Goal: Task Accomplishment & Management: Use online tool/utility

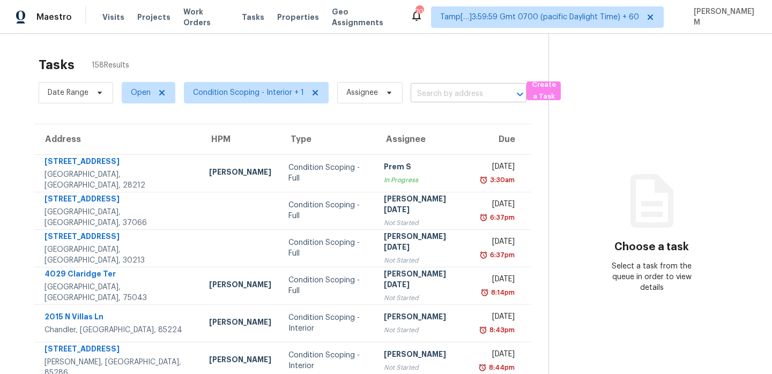
click at [452, 93] on input "text" at bounding box center [454, 94] width 86 height 17
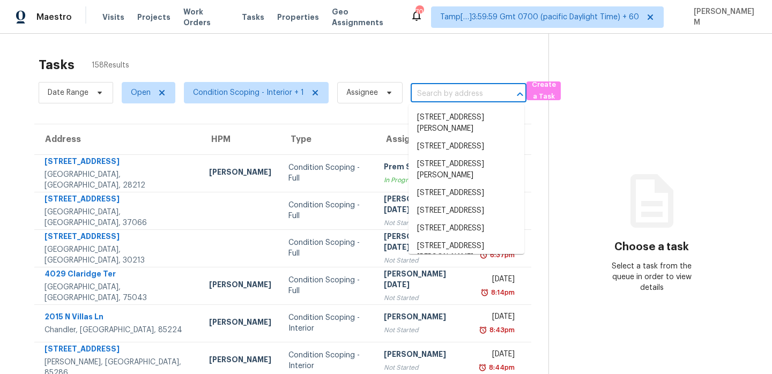
paste input "[STREET_ADDRESS][PERSON_NAME]"
type input "[STREET_ADDRESS][PERSON_NAME]"
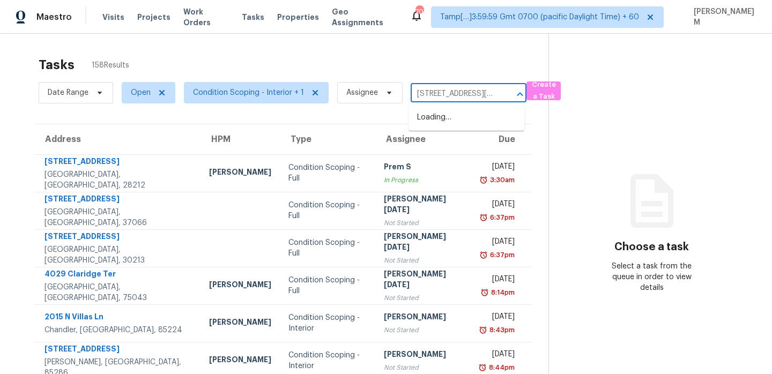
scroll to position [0, 47]
click at [467, 115] on li "[STREET_ADDRESS][PERSON_NAME]" at bounding box center [467, 123] width 116 height 29
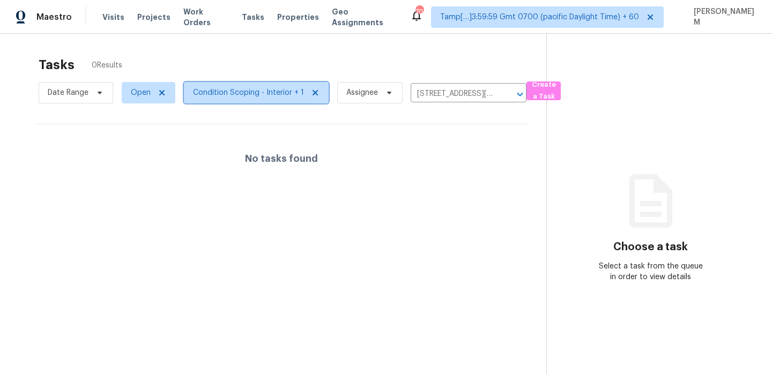
click at [259, 97] on span "Condition Scoping - Interior + 1" at bounding box center [248, 92] width 111 height 11
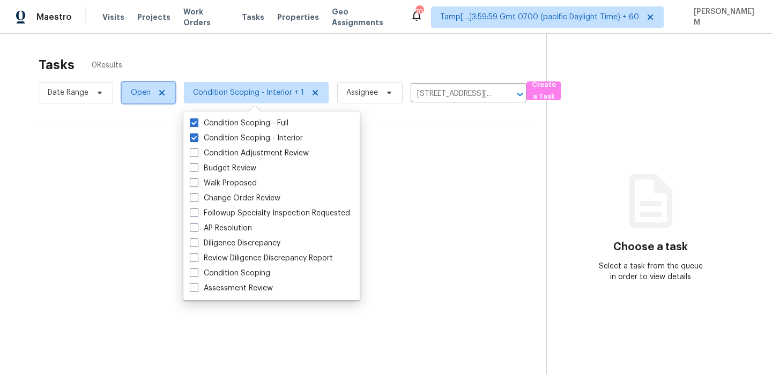
click at [131, 90] on span "Open" at bounding box center [141, 92] width 20 height 11
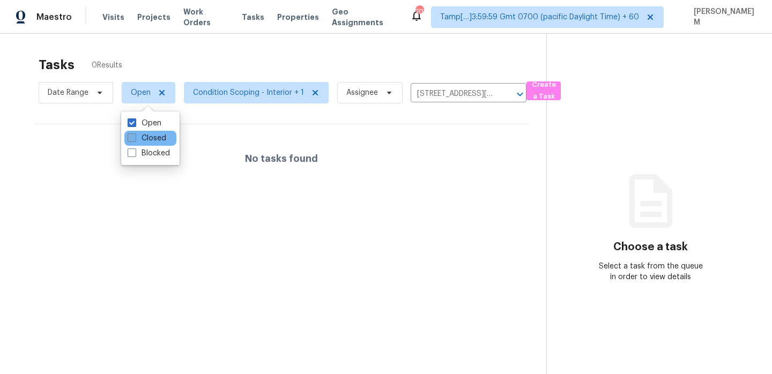
click at [146, 135] on label "Closed" at bounding box center [147, 138] width 39 height 11
click at [135, 135] on input "Closed" at bounding box center [131, 136] width 7 height 7
checkbox input "true"
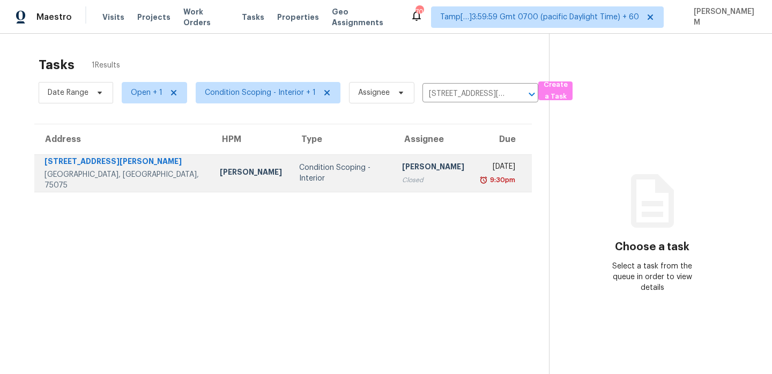
click at [425, 169] on td "[PERSON_NAME] Closed" at bounding box center [433, 173] width 79 height 38
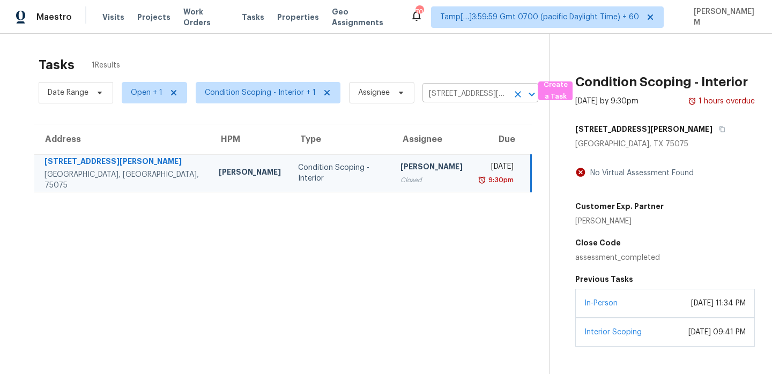
click at [454, 92] on input "2300 Williams Way, Plano, TX 75075" at bounding box center [465, 94] width 86 height 17
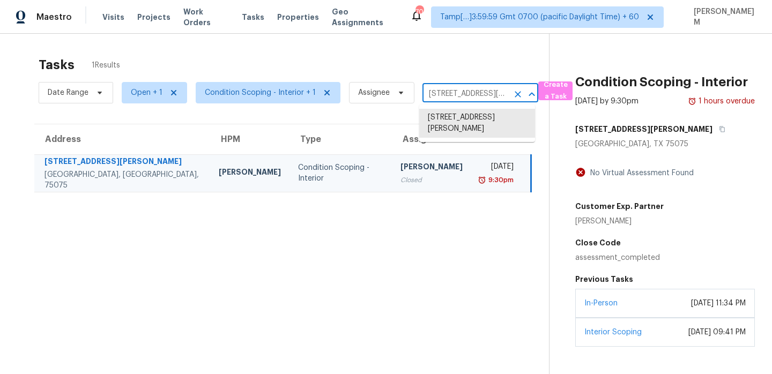
click at [454, 92] on input "2300 Williams Way, Plano, TX 75075" at bounding box center [465, 94] width 86 height 17
paste input "7125 Colleton Pl Charlotte, NC, 28270"
type input "7125 Colleton Pl Charlotte, NC, 28270"
click at [477, 123] on li "7125 Colleton Pl, Charlotte, NC 28270" at bounding box center [477, 118] width 116 height 18
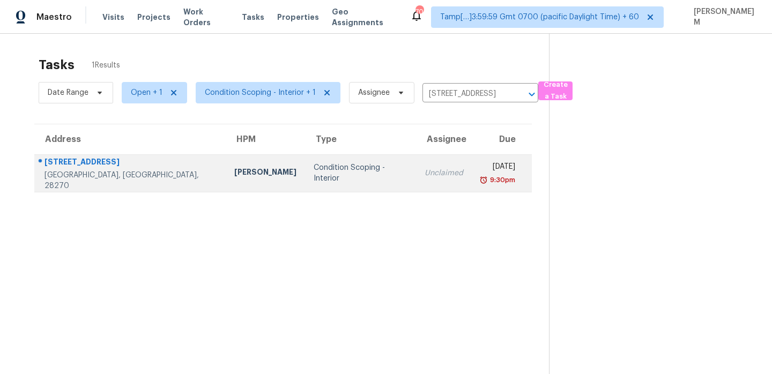
click at [425, 172] on div "Unclaimed" at bounding box center [444, 173] width 39 height 11
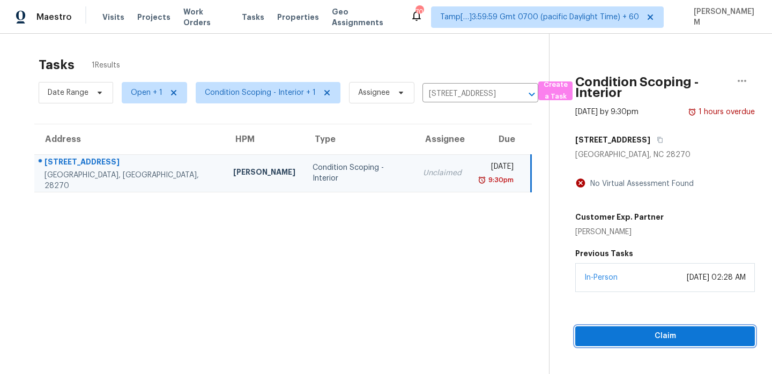
click at [674, 336] on span "Claim" at bounding box center [665, 336] width 162 height 13
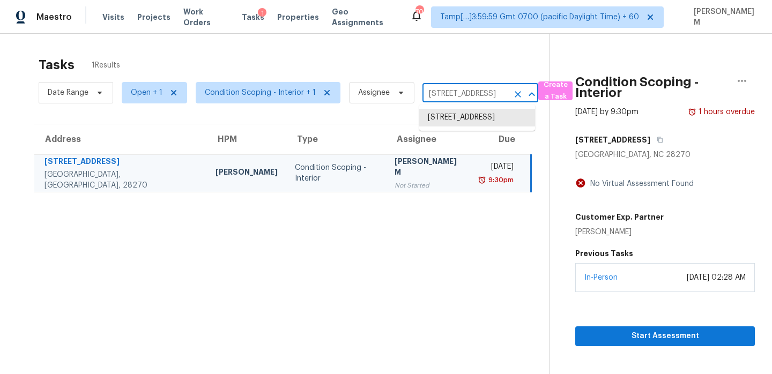
click at [443, 89] on input "7125 Colleton Pl, Charlotte, NC 28270" at bounding box center [465, 94] width 86 height 17
paste input "102 Springwood Ln San Antonio, TX, 78216"
type input "102 Springwood Ln San Antonio, TX, 78216"
click at [471, 120] on li "102 Springwood Ln, San Antonio, TX 78216" at bounding box center [477, 118] width 116 height 18
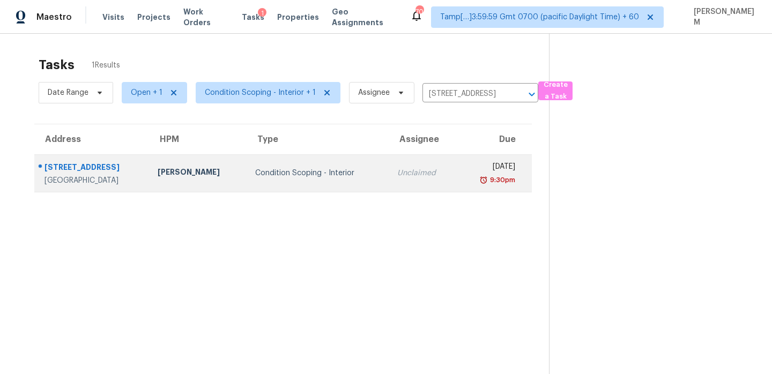
click at [417, 168] on td "Unclaimed" at bounding box center [423, 173] width 68 height 38
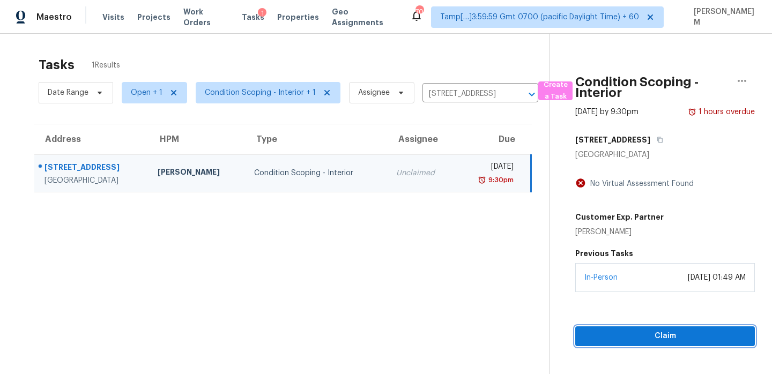
click at [654, 336] on span "Claim" at bounding box center [665, 336] width 162 height 13
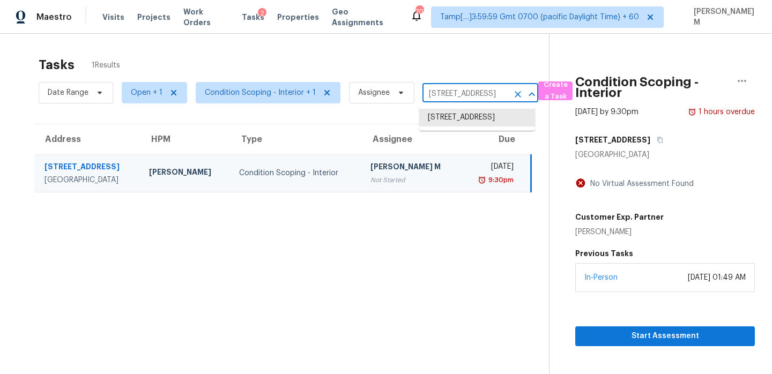
click at [435, 97] on input "102 Springwood Ln, San Antonio, TX 78216" at bounding box center [465, 94] width 86 height 17
paste input "119 Highway 218 W Indian Trail, NC, 28079"
type input "1119 Highway 218 W Indian Trail, NC, 28079"
click at [465, 116] on li "1119 Highway 218 W, Indian Trail, NC 28079" at bounding box center [477, 118] width 116 height 18
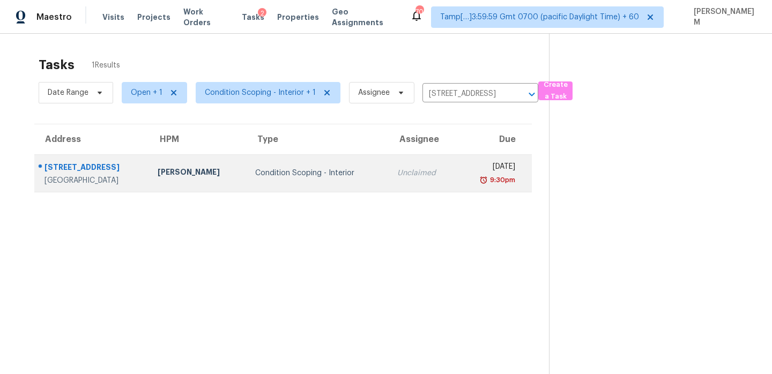
click at [414, 175] on td "Unclaimed" at bounding box center [423, 173] width 68 height 38
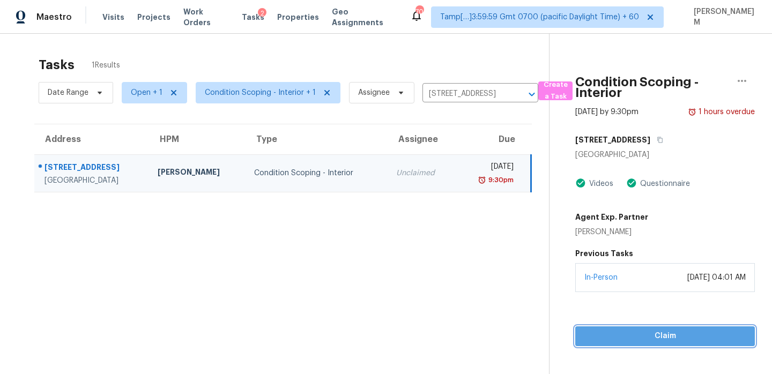
click at [650, 335] on span "Claim" at bounding box center [665, 336] width 162 height 13
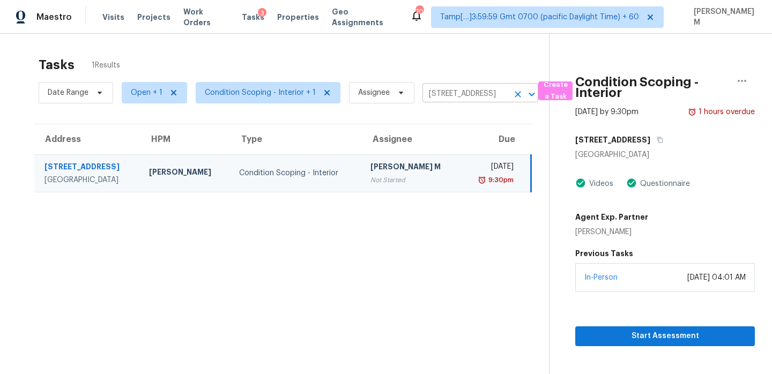
click at [443, 93] on input "1119 Highway 218 W, Indian Trail, NC 28079" at bounding box center [465, 94] width 86 height 17
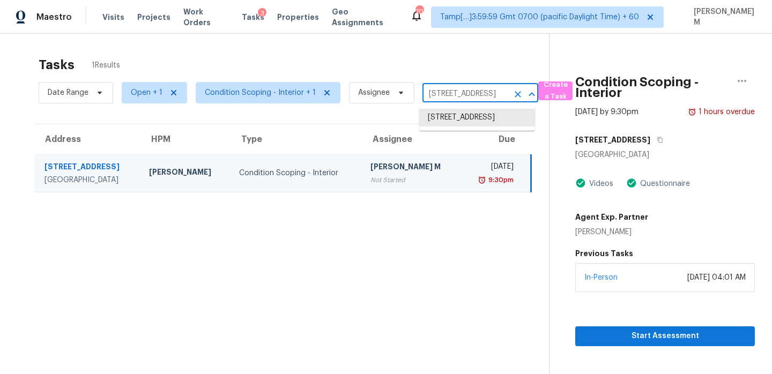
click at [443, 93] on input "1119 Highway 218 W, Indian Trail, NC 28079" at bounding box center [465, 94] width 86 height 17
paste input "528 Hendrix Pl Chula Vista, CA, 91911"
type input "1528 Hendrix Pl Chula Vista, CA, 91911"
click at [469, 125] on li "1528 Hendrix Pl, Chula Vista, CA 91911" at bounding box center [477, 123] width 116 height 29
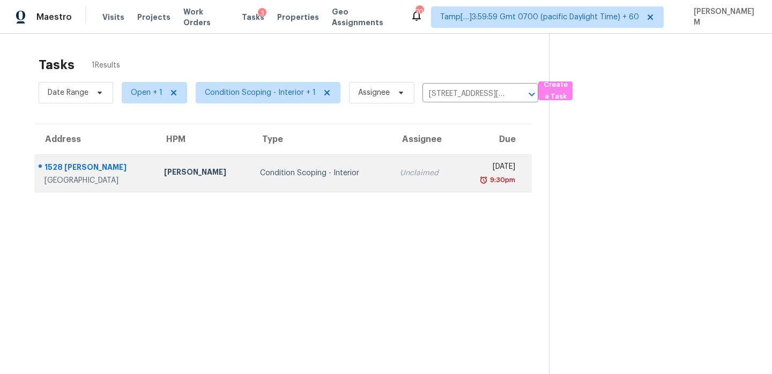
click at [393, 165] on td "Unclaimed" at bounding box center [424, 173] width 67 height 38
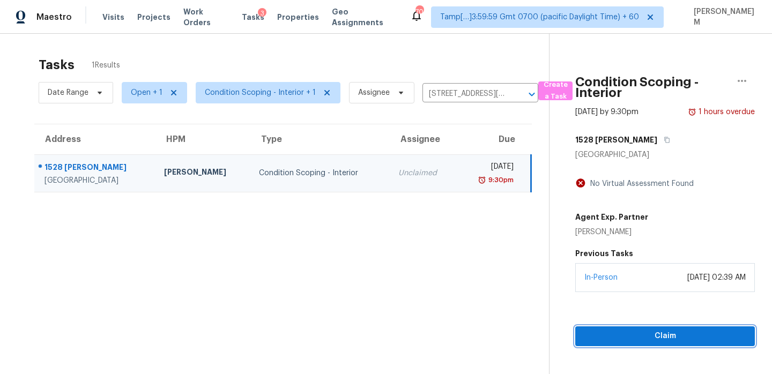
click at [677, 337] on span "Claim" at bounding box center [665, 336] width 162 height 13
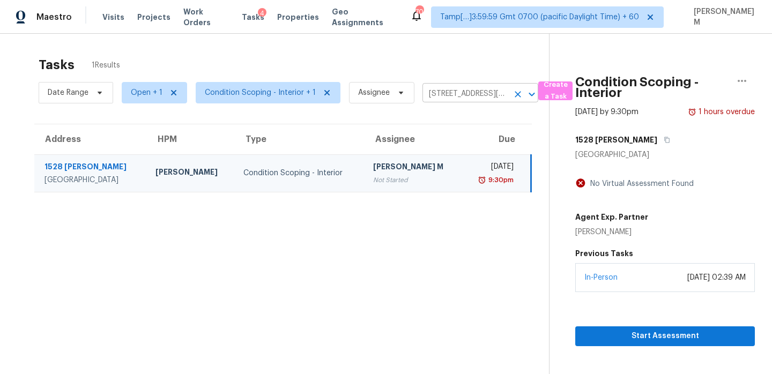
click at [480, 91] on input "1528 Hendrix Pl, Chula Vista, CA 91911" at bounding box center [465, 94] width 86 height 17
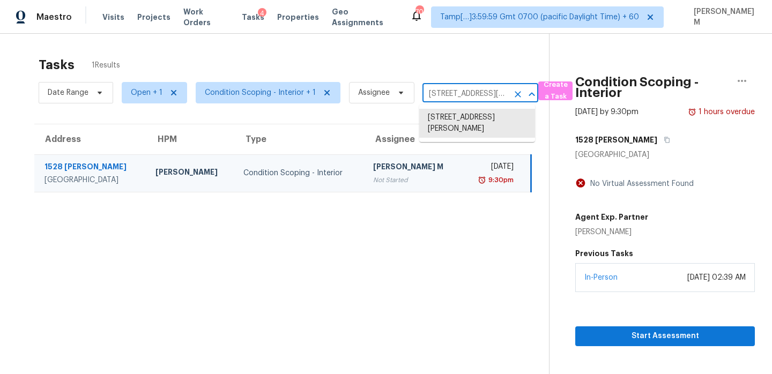
click at [480, 91] on input "1528 Hendrix Pl, Chula Vista, CA 91911" at bounding box center [465, 94] width 86 height 17
paste input "403 S Elm St Marshville, NC, 28103"
type input "403 S Elm St Marshville, NC, 28103"
click at [494, 127] on li "403 S Elm St, Marshville, NC 28103" at bounding box center [477, 118] width 116 height 18
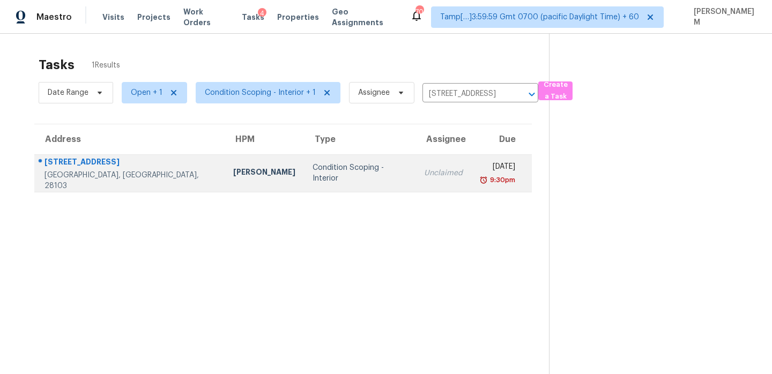
click at [424, 169] on div "Unclaimed" at bounding box center [443, 173] width 39 height 11
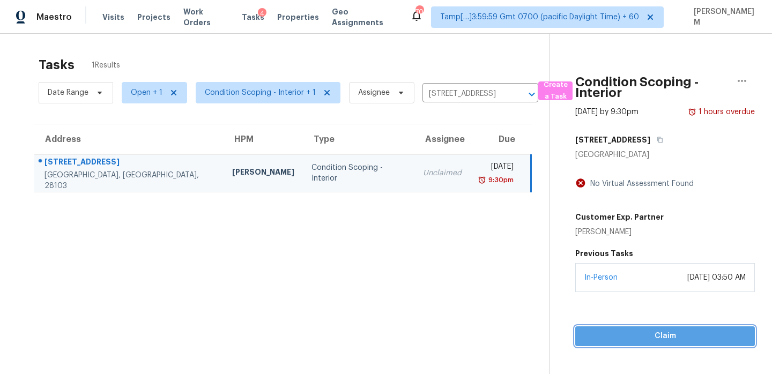
click at [685, 333] on span "Claim" at bounding box center [665, 336] width 162 height 13
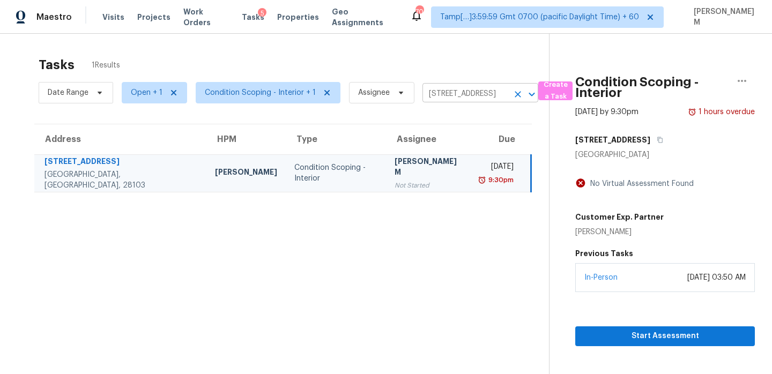
click at [453, 91] on input "403 S Elm St, Marshville, NC 28103" at bounding box center [465, 94] width 86 height 17
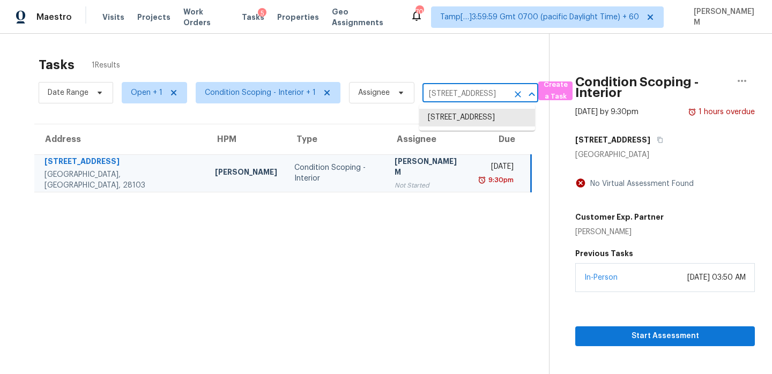
click at [453, 91] on input "403 S Elm St, Marshville, NC 28103" at bounding box center [465, 94] width 86 height 17
paste input "765 Cecilia Ave Midlothian, TX, 76065"
type input "4765 Cecilia Ave Midlothian, TX, 76065"
click at [477, 123] on li "4765 Cecilia Ave, Midlothian, TX 76065" at bounding box center [477, 123] width 116 height 29
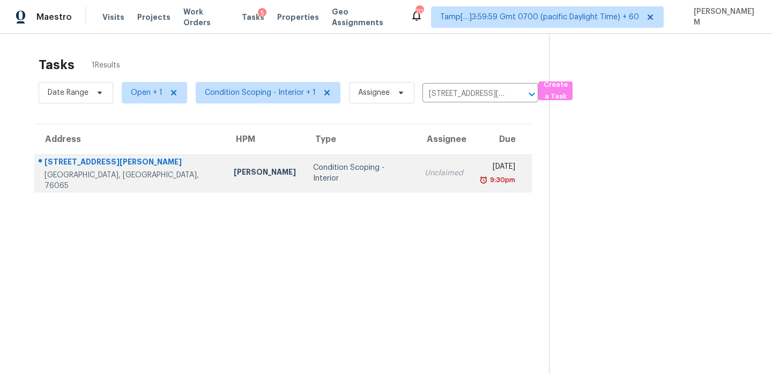
click at [472, 184] on td "Tue, Sep 30th 2025 9:30pm" at bounding box center [502, 173] width 61 height 38
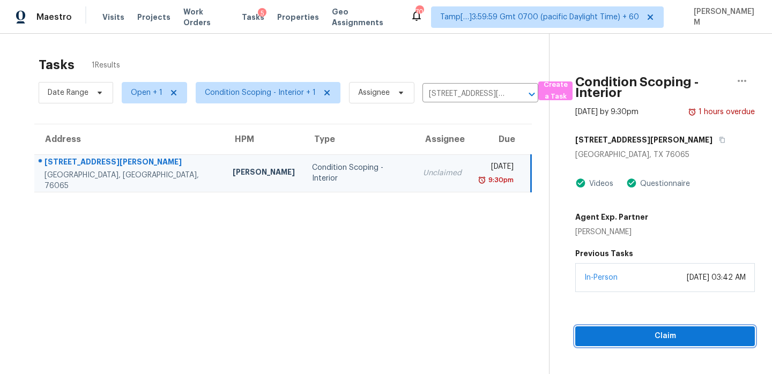
click at [691, 327] on button "Claim" at bounding box center [665, 337] width 180 height 20
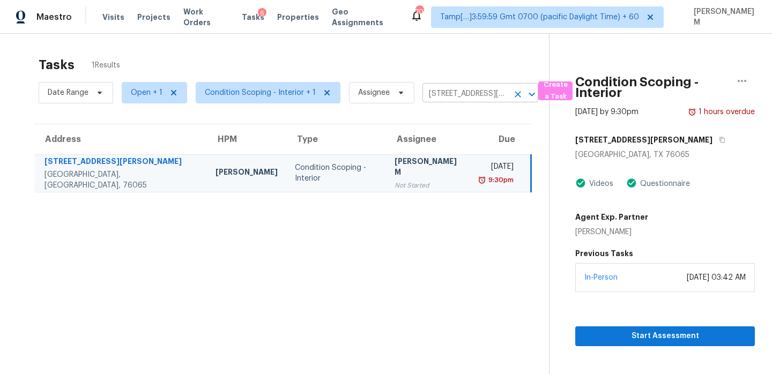
click at [447, 91] on input "4765 Cecilia Ave, Midlothian, TX 76065" at bounding box center [465, 94] width 86 height 17
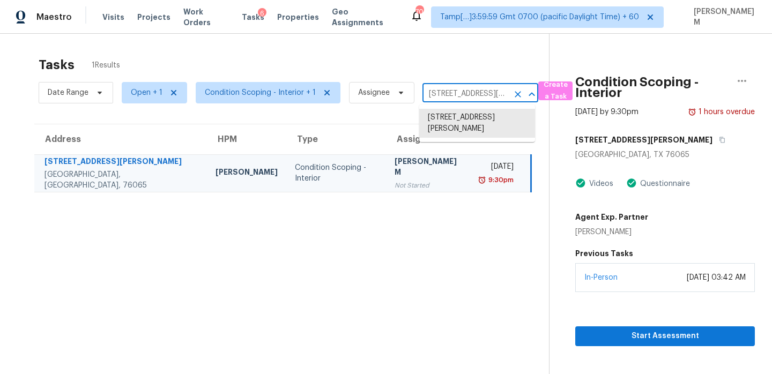
click at [447, 91] on input "4765 Cecilia Ave, Midlothian, TX 76065" at bounding box center [465, 94] width 86 height 17
paste input "514 E Beck St Columbus, OH, 43206"
type input "514 E Beck St Columbus, OH, 43206"
click at [465, 121] on li "514 E Beck St, Columbus, OH 43206" at bounding box center [477, 123] width 116 height 29
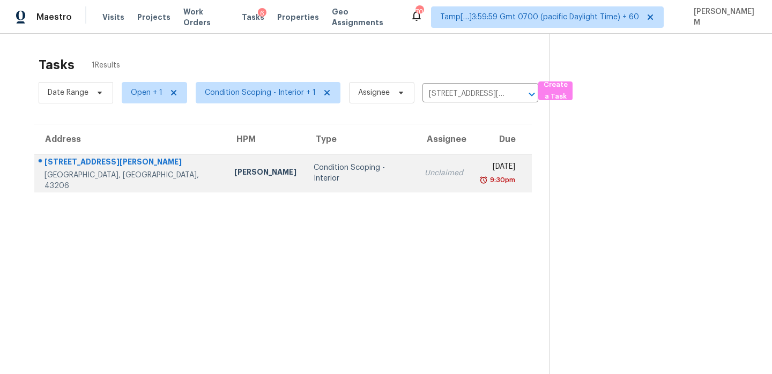
click at [419, 180] on td "Unclaimed" at bounding box center [444, 173] width 56 height 38
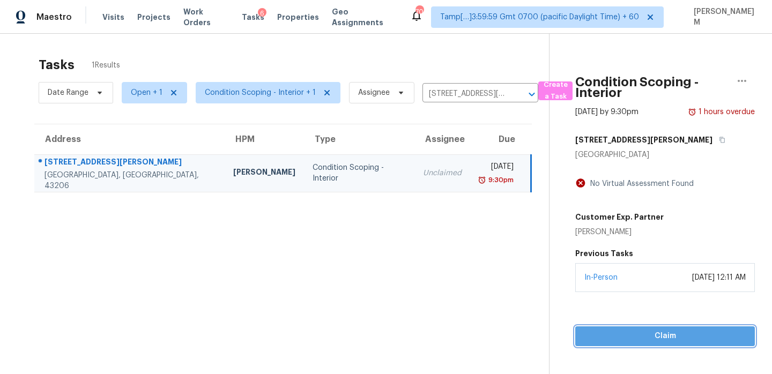
click at [680, 332] on span "Claim" at bounding box center [665, 336] width 162 height 13
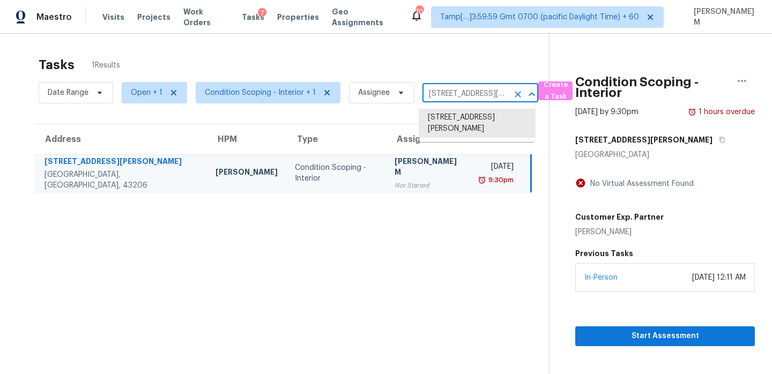
click at [453, 97] on input "514 E Beck St, Columbus, OH 43206" at bounding box center [465, 94] width 86 height 17
paste input "1050 Wentwood Ln Salisbury, NC, 28147"
type input "1050 Wentwood Ln Salisbury, NC, 28147"
click at [462, 125] on li "1050 Wentwood Ln, Salisbury, NC 28147" at bounding box center [477, 118] width 116 height 18
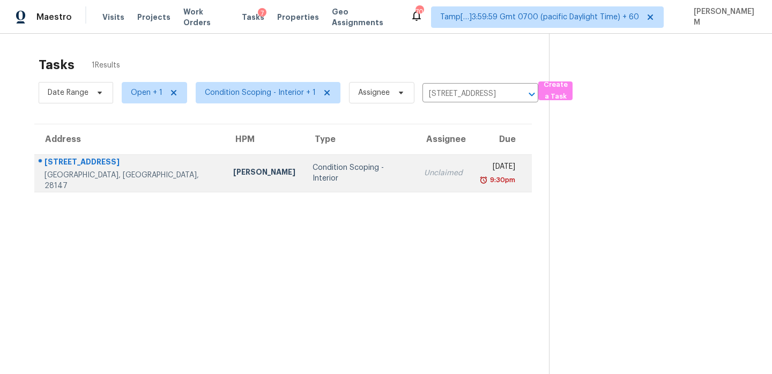
click at [480, 175] on div "9:30pm" at bounding box center [497, 180] width 35 height 11
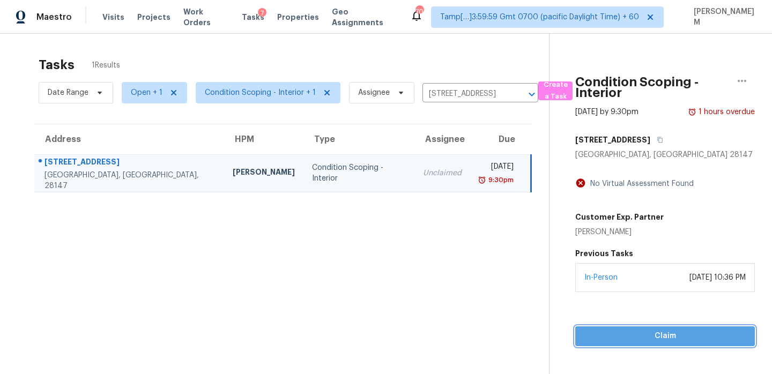
click at [674, 331] on span "Claim" at bounding box center [665, 336] width 162 height 13
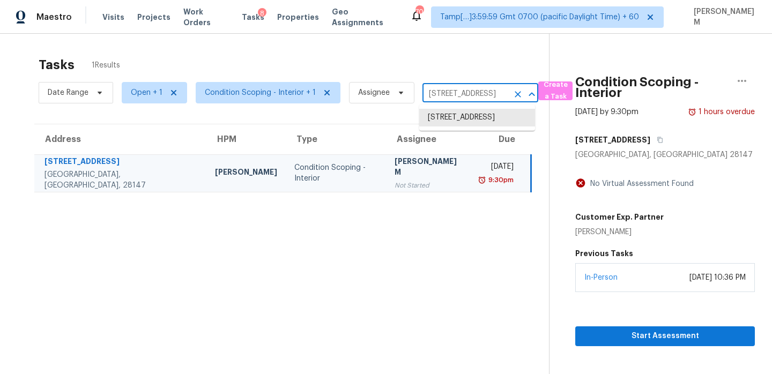
click at [432, 86] on input "1050 Wentwood Ln, Salisbury, NC 28147" at bounding box center [465, 94] width 86 height 17
paste input "9127 Sligo Creek Pkwy Silver Spring, MD, 20901"
type input "9127 Sligo Creek Pkwy Silver Spring, MD, 20901"
click at [465, 122] on li "9127 Sligo Creek Pkwy, Silver Spring, MD 20901" at bounding box center [477, 118] width 116 height 18
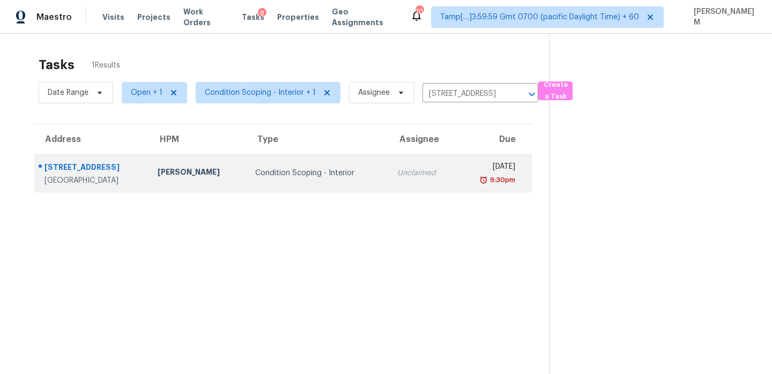
click at [457, 177] on td "Tue, Sep 30th 2025 9:30pm" at bounding box center [494, 173] width 75 height 38
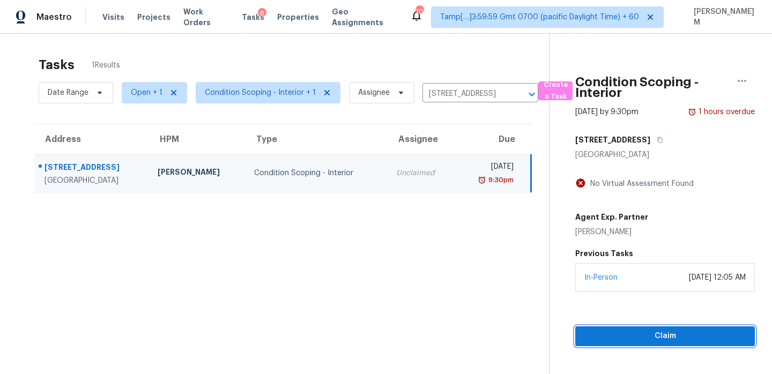
click at [660, 331] on span "Claim" at bounding box center [665, 336] width 162 height 13
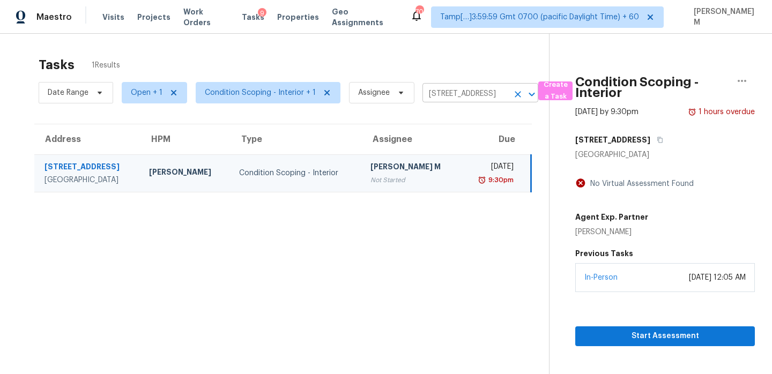
click at [469, 97] on input "9127 Sligo Creek Pkwy, Silver Spring, MD 20901" at bounding box center [465, 94] width 86 height 17
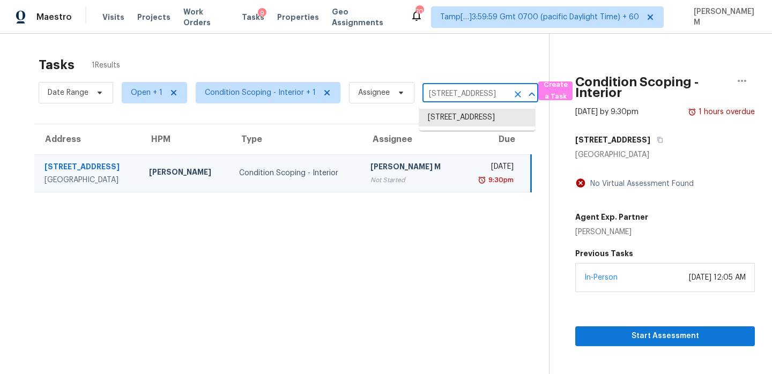
paste input "3728 Everglades Rd Palm Beach Gardens, FL, 33410"
type input "3728 Everglades Rd Palm Beach Gardens, FL, 33410"
click at [488, 127] on li "3728 Everglades Rd, Palm Beach Gardens, FL 33410" at bounding box center [477, 118] width 116 height 18
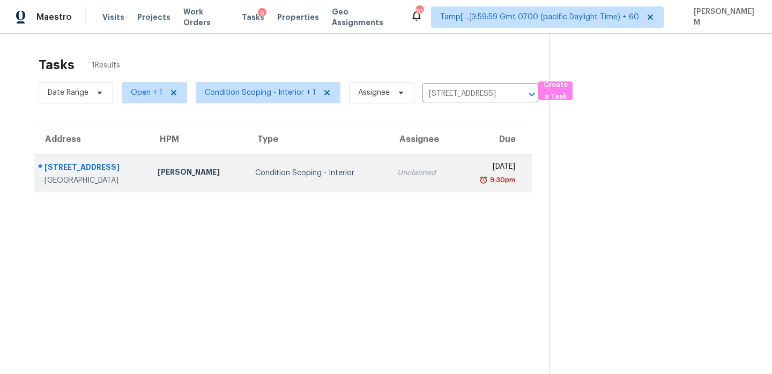
click at [466, 173] on div "Tue, Sep 30th 2025" at bounding box center [491, 167] width 50 height 13
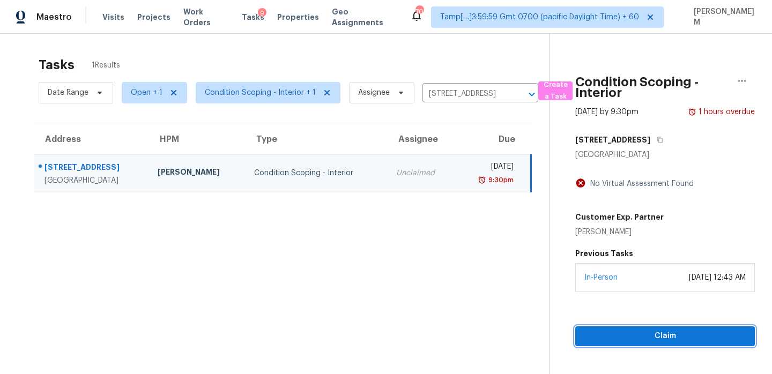
click at [669, 331] on span "Claim" at bounding box center [665, 336] width 162 height 13
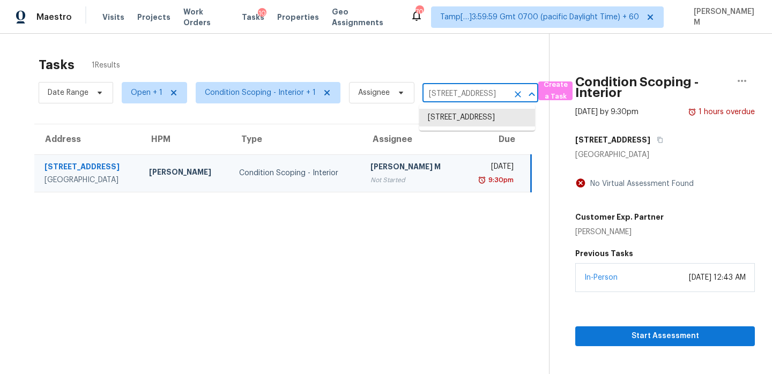
click at [472, 92] on input "3728 Everglades Rd, Palm Beach Gardens, FL 33410" at bounding box center [465, 94] width 86 height 17
paste input "6648 4th St N Oakdale, MN, 55128"
type input "6648 4th St N Oakdale, MN, 55128"
click at [474, 122] on li "6648 4th St N, Oakdale, MN 55128" at bounding box center [477, 118] width 116 height 18
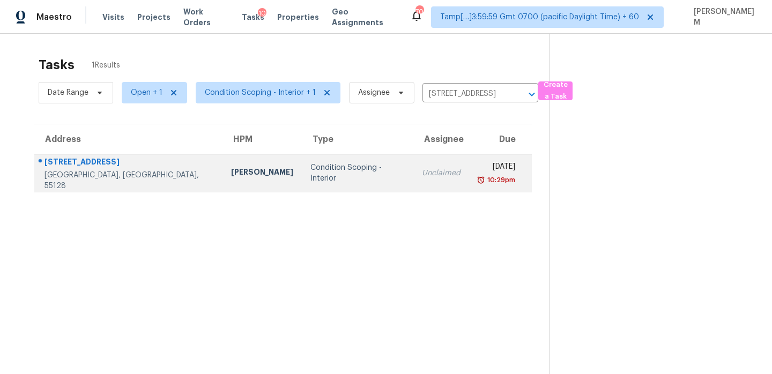
click at [469, 167] on td "Tue, Sep 30th 2025 10:29pm" at bounding box center [500, 173] width 63 height 38
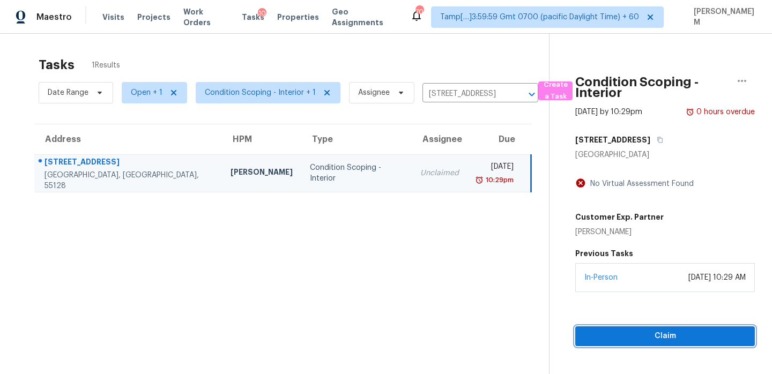
click at [659, 331] on span "Claim" at bounding box center [665, 336] width 162 height 13
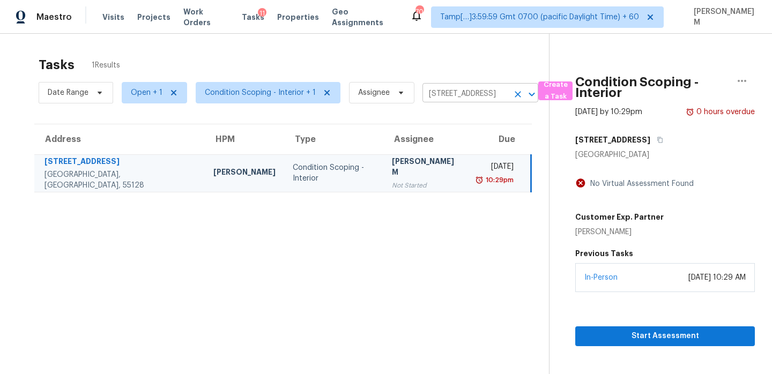
click at [453, 99] on input "6648 4th St N, Oakdale, MN 55128" at bounding box center [465, 94] width 86 height 17
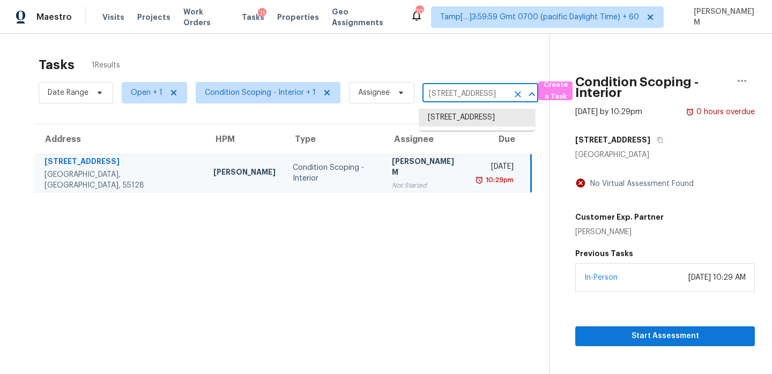
paste input "1519 Dillon Lake Bnd Leander, TX, 78641"
type input "1519 Dillon Lake Bnd Leander, TX, 78641"
click at [468, 122] on li "1519 Dillon Lake Bnd, Leander, TX 78641" at bounding box center [477, 123] width 116 height 29
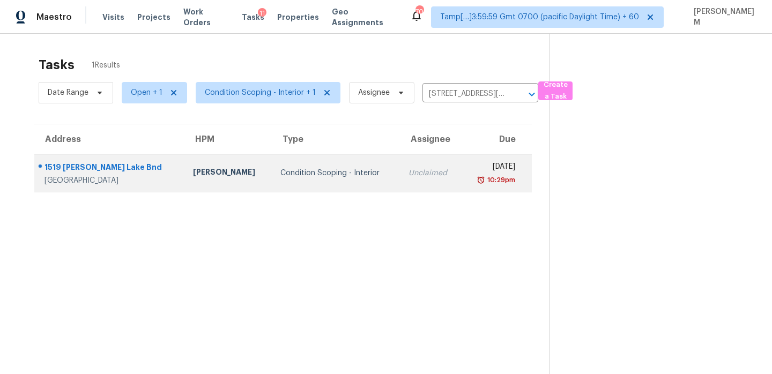
click at [470, 181] on div "10:29pm" at bounding box center [492, 180] width 45 height 11
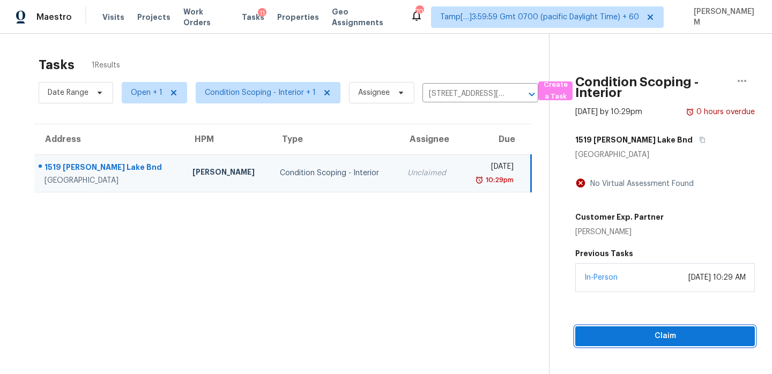
click at [649, 329] on button "Claim" at bounding box center [665, 337] width 180 height 20
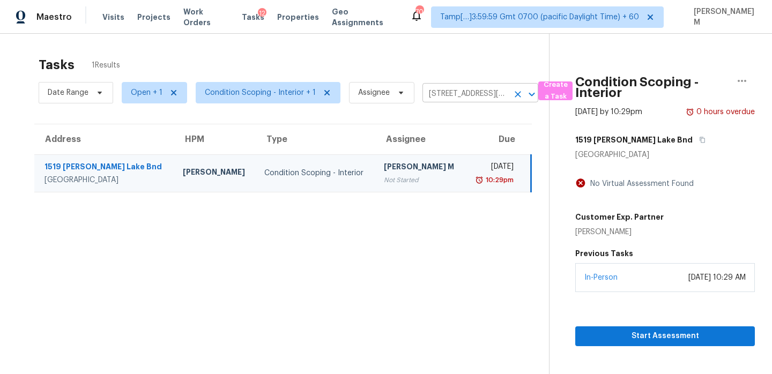
click at [451, 88] on input "1519 Dillon Lake Bnd, Leander, TX 78641" at bounding box center [465, 94] width 86 height 17
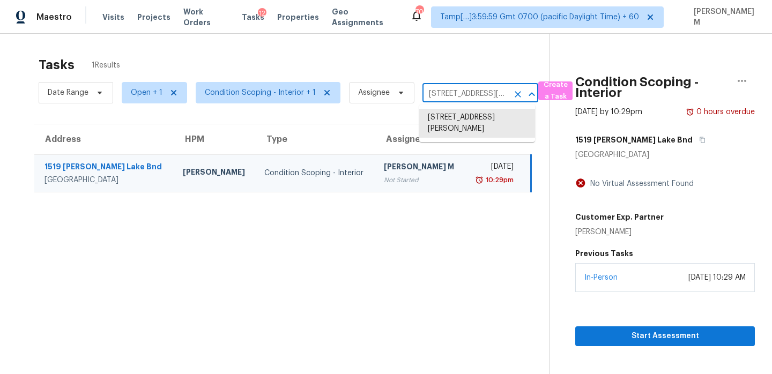
paste input "05 Purple Sandpiper Ln Leander, TX,"
type input "105 Purple Sandpiper Ln Leander, TX, 78641"
click at [469, 127] on li "105 Purple Sandpiper Ln, Leander, TX 78641" at bounding box center [477, 118] width 116 height 18
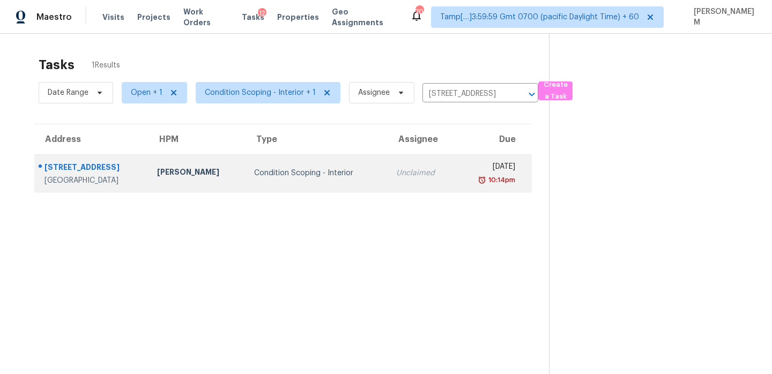
click at [465, 179] on div "10:14pm" at bounding box center [489, 180] width 51 height 11
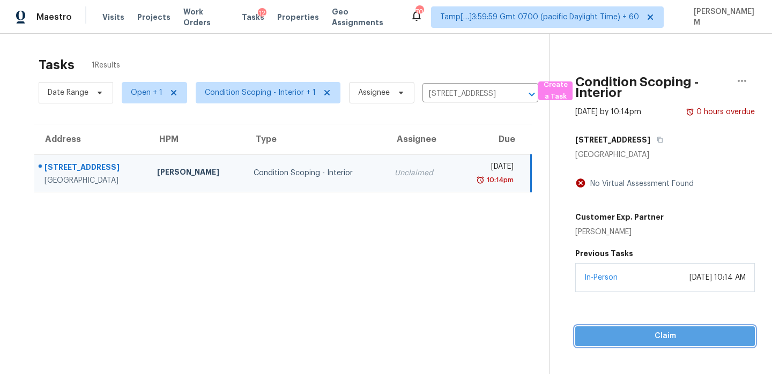
click at [668, 337] on span "Claim" at bounding box center [665, 336] width 162 height 13
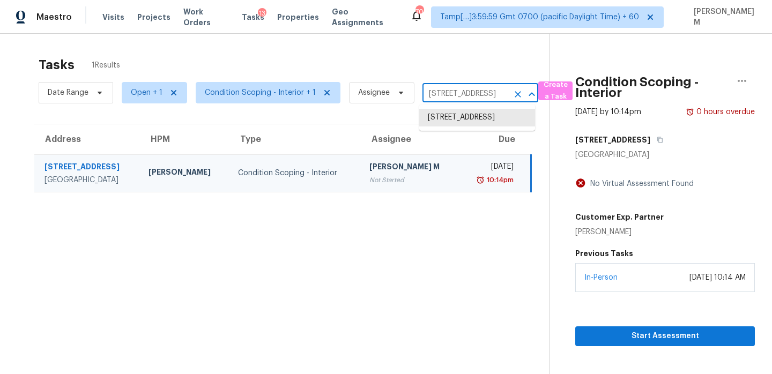
click at [454, 91] on input "105 Purple Sandpiper Ln, Leander, TX 78641" at bounding box center [465, 94] width 86 height 17
paste input "128 S State Ave Indianapolis, IN, 46203"
type input "1128 S State Ave Indianapolis, IN, 46203"
click at [475, 122] on li "1128 S State Ave, Indianapolis, IN 46203" at bounding box center [477, 118] width 116 height 18
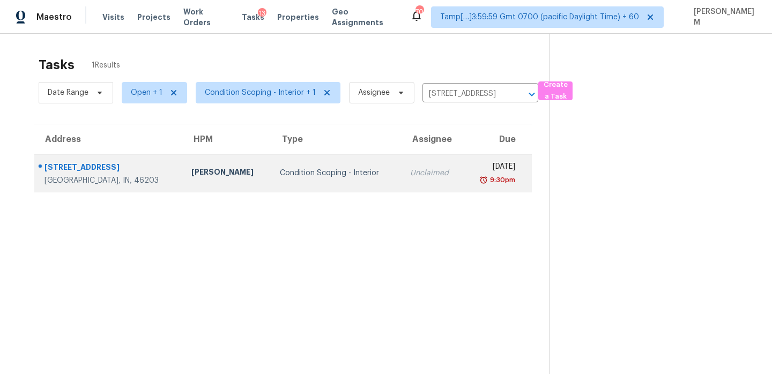
click at [472, 180] on div "9:30pm" at bounding box center [493, 180] width 43 height 11
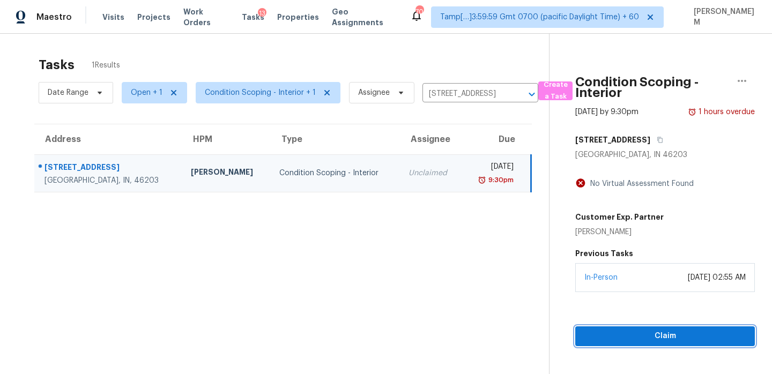
click at [662, 331] on span "Claim" at bounding box center [665, 336] width 162 height 13
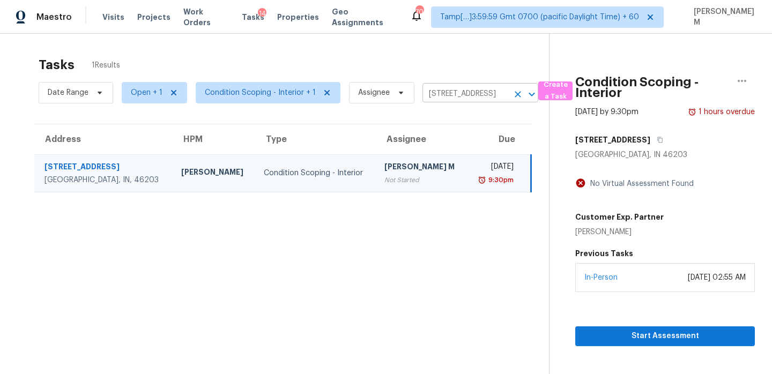
click at [439, 100] on input "1128 S State Ave, Indianapolis, IN 46203" at bounding box center [465, 94] width 86 height 17
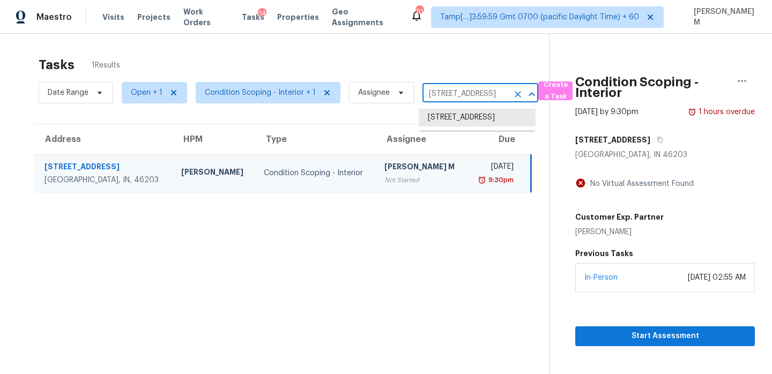
paste input "04 Tilleys Grove Dr Kernersville, NC, 27284"
type input "104 Tilleys Grove Dr Kernersville, NC, 27284"
click at [476, 127] on li "104 Tilleys Grove Dr, Kernersville, NC 27284" at bounding box center [477, 118] width 116 height 18
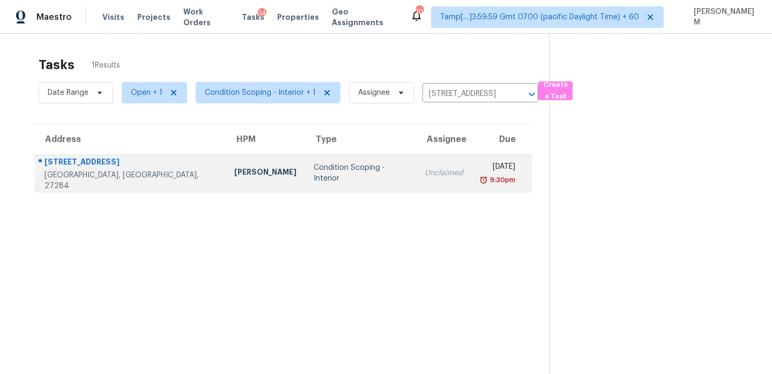
click at [480, 176] on div "9:30pm" at bounding box center [497, 180] width 35 height 11
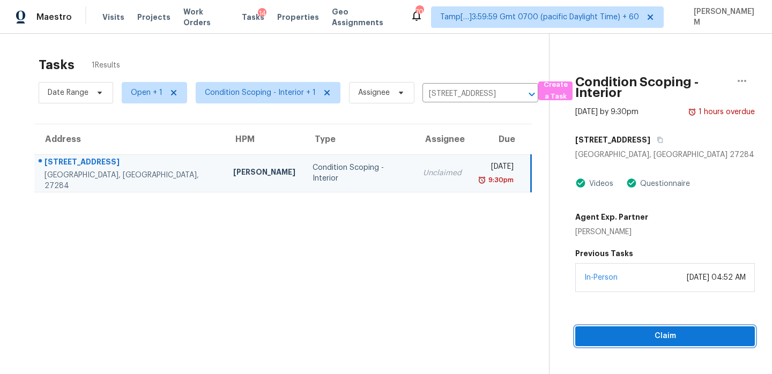
click at [673, 333] on span "Claim" at bounding box center [665, 336] width 162 height 13
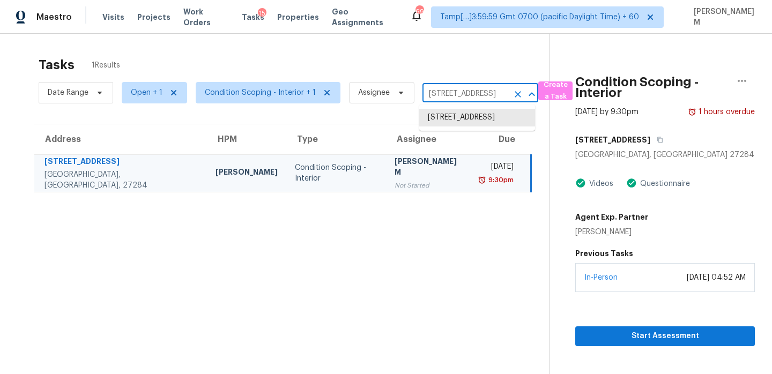
click at [463, 86] on input "104 Tilleys Grove Dr, Kernersville, NC 27284" at bounding box center [465, 94] width 86 height 17
paste input "7125 Colleton Pl Charlotte, NC, 28270"
type input "7125 Colleton Pl Charlotte, NC, 28270"
click at [492, 127] on li "7125 Colleton Pl, Charlotte, NC 28270" at bounding box center [477, 118] width 116 height 18
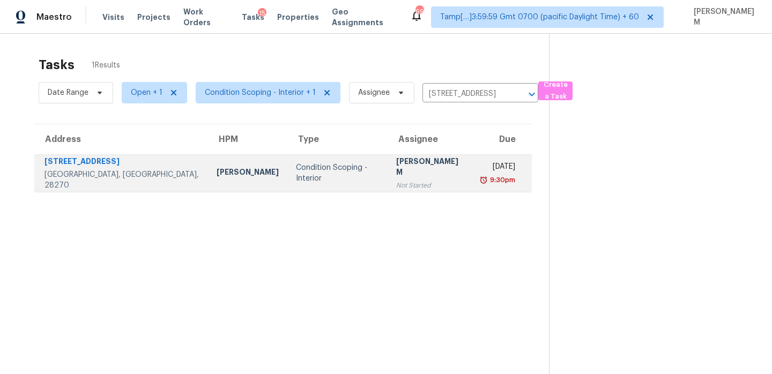
click at [409, 167] on div "[PERSON_NAME] M" at bounding box center [430, 168] width 68 height 24
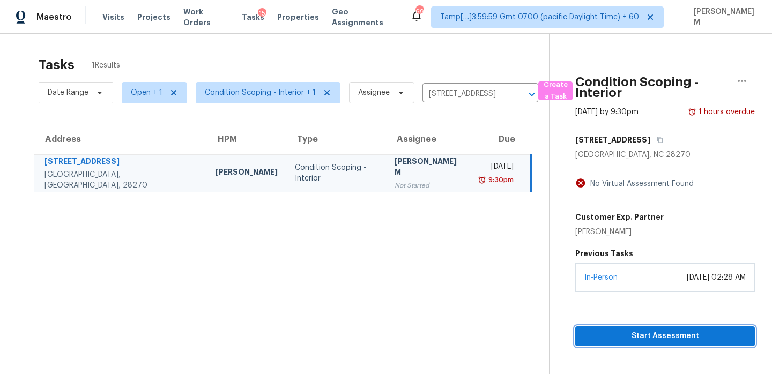
click at [687, 338] on span "Start Assessment" at bounding box center [665, 336] width 162 height 13
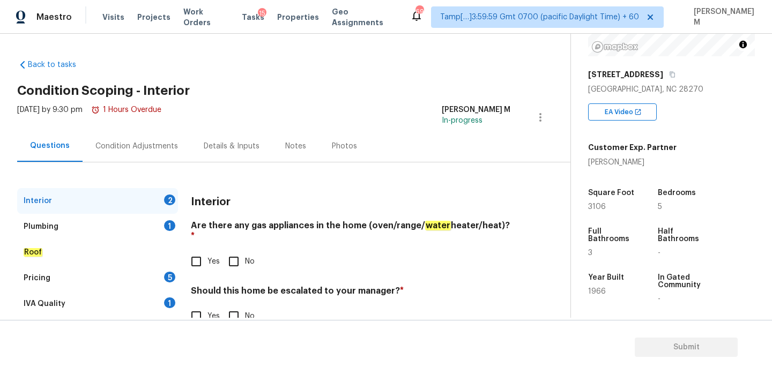
scroll to position [160, 0]
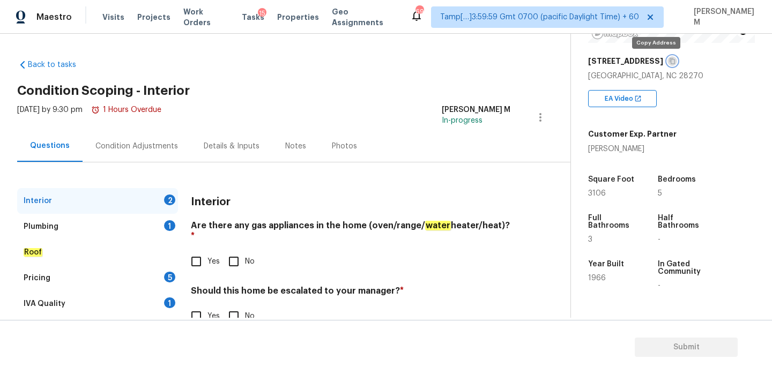
click at [668, 65] on button "button" at bounding box center [673, 61] width 10 height 10
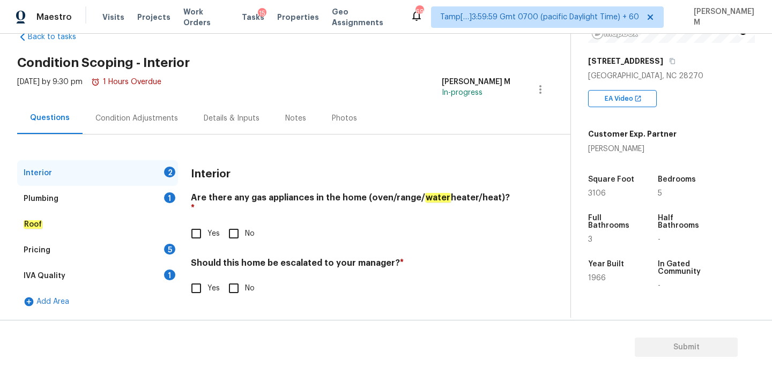
click at [242, 226] on input "No" at bounding box center [234, 234] width 23 height 23
checkbox input "true"
click at [146, 201] on div "Plumbing 1" at bounding box center [97, 199] width 161 height 26
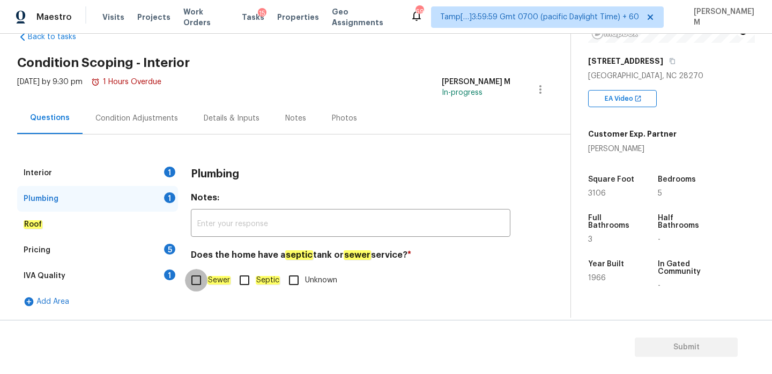
click at [196, 283] on input "Sewer" at bounding box center [196, 280] width 23 height 23
checkbox input "true"
click at [81, 224] on div "Roof" at bounding box center [97, 225] width 161 height 26
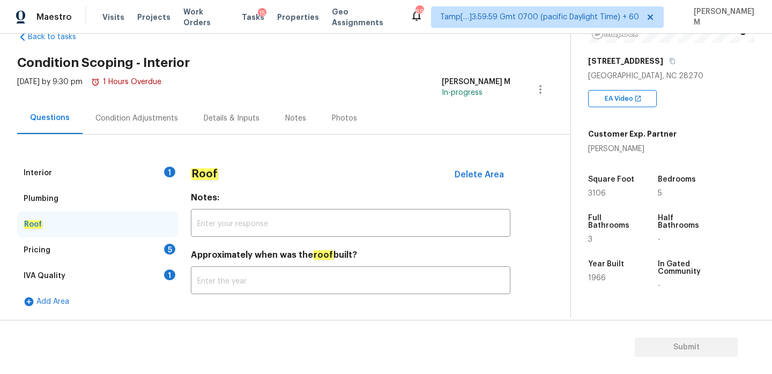
click at [100, 259] on div "Pricing 5" at bounding box center [97, 251] width 161 height 26
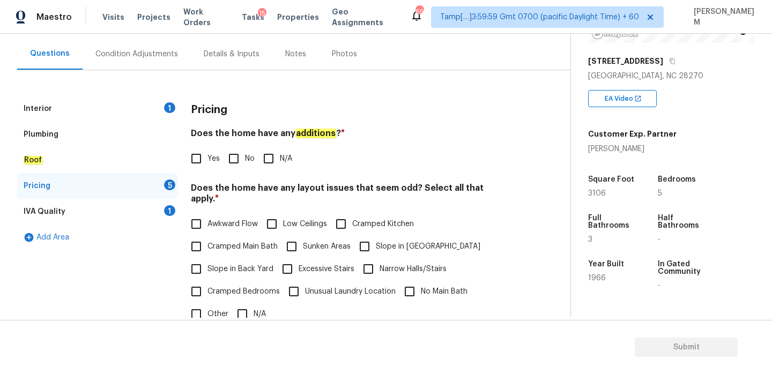
scroll to position [94, 0]
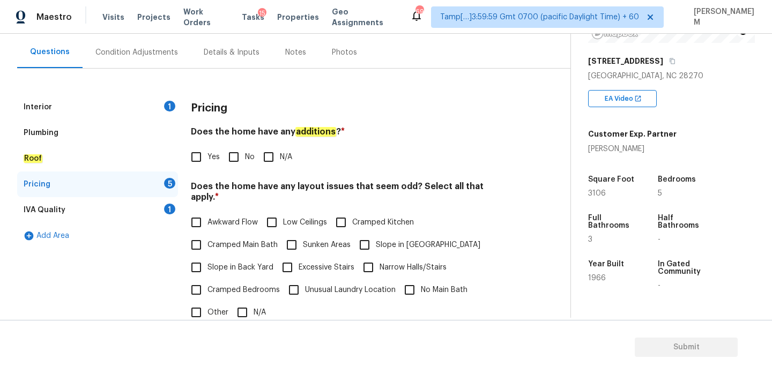
click at [197, 156] on input "Yes" at bounding box center [196, 157] width 23 height 23
checkbox input "true"
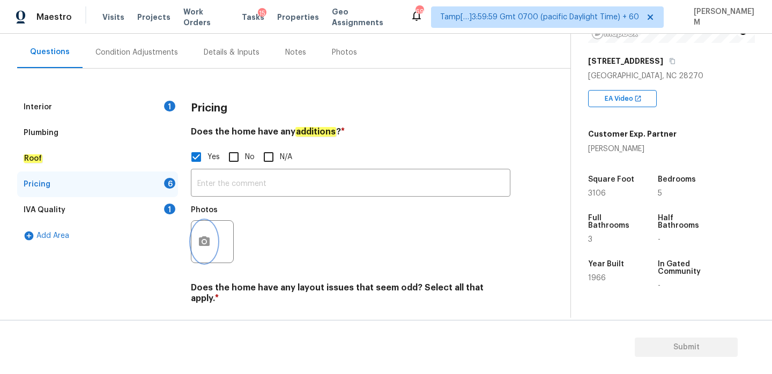
click at [207, 233] on button "button" at bounding box center [204, 242] width 26 height 42
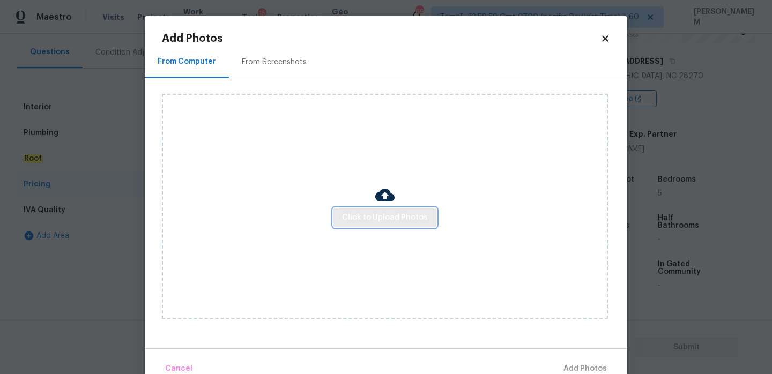
click at [392, 217] on span "Click to Upload Photos" at bounding box center [385, 217] width 86 height 13
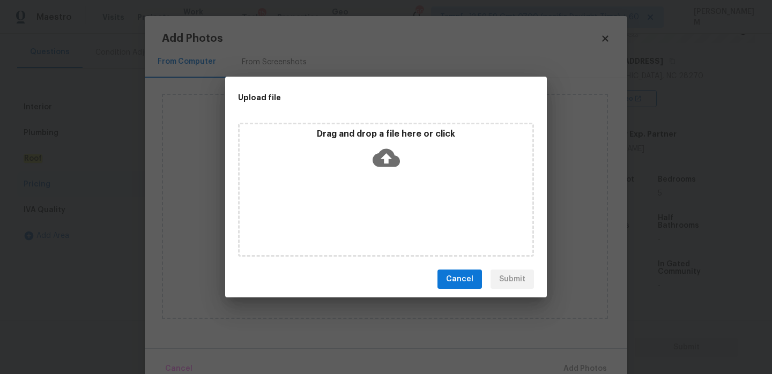
click at [387, 158] on icon at bounding box center [386, 157] width 27 height 27
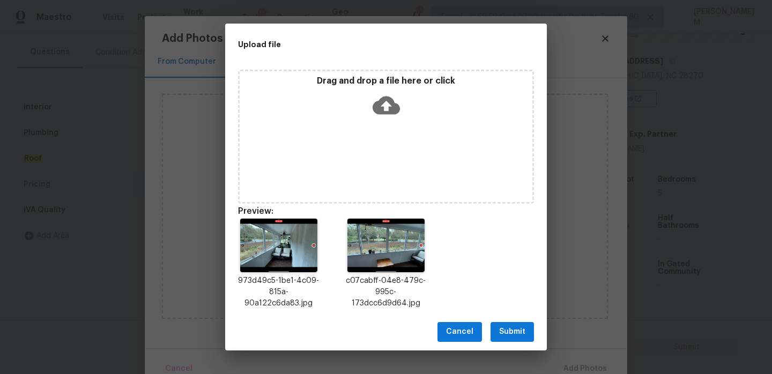
click at [514, 327] on span "Submit" at bounding box center [512, 331] width 26 height 13
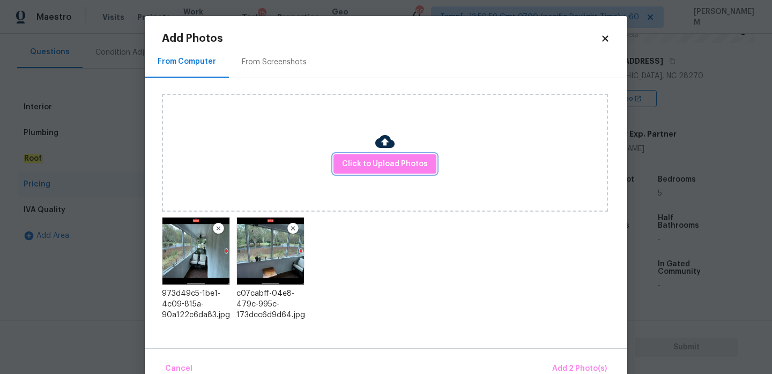
scroll to position [23, 0]
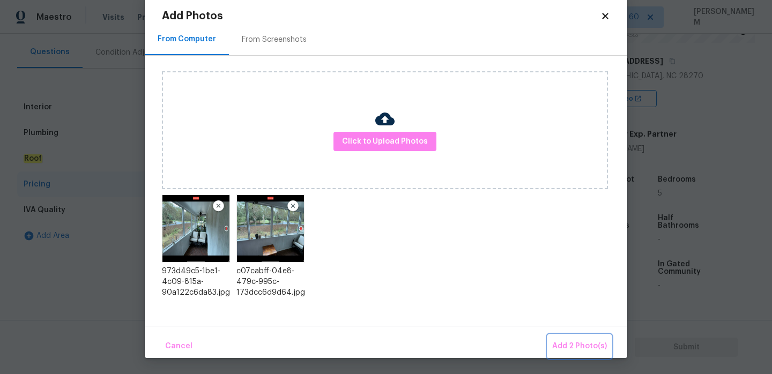
click at [569, 346] on span "Add 2 Photo(s)" at bounding box center [579, 346] width 55 height 13
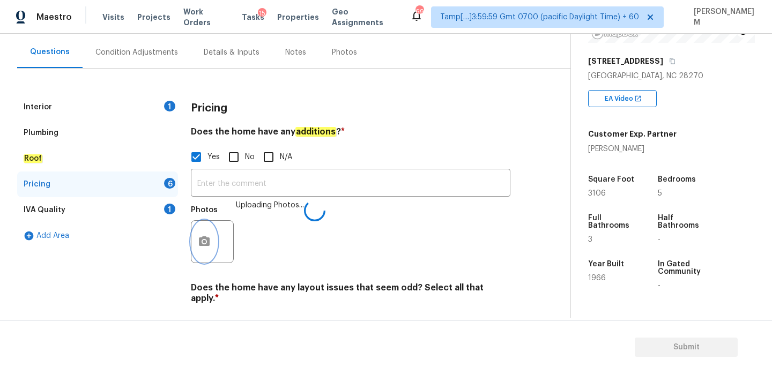
scroll to position [0, 0]
click at [251, 177] on input "text" at bounding box center [351, 184] width 320 height 25
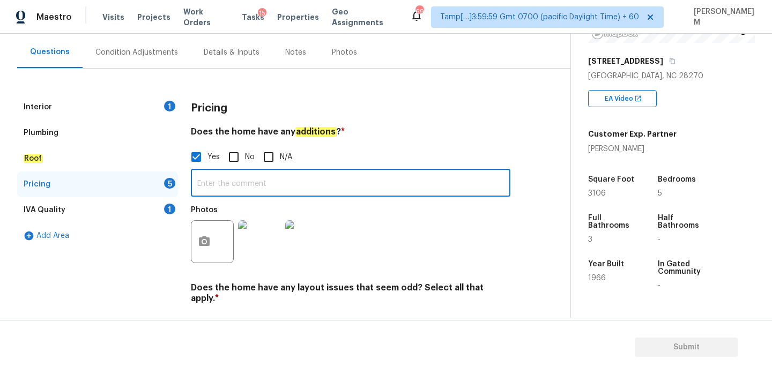
paste input "Screened porch addition."
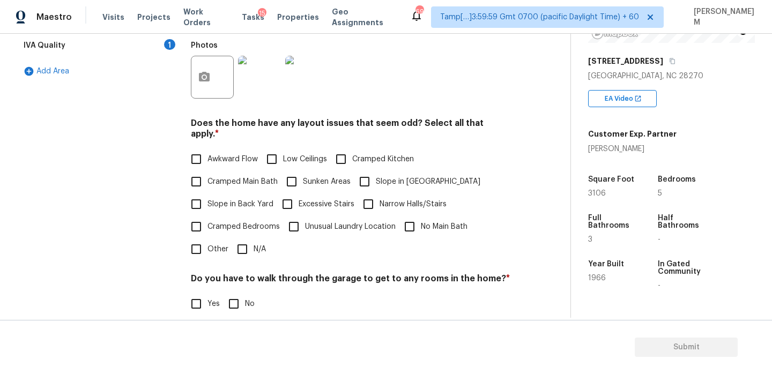
scroll to position [267, 0]
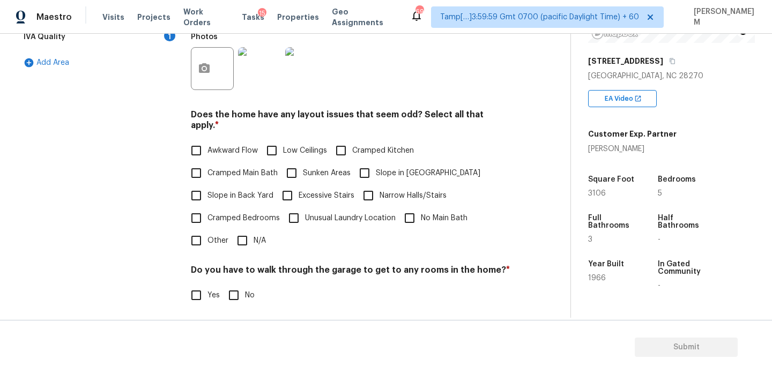
type input "Screened porch addition."
click at [372, 165] on input "Slope in [GEOGRAPHIC_DATA]" at bounding box center [364, 173] width 23 height 23
checkbox input "true"
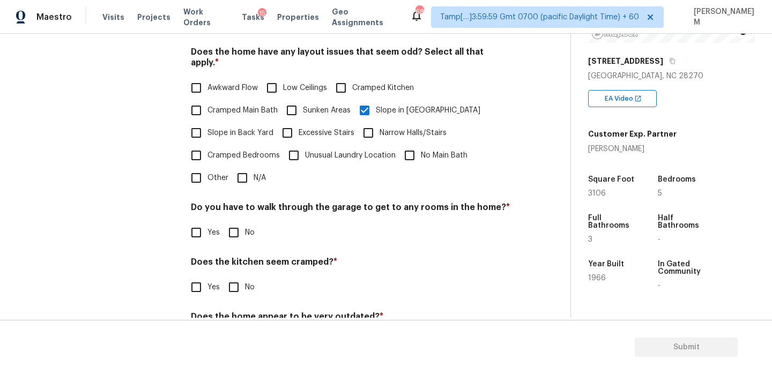
scroll to position [366, 0]
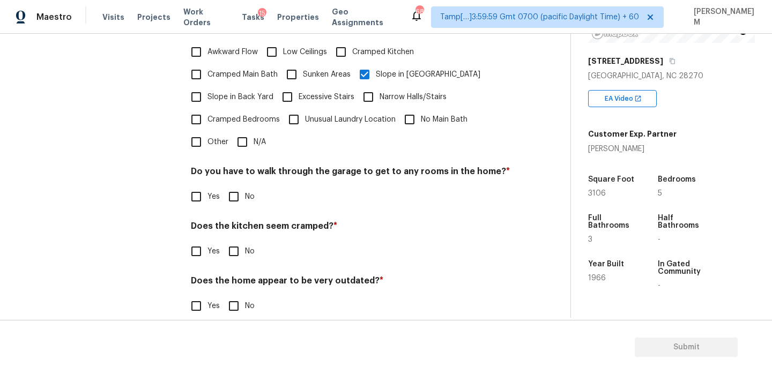
click at [204, 87] on input "Slope in Back Yard" at bounding box center [196, 97] width 23 height 23
checkbox input "true"
click at [237, 186] on input "No" at bounding box center [234, 197] width 23 height 23
checkbox input "true"
click at [240, 240] on input "No" at bounding box center [234, 251] width 23 height 23
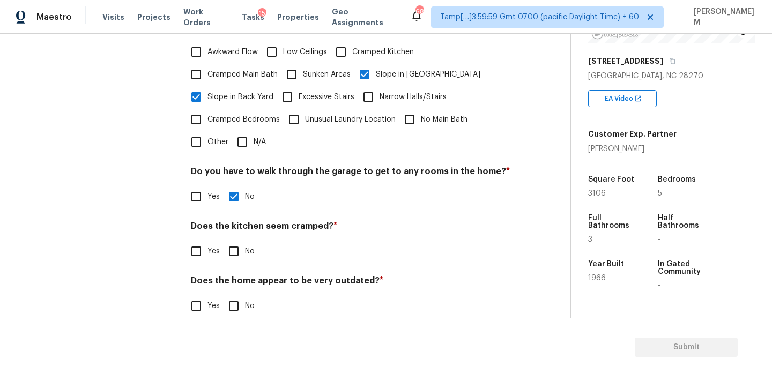
checkbox input "true"
click at [228, 296] on input "No" at bounding box center [234, 306] width 23 height 23
checkbox input "true"
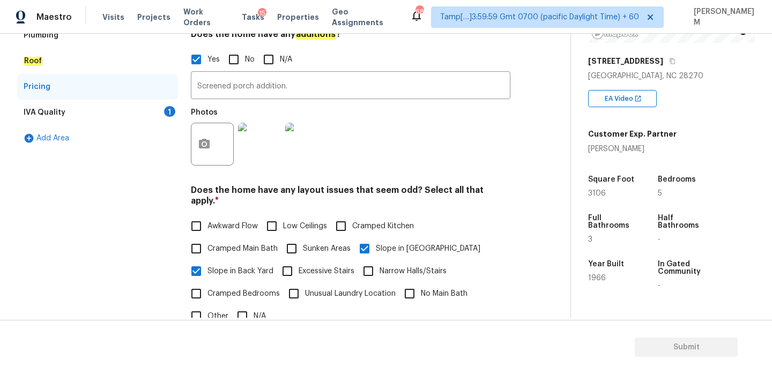
click at [110, 115] on div "IVA Quality 1" at bounding box center [97, 113] width 161 height 26
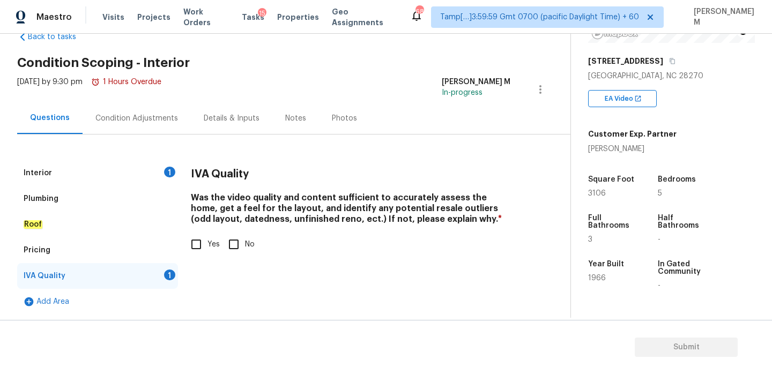
scroll to position [28, 0]
click at [201, 248] on input "Yes" at bounding box center [196, 244] width 23 height 23
checkbox input "true"
click at [98, 176] on div "Interior 1" at bounding box center [97, 173] width 161 height 26
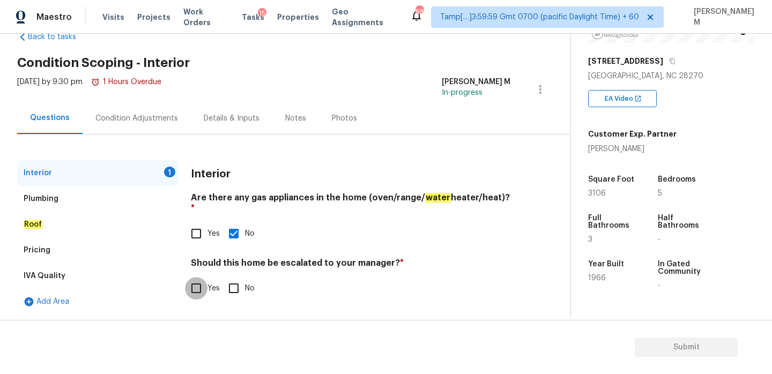
click at [204, 281] on input "Yes" at bounding box center [196, 288] width 23 height 23
checkbox input "true"
click at [229, 314] on input "text" at bounding box center [351, 315] width 320 height 25
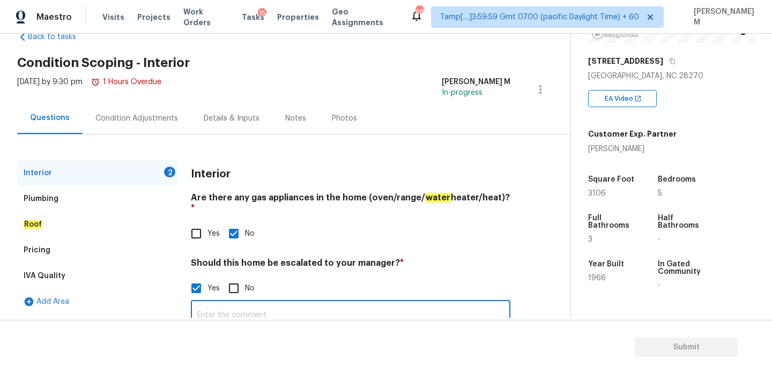
paste input "Possible foundation issue 2nd interior video @1:09"
type input "Possible foundation issue 2nd interior video @1:09"
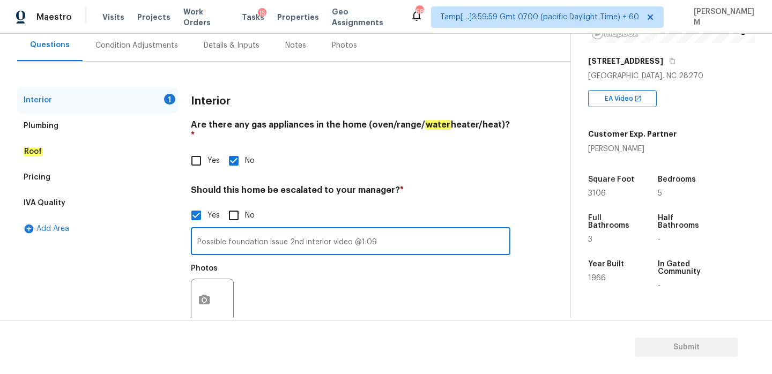
scroll to position [116, 0]
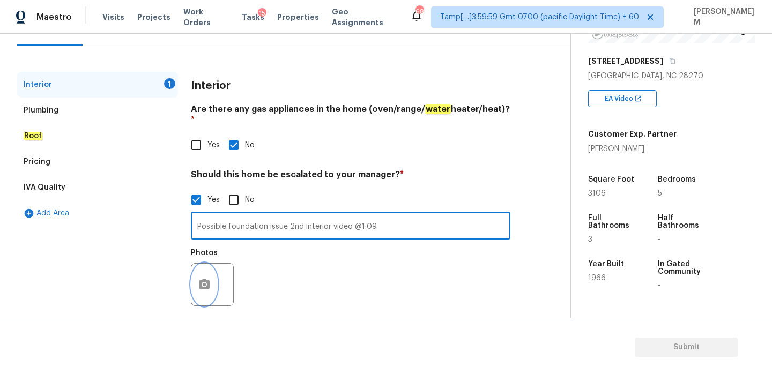
click at [205, 283] on circle "button" at bounding box center [204, 284] width 3 height 3
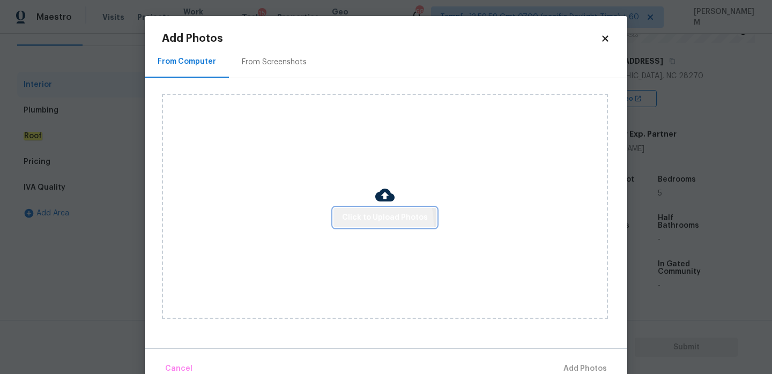
click at [344, 225] on button "Click to Upload Photos" at bounding box center [384, 218] width 103 height 20
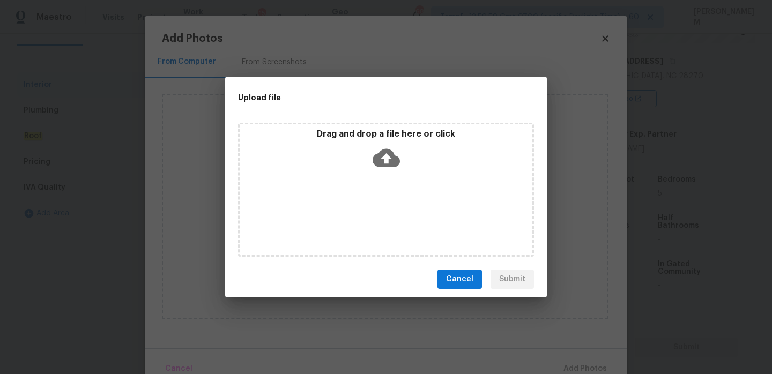
click at [405, 154] on div "Drag and drop a file here or click" at bounding box center [386, 152] width 293 height 46
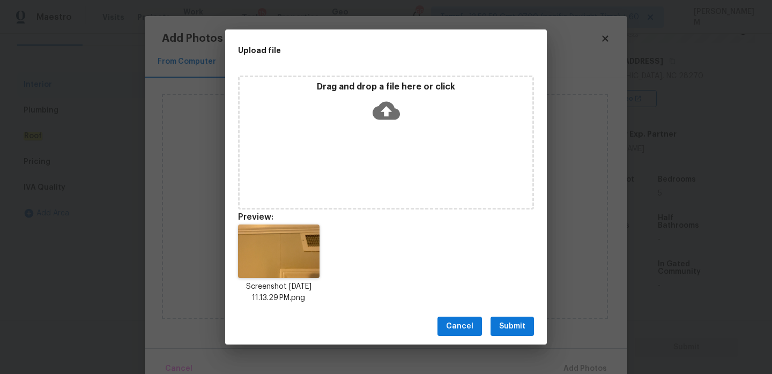
click at [520, 327] on span "Submit" at bounding box center [512, 326] width 26 height 13
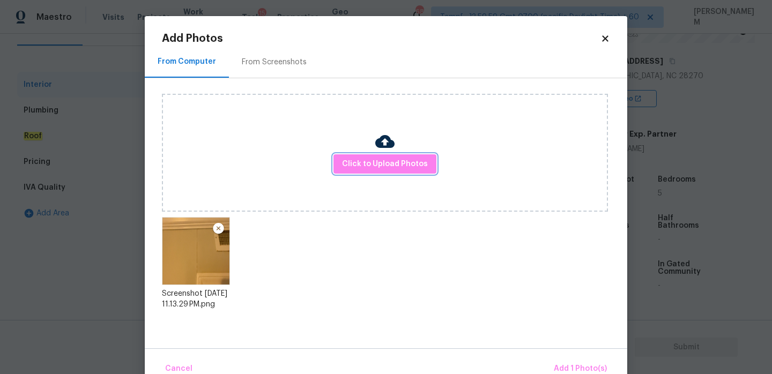
scroll to position [23, 0]
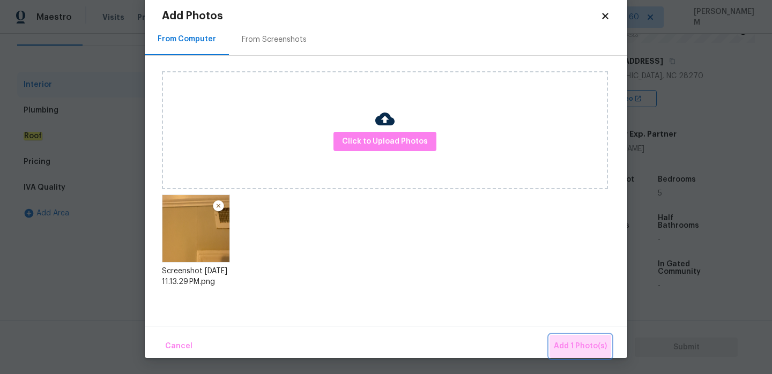
click at [587, 349] on span "Add 1 Photo(s)" at bounding box center [580, 346] width 53 height 13
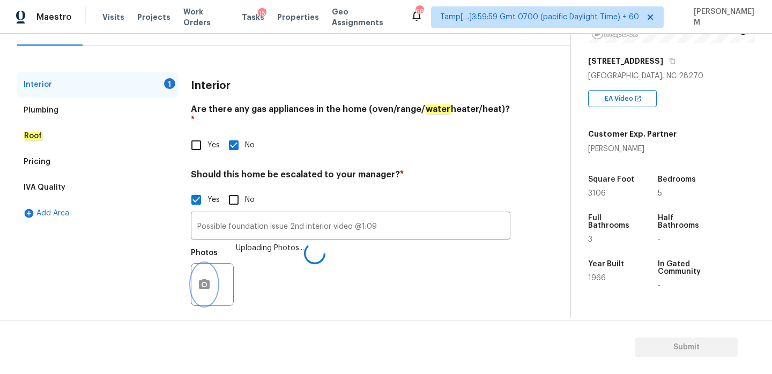
scroll to position [0, 0]
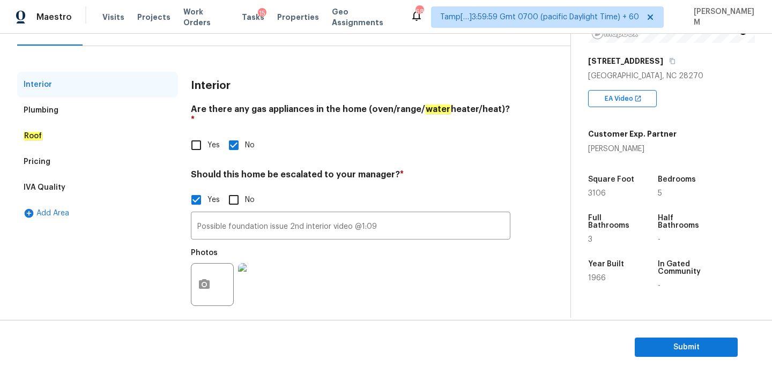
click at [64, 109] on div "Plumbing" at bounding box center [97, 111] width 161 height 26
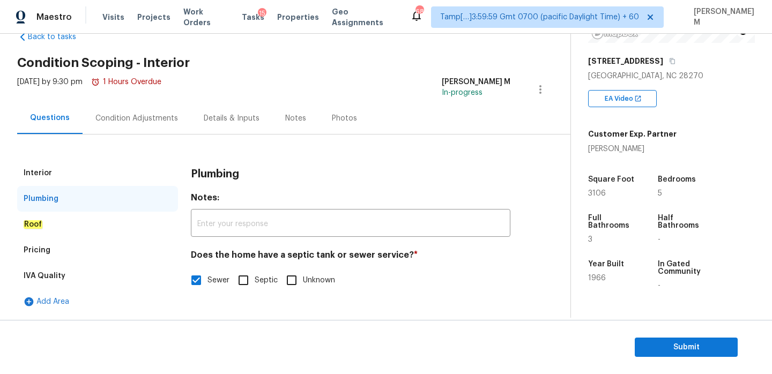
scroll to position [28, 0]
click at [68, 221] on div "Roof" at bounding box center [97, 225] width 161 height 26
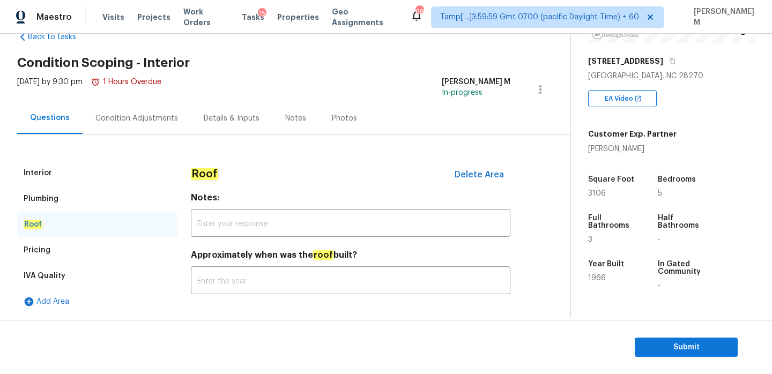
click at [72, 254] on div "Pricing" at bounding box center [97, 251] width 161 height 26
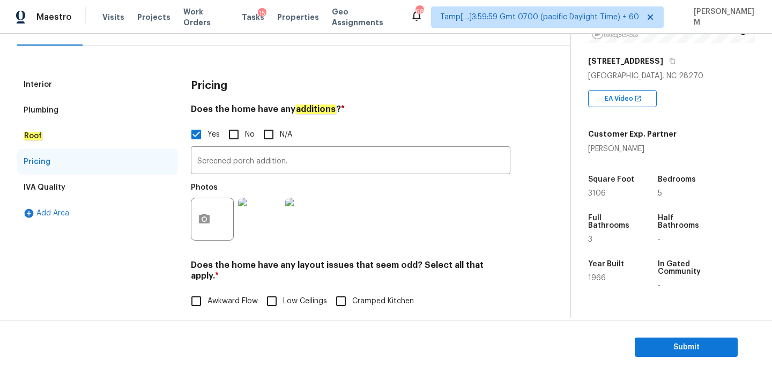
click at [95, 182] on div "IVA Quality" at bounding box center [97, 188] width 161 height 26
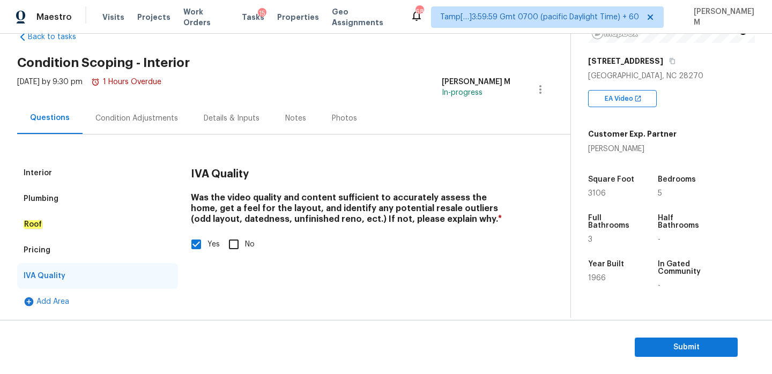
click at [99, 244] on div "Pricing" at bounding box center [97, 251] width 161 height 26
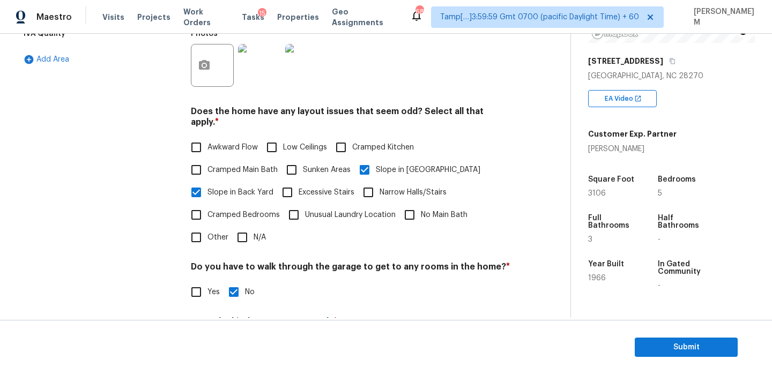
scroll to position [370, 0]
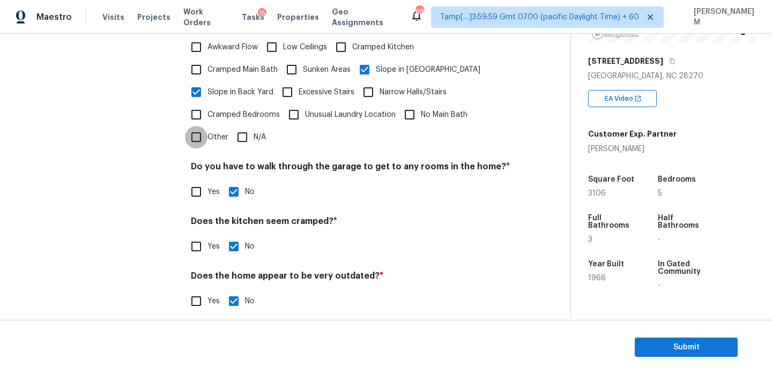
click at [196, 126] on input "Other" at bounding box center [196, 137] width 23 height 23
checkbox input "true"
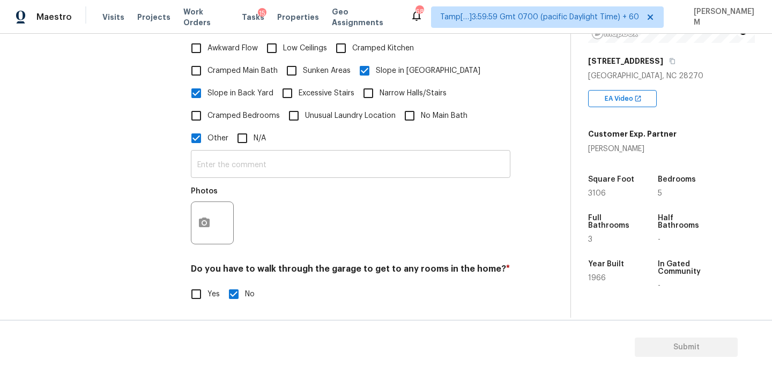
click at [248, 164] on input "text" at bounding box center [351, 165] width 320 height 25
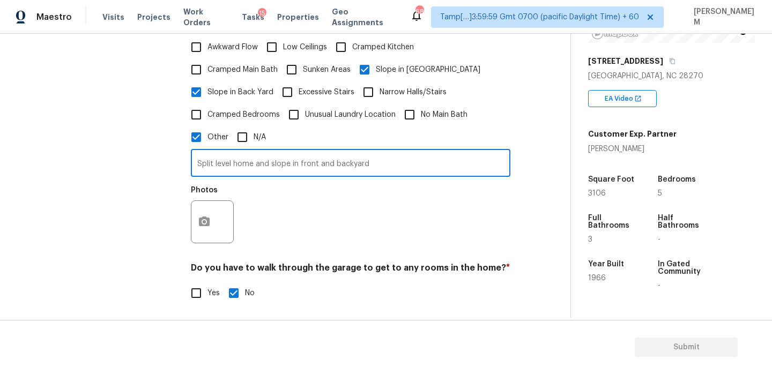
type input "Split level home and slope in front and backyard"
click at [207, 207] on button "button" at bounding box center [204, 222] width 26 height 42
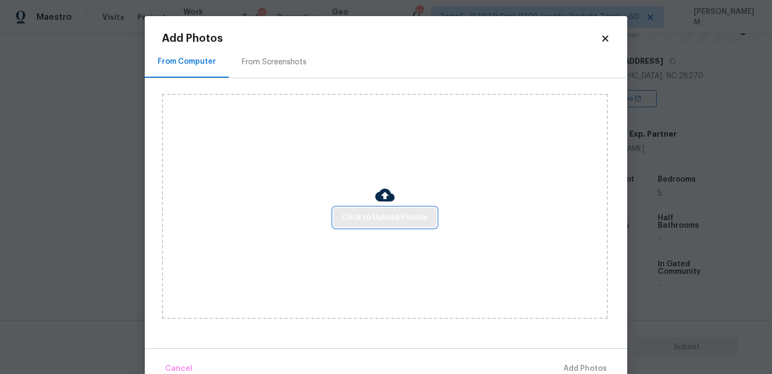
click at [364, 213] on span "Click to Upload Photos" at bounding box center [385, 217] width 86 height 13
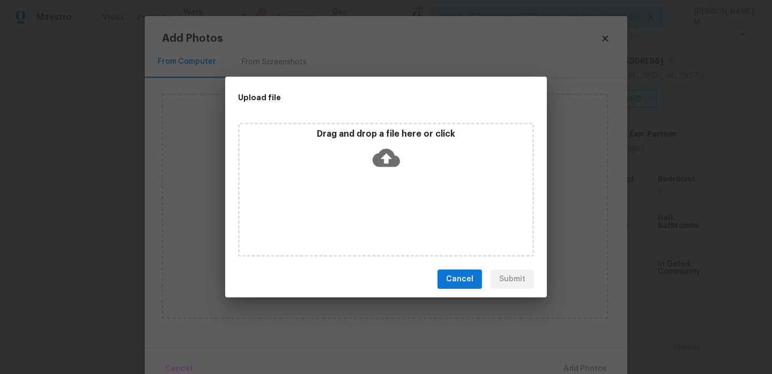
click at [406, 159] on div "Drag and drop a file here or click" at bounding box center [386, 152] width 293 height 46
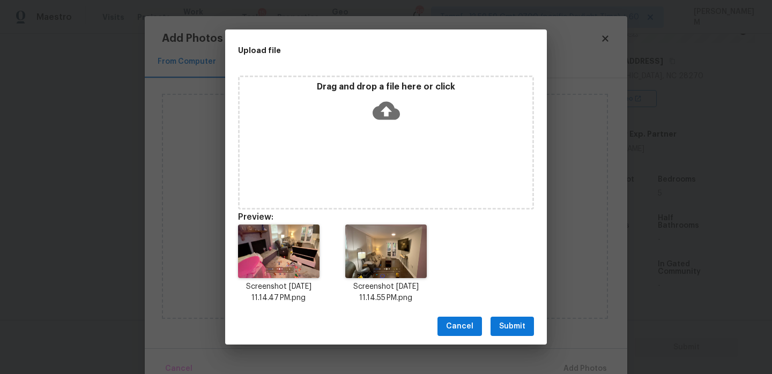
scroll to position [9, 0]
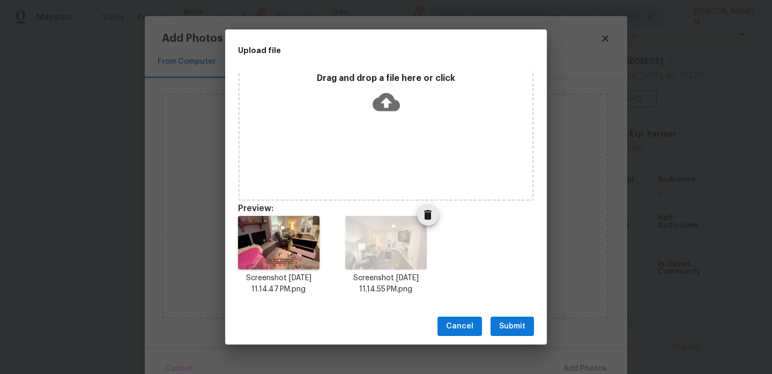
click at [424, 214] on icon "Delete" at bounding box center [427, 215] width 13 height 13
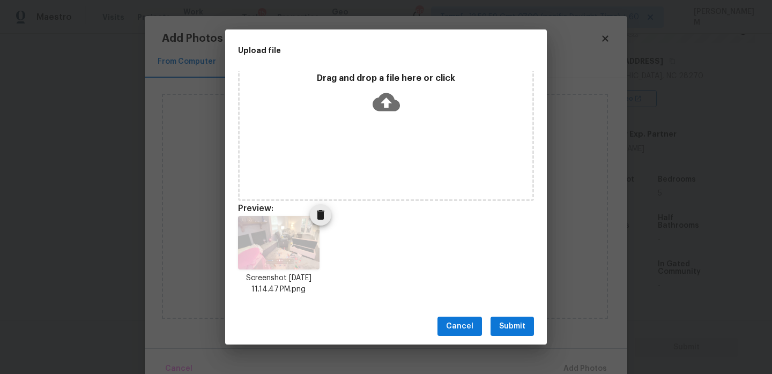
click at [321, 214] on icon "Delete" at bounding box center [321, 215] width 8 height 10
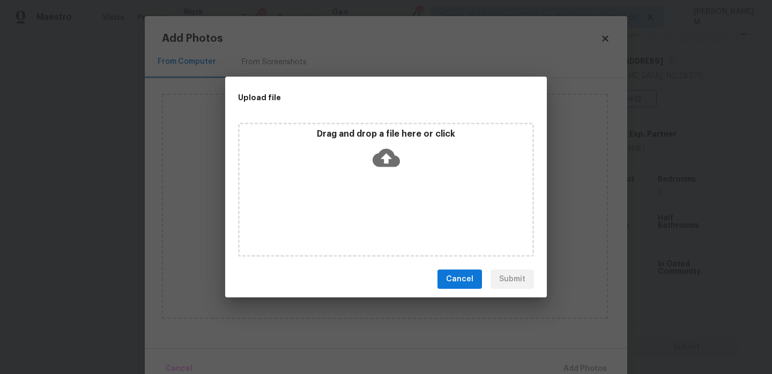
click at [388, 162] on icon at bounding box center [386, 158] width 27 height 18
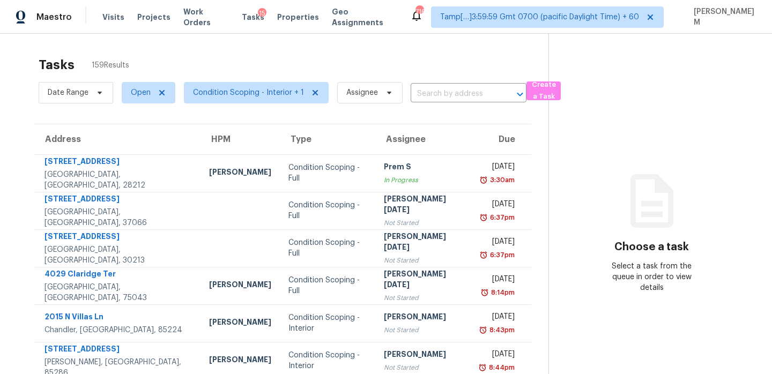
click at [98, 13] on div "Maestro Visits Projects Work Orders Tasks 15 Properties Geo Assignments" at bounding box center [205, 16] width 410 height 21
click at [110, 16] on span "Visits" at bounding box center [113, 17] width 22 height 11
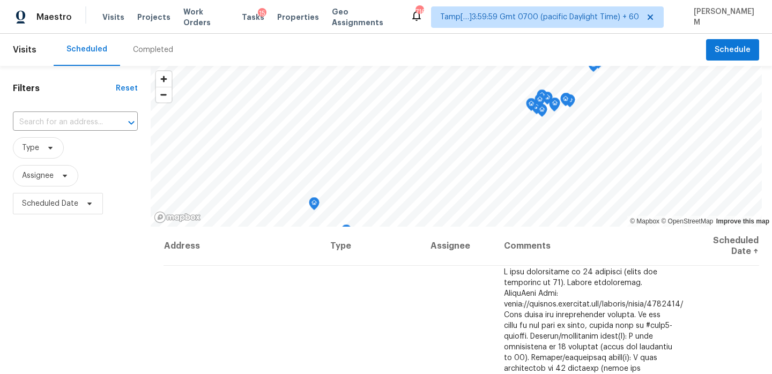
click at [137, 46] on div "Completed" at bounding box center [153, 50] width 40 height 11
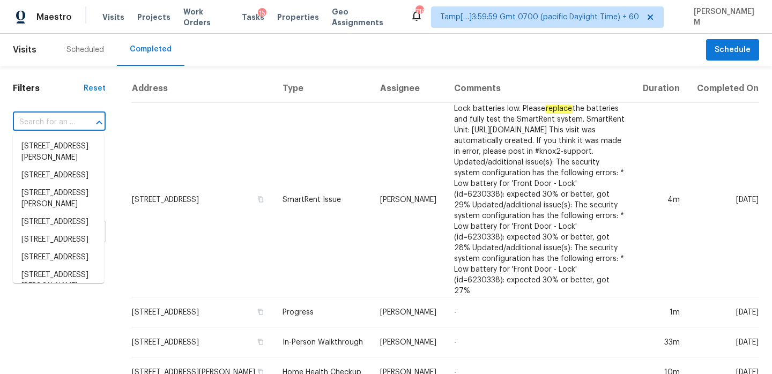
click at [61, 122] on input "text" at bounding box center [44, 122] width 63 height 17
paste input "[STREET_ADDRESS]"
type input "[STREET_ADDRESS]"
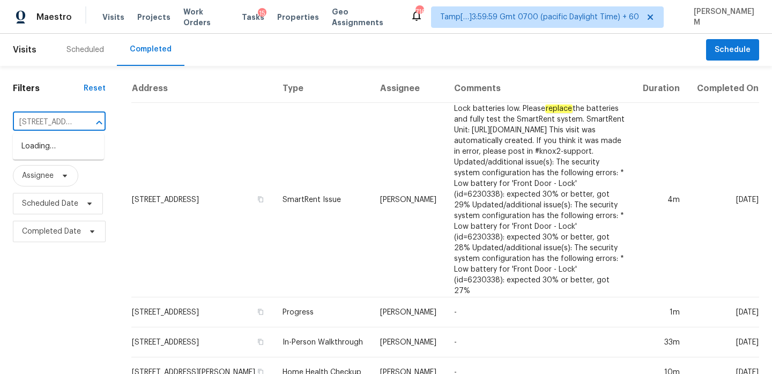
scroll to position [0, 76]
click at [65, 152] on li "[STREET_ADDRESS]" at bounding box center [58, 147] width 91 height 18
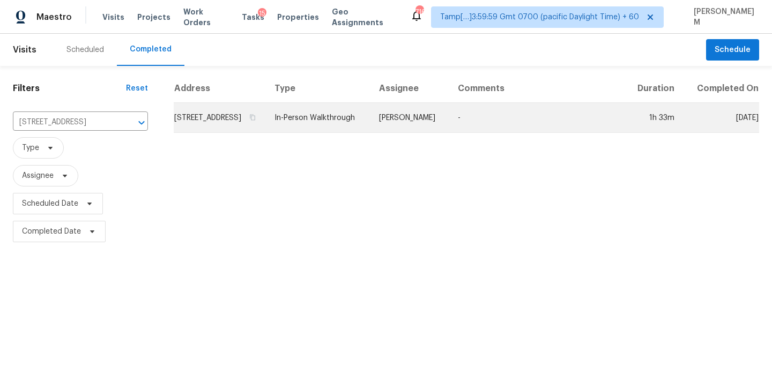
click at [266, 122] on td "[STREET_ADDRESS]" at bounding box center [220, 118] width 92 height 30
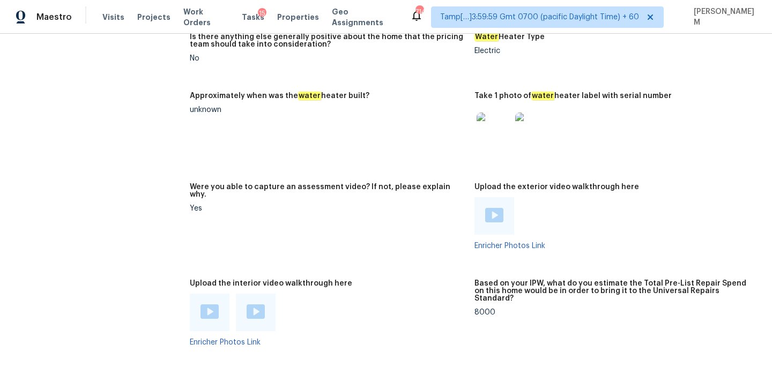
scroll to position [2166, 0]
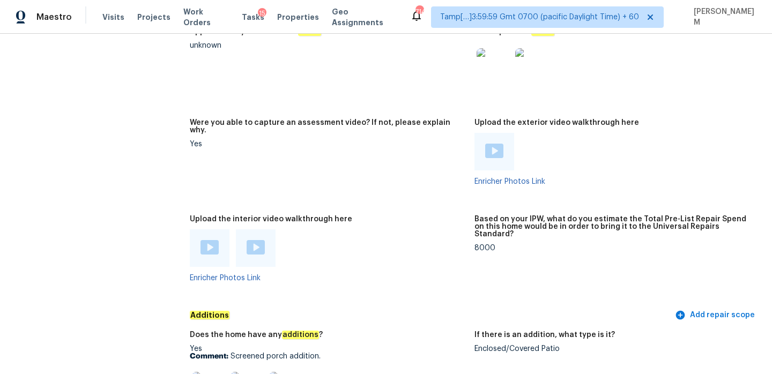
click at [223, 246] on div at bounding box center [210, 248] width 40 height 38
click at [216, 242] on img at bounding box center [210, 247] width 18 height 14
click at [265, 242] on div at bounding box center [256, 248] width 40 height 38
click at [262, 243] on img at bounding box center [256, 247] width 18 height 14
click at [431, 240] on div at bounding box center [328, 248] width 276 height 38
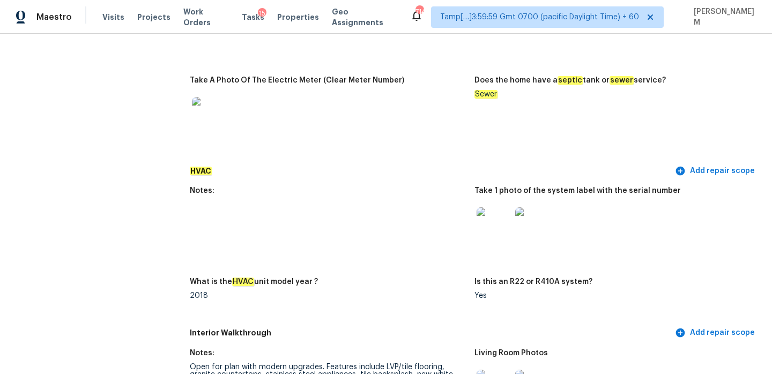
scroll to position [956, 0]
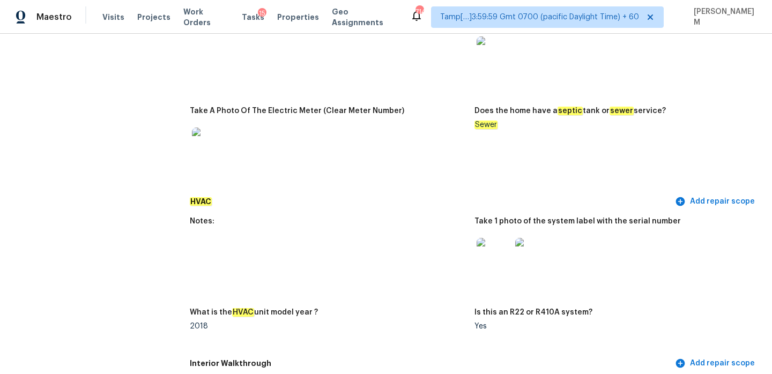
click at [401, 192] on div "HVAC Add repair scope" at bounding box center [474, 202] width 569 height 20
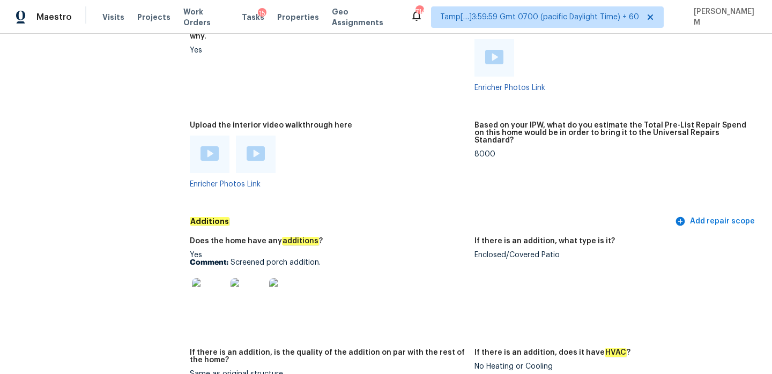
scroll to position [2194, 0]
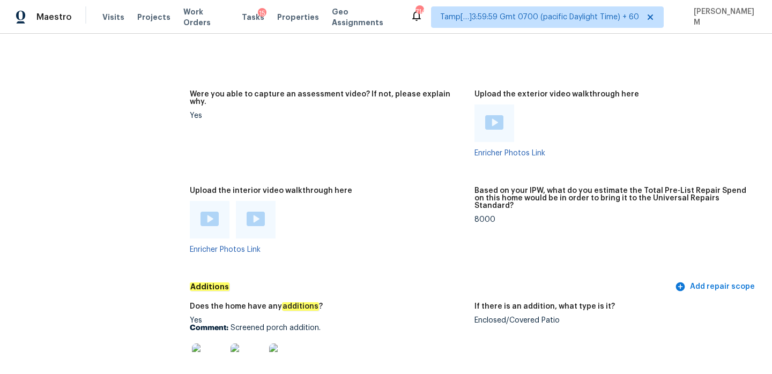
click at [491, 135] on div "Enricher Photos Link" at bounding box center [612, 131] width 276 height 53
click at [491, 119] on img at bounding box center [494, 122] width 18 height 14
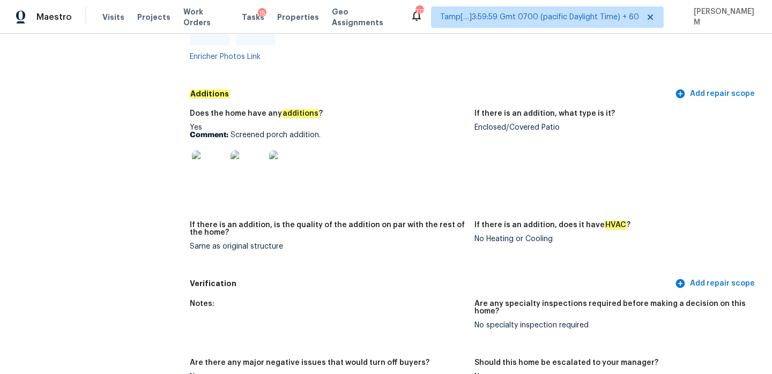
scroll to position [2284, 0]
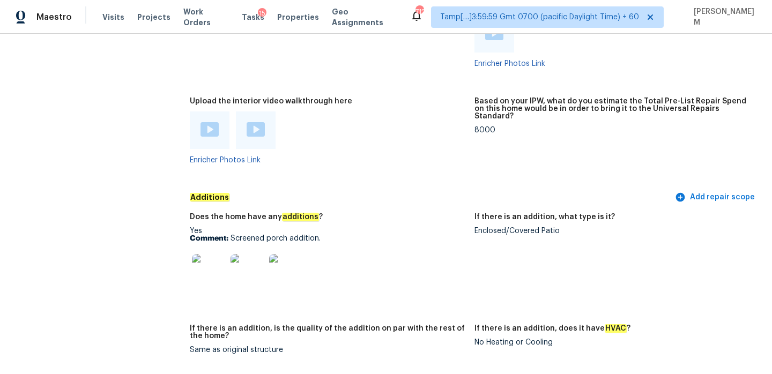
click at [204, 272] on img at bounding box center [209, 271] width 34 height 34
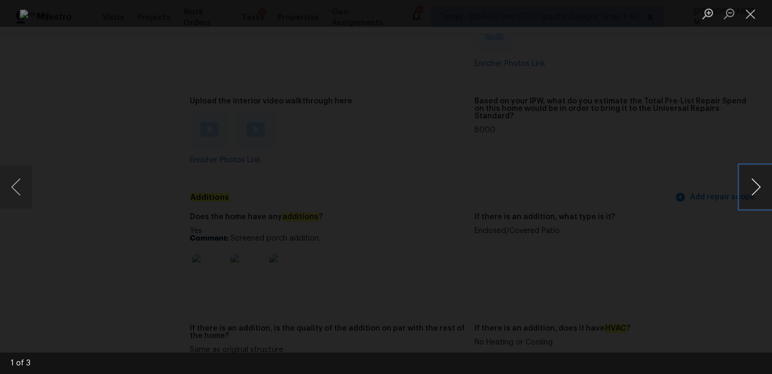
click at [753, 188] on button "Next image" at bounding box center [756, 187] width 32 height 43
click at [756, 189] on button "Next image" at bounding box center [756, 187] width 32 height 43
click at [689, 107] on div "Lightbox" at bounding box center [386, 187] width 772 height 374
click at [746, 15] on button "Close lightbox" at bounding box center [750, 13] width 21 height 19
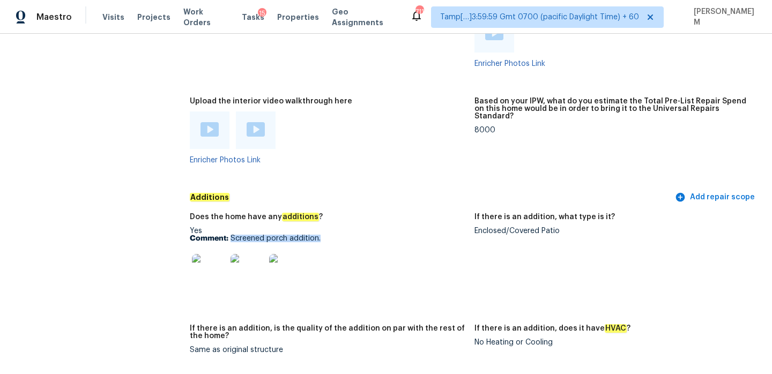
drag, startPoint x: 229, startPoint y: 230, endPoint x: 329, endPoint y: 230, distance: 99.7
click at [329, 235] on p "Comment: Screened porch addition." at bounding box center [328, 239] width 276 height 8
copy p "Screened porch addition."
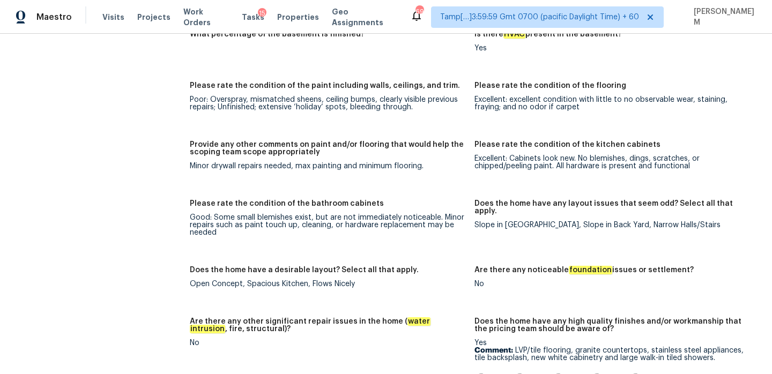
scroll to position [1686, 0]
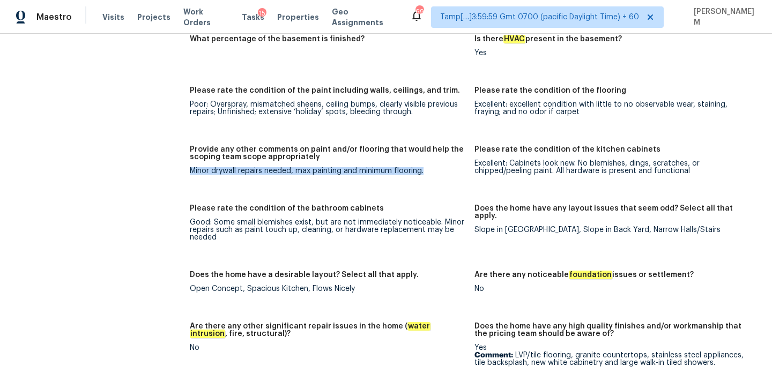
drag, startPoint x: 190, startPoint y: 165, endPoint x: 429, endPoint y: 176, distance: 238.8
click at [429, 176] on figure "Provide any other comments on paint and/or flooring that would help the scoping…" at bounding box center [332, 169] width 285 height 46
click at [229, 174] on figure "Provide any other comments on paint and/or flooring that would help the scoping…" at bounding box center [332, 169] width 285 height 46
drag, startPoint x: 192, startPoint y: 165, endPoint x: 277, endPoint y: 167, distance: 84.7
click at [277, 167] on div "Minor drywall repairs needed, max painting and minimum flooring." at bounding box center [328, 171] width 276 height 8
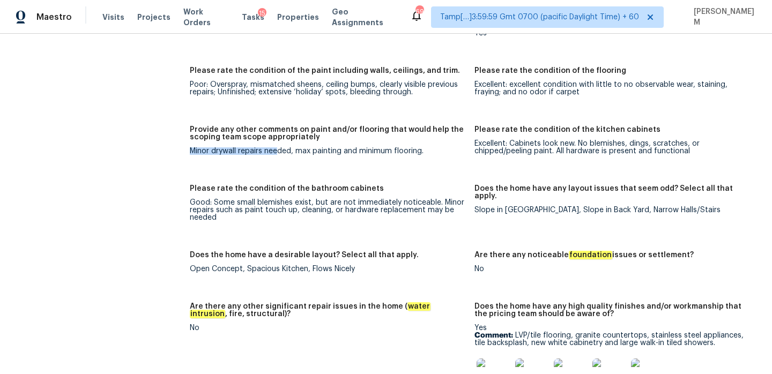
scroll to position [1702, 0]
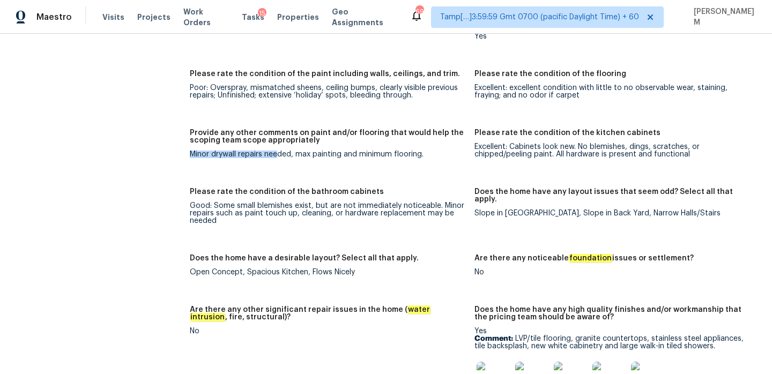
copy div "Minor drywall repairs nee"
drag, startPoint x: 263, startPoint y: 148, endPoint x: 202, endPoint y: 154, distance: 60.9
click at [224, 160] on figure "Provide any other comments on paint and/or flooring that would help the scoping…" at bounding box center [332, 152] width 285 height 46
drag, startPoint x: 190, startPoint y: 148, endPoint x: 265, endPoint y: 147, distance: 75.6
click at [265, 151] on div "Minor drywall repairs needed, max painting and minimum flooring." at bounding box center [328, 155] width 276 height 8
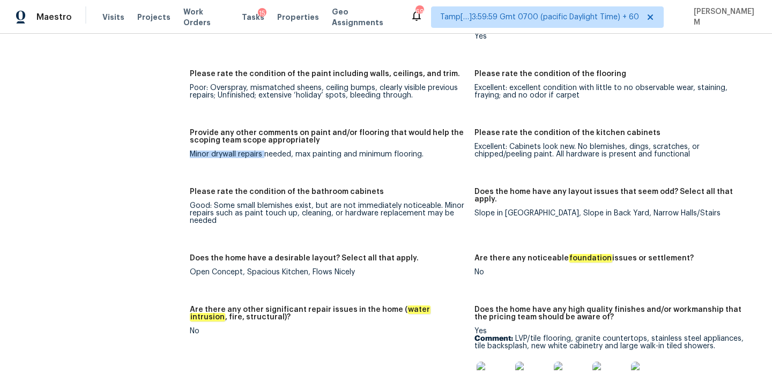
copy div "Minor drywall repairs"
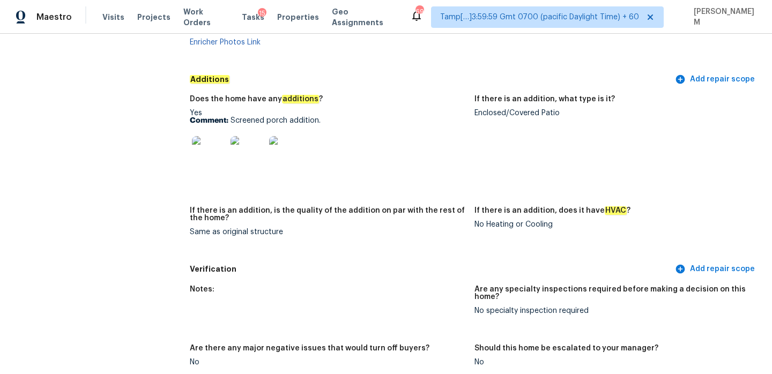
scroll to position [2437, 0]
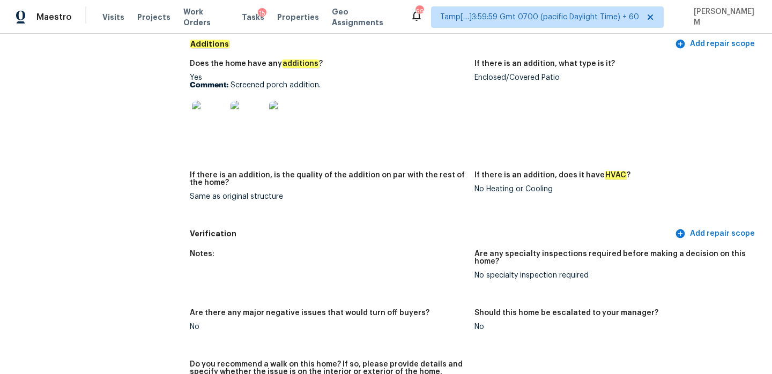
click at [233, 81] on p "Comment: Screened porch addition." at bounding box center [328, 85] width 276 height 8
drag, startPoint x: 231, startPoint y: 76, endPoint x: 377, endPoint y: 76, distance: 146.9
click at [377, 81] on p "Comment: Screened porch addition." at bounding box center [328, 85] width 276 height 8
copy p "Screened porch addition."
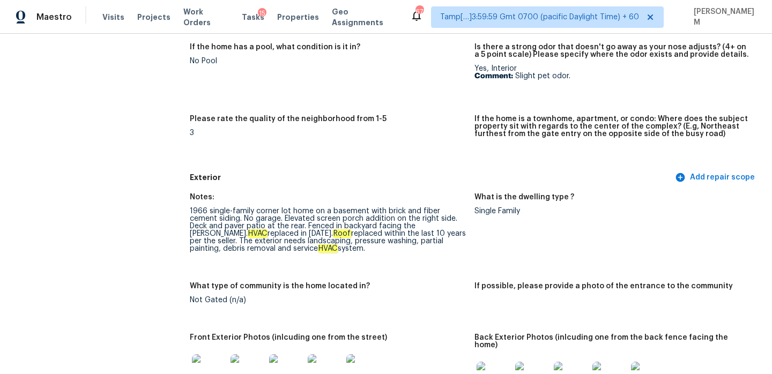
scroll to position [0, 0]
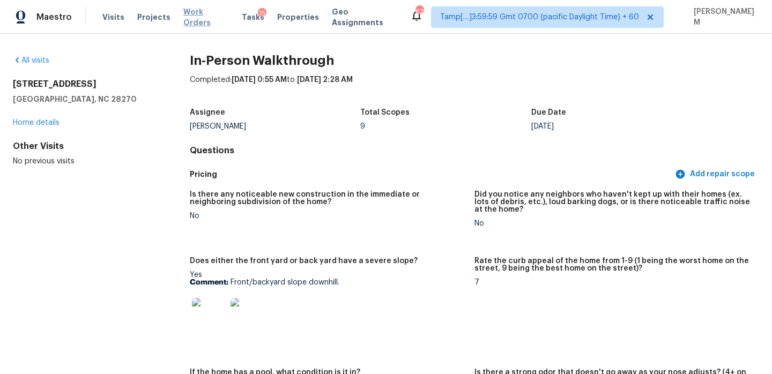
click at [191, 18] on span "Work Orders" at bounding box center [206, 16] width 46 height 21
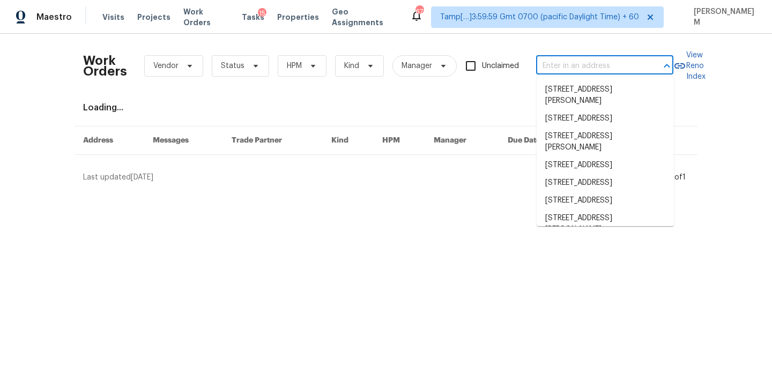
click at [565, 64] on input "text" at bounding box center [589, 66] width 107 height 17
paste input "102 Springwood Ln San Antonio, TX, 78216"
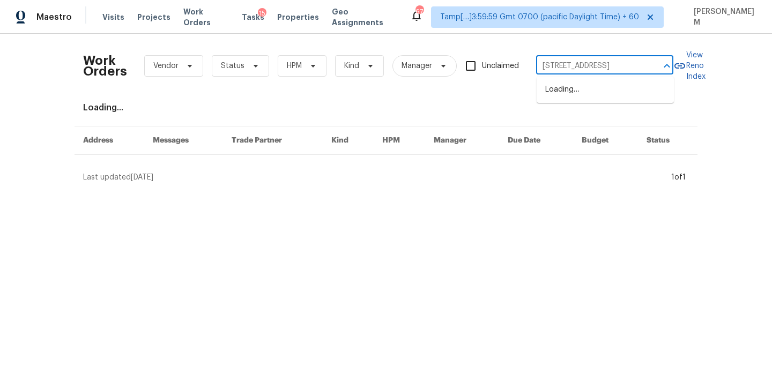
scroll to position [0, 49]
type input "102 Springwood Ln San Antonio, TX, 78216"
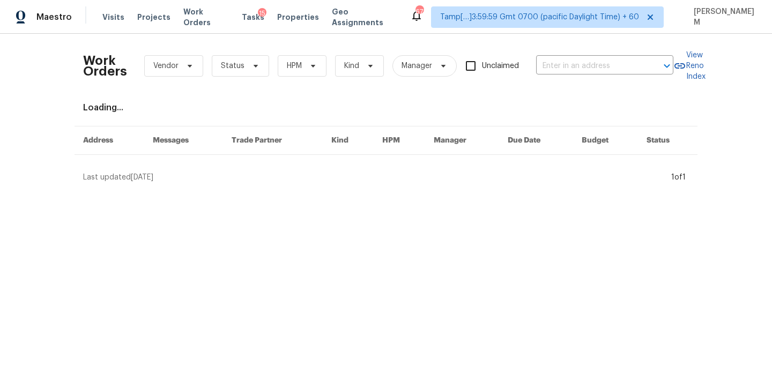
scroll to position [0, 0]
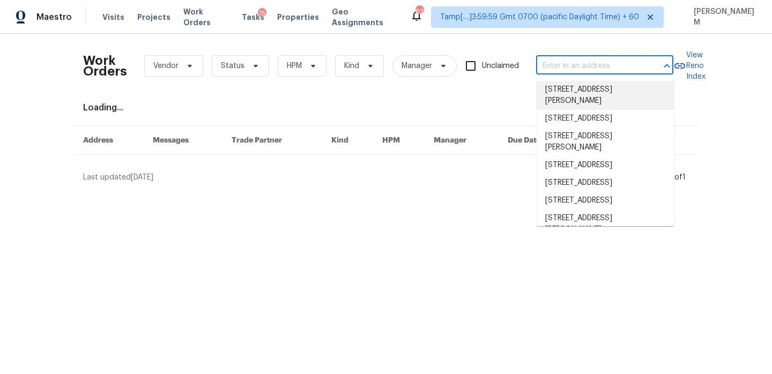
paste input "102 Springwood Ln San Antonio, TX, 78216"
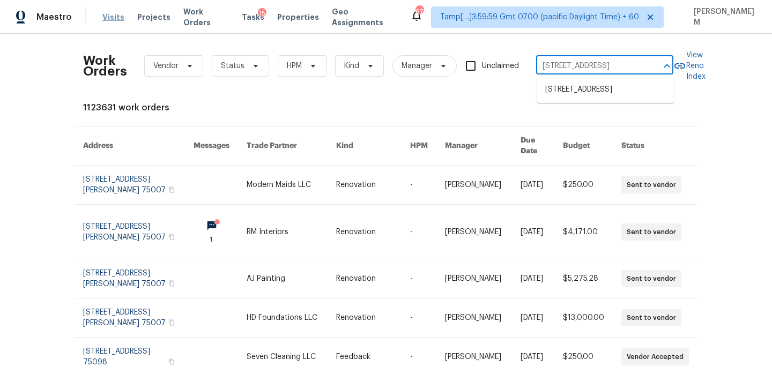
type input "102 Springwood Ln San Antonio, TX, 78216"
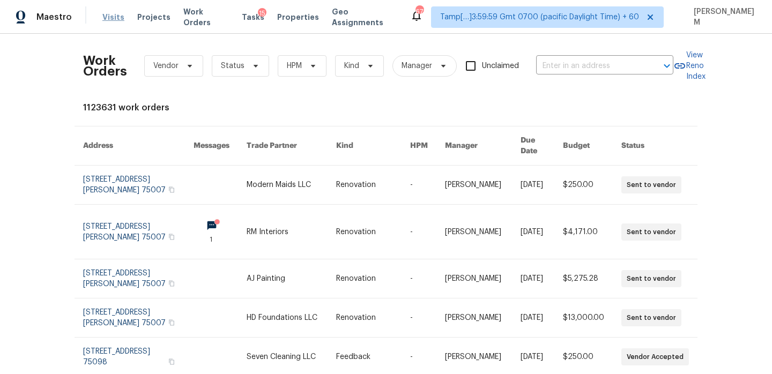
click at [113, 17] on span "Visits" at bounding box center [113, 17] width 22 height 11
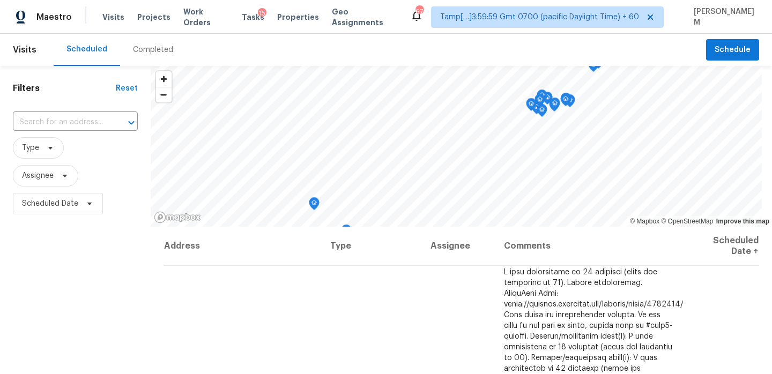
click at [151, 46] on div "Completed" at bounding box center [153, 50] width 40 height 11
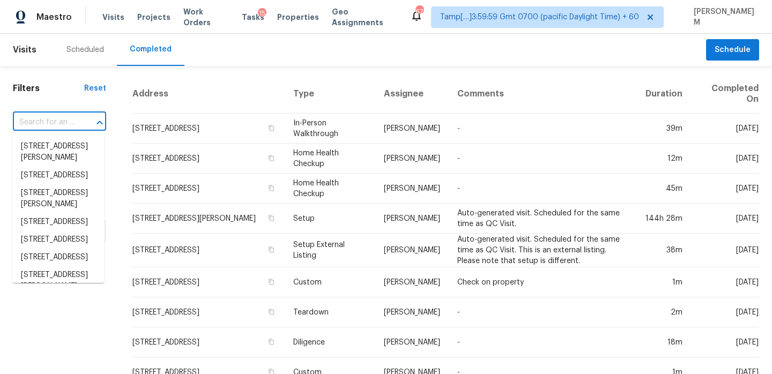
click at [64, 125] on input "text" at bounding box center [44, 122] width 63 height 17
paste input "102 Springwood Ln San Antonio, TX, 78216"
type input "102 Springwood Ln San Antonio, TX, 78216"
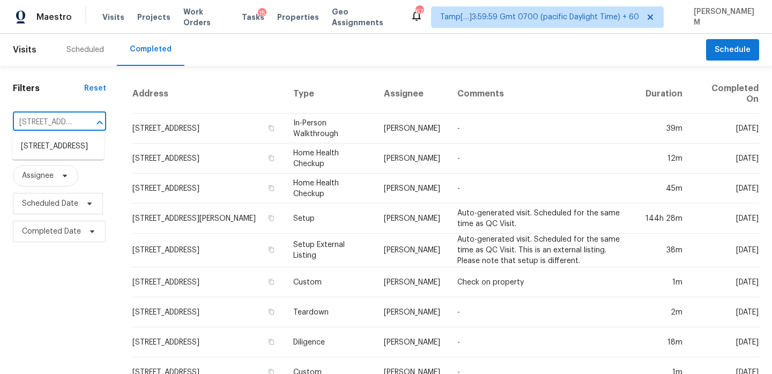
scroll to position [0, 94]
click at [67, 153] on li "102 Springwood Ln, San Antonio, TX 78216" at bounding box center [58, 147] width 92 height 18
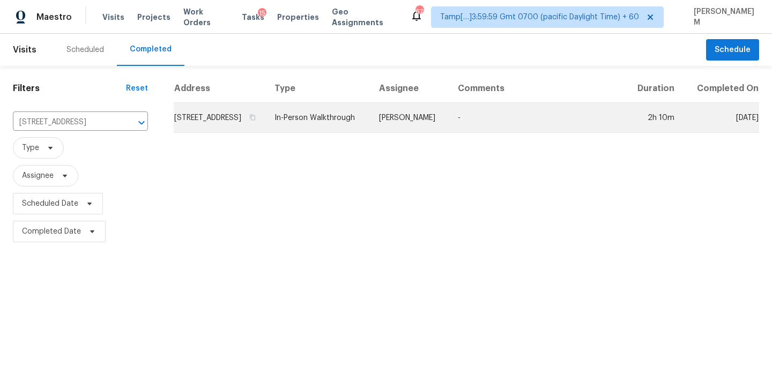
click at [315, 115] on td "In-Person Walkthrough" at bounding box center [318, 118] width 105 height 30
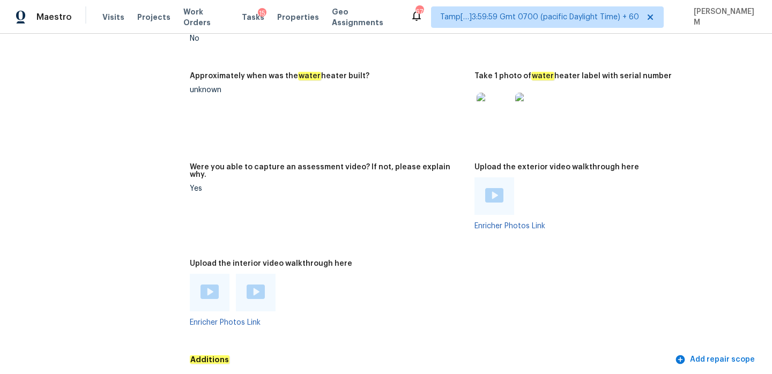
scroll to position [2028, 0]
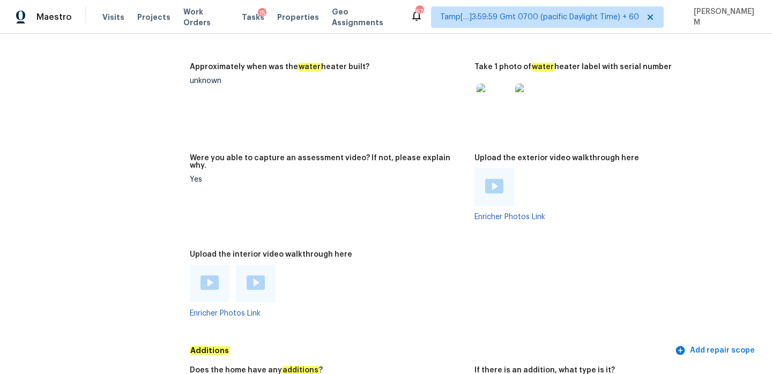
click at [214, 276] on img at bounding box center [210, 283] width 18 height 14
click at [265, 265] on div at bounding box center [256, 284] width 40 height 38
click at [261, 276] on img at bounding box center [256, 283] width 18 height 14
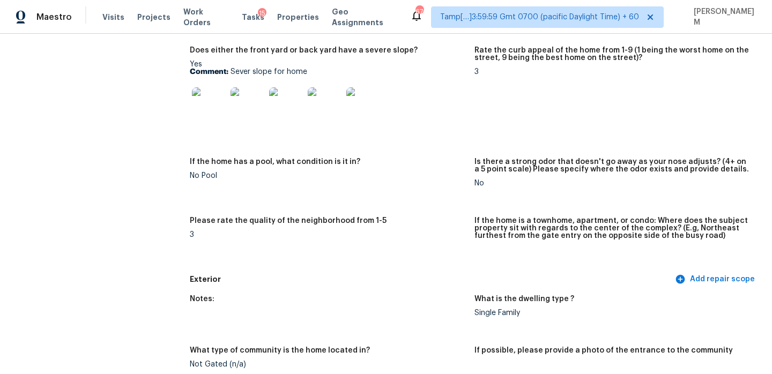
scroll to position [0, 0]
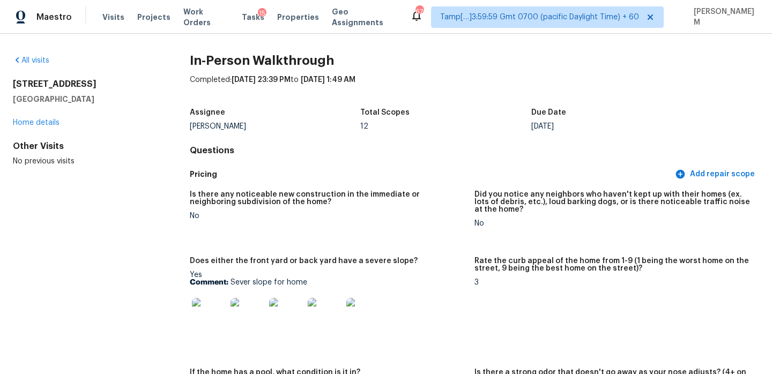
drag, startPoint x: 96, startPoint y: 97, endPoint x: 12, endPoint y: 81, distance: 85.6
click at [12, 81] on div "All visits 102 Springwood Ln San Antonio, TX 78216 Home details Other Visits No…" at bounding box center [386, 204] width 772 height 340
copy div "102 Springwood Ln San Antonio, TX 78216"
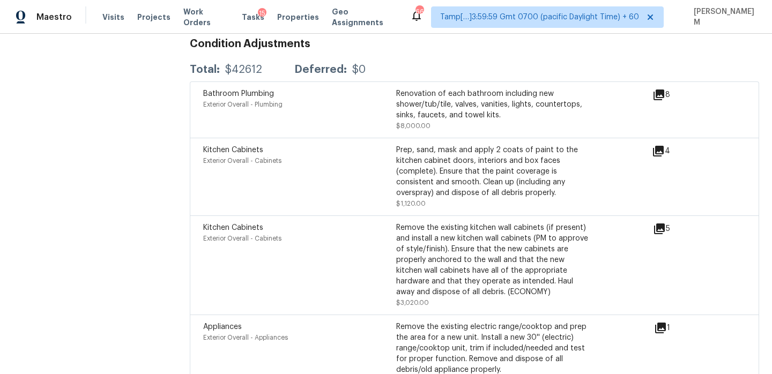
scroll to position [2591, 0]
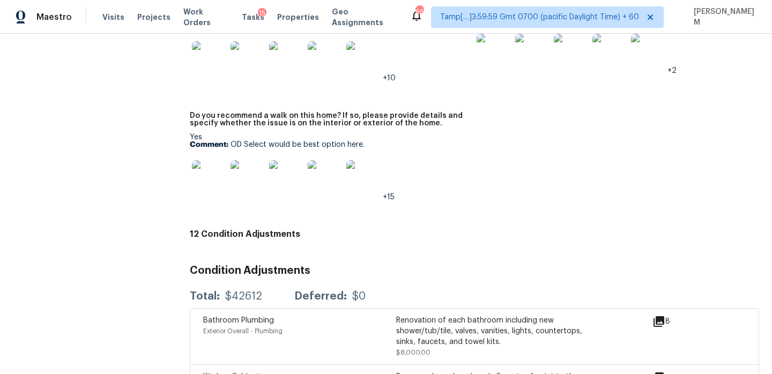
click at [208, 160] on img at bounding box center [209, 177] width 34 height 34
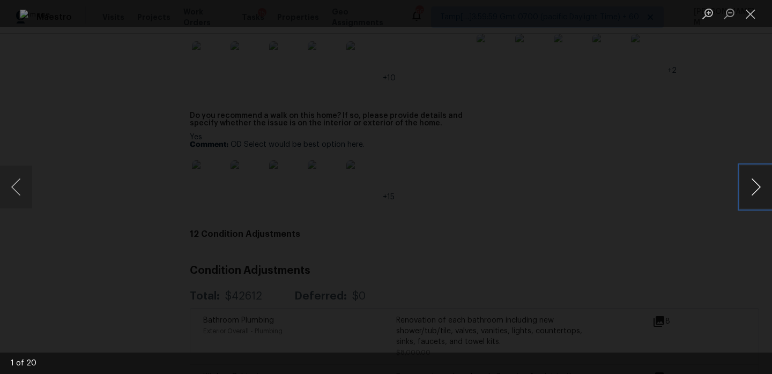
click at [747, 192] on button "Next image" at bounding box center [756, 187] width 32 height 43
click at [753, 13] on button "Close lightbox" at bounding box center [750, 13] width 21 height 19
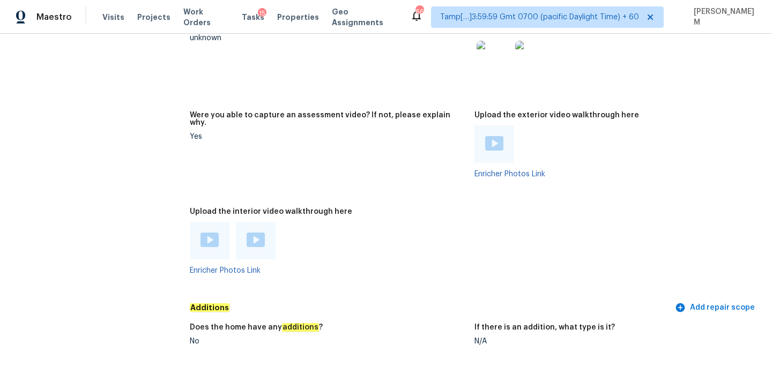
scroll to position [2023, 0]
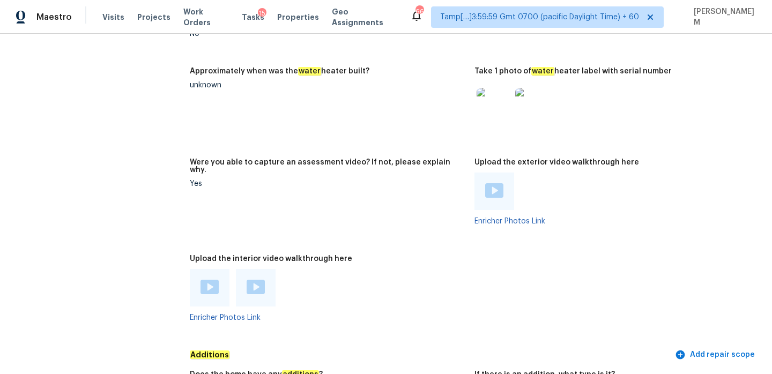
click at [212, 281] on div at bounding box center [210, 288] width 40 height 38
click at [212, 273] on div at bounding box center [210, 288] width 40 height 38
click at [209, 280] on img at bounding box center [210, 287] width 18 height 14
click at [251, 280] on img at bounding box center [256, 287] width 18 height 14
click at [499, 183] on img at bounding box center [494, 190] width 18 height 14
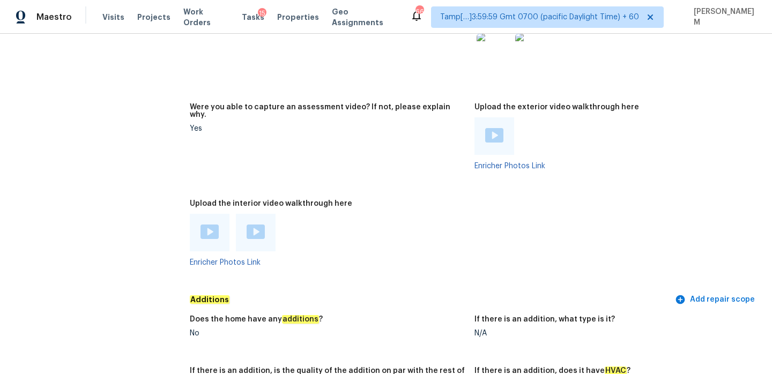
scroll to position [3008, 0]
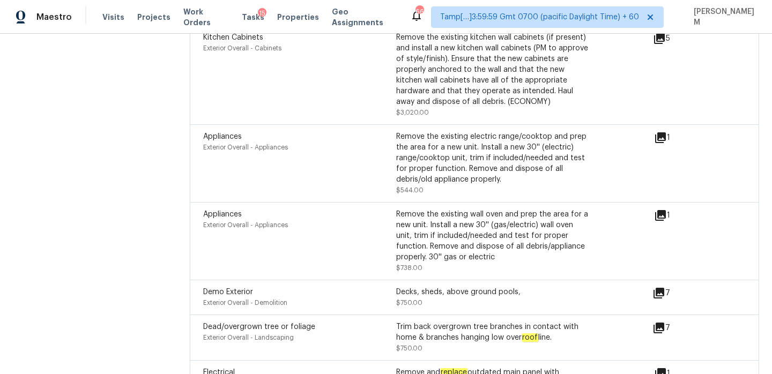
click at [674, 40] on div "5" at bounding box center [678, 75] width 51 height 86
click at [407, 84] on div "Remove the existing kitchen wall cabinets (if present) and install a new kitche…" at bounding box center [492, 69] width 193 height 75
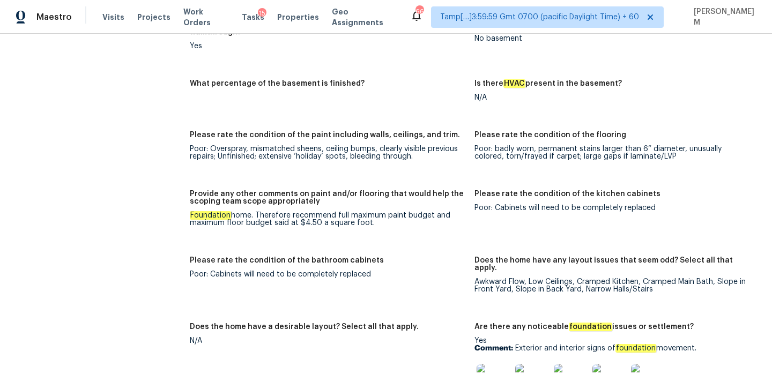
scroll to position [1549, 0]
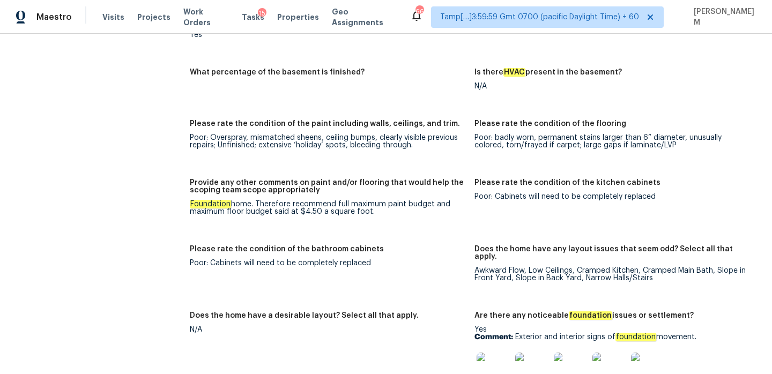
click at [335, 201] on div "Foundation home. Therefore recommend full maximum paint budget and maximum floo…" at bounding box center [328, 208] width 276 height 15
drag, startPoint x: 297, startPoint y: 197, endPoint x: 319, endPoint y: 196, distance: 22.0
click at [319, 201] on div "Foundation home. Therefore recommend full maximum paint budget and maximum floo…" at bounding box center [328, 208] width 276 height 15
copy div "$4.50"
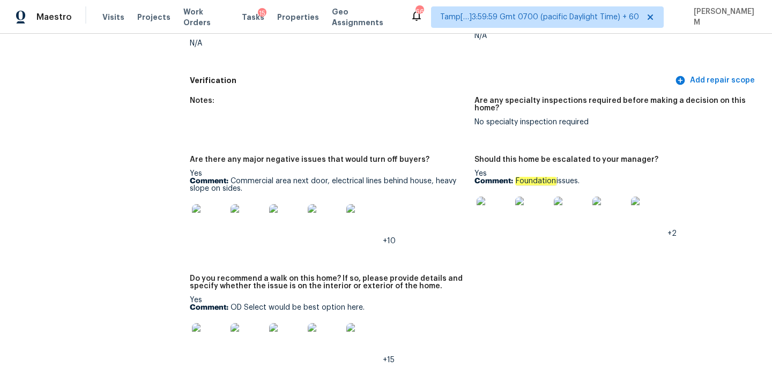
scroll to position [2370, 0]
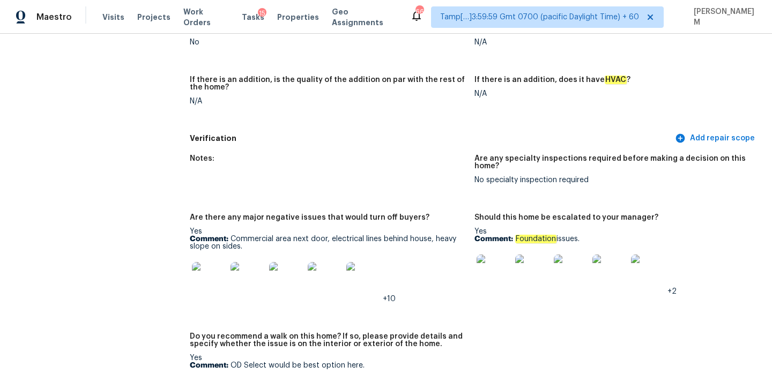
click at [674, 288] on span "+2" at bounding box center [672, 292] width 9 height 8
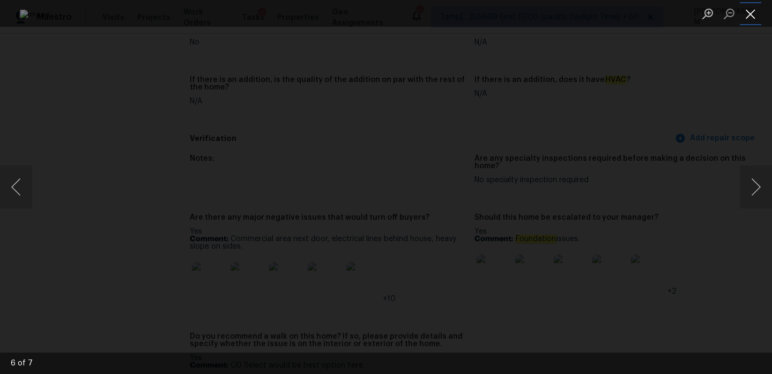
click at [748, 10] on button "Close lightbox" at bounding box center [750, 13] width 21 height 19
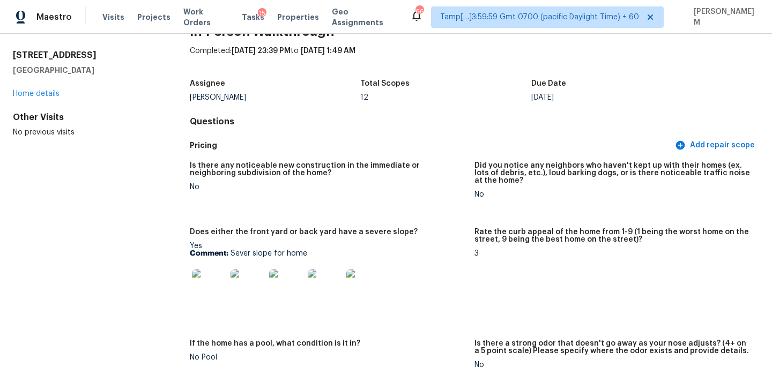
scroll to position [51, 0]
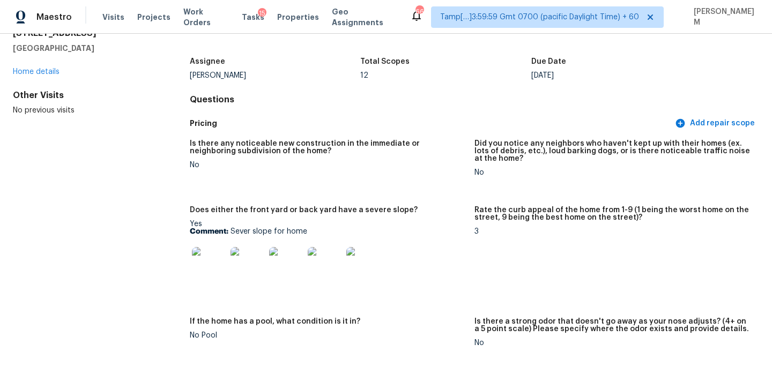
click at [213, 265] on img at bounding box center [209, 264] width 34 height 34
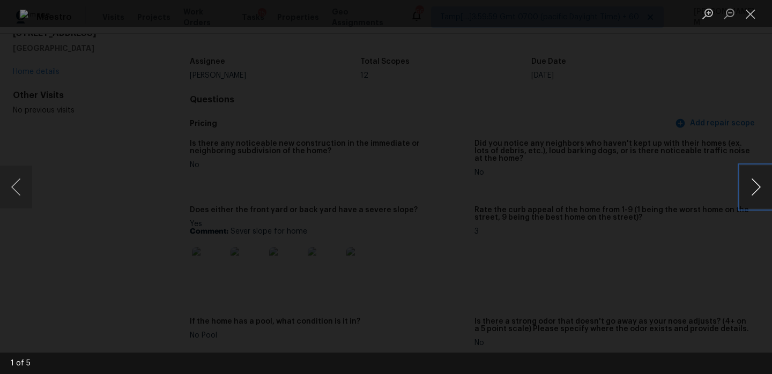
click at [745, 198] on button "Next image" at bounding box center [756, 187] width 32 height 43
click at [703, 113] on div "Lightbox" at bounding box center [386, 187] width 772 height 374
click at [757, 14] on button "Close lightbox" at bounding box center [750, 13] width 21 height 19
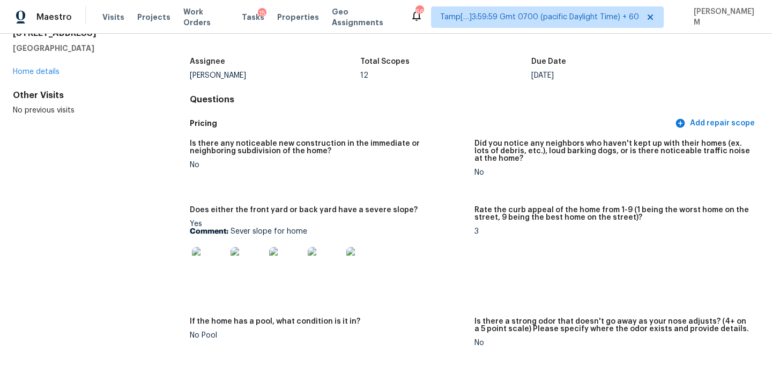
click at [380, 169] on figure "Is there any noticeable new construction in the immediate or neighboring subdiv…" at bounding box center [332, 167] width 285 height 54
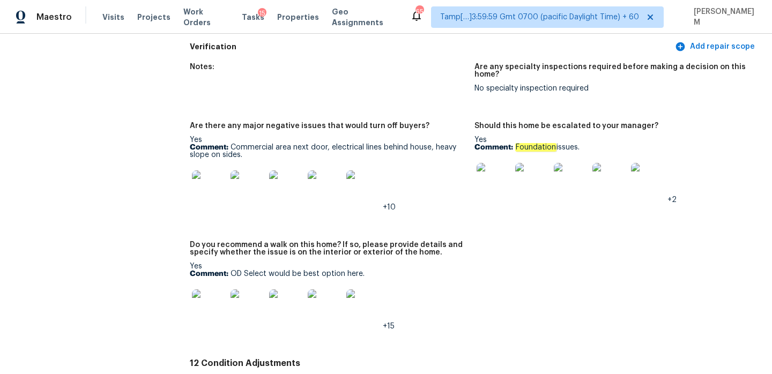
scroll to position [2477, 0]
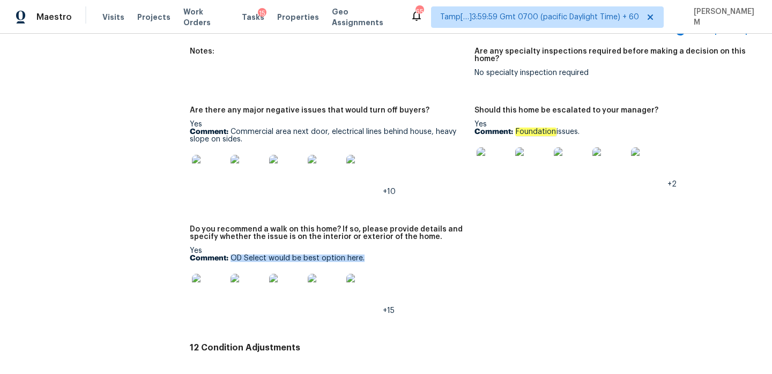
drag, startPoint x: 231, startPoint y: 238, endPoint x: 362, endPoint y: 236, distance: 131.4
click at [362, 255] on p "Comment: OD Select would be best option here." at bounding box center [328, 259] width 276 height 8
copy p "OD Select would be best option here."
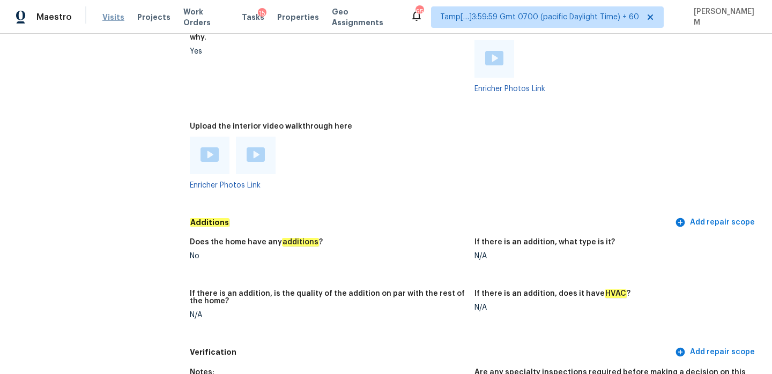
click at [102, 18] on span "Visits" at bounding box center [113, 17] width 22 height 11
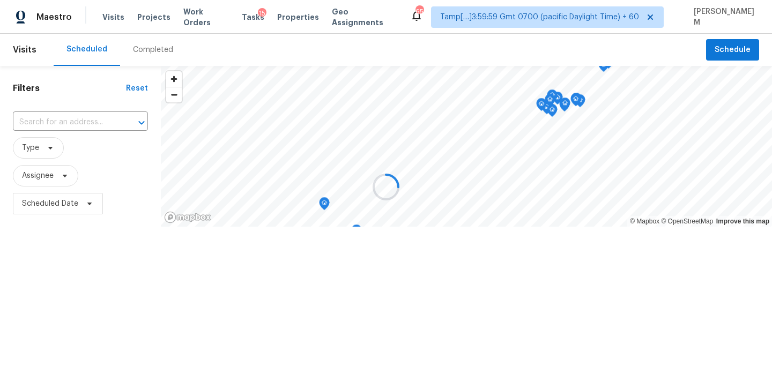
click at [151, 53] on div at bounding box center [386, 187] width 772 height 374
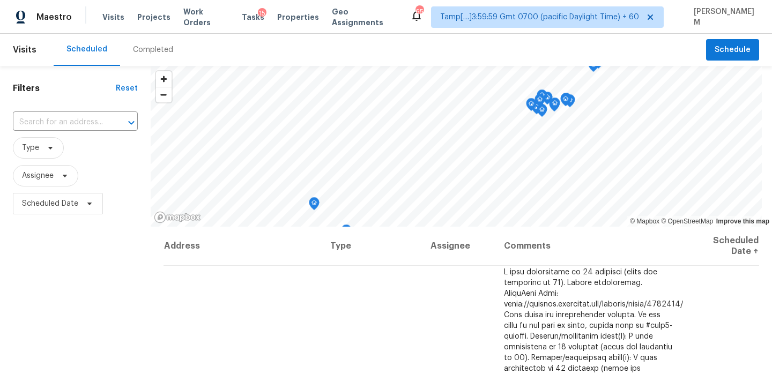
click at [151, 53] on div "Completed" at bounding box center [153, 50] width 40 height 11
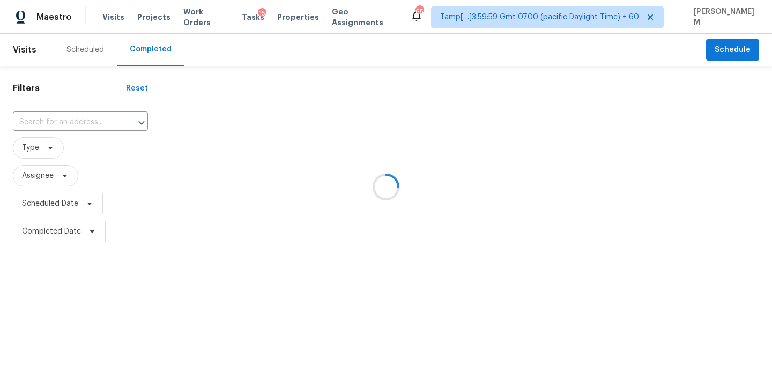
click at [75, 125] on div at bounding box center [386, 187] width 772 height 374
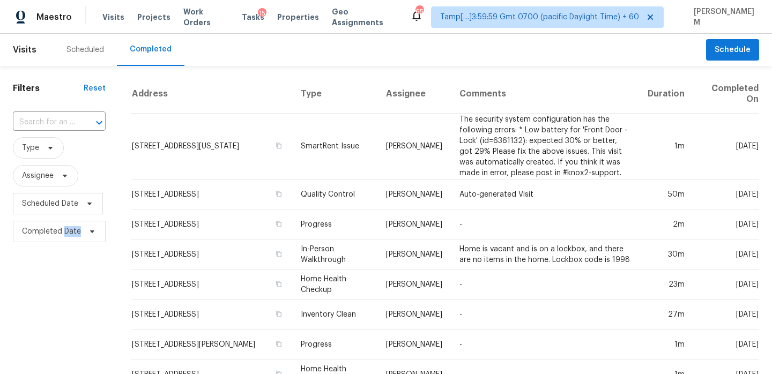
click at [75, 125] on div "​" at bounding box center [59, 122] width 93 height 17
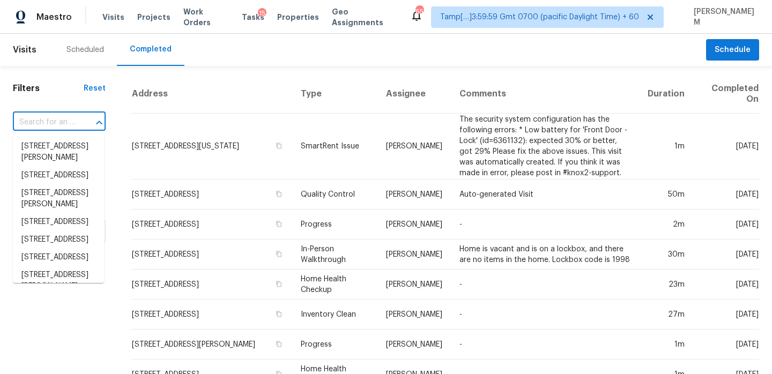
paste input "1119 Highway 218 W Indian Trail, NC, 28079"
type input "1119 Highway 218 W Indian Trail, NC, 28079"
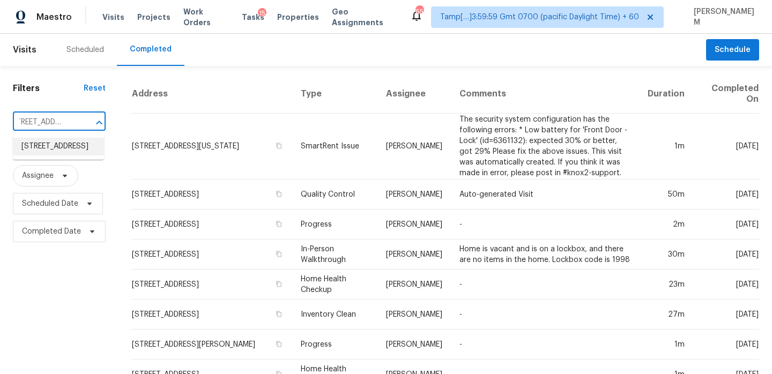
click at [66, 146] on li "1119 Highway 218 W, Indian Trail, NC 28079" at bounding box center [58, 147] width 91 height 18
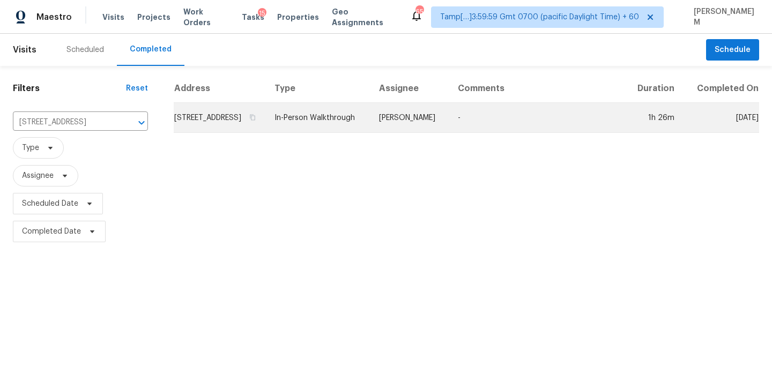
click at [256, 131] on td "1119 Highway 218 W, Indian Trail, NC 28079" at bounding box center [220, 118] width 92 height 30
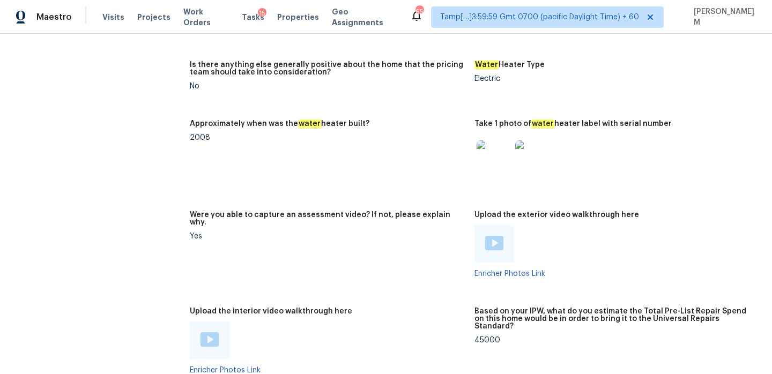
scroll to position [1976, 0]
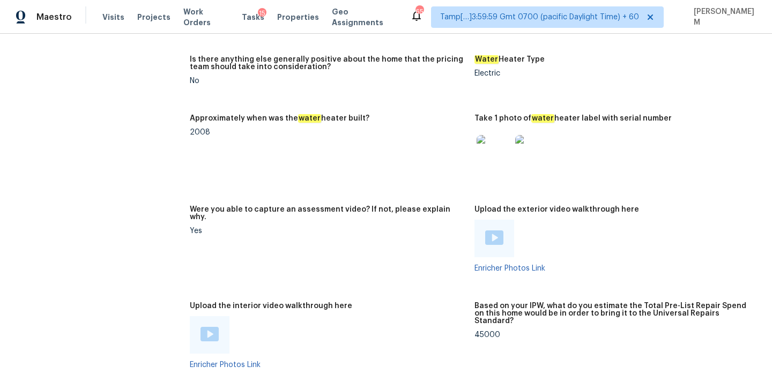
click at [216, 327] on img at bounding box center [210, 334] width 18 height 14
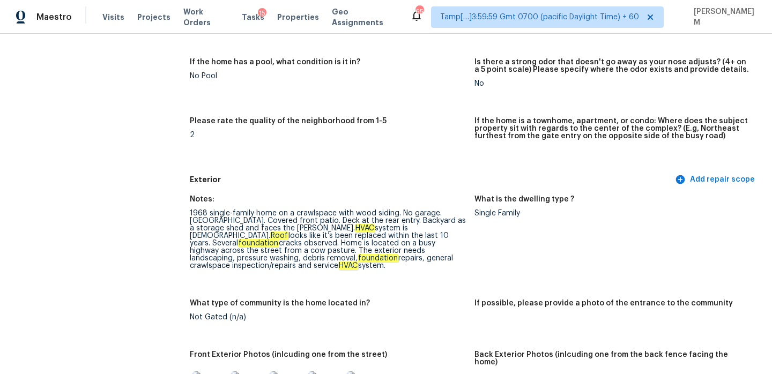
scroll to position [0, 0]
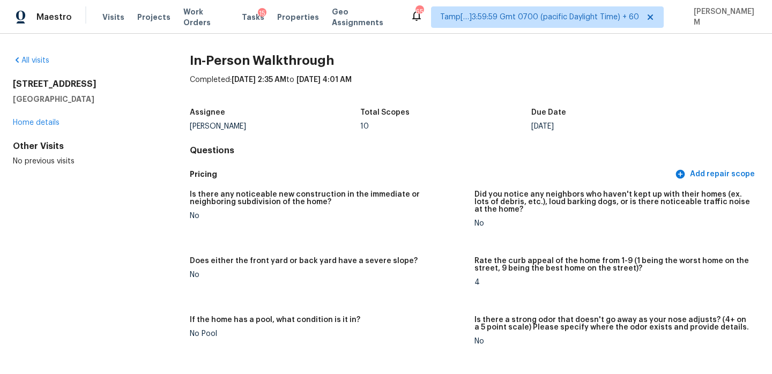
click at [98, 97] on h5 "Indian Trail, NC 28079" at bounding box center [84, 99] width 143 height 11
drag, startPoint x: 95, startPoint y: 94, endPoint x: 13, endPoint y: 84, distance: 82.7
click at [13, 84] on div "1119 Highway 218 W Indian Trail, NC 28079" at bounding box center [84, 92] width 143 height 26
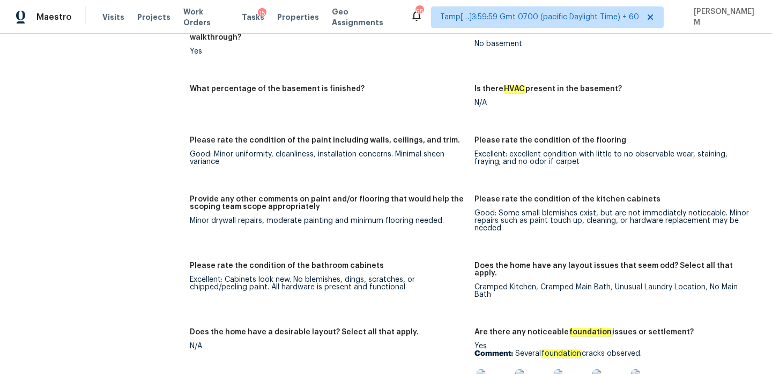
scroll to position [1538, 0]
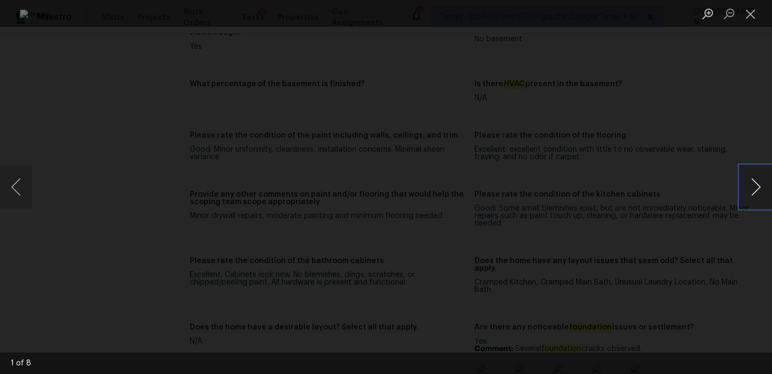
click at [750, 179] on button "Next image" at bounding box center [756, 187] width 32 height 43
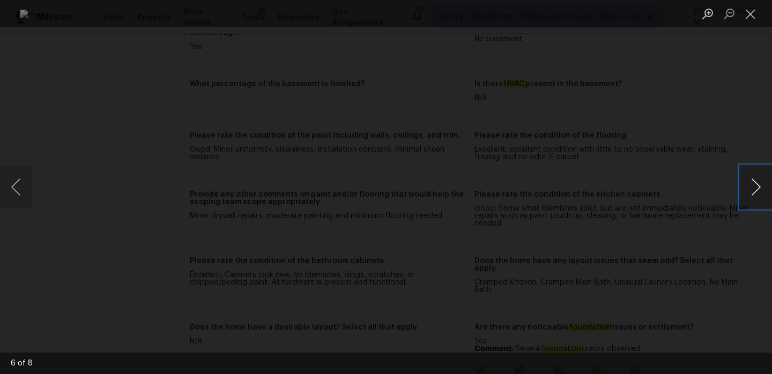
click at [756, 183] on button "Next image" at bounding box center [756, 187] width 32 height 43
click at [747, 10] on button "Close lightbox" at bounding box center [750, 13] width 21 height 19
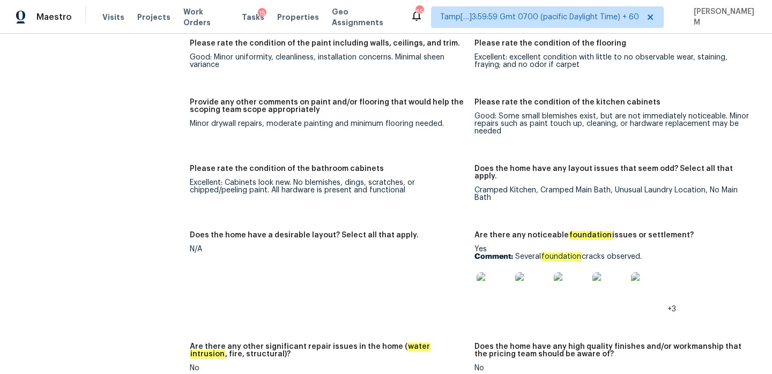
scroll to position [1644, 0]
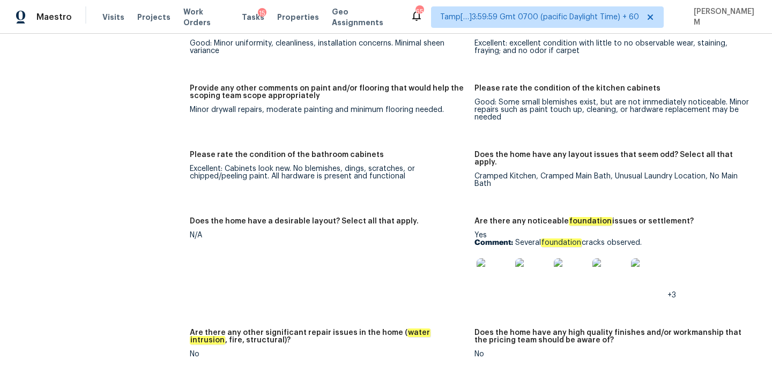
click at [494, 258] on img at bounding box center [494, 275] width 34 height 34
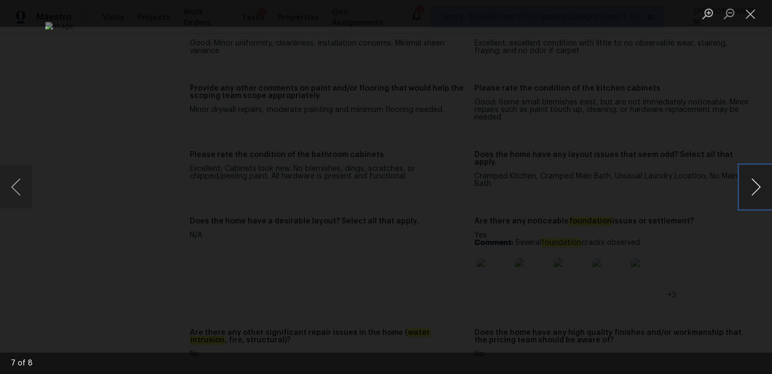
click at [748, 188] on button "Next image" at bounding box center [756, 187] width 32 height 43
click at [748, 187] on button "Next image" at bounding box center [756, 187] width 32 height 43
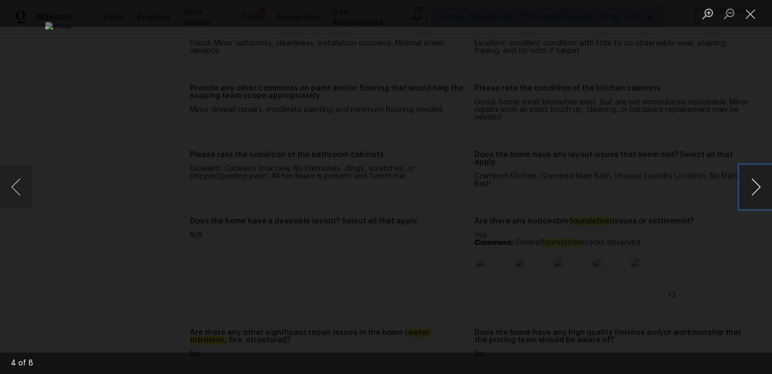
click at [748, 187] on button "Next image" at bounding box center [756, 187] width 32 height 43
click at [746, 13] on button "Close lightbox" at bounding box center [750, 13] width 21 height 19
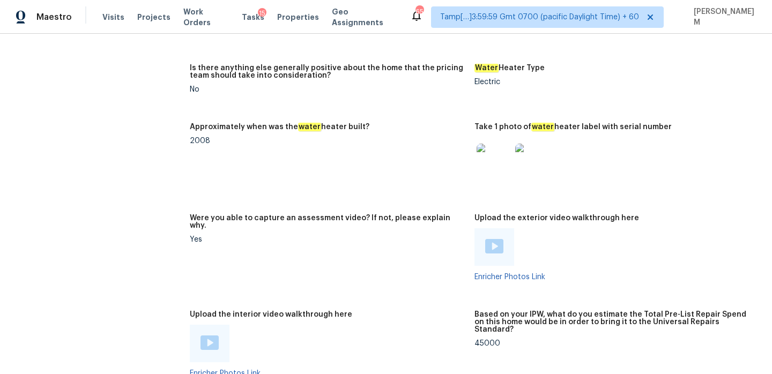
scroll to position [2154, 0]
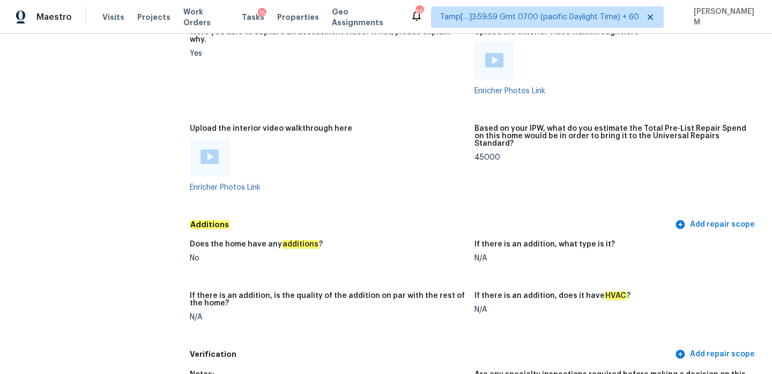
click at [362, 139] on div at bounding box center [328, 158] width 276 height 38
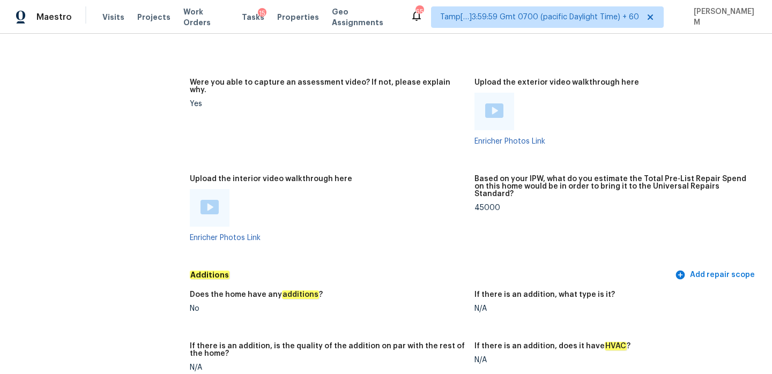
scroll to position [2100, 0]
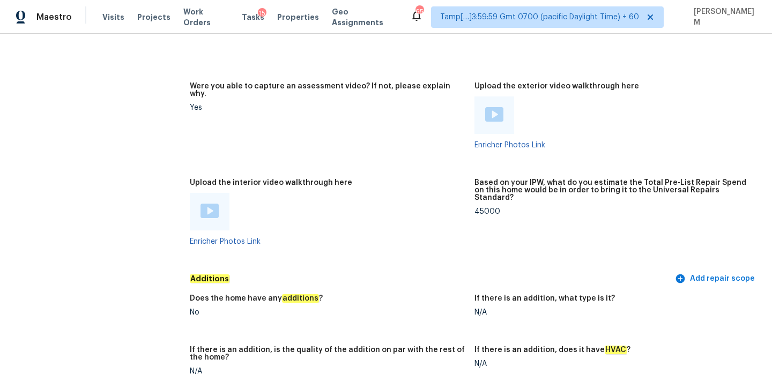
click at [493, 107] on img at bounding box center [494, 114] width 18 height 14
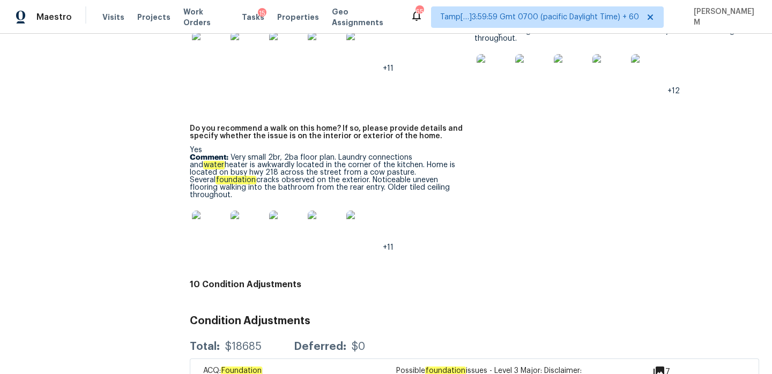
scroll to position [2610, 0]
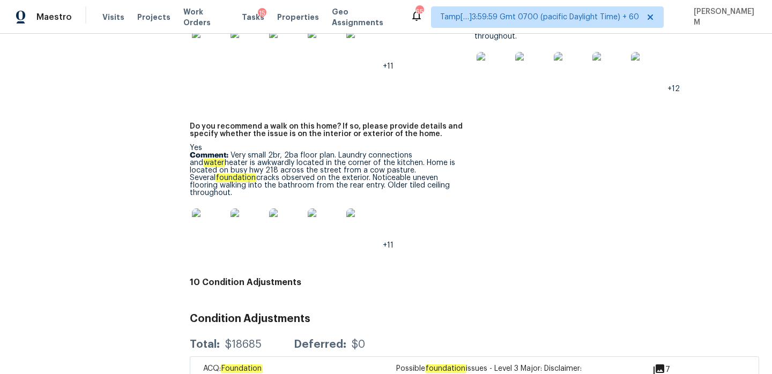
drag, startPoint x: 229, startPoint y: 117, endPoint x: 413, endPoint y: 151, distance: 187.0
click at [413, 152] on p "Comment: Very small 2br, 2ba floor plan. Laundry connections and water heater i…" at bounding box center [328, 174] width 276 height 45
drag, startPoint x: 409, startPoint y: 149, endPoint x: 228, endPoint y: 116, distance: 183.2
click at [228, 152] on p "Comment: Very small 2br, 2ba floor plan. Laundry connections and water heater i…" at bounding box center [328, 174] width 276 height 45
copy p "Very small 2br, 2ba floor plan. Laundry connections and water heater is awkward…"
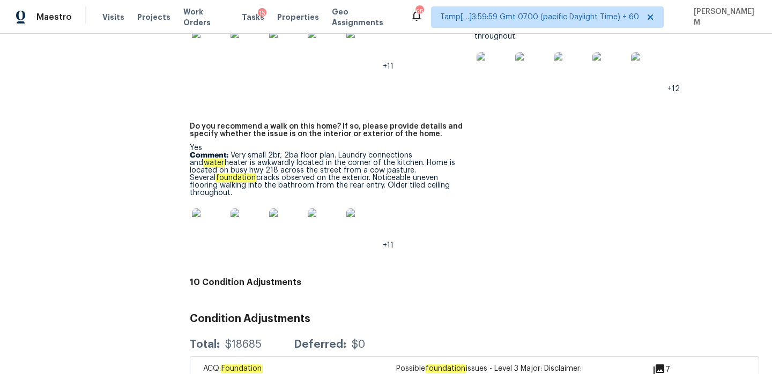
click at [218, 209] on img at bounding box center [209, 226] width 34 height 34
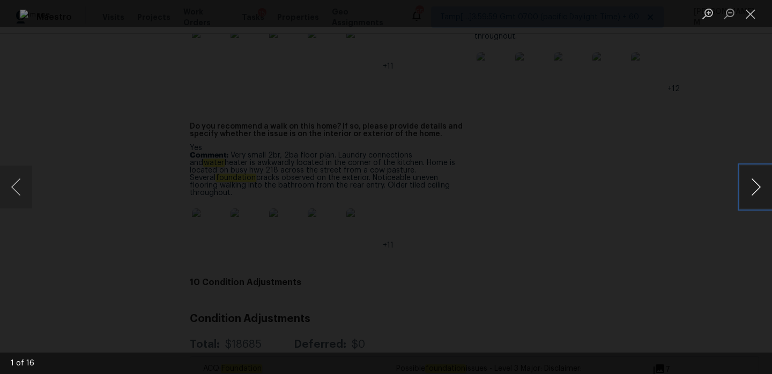
click at [754, 183] on button "Next image" at bounding box center [756, 187] width 32 height 43
click at [752, 190] on button "Next image" at bounding box center [756, 187] width 32 height 43
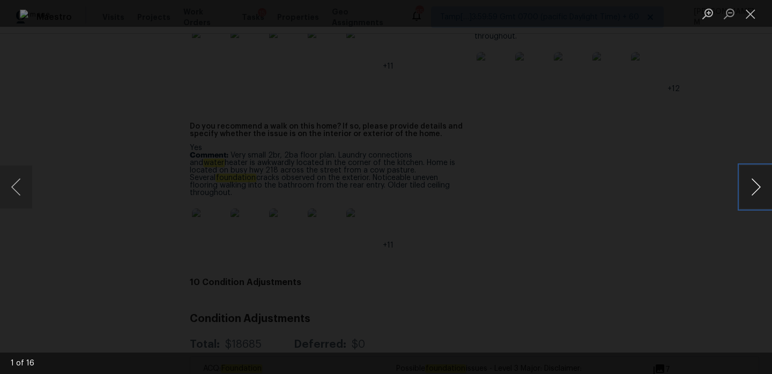
click at [752, 190] on button "Next image" at bounding box center [756, 187] width 32 height 43
click at [741, 179] on button "Next image" at bounding box center [756, 187] width 32 height 43
click at [744, 178] on button "Next image" at bounding box center [756, 187] width 32 height 43
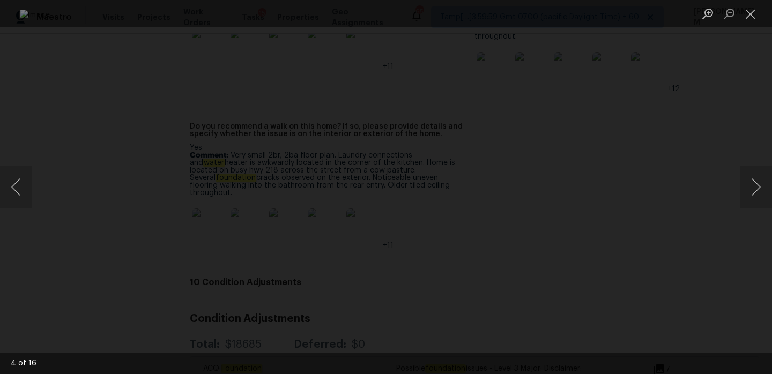
click at [699, 122] on div "Lightbox" at bounding box center [386, 187] width 772 height 374
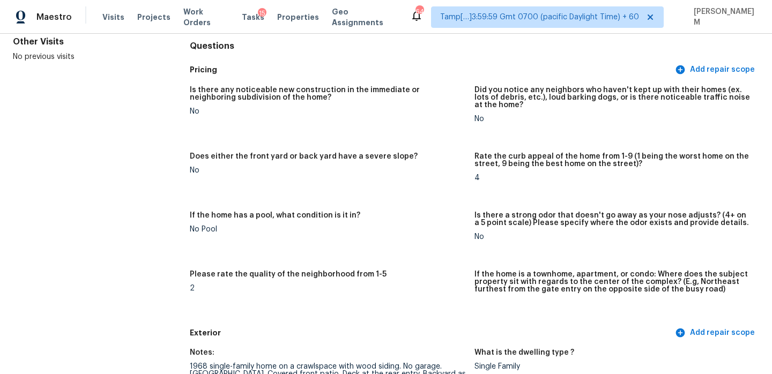
scroll to position [105, 0]
click at [114, 19] on span "Visits" at bounding box center [113, 17] width 22 height 11
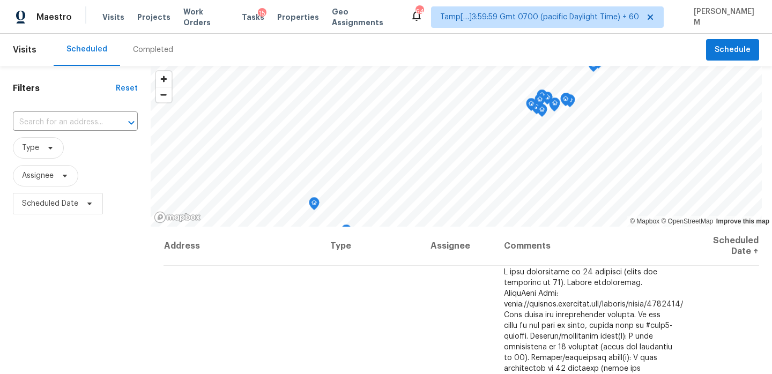
click at [159, 46] on div "Completed" at bounding box center [153, 50] width 40 height 11
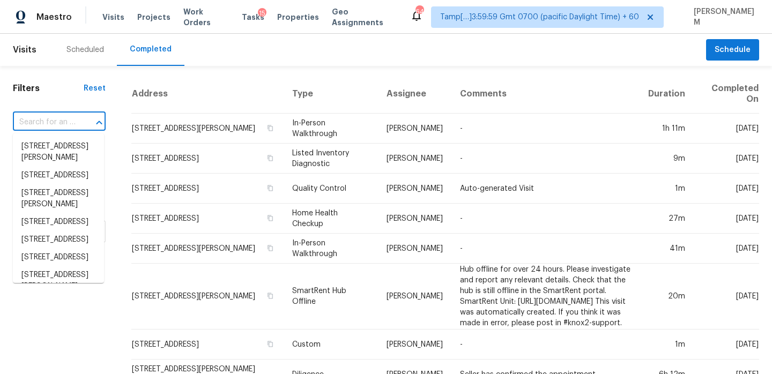
click at [65, 125] on input "text" at bounding box center [44, 122] width 63 height 17
paste input "1528 Hendrix Pl Chula Vista, CA, 91911"
type input "1528 Hendrix Pl Chula Vista, CA, 91911"
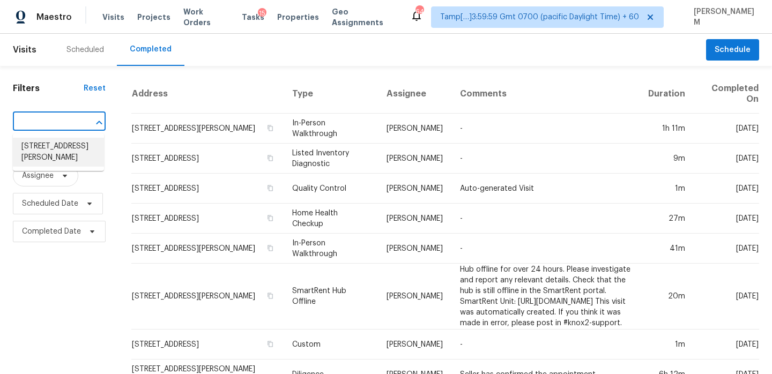
click at [71, 151] on li "1528 Hendrix Pl, Chula Vista, CA 91911" at bounding box center [58, 152] width 91 height 29
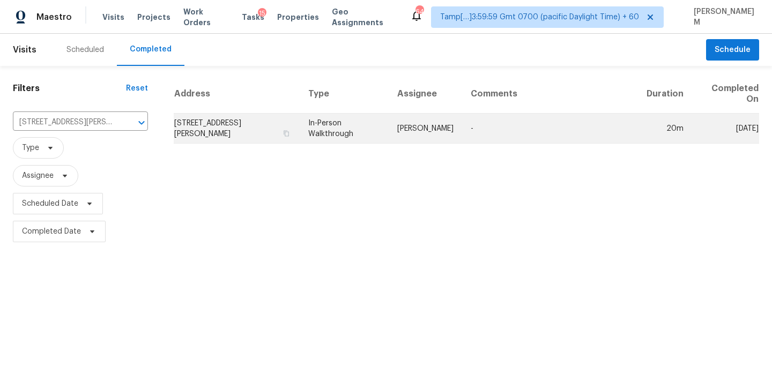
click at [318, 130] on td "In-Person Walkthrough" at bounding box center [344, 129] width 89 height 30
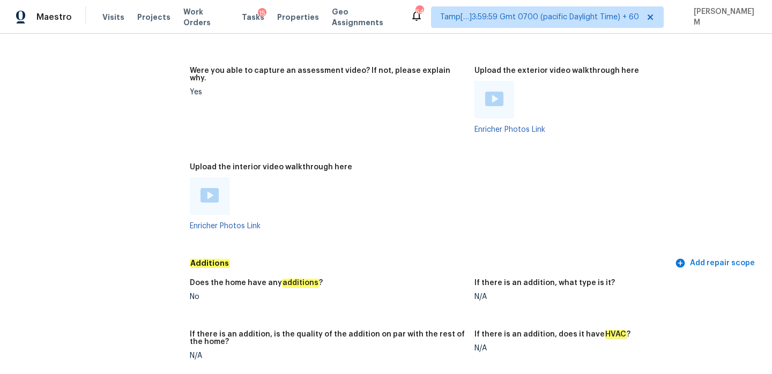
scroll to position [2325, 0]
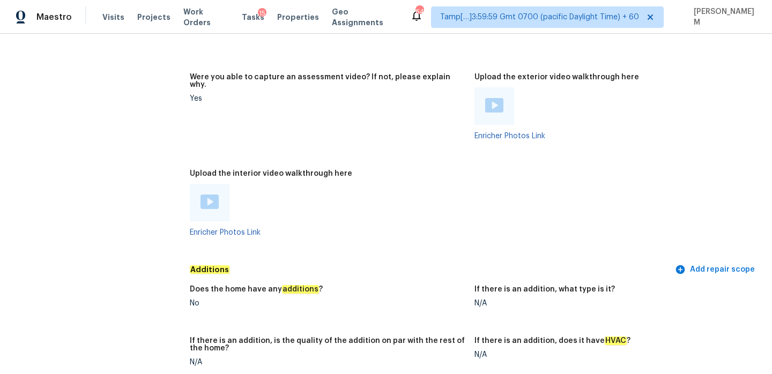
click at [206, 195] on img at bounding box center [210, 202] width 18 height 14
click at [493, 98] on img at bounding box center [494, 105] width 18 height 14
click at [399, 170] on div "Upload the interior video walkthrough here" at bounding box center [328, 177] width 276 height 14
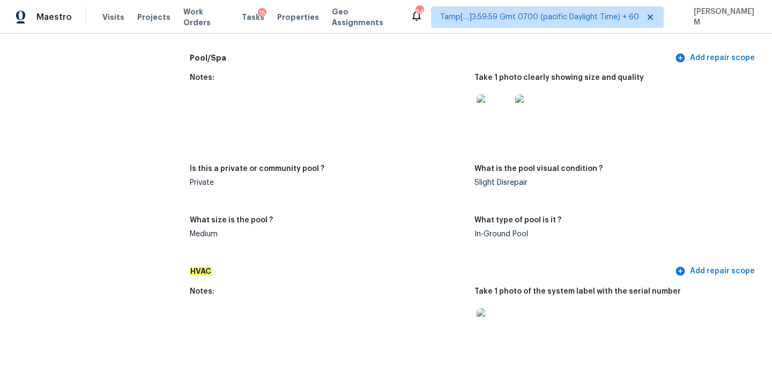
scroll to position [920, 0]
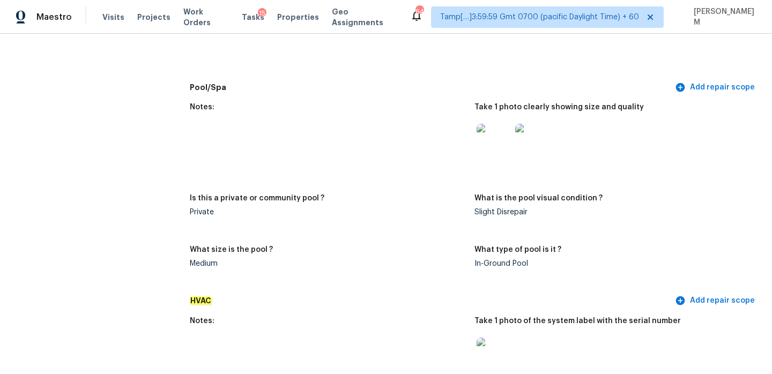
click at [474, 142] on div at bounding box center [493, 140] width 39 height 47
click at [499, 144] on img at bounding box center [494, 141] width 34 height 34
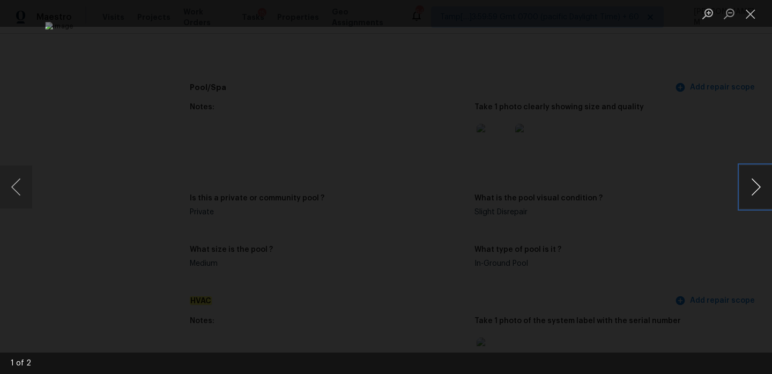
click at [756, 197] on button "Next image" at bounding box center [756, 187] width 32 height 43
click at [746, 13] on button "Close lightbox" at bounding box center [750, 13] width 21 height 19
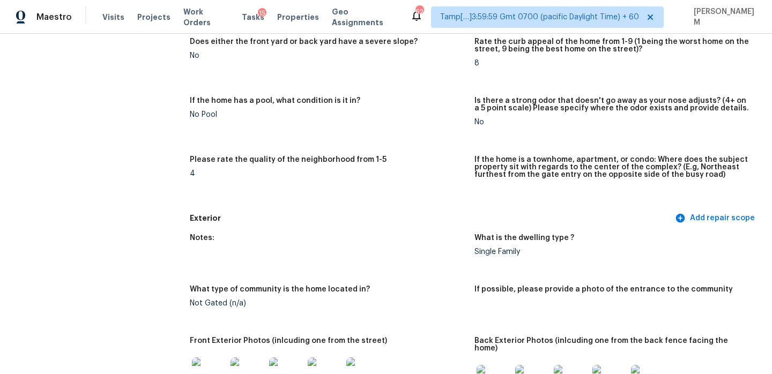
scroll to position [0, 0]
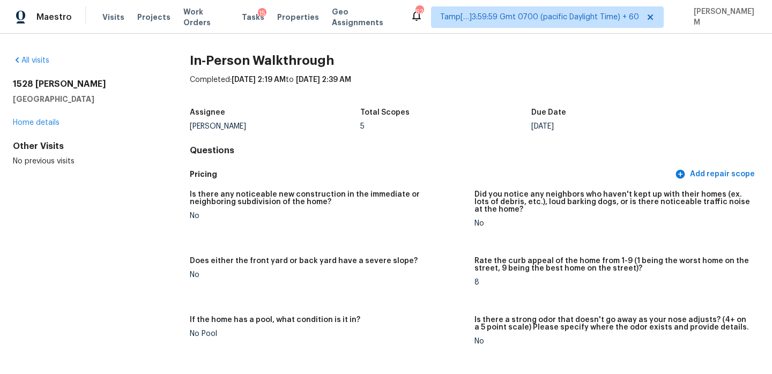
click at [174, 16] on div "Visits Projects Work Orders Tasks 15 Properties Geo Assignments" at bounding box center [256, 16] width 308 height 21
click at [109, 20] on span "Visits" at bounding box center [113, 17] width 22 height 11
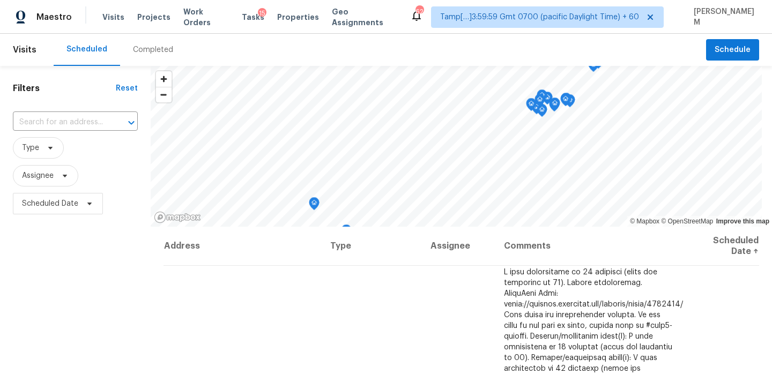
click at [152, 51] on div "Completed" at bounding box center [153, 50] width 40 height 11
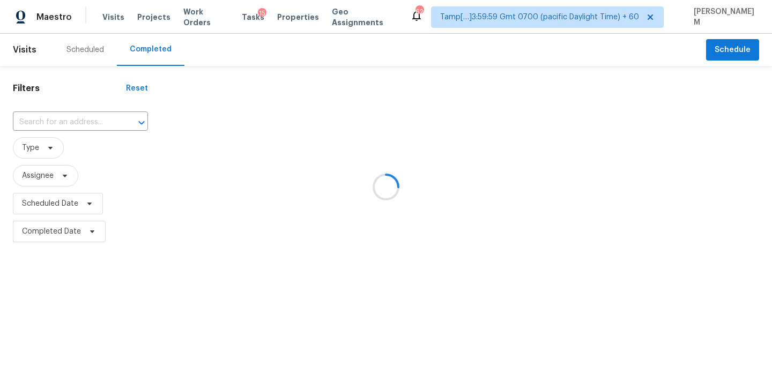
click at [48, 120] on div at bounding box center [386, 187] width 772 height 374
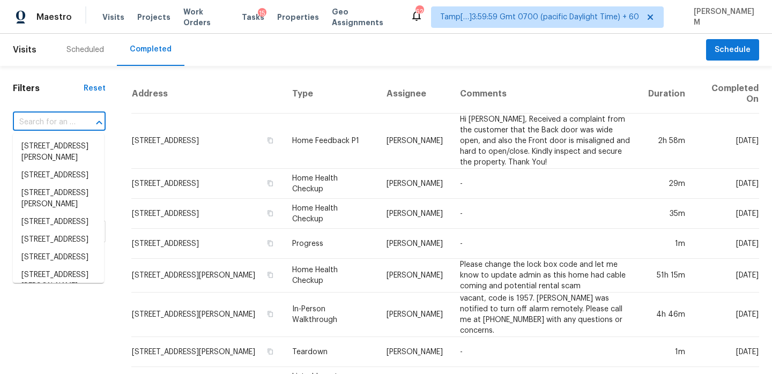
click at [48, 120] on input "text" at bounding box center [44, 122] width 63 height 17
paste input "403 S Elm St Marshville, NC, 28103"
type input "403 S Elm St Marshville, NC, 28103"
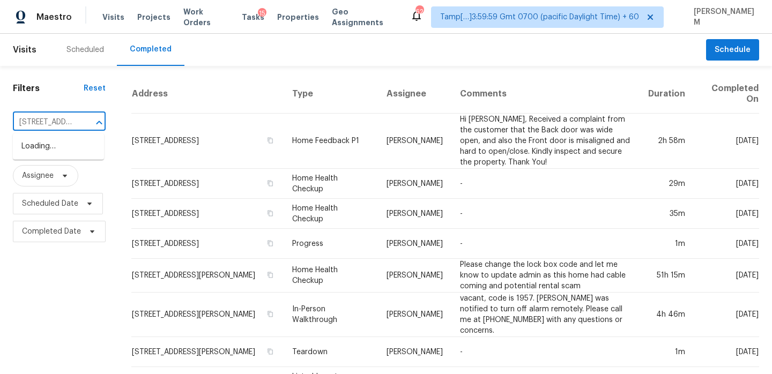
scroll to position [0, 68]
click at [62, 144] on li "403 S Elm St, Marshville, NC 28103" at bounding box center [58, 147] width 91 height 18
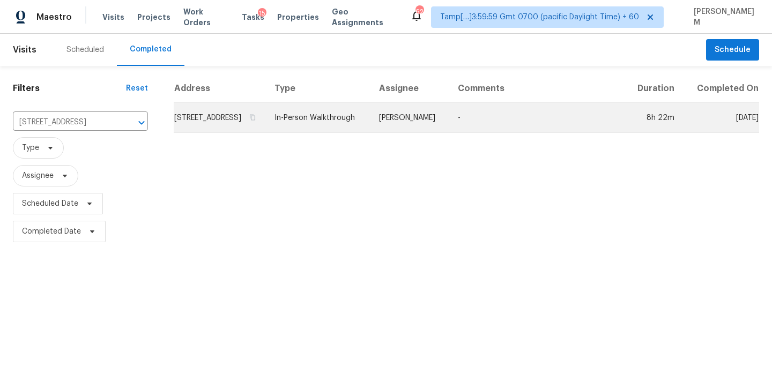
click at [256, 131] on td "403 S Elm St, Marshville, NC 28103" at bounding box center [220, 118] width 92 height 30
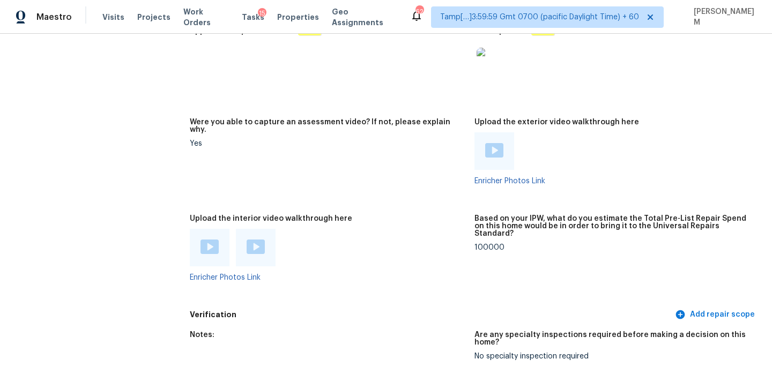
scroll to position [2553, 0]
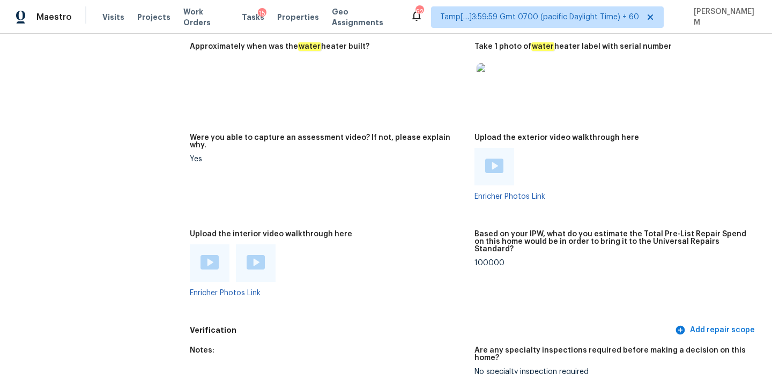
click at [213, 244] on div at bounding box center [210, 263] width 40 height 38
click at [213, 255] on img at bounding box center [210, 262] width 18 height 14
click at [243, 254] on div at bounding box center [256, 263] width 40 height 38
click at [255, 255] on img at bounding box center [256, 262] width 18 height 14
click at [498, 159] on div at bounding box center [494, 167] width 18 height 16
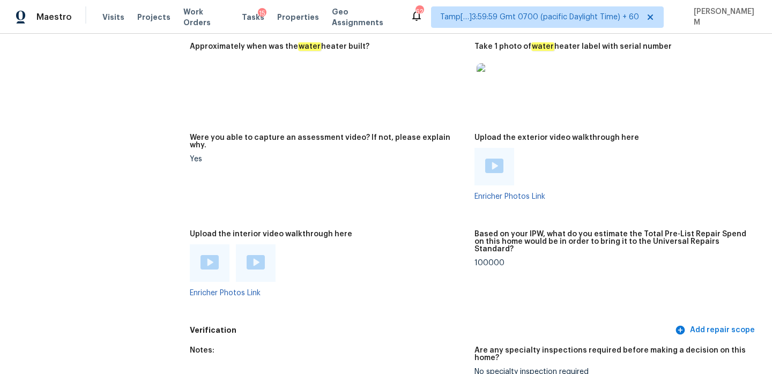
click at [372, 245] on div at bounding box center [328, 263] width 276 height 38
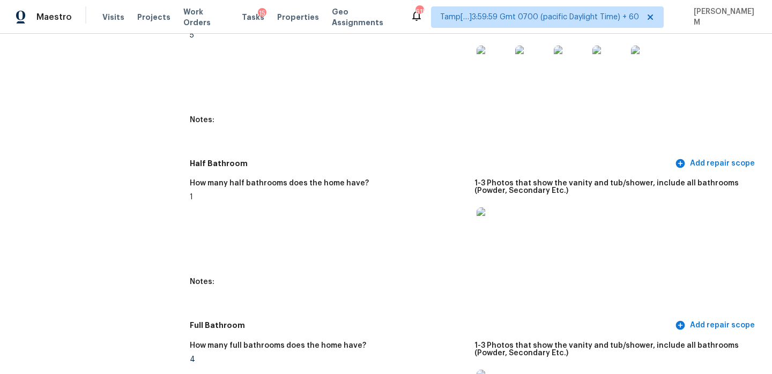
scroll to position [1128, 0]
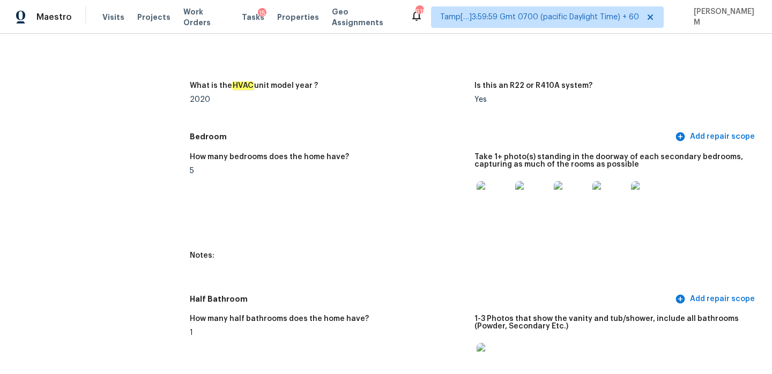
click at [346, 168] on figure "How many bedrooms does the home have? 5" at bounding box center [332, 196] width 285 height 86
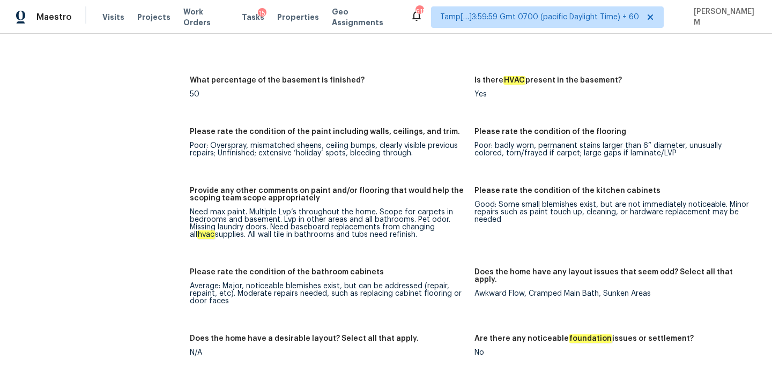
scroll to position [2094, 0]
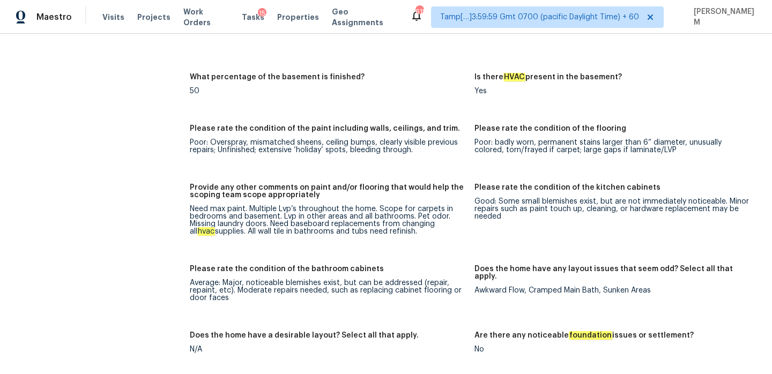
drag, startPoint x: 402, startPoint y: 216, endPoint x: 270, endPoint y: 207, distance: 132.7
click at [270, 207] on div "Need max paint. Multiple Lvp’s throughout the home. Scope for carpets in bedroo…" at bounding box center [328, 220] width 276 height 30
click at [280, 212] on div "Need max paint. Multiple Lvp’s throughout the home. Scope for carpets in bedroo…" at bounding box center [328, 220] width 276 height 30
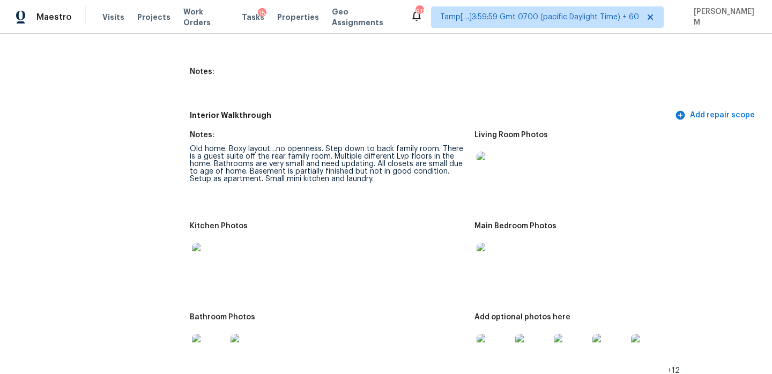
scroll to position [1637, 0]
click at [273, 145] on div "Old home. Boxy layout…no openness. Step down to back family room. There is a gu…" at bounding box center [328, 164] width 276 height 38
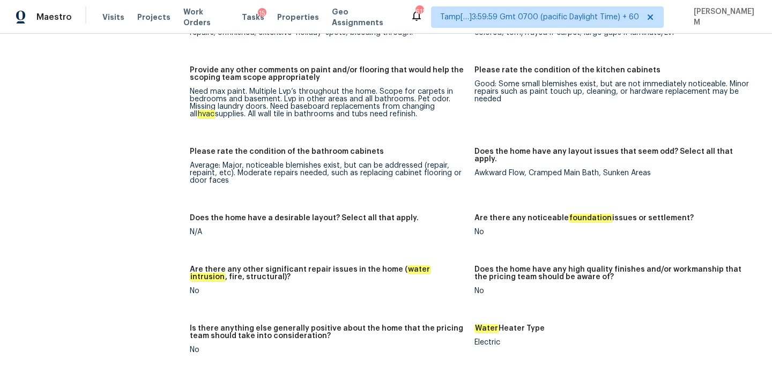
scroll to position [2206, 0]
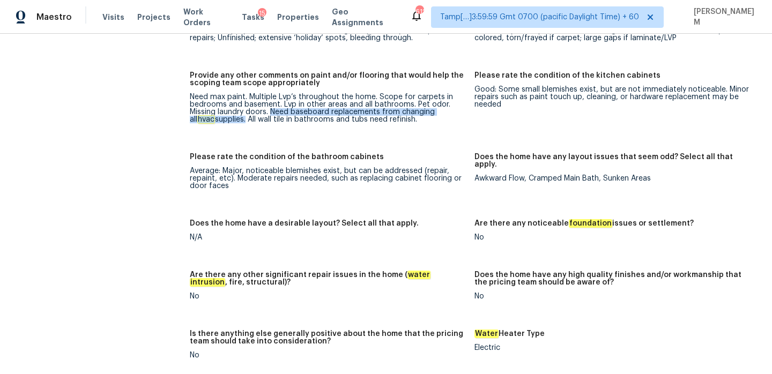
drag, startPoint x: 272, startPoint y: 101, endPoint x: 219, endPoint y: 105, distance: 53.3
click at [219, 105] on div "Need max paint. Multiple Lvp’s throughout the home. Scope for carpets in bedroo…" at bounding box center [328, 108] width 276 height 30
copy div "Need baseboard replacements from changing all hvac supplies"
drag, startPoint x: 395, startPoint y: 106, endPoint x: 223, endPoint y: 104, distance: 171.6
click at [223, 104] on div "Need max paint. Multiple Lvp’s throughout the home. Scope for carpets in bedroo…" at bounding box center [328, 108] width 276 height 30
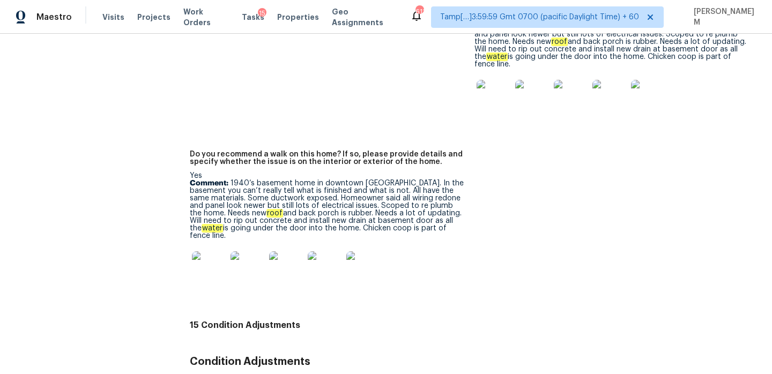
scroll to position [2970, 0]
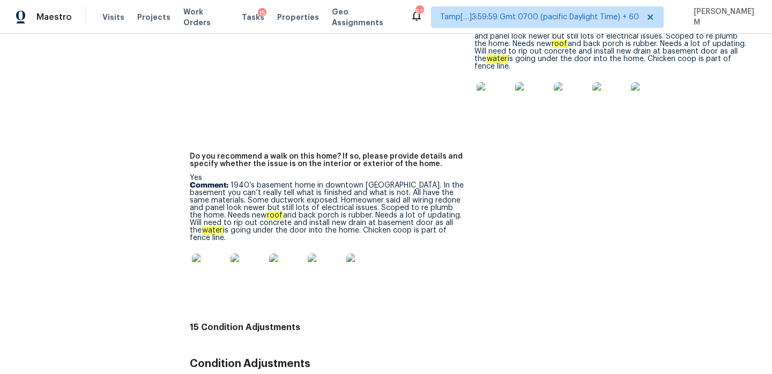
drag, startPoint x: 230, startPoint y: 171, endPoint x: 269, endPoint y: 223, distance: 64.7
click at [269, 223] on p "Comment: 1940’s basement home in downtown marshville. In the basement you can’t…" at bounding box center [328, 212] width 276 height 60
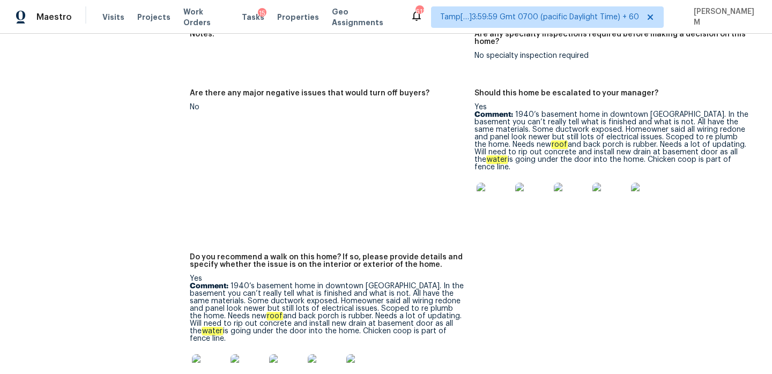
scroll to position [2902, 0]
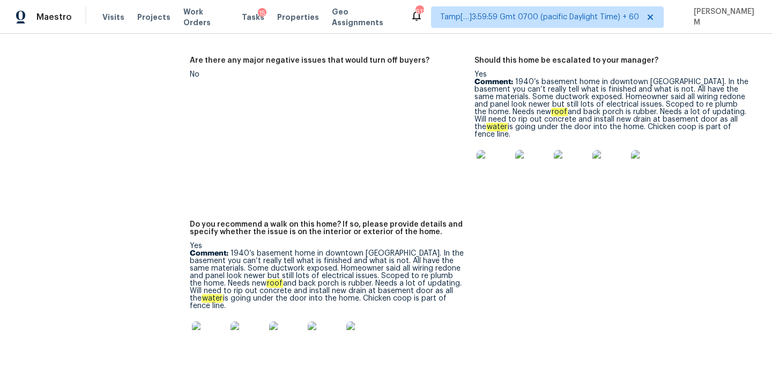
click at [221, 322] on img at bounding box center [209, 339] width 34 height 34
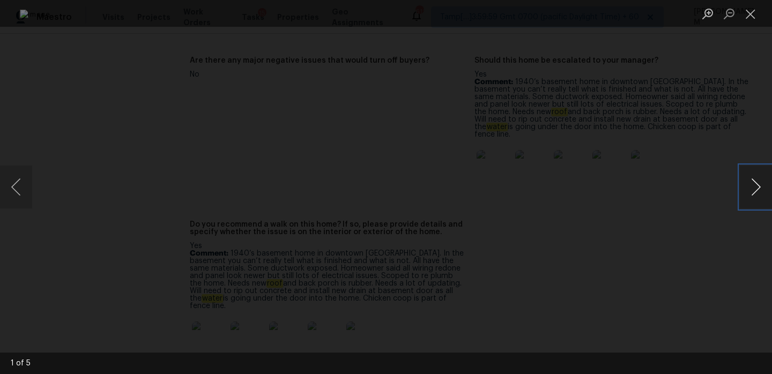
click at [756, 191] on button "Next image" at bounding box center [756, 187] width 32 height 43
click at [740, 184] on button "Next image" at bounding box center [756, 187] width 32 height 43
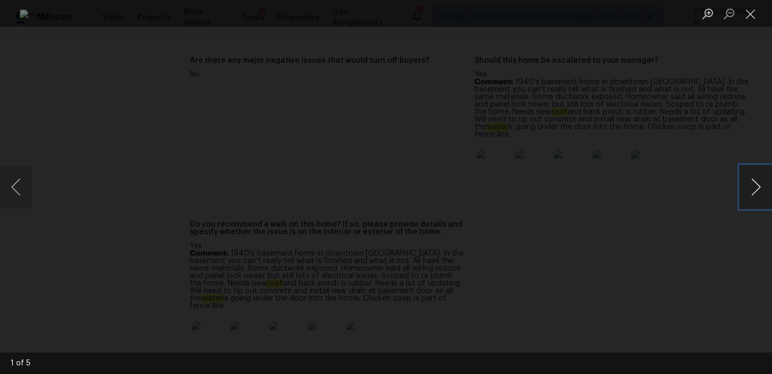
click at [740, 184] on button "Next image" at bounding box center [756, 187] width 32 height 43
click at [717, 152] on div "Lightbox" at bounding box center [386, 187] width 772 height 374
click at [748, 17] on button "Close lightbox" at bounding box center [750, 13] width 21 height 19
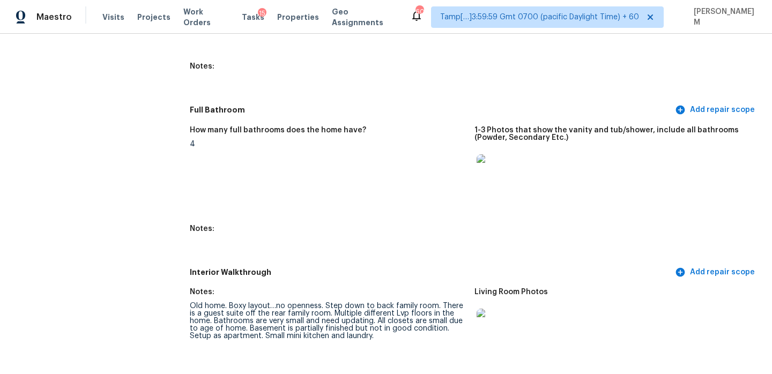
scroll to position [1337, 0]
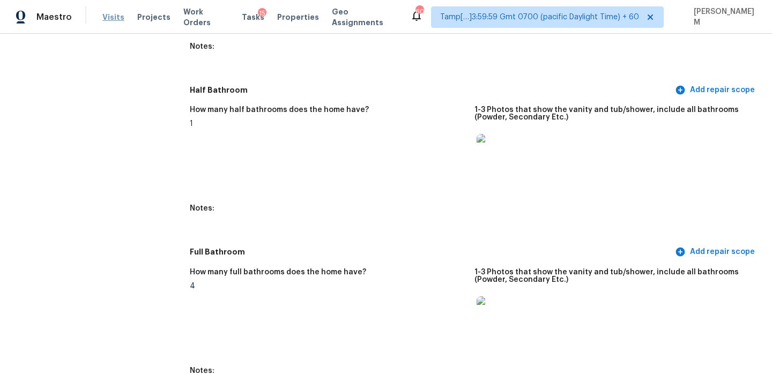
click at [106, 15] on span "Visits" at bounding box center [113, 17] width 22 height 11
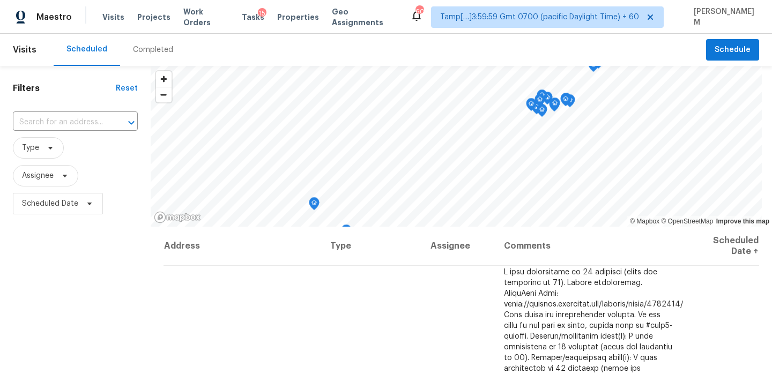
click at [143, 43] on div "Completed" at bounding box center [153, 50] width 66 height 32
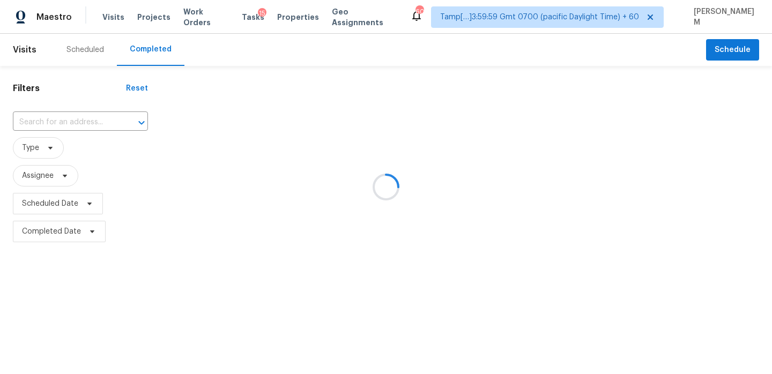
click at [84, 124] on div at bounding box center [386, 187] width 772 height 374
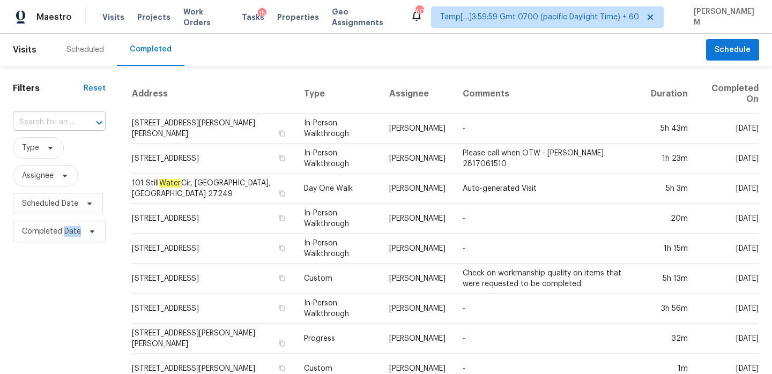
click at [78, 121] on div at bounding box center [92, 122] width 28 height 15
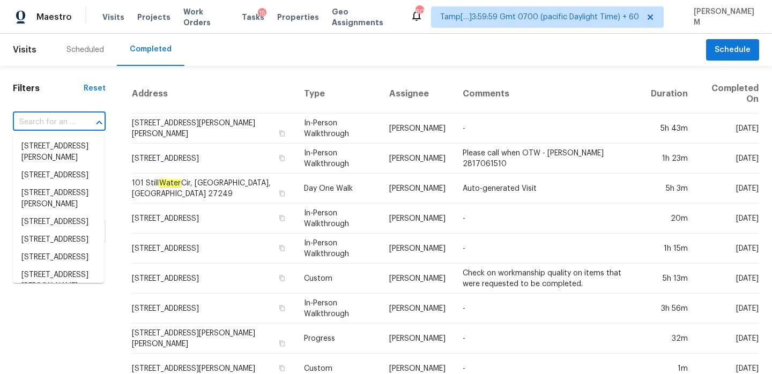
paste input "4765 Cecilia Ave, Midlothian, TX 76065"
type input "4765 Cecilia Ave, Midlothian, TX 76065"
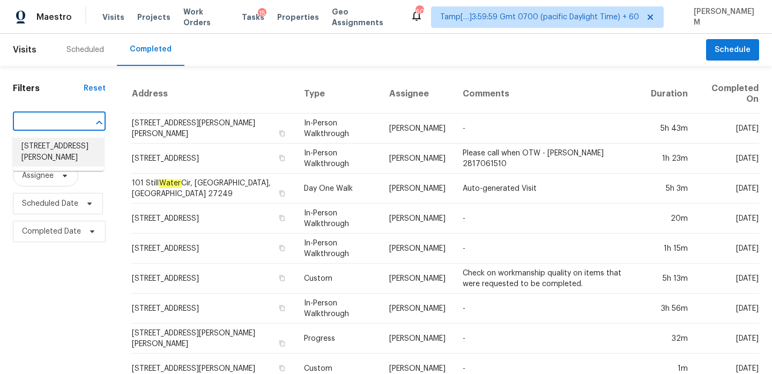
click at [80, 149] on li "4765 Cecilia Ave, Midlothian, TX 76065" at bounding box center [58, 152] width 91 height 29
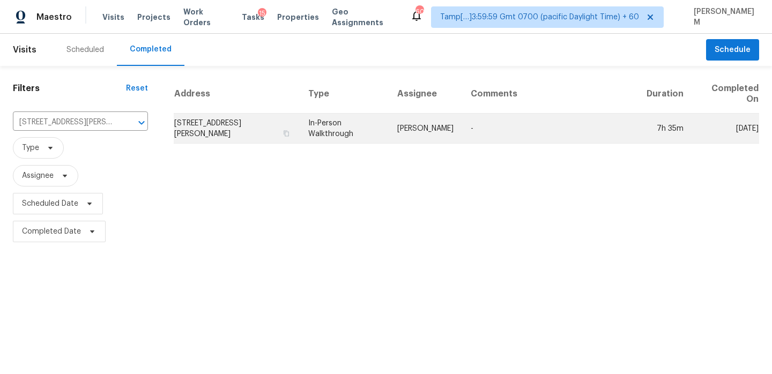
click at [366, 130] on td "In-Person Walkthrough" at bounding box center [344, 129] width 89 height 30
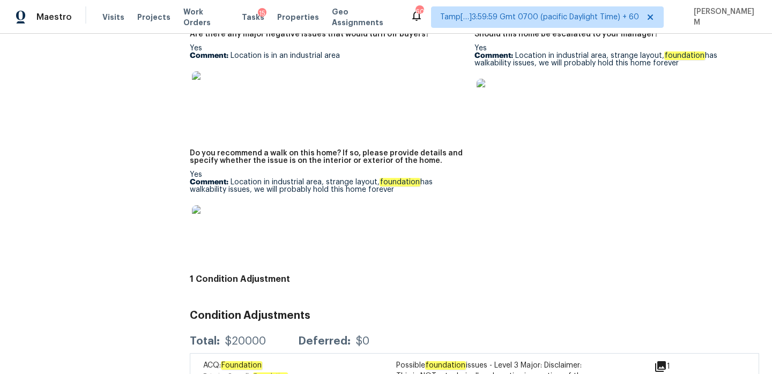
scroll to position [2684, 0]
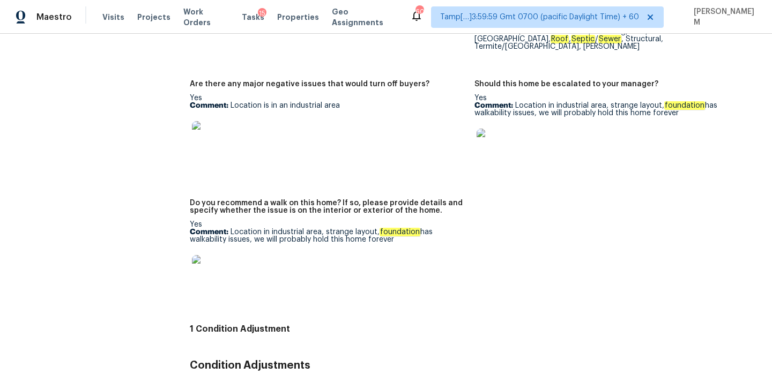
click at [218, 255] on img at bounding box center [209, 272] width 34 height 34
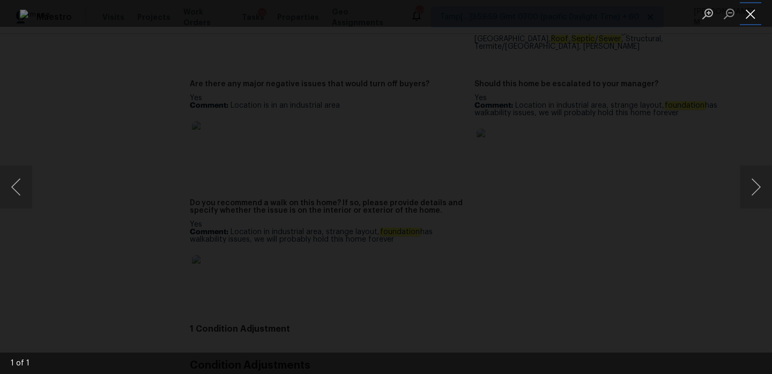
click at [759, 10] on button "Close lightbox" at bounding box center [750, 13] width 21 height 19
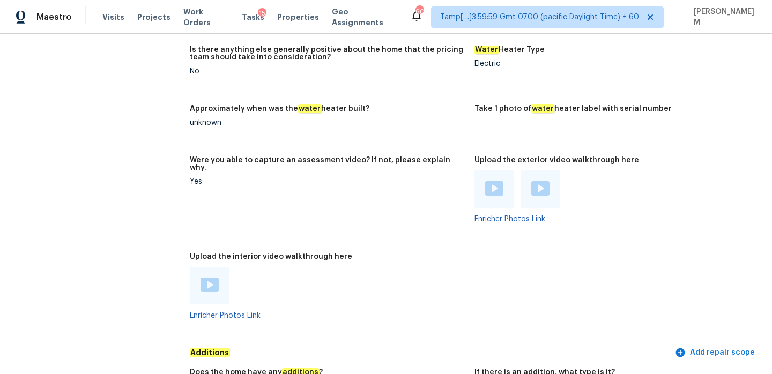
scroll to position [2163, 0]
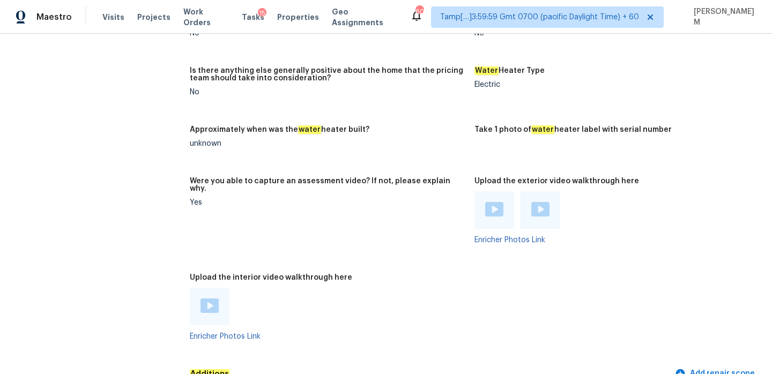
click at [247, 288] on div at bounding box center [328, 307] width 276 height 38
click at [207, 299] on img at bounding box center [210, 306] width 18 height 14
click at [503, 202] on img at bounding box center [494, 209] width 18 height 14
click at [548, 202] on img at bounding box center [540, 209] width 18 height 14
click at [319, 193] on figure "Were you able to capture an assessment video? If not, please explain why. Yes" at bounding box center [332, 219] width 285 height 84
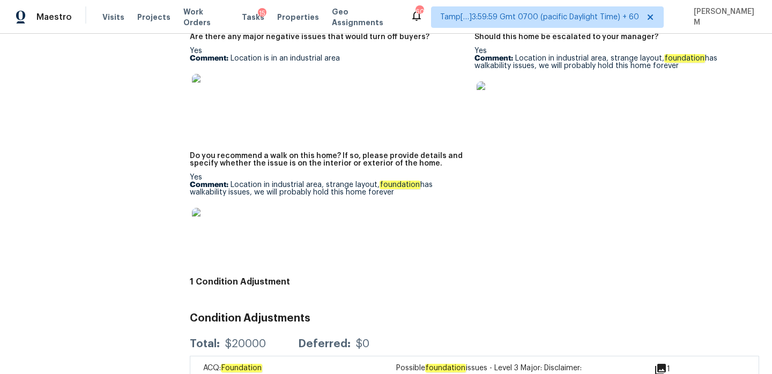
scroll to position [2703, 0]
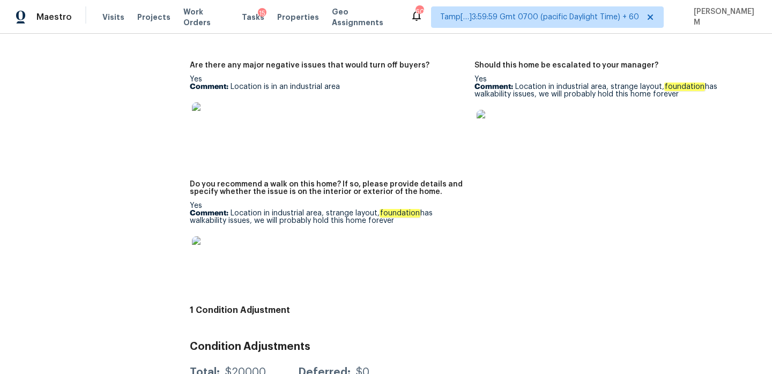
click at [217, 236] on img at bounding box center [209, 253] width 34 height 34
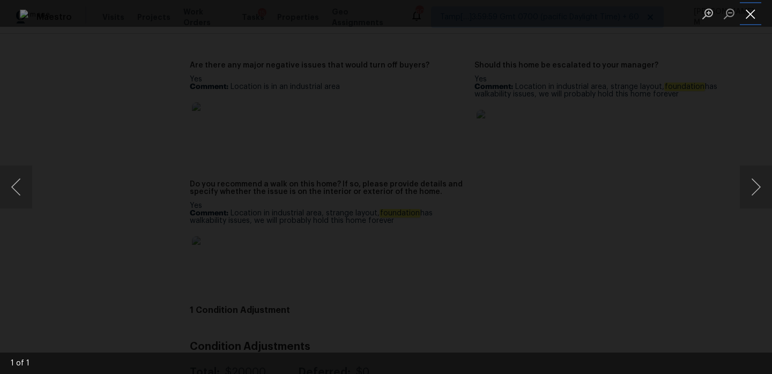
click at [747, 8] on button "Close lightbox" at bounding box center [750, 13] width 21 height 19
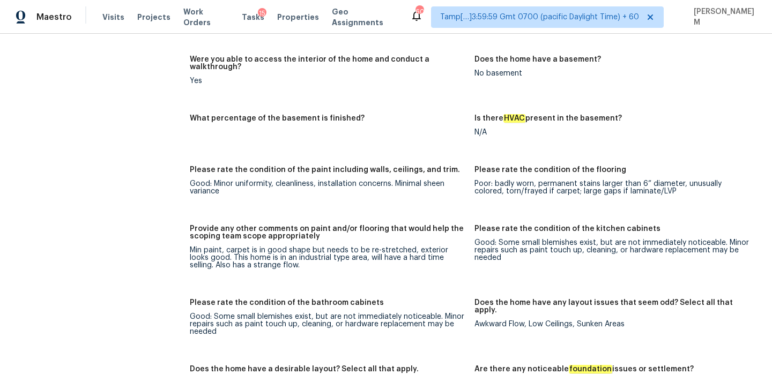
scroll to position [1686, 0]
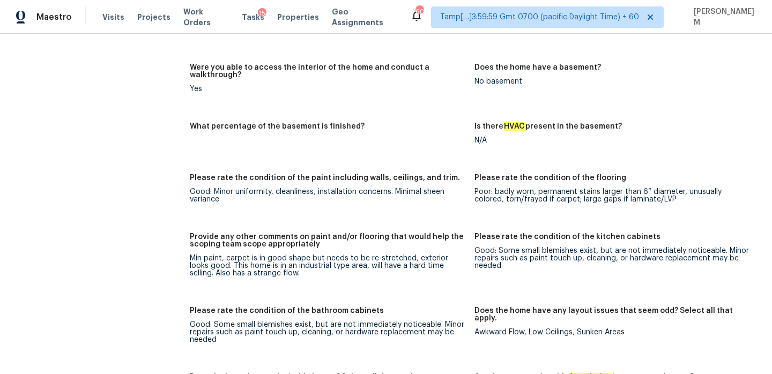
click at [247, 283] on div "Notes: Living Room Photos Kitchen Photos Main Bedroom Photos Bathroom Photos Ad…" at bounding box center [474, 312] width 569 height 1057
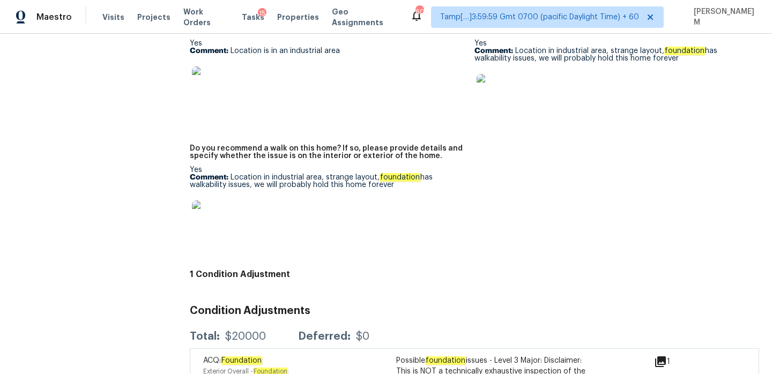
scroll to position [2643, 0]
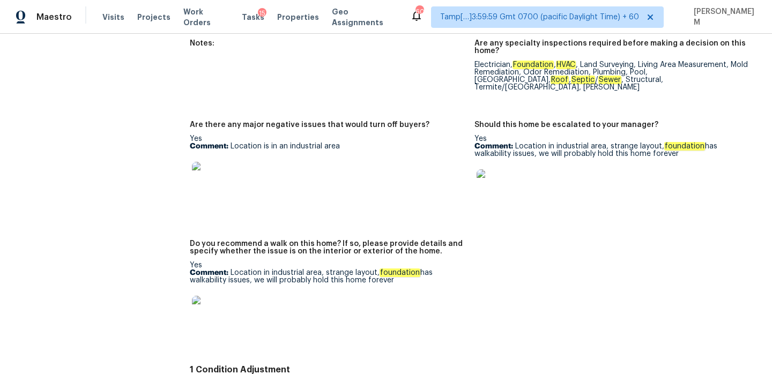
drag, startPoint x: 229, startPoint y: 250, endPoint x: 422, endPoint y: 256, distance: 193.1
click at [422, 269] on p "Comment: Location in industrial area, strange layout, foundation has walkabilit…" at bounding box center [328, 276] width 276 height 15
click at [209, 296] on img at bounding box center [209, 313] width 34 height 34
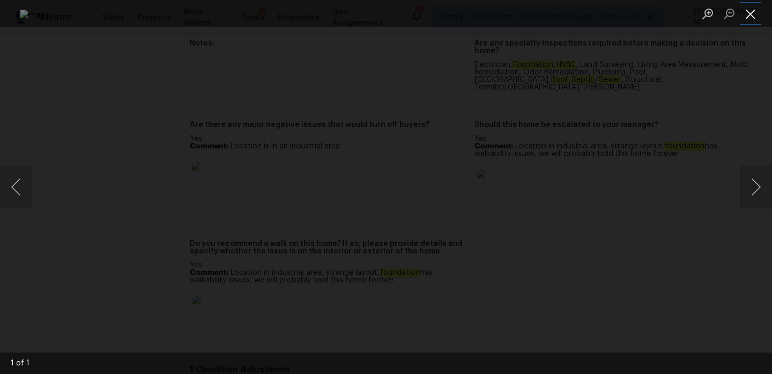
click at [755, 12] on button "Close lightbox" at bounding box center [750, 13] width 21 height 19
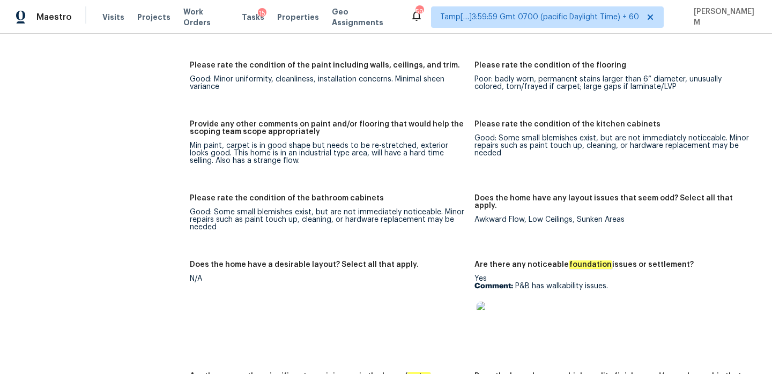
scroll to position [1800, 0]
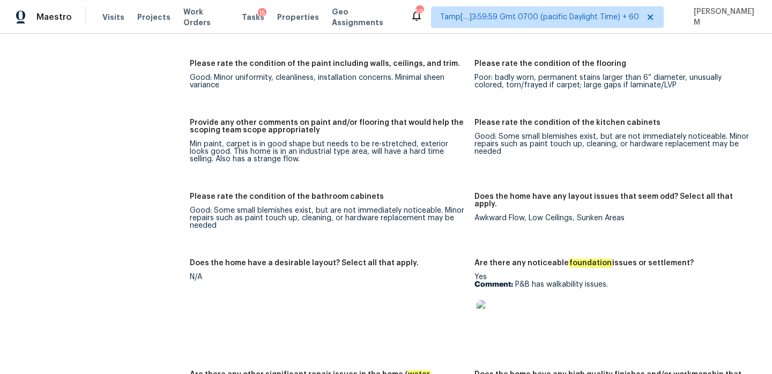
click at [486, 302] on img at bounding box center [494, 317] width 34 height 34
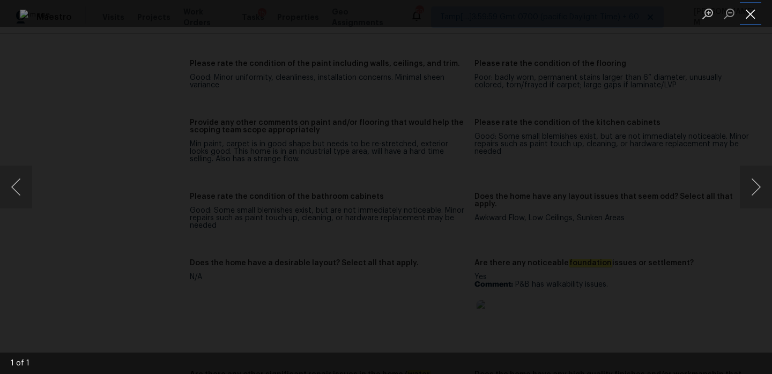
click at [747, 10] on button "Close lightbox" at bounding box center [750, 13] width 21 height 19
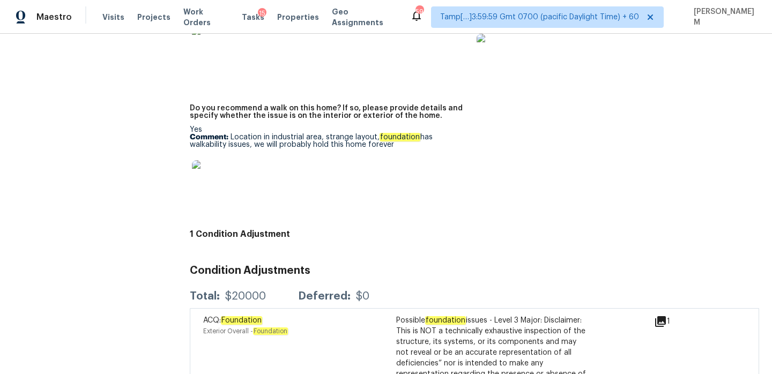
scroll to position [2850, 0]
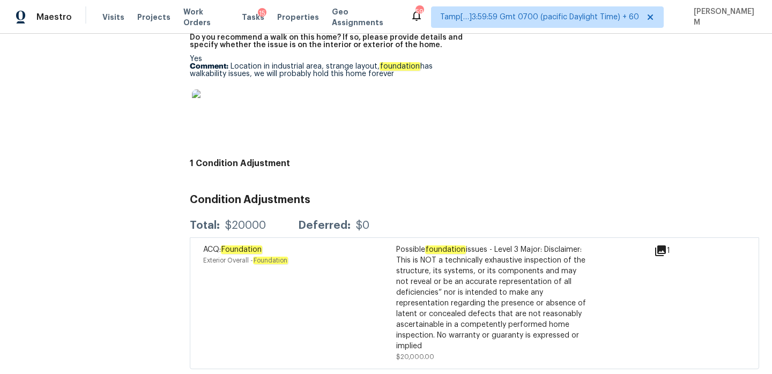
click at [661, 246] on icon at bounding box center [660, 251] width 11 height 11
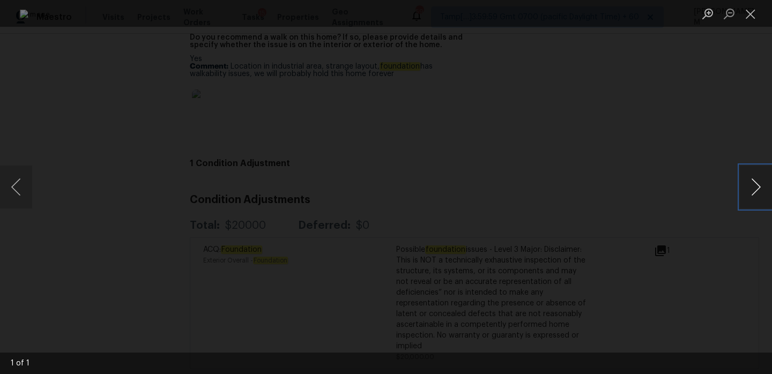
click at [747, 187] on button "Next image" at bounding box center [756, 187] width 32 height 43
click at [746, 10] on button "Close lightbox" at bounding box center [750, 13] width 21 height 19
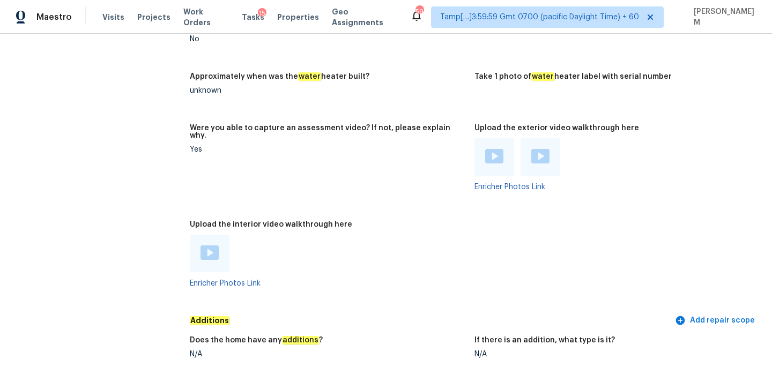
scroll to position [1983, 0]
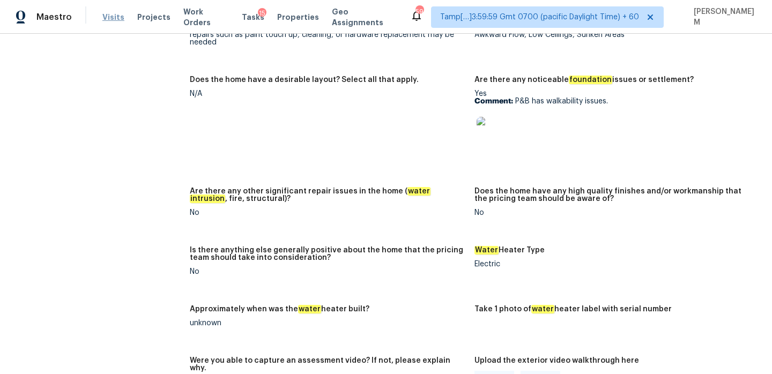
click at [117, 21] on span "Visits" at bounding box center [113, 17] width 22 height 11
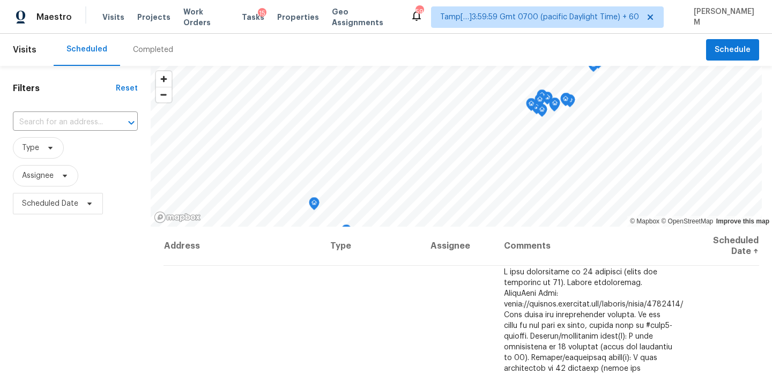
click at [133, 51] on div "Completed" at bounding box center [153, 50] width 40 height 11
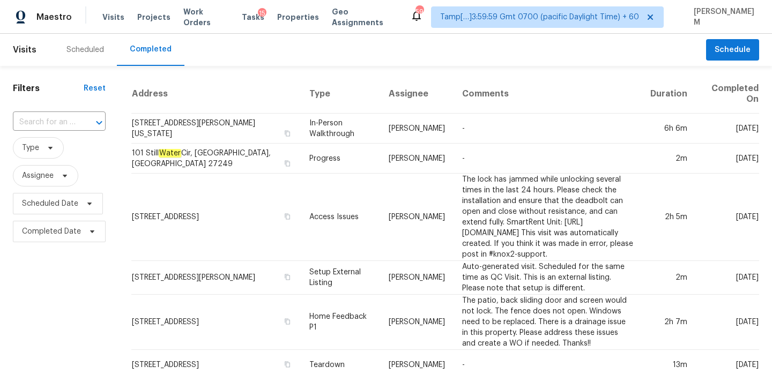
click at [47, 131] on div "​" at bounding box center [59, 122] width 93 height 23
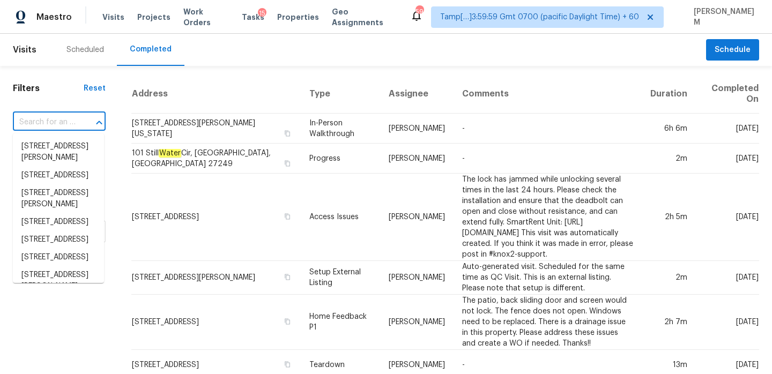
click at [47, 122] on input "text" at bounding box center [44, 122] width 63 height 17
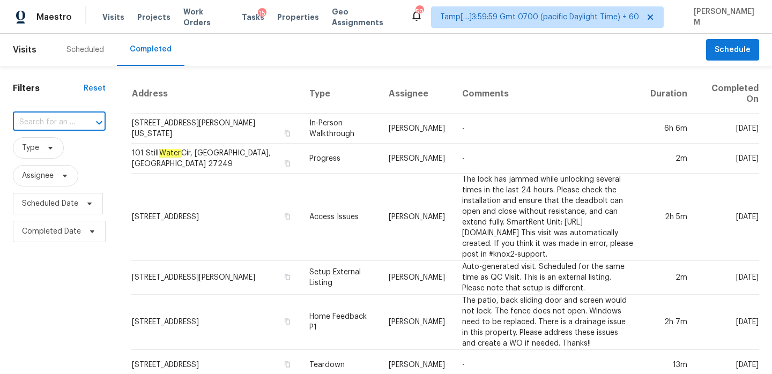
paste input "514 E Beck St Columbus, OH, 43206"
type input "514 E Beck St Columbus, OH, 43206"
click at [81, 146] on li "514 E Beck St, Columbus, OH 43206" at bounding box center [58, 152] width 91 height 29
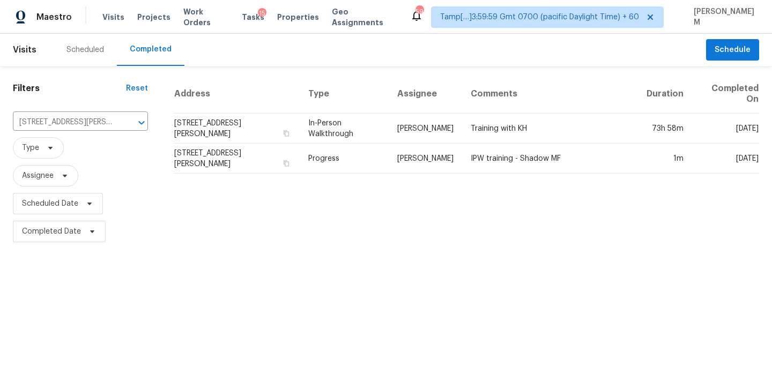
click at [567, 221] on div "Address Type Assignee Comments Duration Completed On 514 E Beck St, Columbus, O…" at bounding box center [466, 160] width 611 height 171
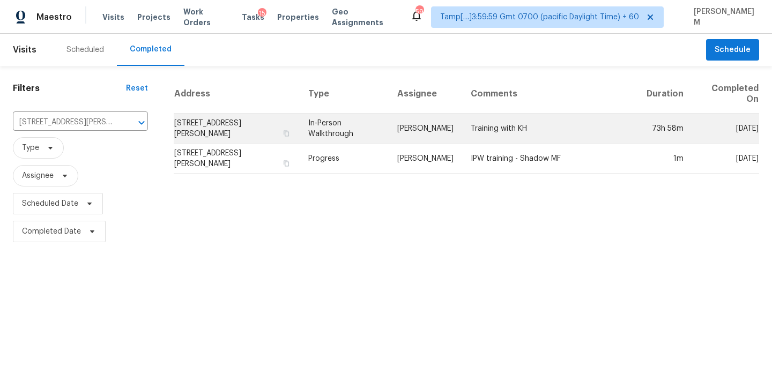
click at [588, 134] on td "Training with KH" at bounding box center [550, 129] width 176 height 30
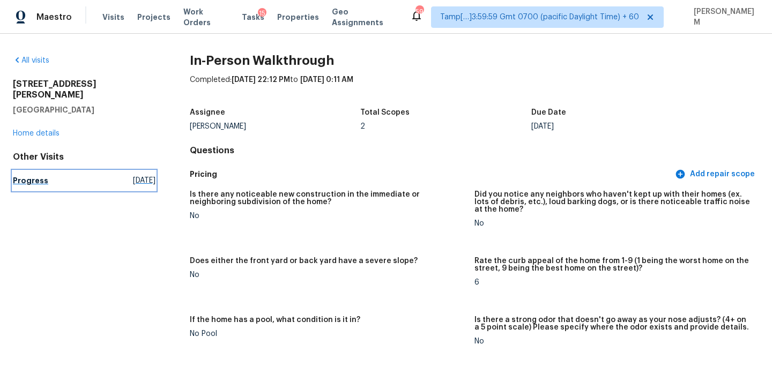
click at [46, 172] on link "Progress Fri, Sep 26 2025" at bounding box center [84, 180] width 143 height 19
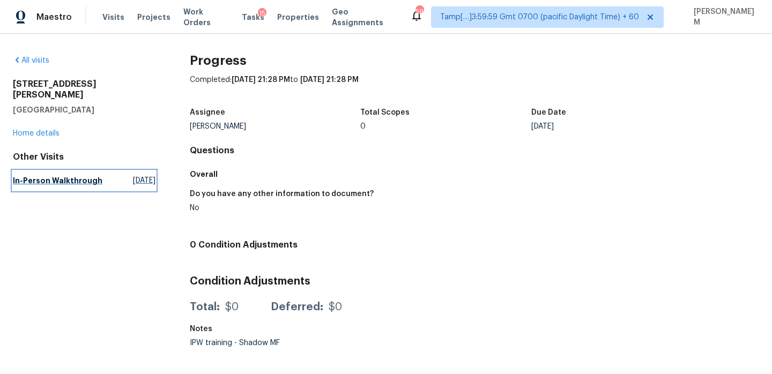
click at [38, 175] on h5 "In-Person Walkthrough" at bounding box center [58, 180] width 90 height 11
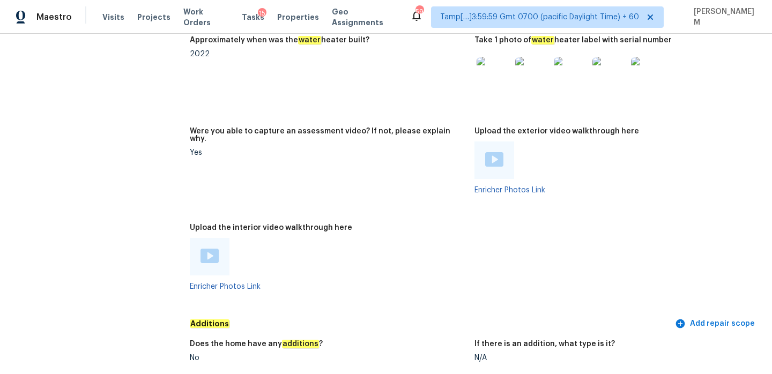
scroll to position [2383, 0]
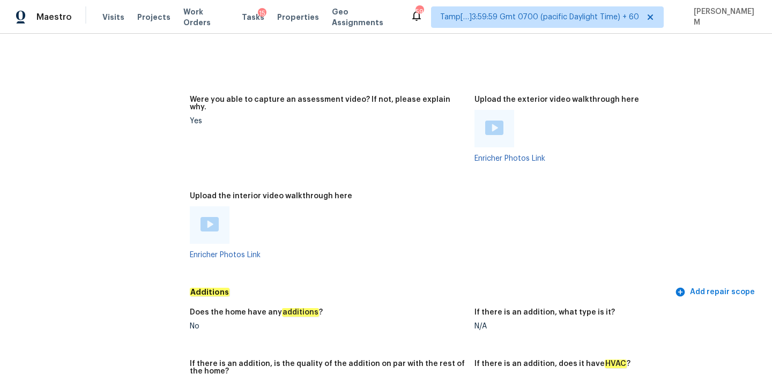
click at [199, 206] on div at bounding box center [210, 225] width 40 height 38
click at [203, 217] on img at bounding box center [210, 224] width 18 height 14
click at [501, 121] on img at bounding box center [494, 128] width 18 height 14
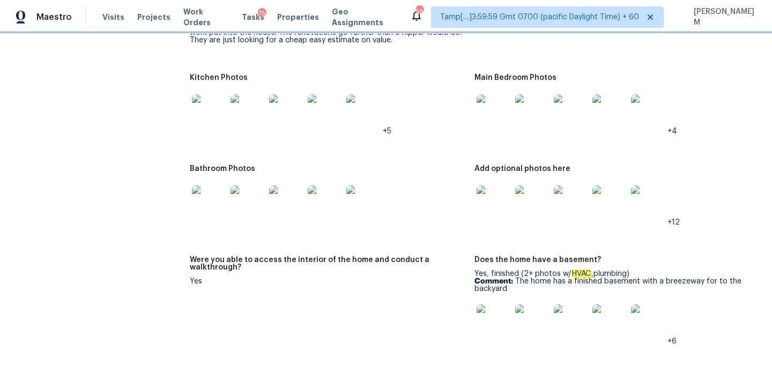
scroll to position [1458, 0]
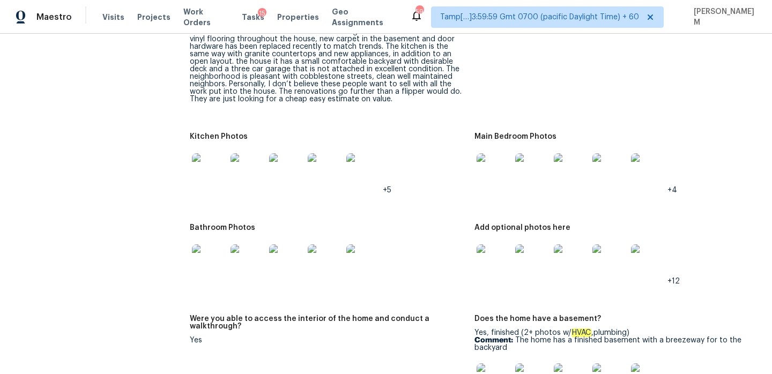
click at [387, 149] on div "+5" at bounding box center [328, 170] width 276 height 47
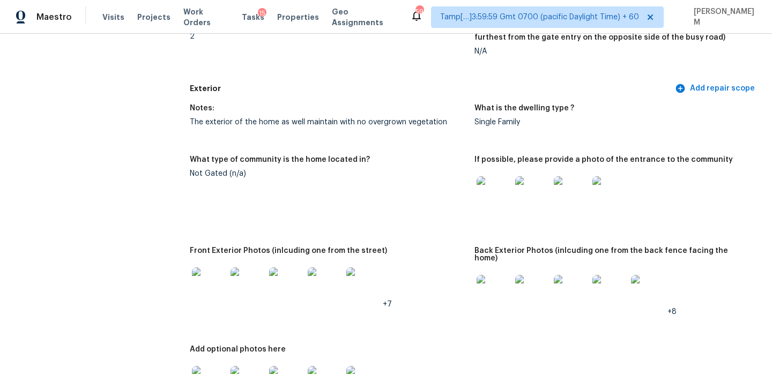
scroll to position [340, 0]
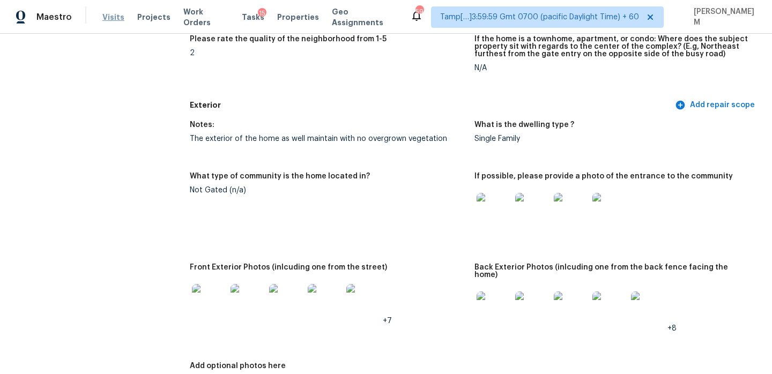
click at [106, 19] on span "Visits" at bounding box center [113, 17] width 22 height 11
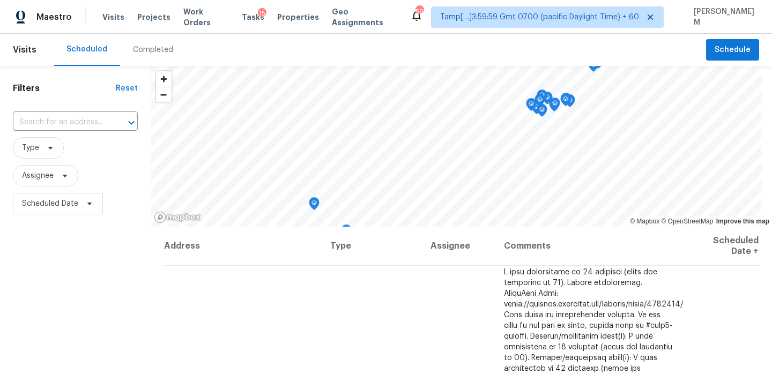
click at [160, 55] on div "Completed" at bounding box center [153, 50] width 40 height 11
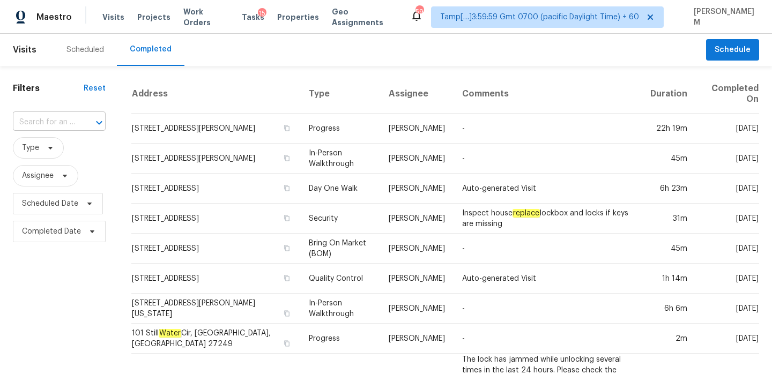
click at [62, 123] on input "text" at bounding box center [44, 122] width 63 height 17
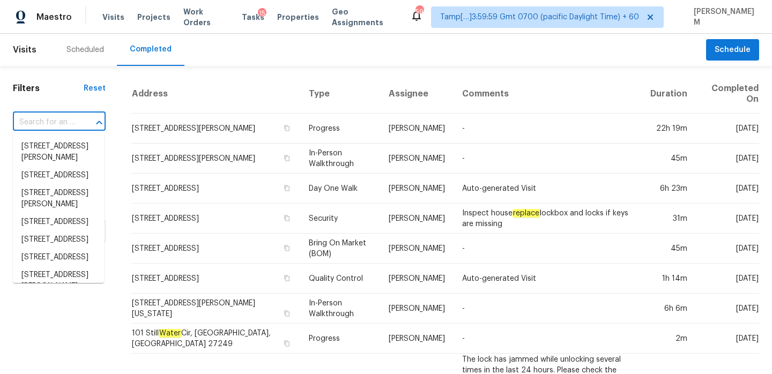
paste input "1050 Wentwood Ln Salisbury, NC, 28147"
type input "1050 Wentwood Ln Salisbury, NC, 28147"
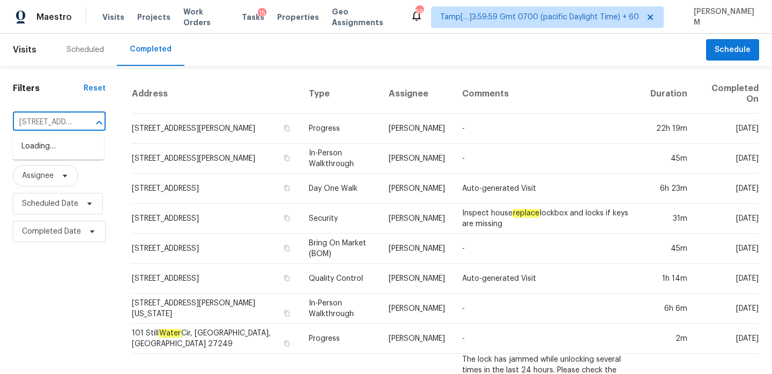
scroll to position [0, 85]
click at [63, 146] on li "1050 Wentwood Ln, Salisbury, NC 28147" at bounding box center [58, 147] width 91 height 18
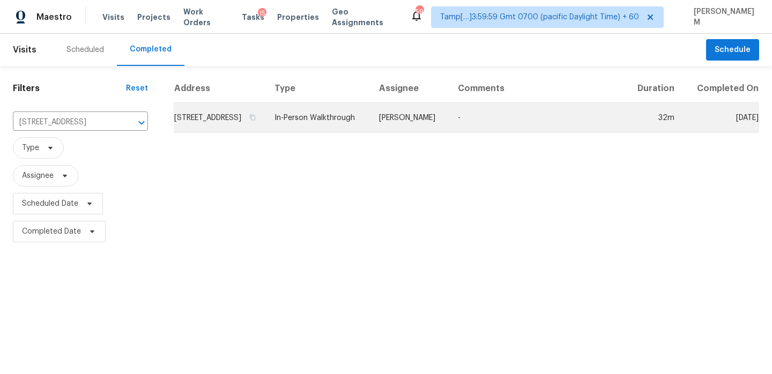
click at [322, 132] on td "In-Person Walkthrough" at bounding box center [318, 118] width 105 height 30
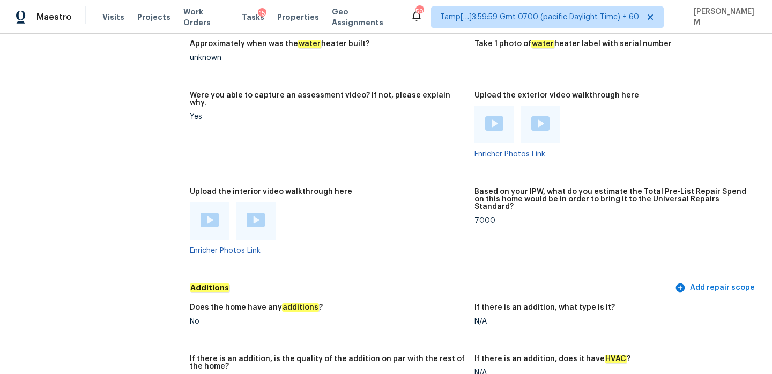
scroll to position [1981, 0]
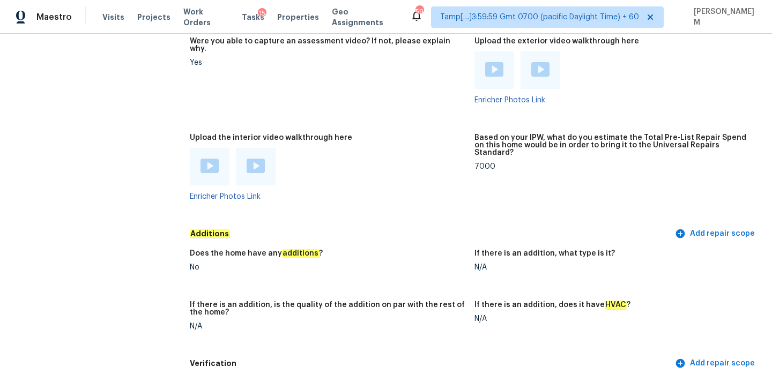
click at [201, 159] on div at bounding box center [210, 167] width 18 height 16
click at [252, 159] on img at bounding box center [256, 166] width 18 height 14
click at [498, 69] on div at bounding box center [494, 70] width 40 height 38
click at [498, 62] on img at bounding box center [494, 69] width 18 height 14
click at [547, 62] on img at bounding box center [540, 69] width 18 height 14
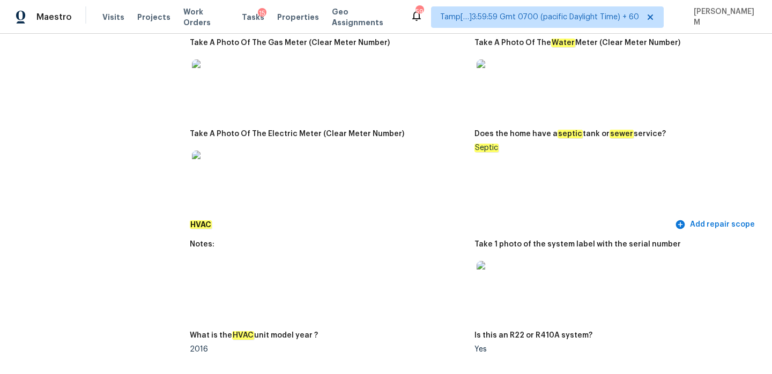
scroll to position [590, 0]
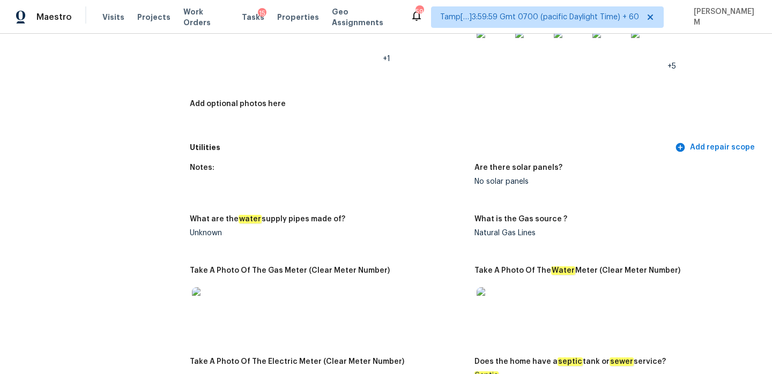
click at [190, 11] on div "Visits Projects Work Orders Tasks 15 Properties Geo Assignments" at bounding box center [256, 16] width 308 height 21
click at [198, 19] on span "Work Orders" at bounding box center [206, 16] width 46 height 21
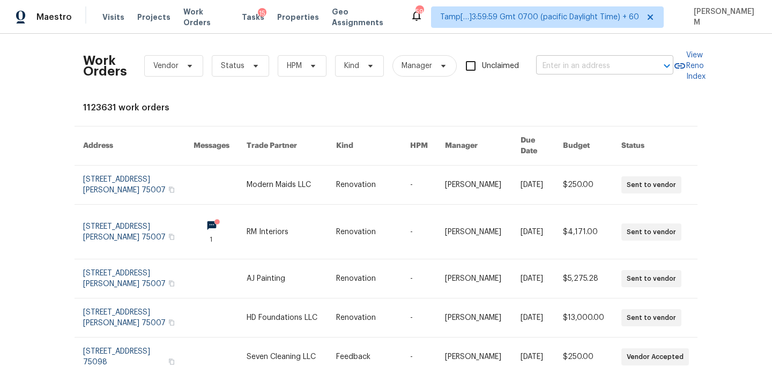
click at [548, 65] on input "text" at bounding box center [589, 66] width 107 height 17
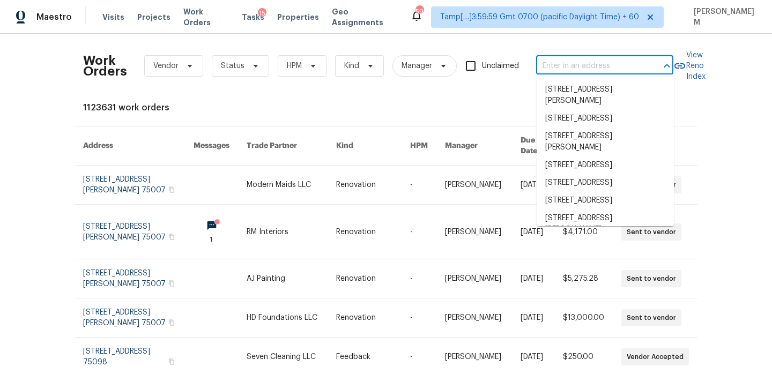
paste input "9127 Sligo Creek Pkwy Silver Spring, MD, 20901"
type input "9127 Sligo Creek Pkwy Silver Spring, MD, 20901"
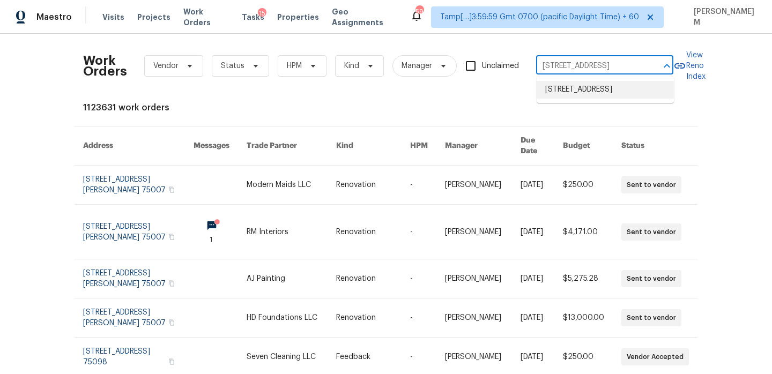
click at [585, 94] on li "9127 Sligo Creek Pkwy, Silver Spring, MD 20901" at bounding box center [605, 90] width 137 height 18
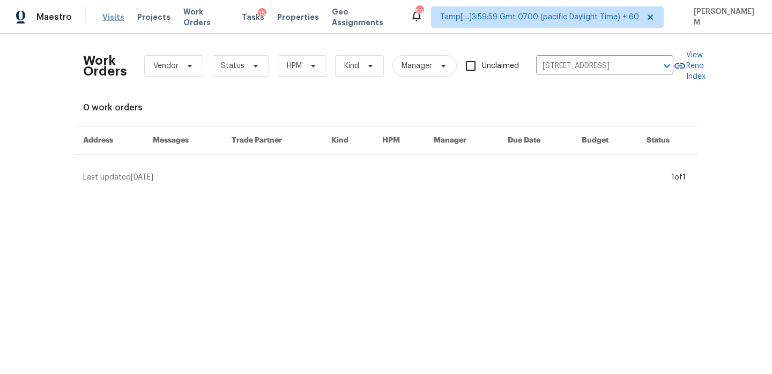
click at [107, 12] on span "Visits" at bounding box center [113, 17] width 22 height 11
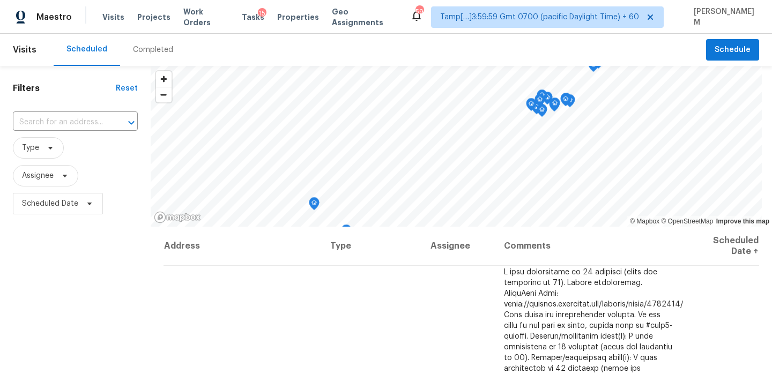
click at [158, 51] on div "Completed" at bounding box center [153, 50] width 40 height 11
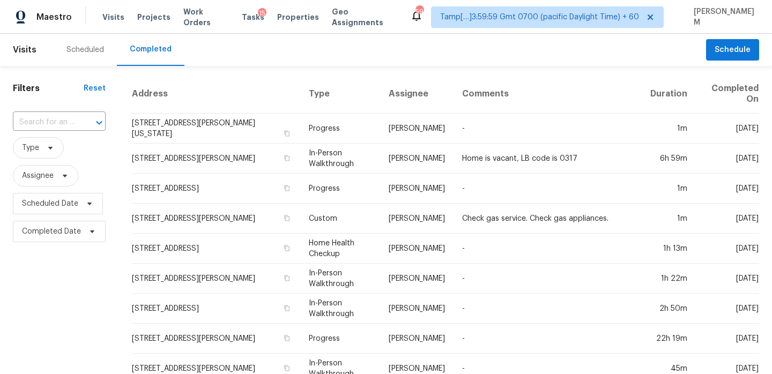
click at [73, 124] on input "text" at bounding box center [44, 122] width 63 height 17
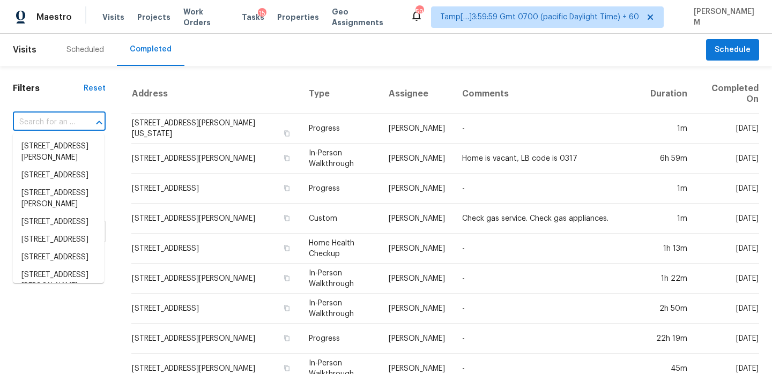
paste input "9127 Sligo Creek Pkwy Silver Spring, MD, 20901"
type input "9127 Sligo Creek Pkwy Silver Spring, MD, 20901"
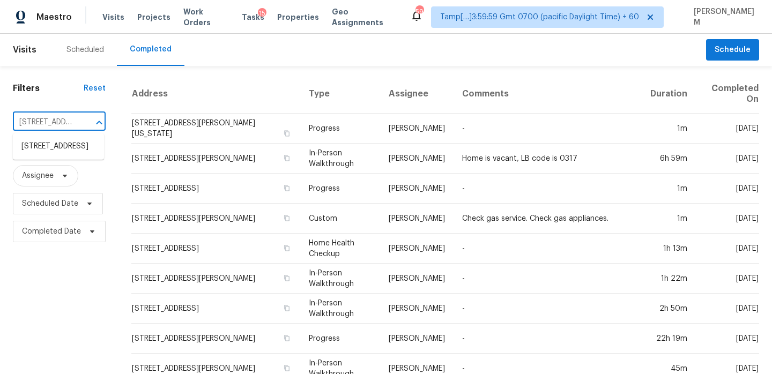
scroll to position [0, 111]
click at [79, 152] on li "9127 Sligo Creek Pkwy, Silver Spring, MD 20901" at bounding box center [58, 147] width 91 height 18
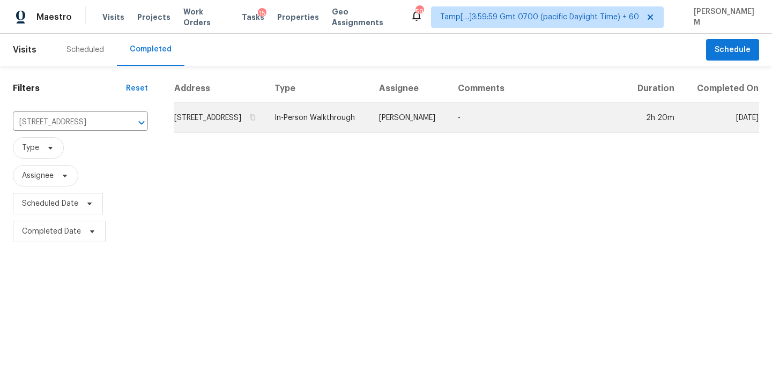
click at [328, 120] on td "In-Person Walkthrough" at bounding box center [318, 118] width 105 height 30
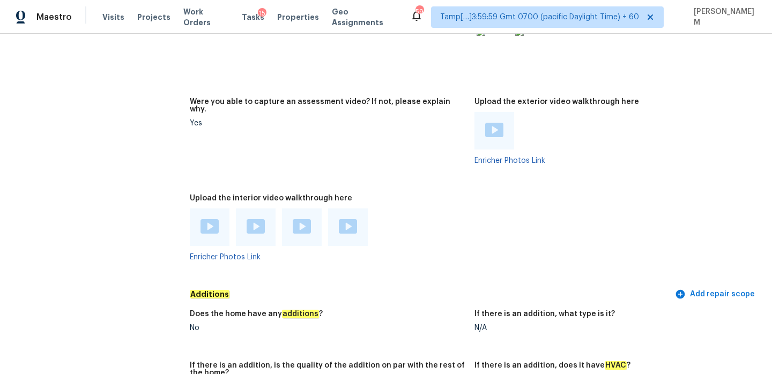
scroll to position [2454, 0]
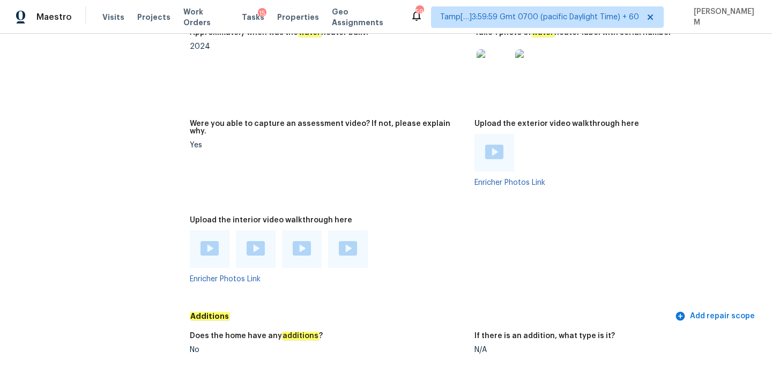
click at [217, 243] on img at bounding box center [210, 248] width 18 height 14
click at [260, 241] on img at bounding box center [256, 248] width 18 height 14
click at [299, 241] on img at bounding box center [302, 248] width 18 height 14
click at [338, 242] on div at bounding box center [348, 250] width 40 height 38
click at [345, 241] on img at bounding box center [348, 248] width 18 height 14
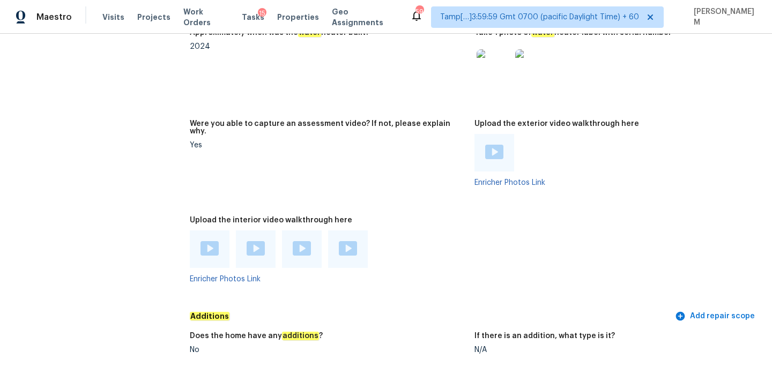
click at [307, 244] on img at bounding box center [302, 248] width 18 height 14
click at [350, 183] on figure "Were you able to capture an assessment video? If not, please explain why. Yes" at bounding box center [332, 162] width 285 height 84
click at [500, 145] on img at bounding box center [494, 152] width 18 height 14
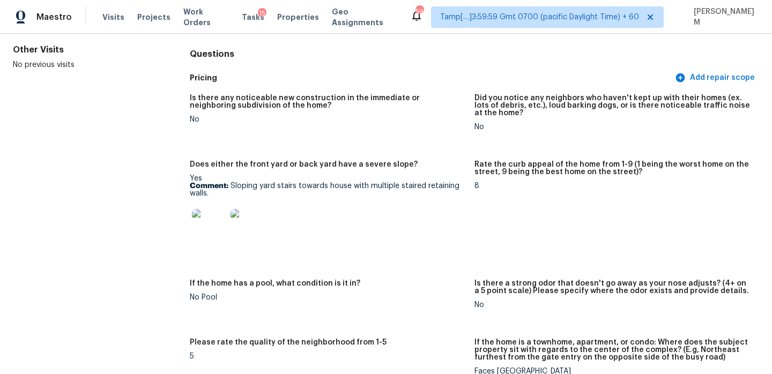
scroll to position [0, 0]
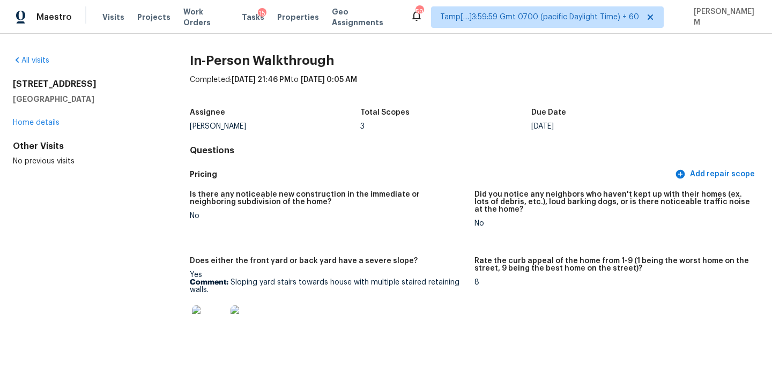
click at [203, 321] on img at bounding box center [209, 323] width 34 height 34
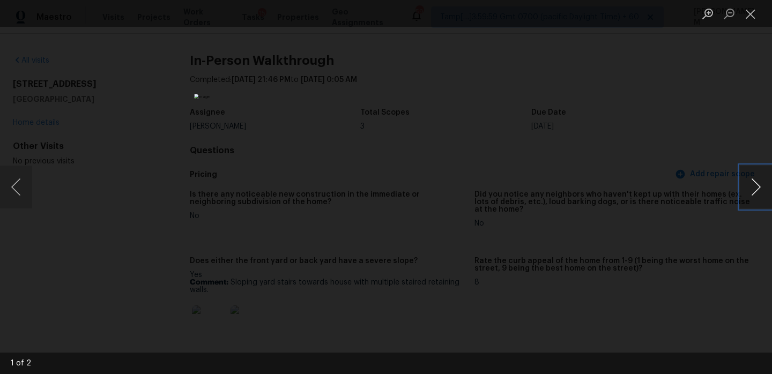
click at [758, 194] on button "Next image" at bounding box center [756, 187] width 32 height 43
click at [755, 14] on button "Close lightbox" at bounding box center [750, 13] width 21 height 19
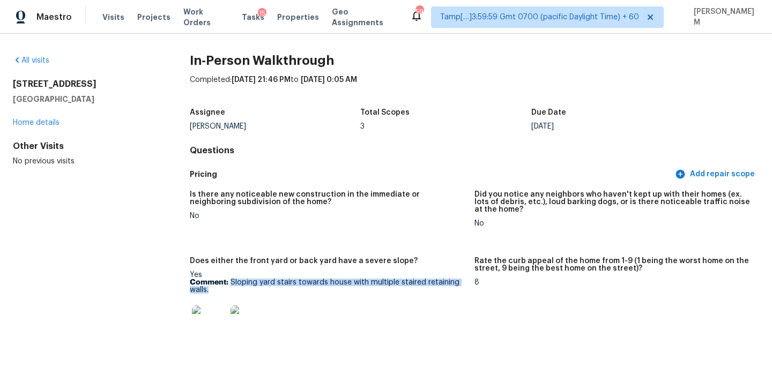
drag, startPoint x: 232, startPoint y: 283, endPoint x: 325, endPoint y: 293, distance: 94.4
click at [325, 293] on p "Comment: Sloping yard stairs towards house with multiple staired retaining wall…" at bounding box center [328, 286] width 276 height 15
click at [217, 330] on img at bounding box center [209, 323] width 34 height 34
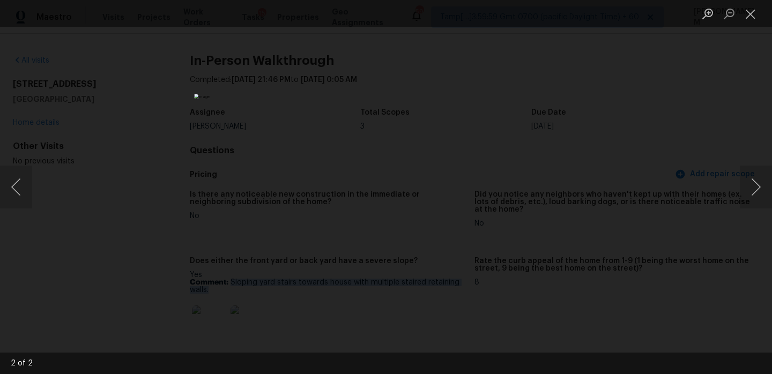
click at [432, 195] on img "Lightbox" at bounding box center [385, 187] width 383 height 186
click at [753, 190] on button "Next image" at bounding box center [756, 187] width 32 height 43
click at [151, 128] on div "Lightbox" at bounding box center [386, 187] width 772 height 374
click at [175, 149] on div "Lightbox" at bounding box center [386, 187] width 772 height 374
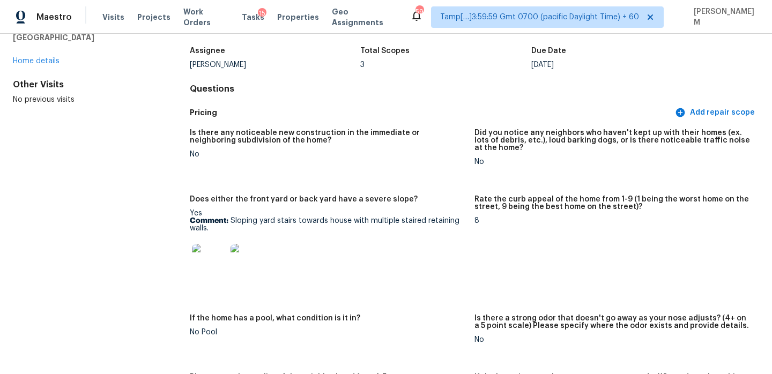
scroll to position [68, 0]
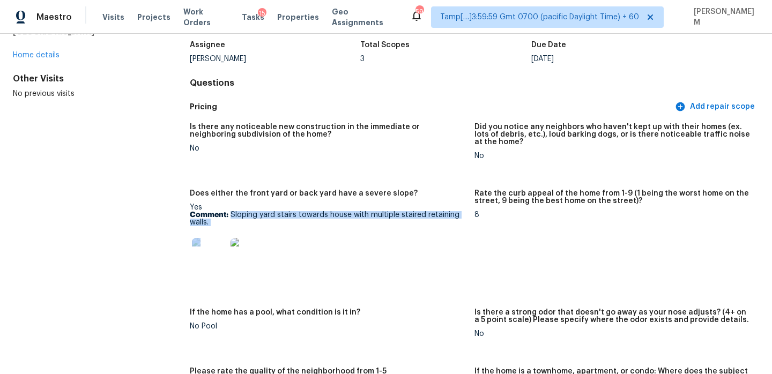
drag, startPoint x: 232, startPoint y: 212, endPoint x: 314, endPoint y: 228, distance: 83.1
click at [314, 228] on div "Yes Comment: Sloping yard stairs towards house with multiple staired retaining …" at bounding box center [328, 241] width 276 height 75
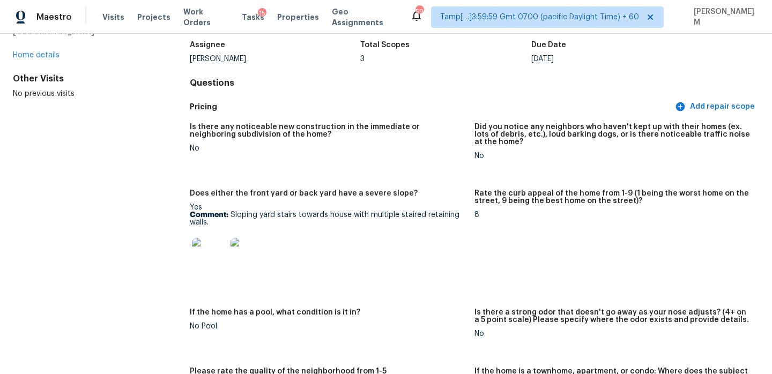
click at [332, 238] on div at bounding box center [328, 255] width 276 height 47
drag, startPoint x: 231, startPoint y: 216, endPoint x: 323, endPoint y: 223, distance: 93.0
click at [323, 223] on p "Comment: Sloping yard stairs towards house with multiple staired retaining wall…" at bounding box center [328, 218] width 276 height 15
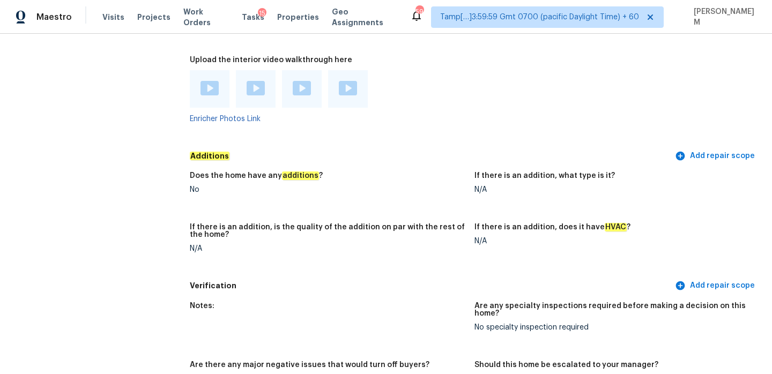
scroll to position [2576, 0]
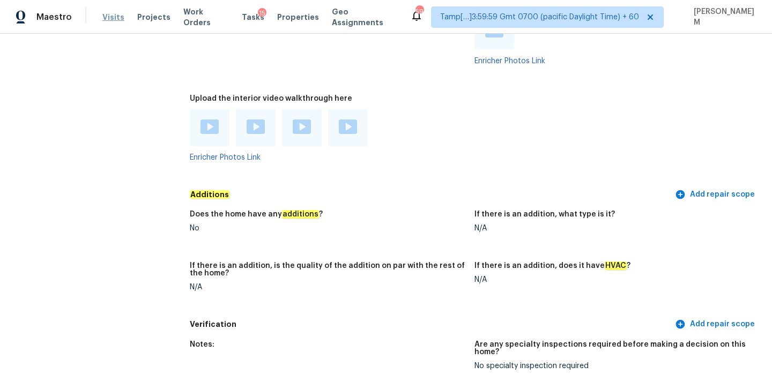
click at [105, 20] on span "Visits" at bounding box center [113, 17] width 22 height 11
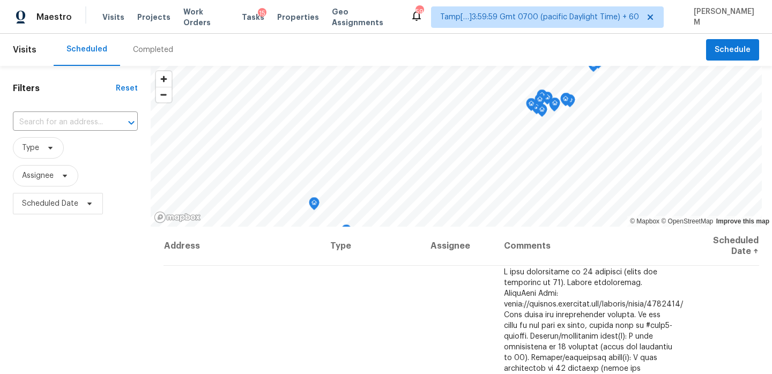
click at [136, 49] on div "Completed" at bounding box center [153, 50] width 40 height 11
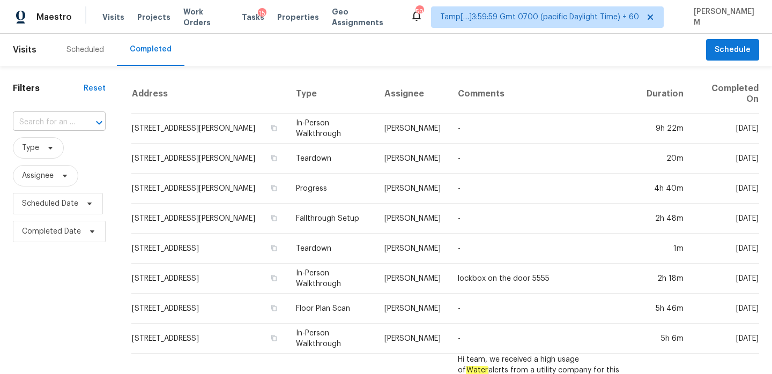
click at [78, 116] on div at bounding box center [92, 122] width 28 height 15
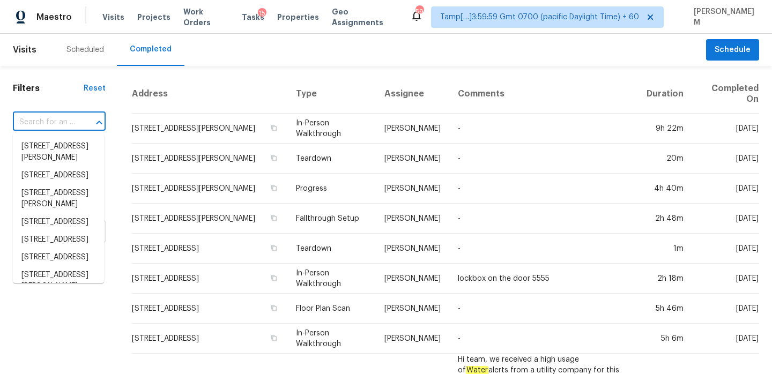
paste input "3728 Everglades Rd Palm Beach Gardens, FL, 33410"
type input "3728 Everglades Rd Palm Beach Gardens, FL, 33410"
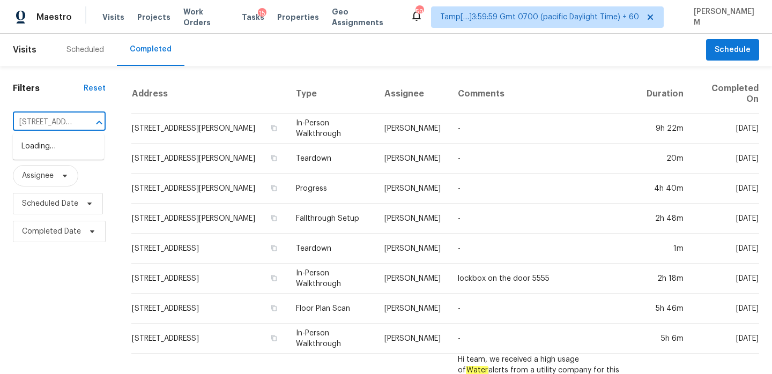
scroll to position [0, 126]
click at [79, 152] on li "3728 Everglades Rd, Palm Beach Gardens, FL 33410" at bounding box center [58, 147] width 91 height 18
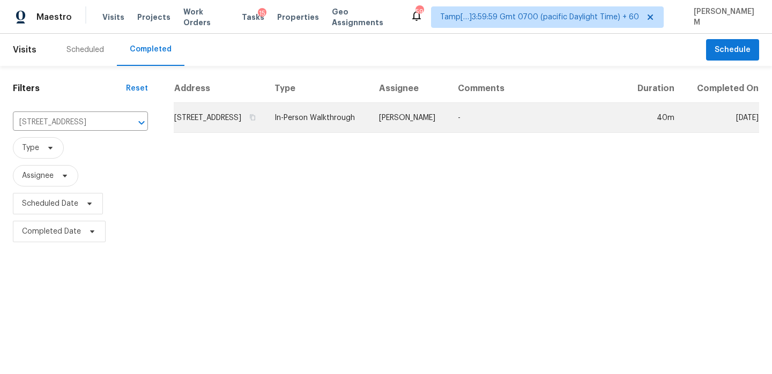
click at [266, 132] on td "3728 Everglades Rd, Palm Beach Gardens, FL 33410" at bounding box center [220, 118] width 92 height 30
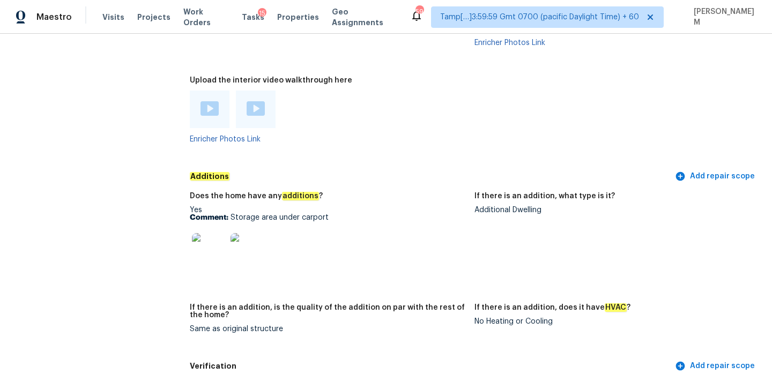
scroll to position [2382, 0]
click at [204, 234] on img at bounding box center [209, 251] width 34 height 34
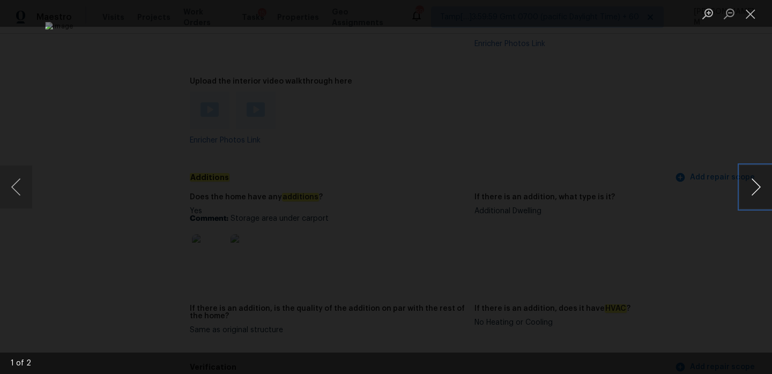
click at [742, 183] on button "Next image" at bounding box center [756, 187] width 32 height 43
click at [755, 16] on button "Close lightbox" at bounding box center [750, 13] width 21 height 19
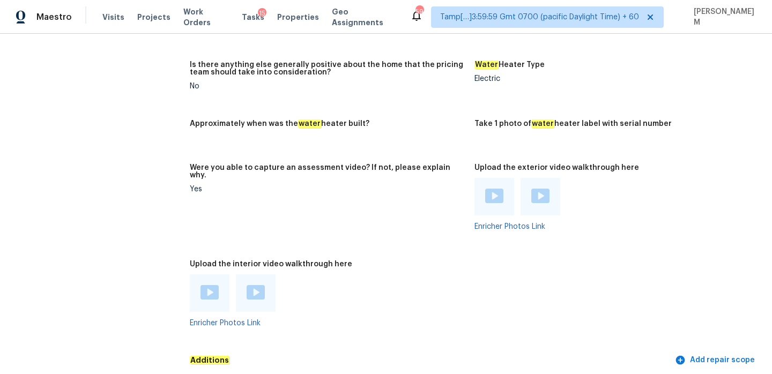
scroll to position [2203, 0]
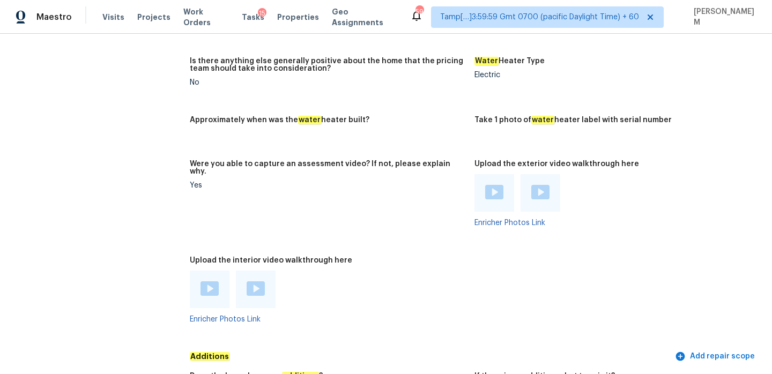
click at [202, 281] on img at bounding box center [210, 288] width 18 height 14
click at [266, 271] on div at bounding box center [256, 290] width 40 height 38
click at [257, 281] on img at bounding box center [256, 288] width 18 height 14
click at [492, 185] on img at bounding box center [494, 192] width 18 height 14
click at [529, 176] on div at bounding box center [541, 193] width 40 height 38
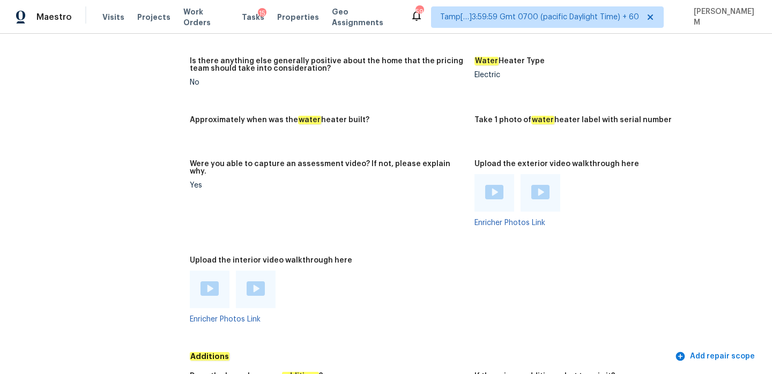
click at [542, 185] on img at bounding box center [540, 192] width 18 height 14
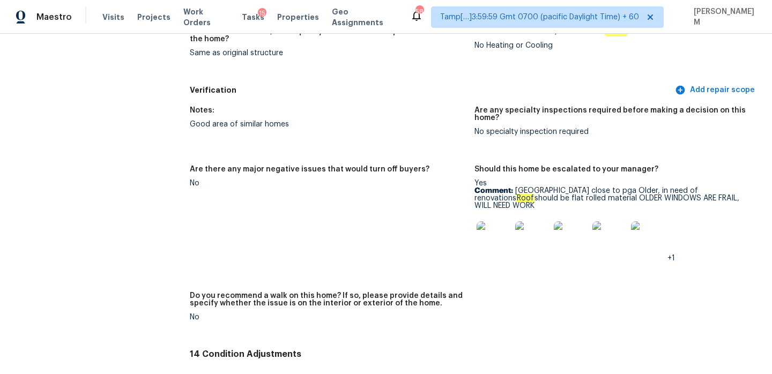
scroll to position [2423, 0]
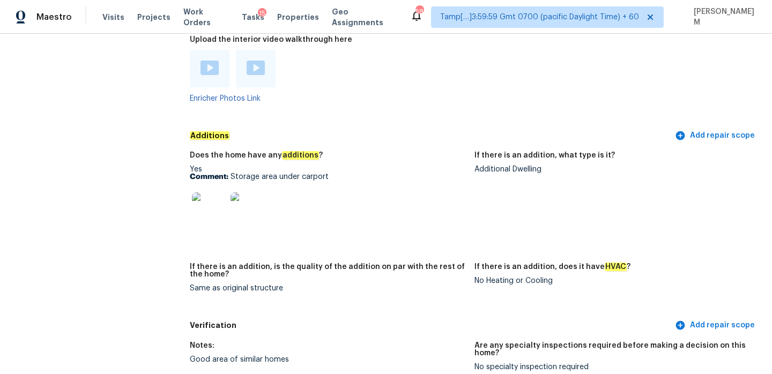
click at [382, 263] on h5 "If there is an addition, is the quality of the addition on par with the rest of…" at bounding box center [328, 270] width 276 height 15
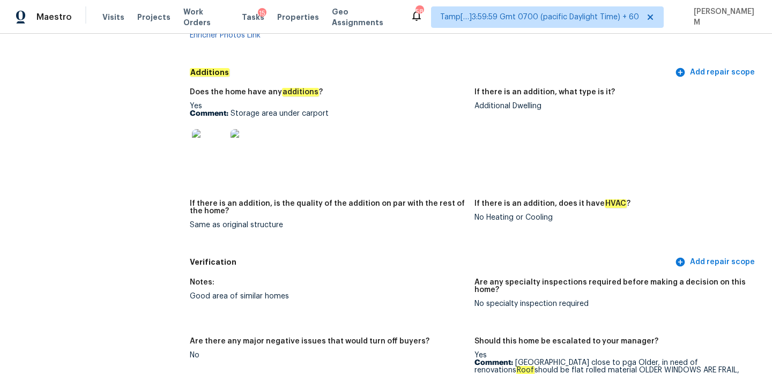
scroll to position [2480, 0]
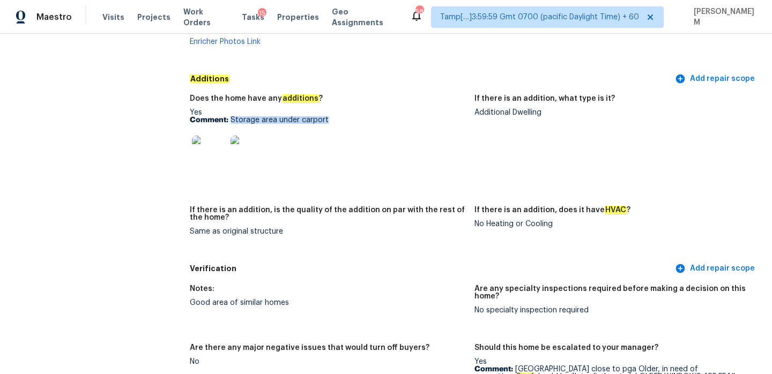
drag, startPoint x: 231, startPoint y: 106, endPoint x: 349, endPoint y: 109, distance: 118.5
click at [349, 116] on p "Comment: Storage area under carport" at bounding box center [328, 120] width 276 height 8
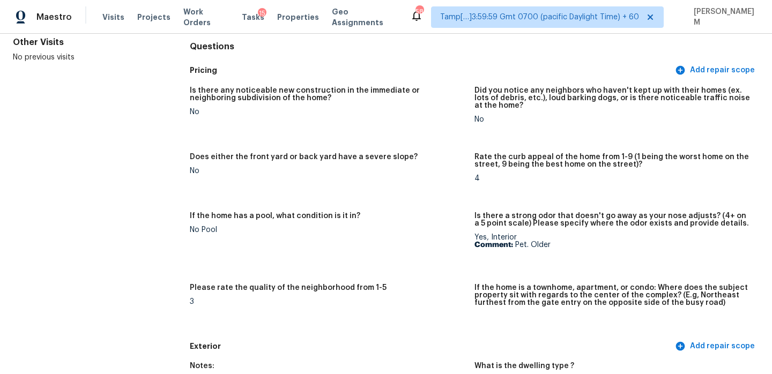
scroll to position [0, 0]
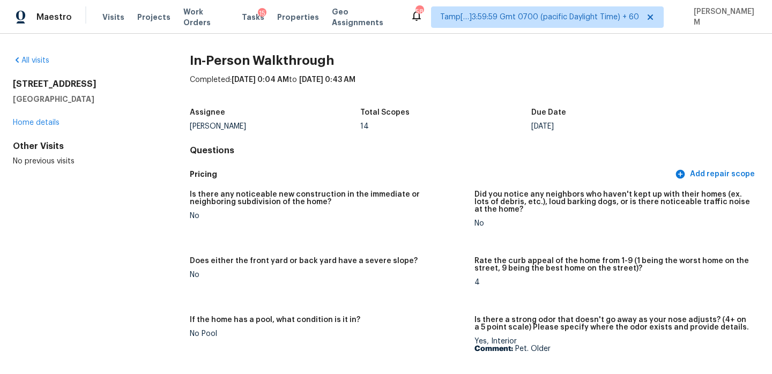
drag, startPoint x: 127, startPoint y: 99, endPoint x: 11, endPoint y: 80, distance: 117.3
click at [11, 80] on div "All visits 3728 Everglades Rd Palm Beach Gardens, FL 33410 Home details Other V…" at bounding box center [386, 204] width 772 height 340
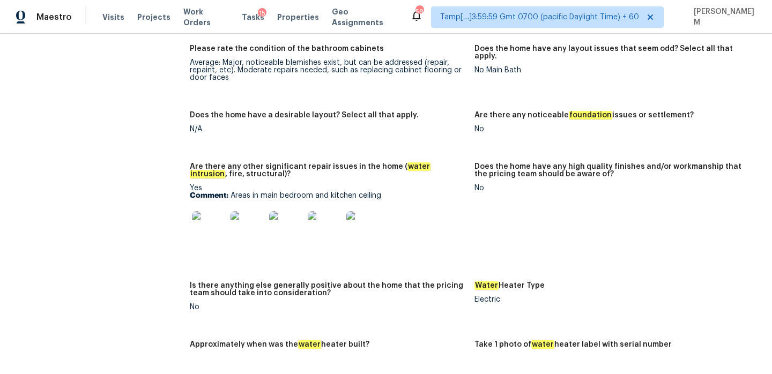
scroll to position [1959, 0]
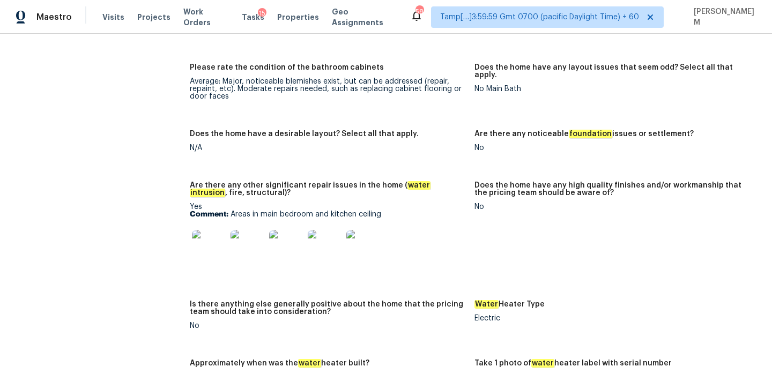
click at [214, 234] on img at bounding box center [209, 247] width 34 height 34
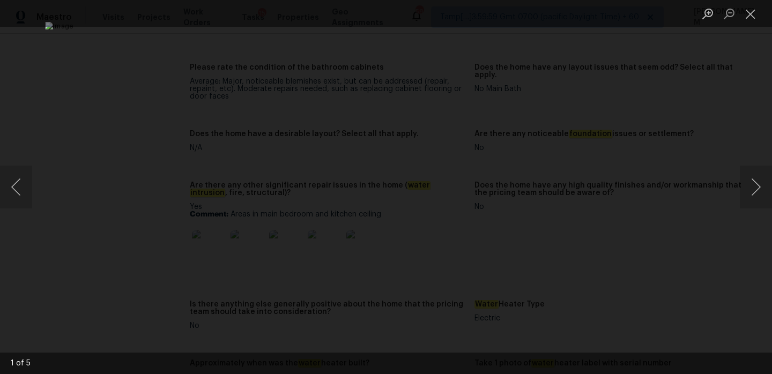
click at [732, 190] on div "Lightbox" at bounding box center [386, 187] width 772 height 374
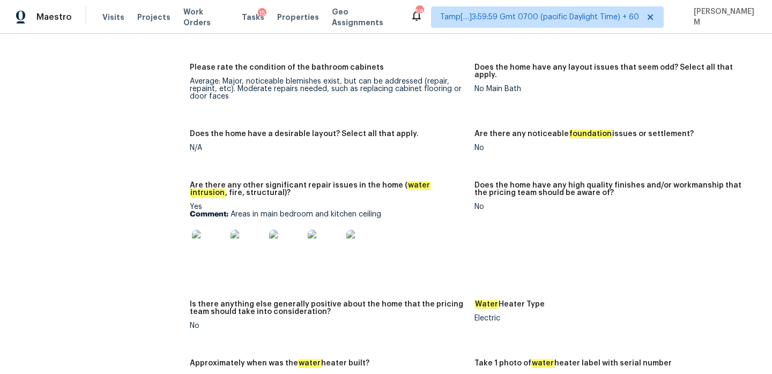
click at [251, 232] on img at bounding box center [248, 247] width 34 height 34
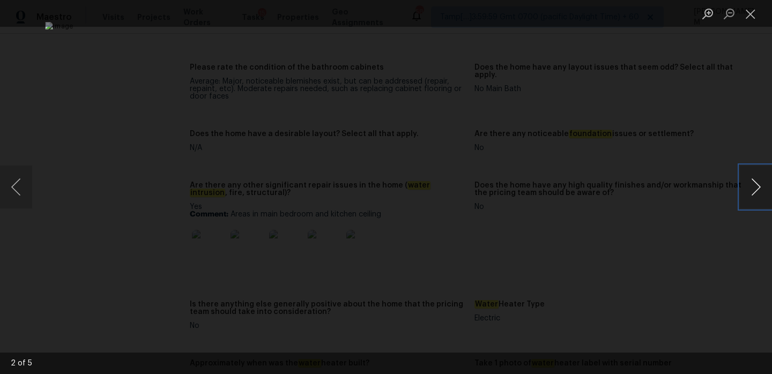
click at [751, 204] on button "Next image" at bounding box center [756, 187] width 32 height 43
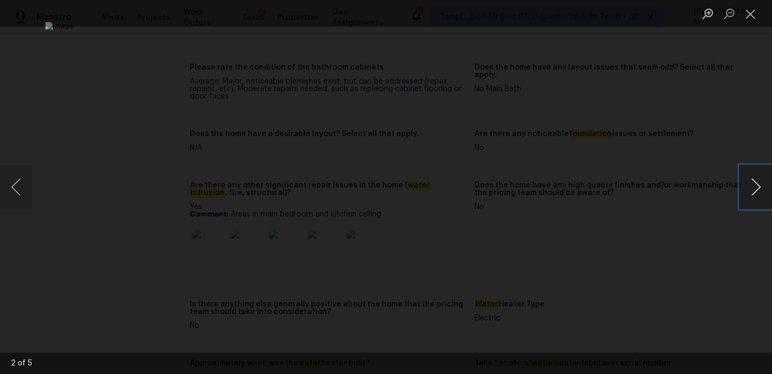
click at [751, 188] on button "Next image" at bounding box center [756, 187] width 32 height 43
click at [753, 21] on button "Close lightbox" at bounding box center [750, 13] width 21 height 19
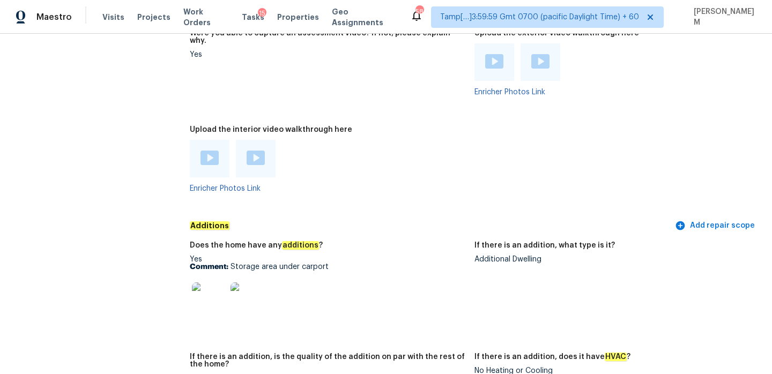
scroll to position [2334, 0]
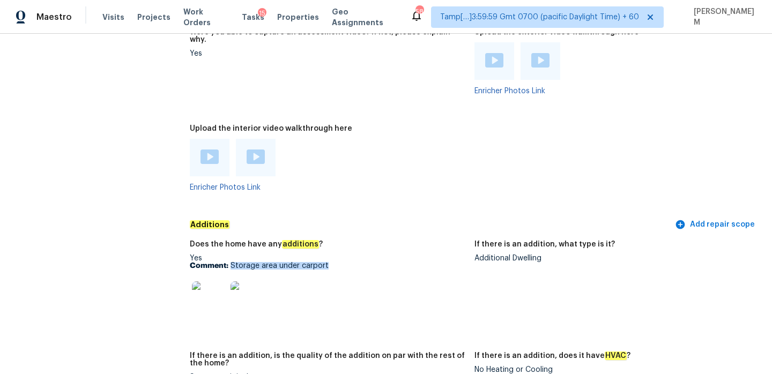
drag, startPoint x: 229, startPoint y: 247, endPoint x: 343, endPoint y: 246, distance: 113.7
click at [344, 262] on p "Comment: Storage area under carport" at bounding box center [328, 266] width 276 height 8
click at [229, 262] on p "Comment: Storage area under carport" at bounding box center [328, 266] width 276 height 8
drag, startPoint x: 232, startPoint y: 249, endPoint x: 345, endPoint y: 249, distance: 113.1
click at [345, 262] on p "Comment: Storage area under carport" at bounding box center [328, 266] width 276 height 8
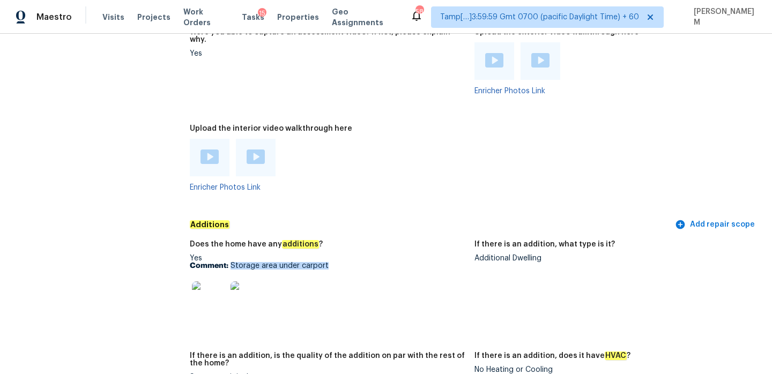
click at [210, 288] on img at bounding box center [209, 298] width 34 height 34
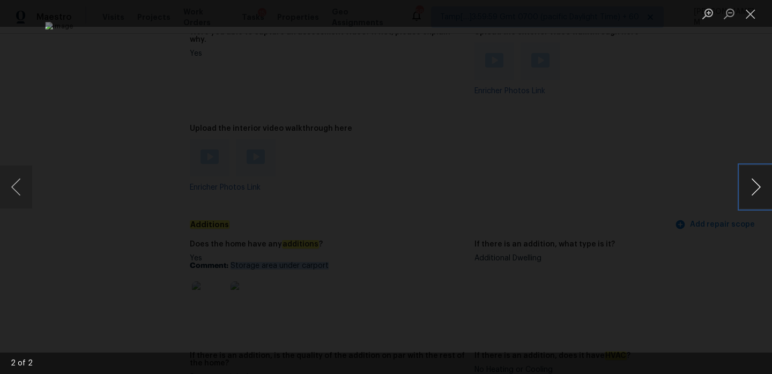
click at [754, 196] on button "Next image" at bounding box center [756, 187] width 32 height 43
click at [356, 205] on img "Lightbox" at bounding box center [385, 187] width 681 height 330
click at [653, 140] on div "Lightbox" at bounding box center [386, 187] width 772 height 374
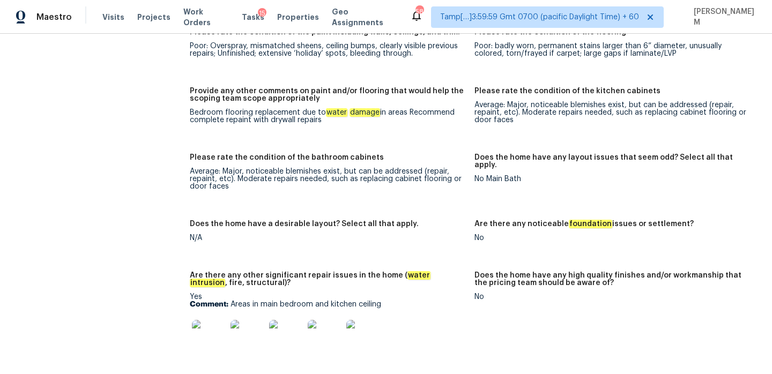
scroll to position [1924, 0]
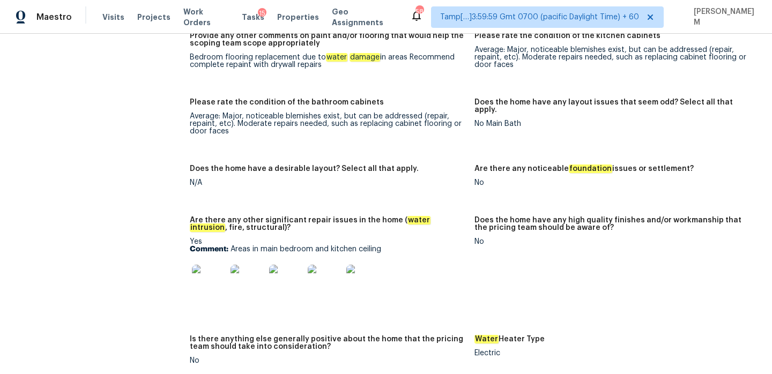
click at [215, 270] on img at bounding box center [209, 282] width 34 height 34
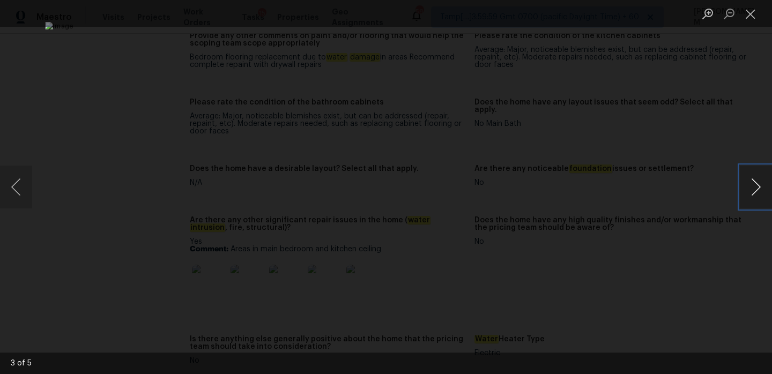
click at [756, 183] on button "Next image" at bounding box center [756, 187] width 32 height 43
click at [754, 17] on button "Close lightbox" at bounding box center [750, 13] width 21 height 19
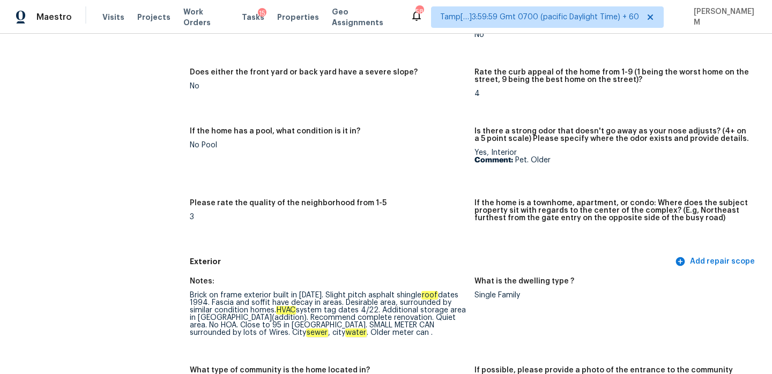
scroll to position [0, 0]
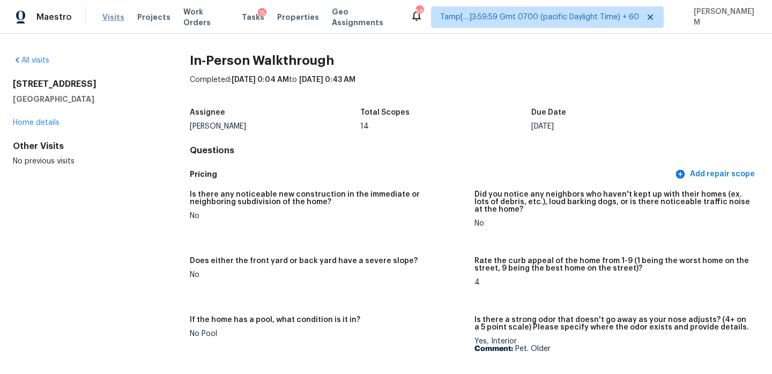
click at [107, 17] on span "Visits" at bounding box center [113, 17] width 22 height 11
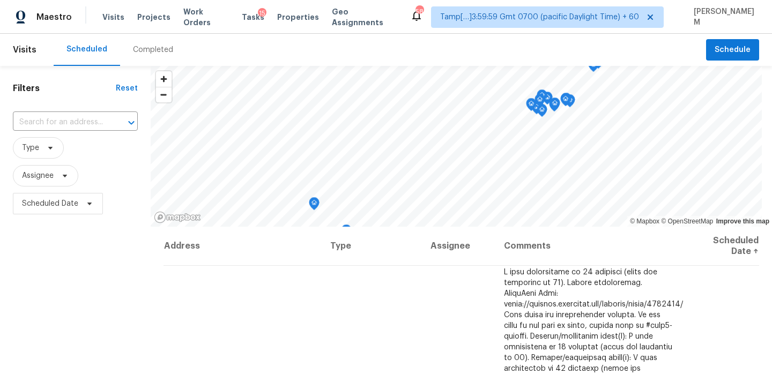
click at [161, 44] on div "Completed" at bounding box center [153, 50] width 66 height 32
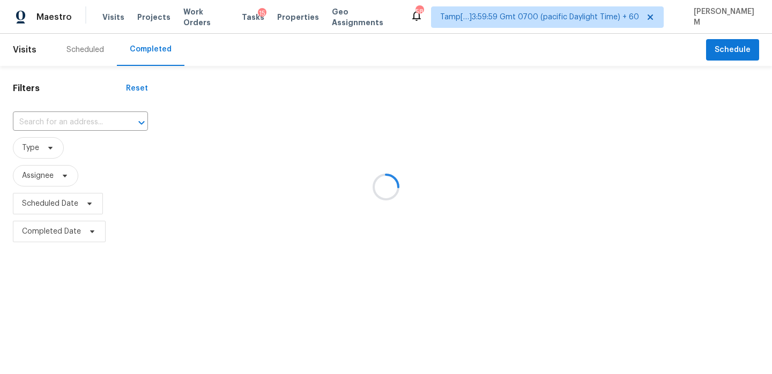
click at [98, 122] on div at bounding box center [386, 187] width 772 height 374
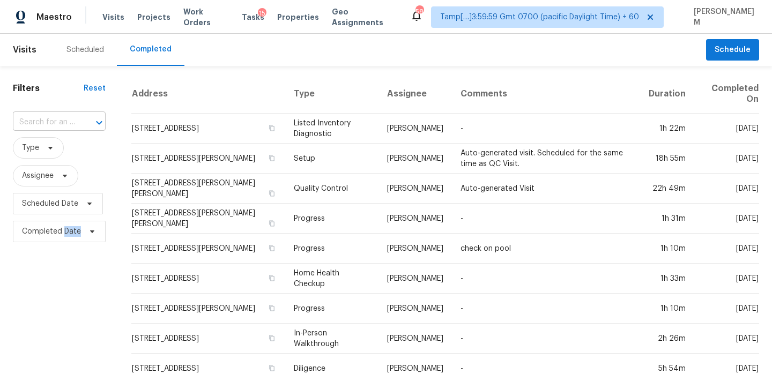
click at [81, 115] on div at bounding box center [92, 122] width 28 height 15
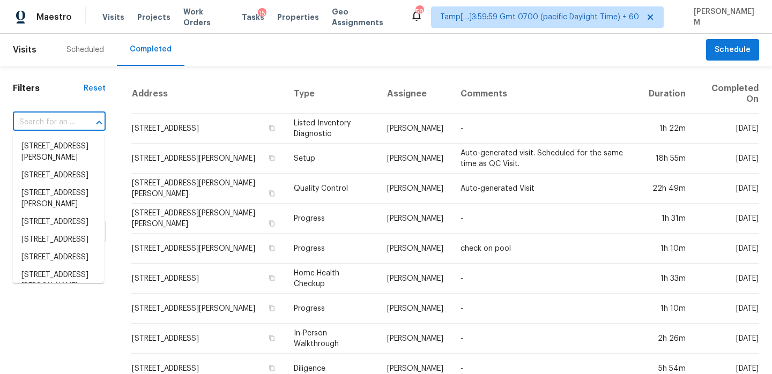
paste input "6648 4th St N, Oakdale, MN 55128"
type input "6648 4th St N, Oakdale, MN 55128"
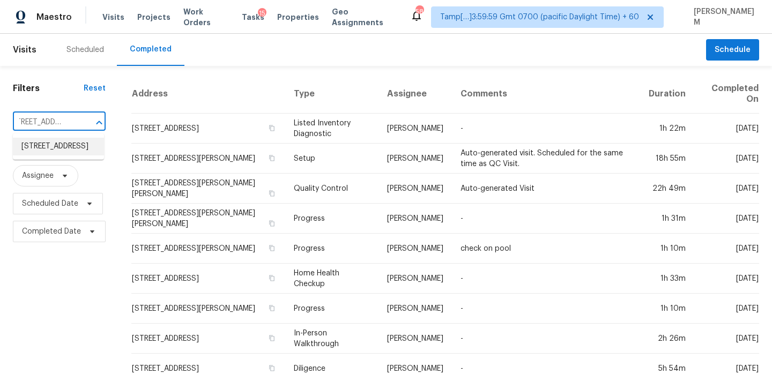
click at [68, 146] on li "6648 4th St N, Oakdale, MN 55128" at bounding box center [58, 147] width 91 height 18
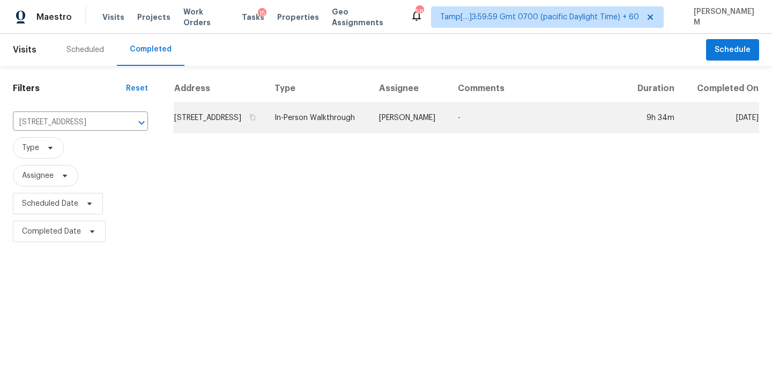
click at [317, 133] on td "In-Person Walkthrough" at bounding box center [318, 118] width 105 height 30
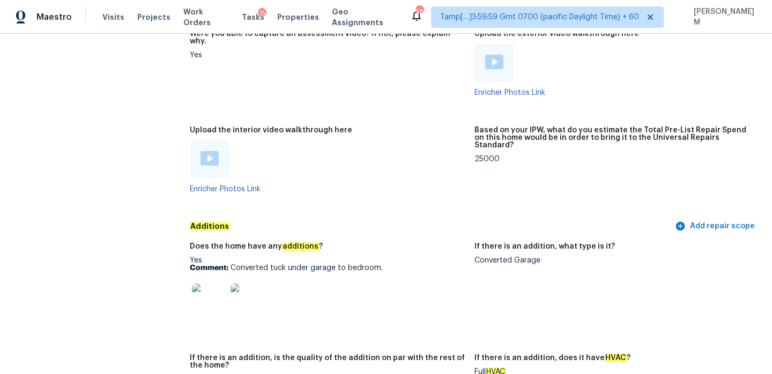
scroll to position [2532, 0]
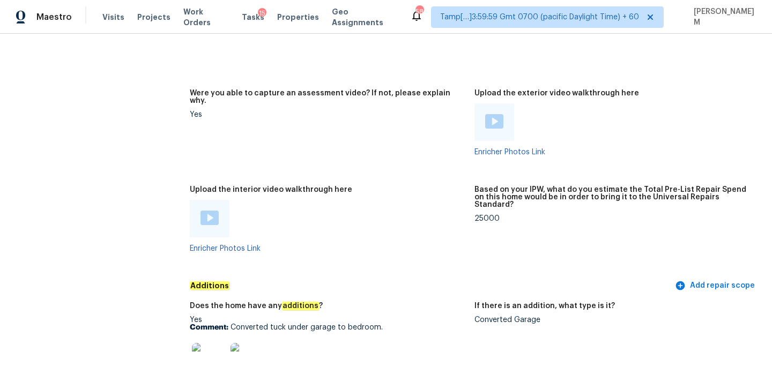
click at [205, 211] on img at bounding box center [210, 218] width 18 height 14
click at [487, 114] on img at bounding box center [494, 121] width 18 height 14
click at [218, 211] on img at bounding box center [210, 218] width 18 height 14
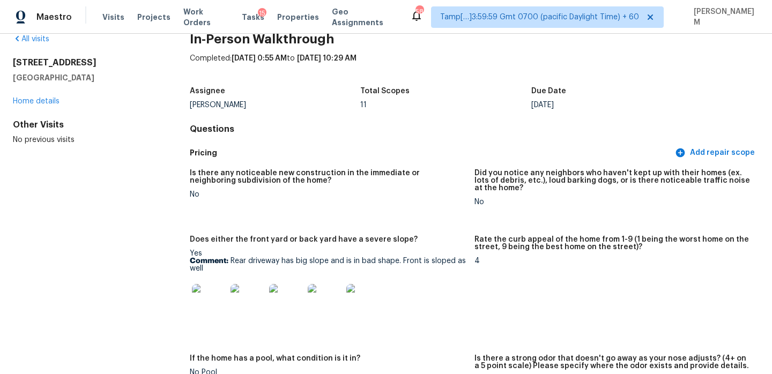
scroll to position [46, 0]
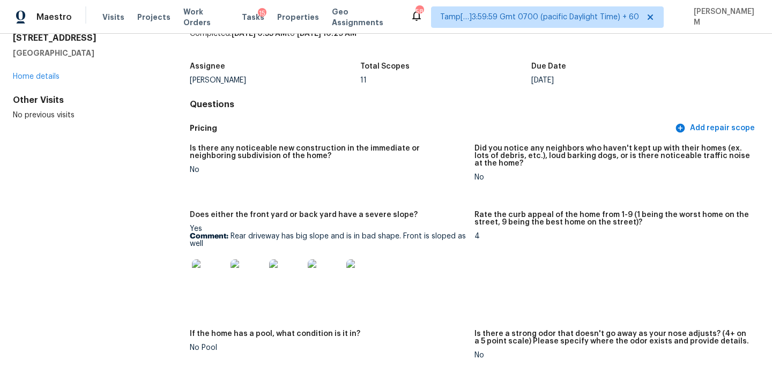
click at [473, 215] on figure "Does either the front yard or back yard have a severe slope? Yes Comment: Rear …" at bounding box center [332, 264] width 285 height 106
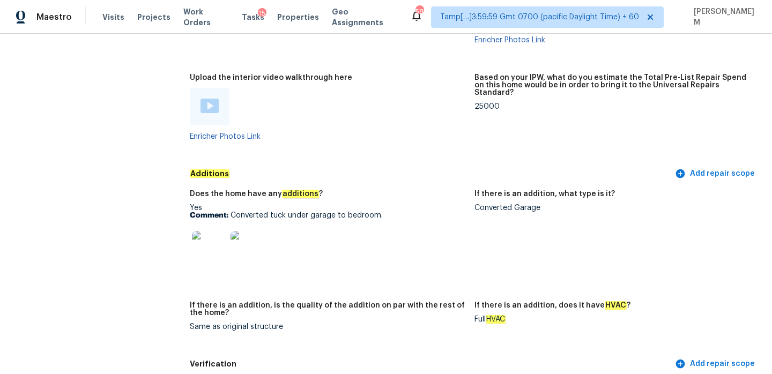
scroll to position [2651, 0]
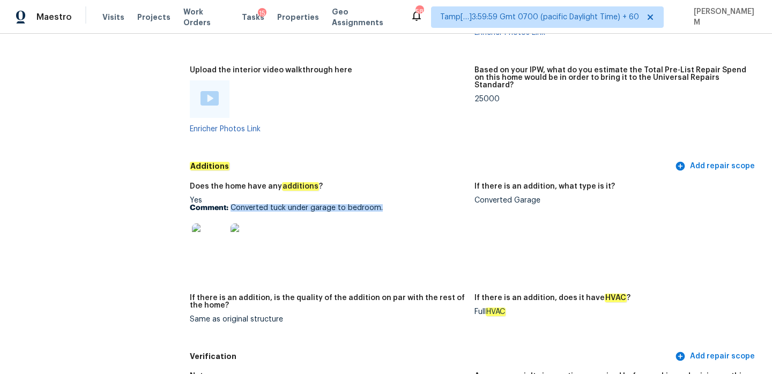
drag, startPoint x: 231, startPoint y: 193, endPoint x: 401, endPoint y: 191, distance: 170.5
click at [401, 204] on p "Comment: Converted tuck under garage to bedroom." at bounding box center [328, 208] width 276 height 8
click at [216, 224] on img at bounding box center [209, 241] width 34 height 34
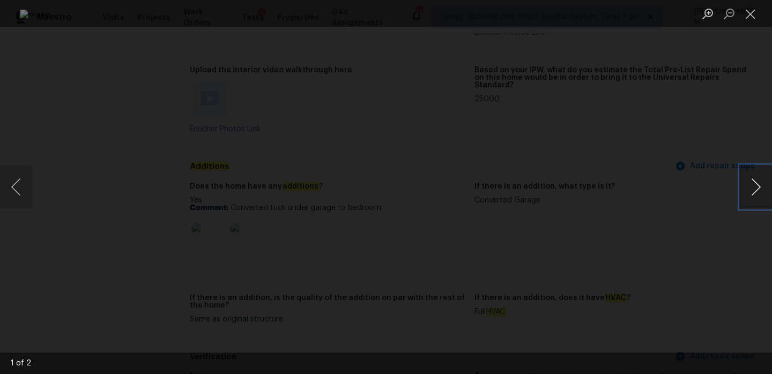
click at [744, 193] on button "Next image" at bounding box center [756, 187] width 32 height 43
click at [750, 12] on button "Close lightbox" at bounding box center [750, 13] width 21 height 19
click at [755, 16] on button "Close lightbox" at bounding box center [750, 13] width 21 height 19
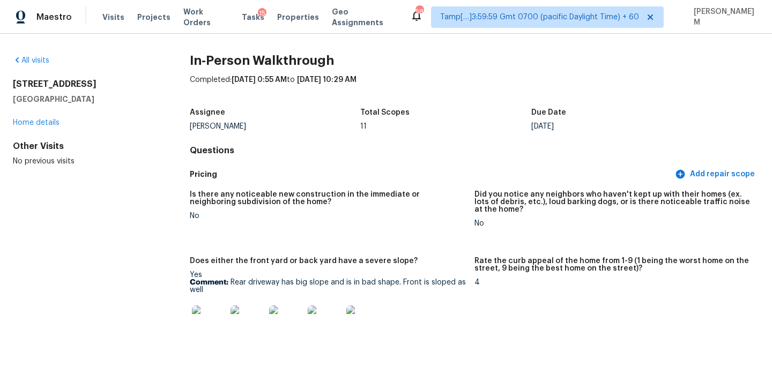
scroll to position [8, 0]
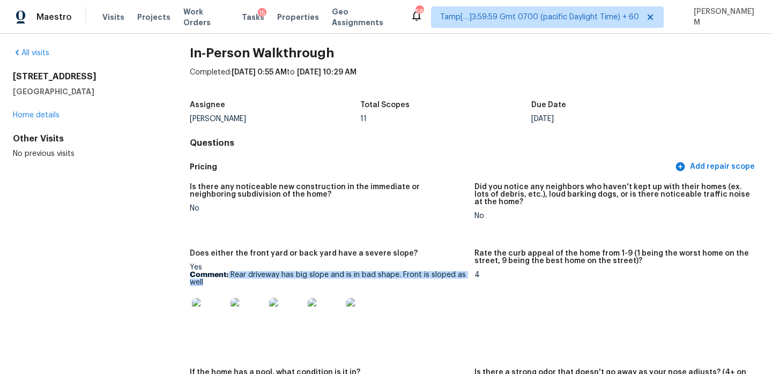
drag, startPoint x: 229, startPoint y: 275, endPoint x: 459, endPoint y: 285, distance: 230.2
click at [459, 285] on p "Comment: Rear driveway has big slope and is in bad shape. Front is sloped as we…" at bounding box center [328, 278] width 276 height 15
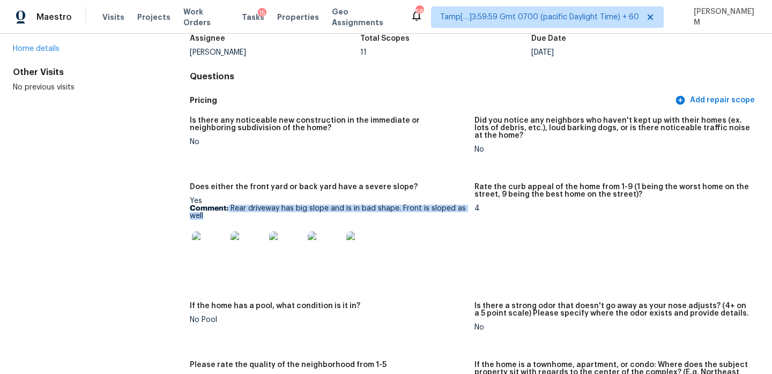
scroll to position [79, 0]
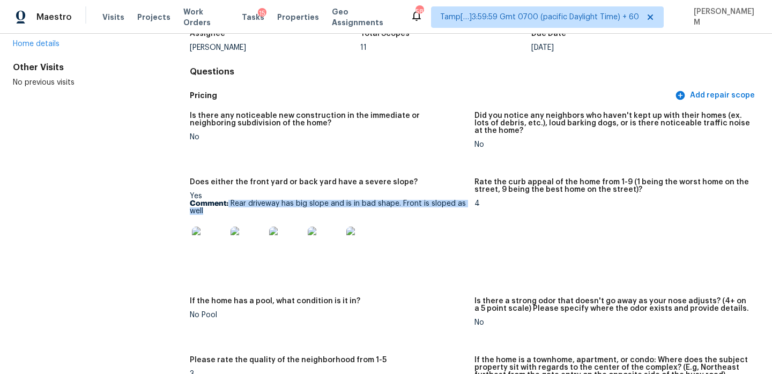
click at [197, 248] on img at bounding box center [209, 244] width 34 height 34
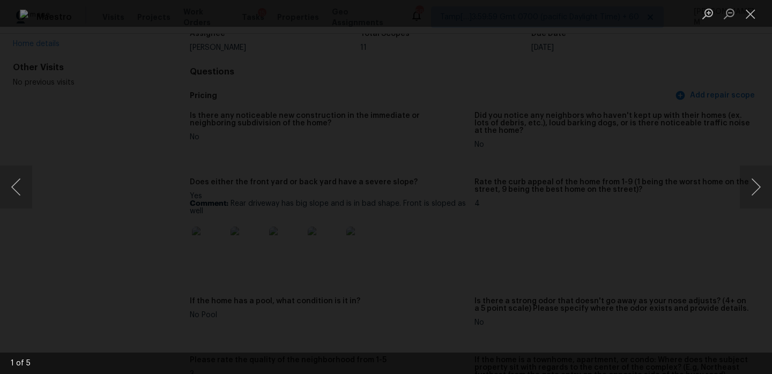
click at [665, 145] on div "Lightbox" at bounding box center [386, 187] width 772 height 374
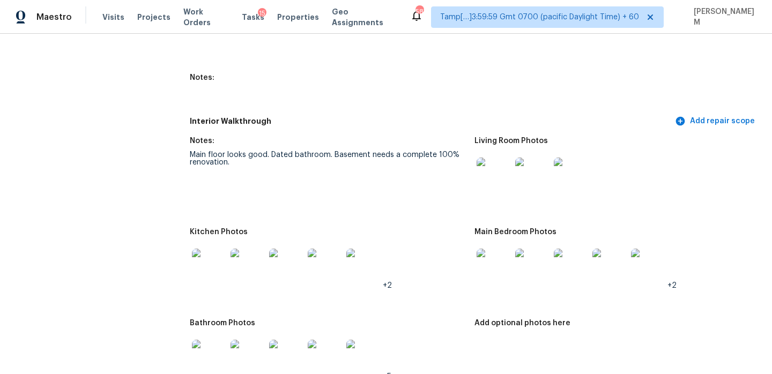
scroll to position [1660, 0]
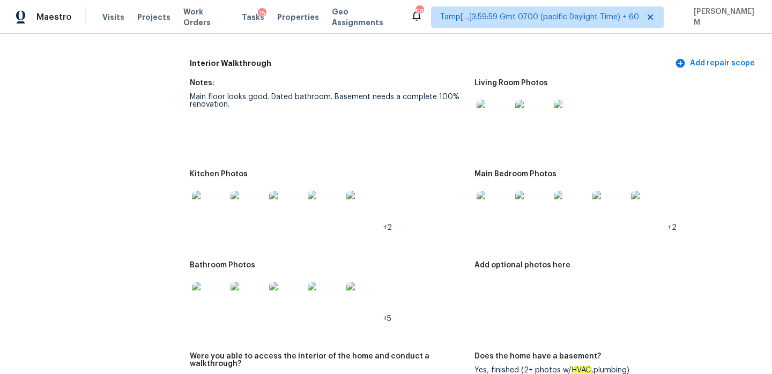
click at [205, 205] on img at bounding box center [209, 208] width 34 height 34
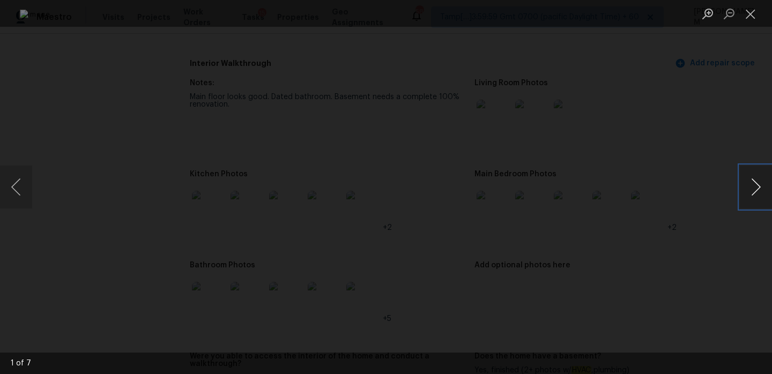
click at [761, 190] on button "Next image" at bounding box center [756, 187] width 32 height 43
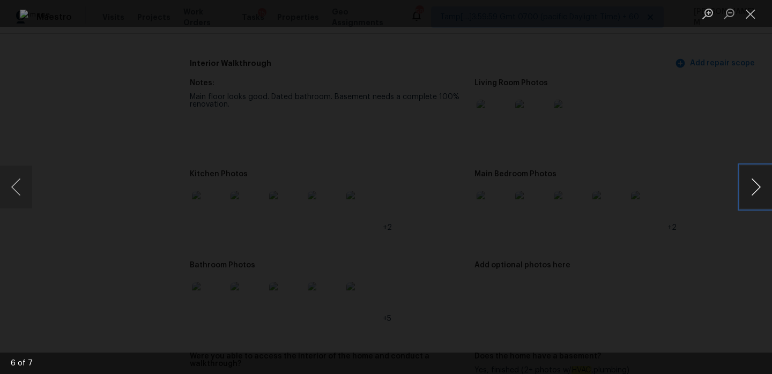
click at [761, 190] on button "Next image" at bounding box center [756, 187] width 32 height 43
click at [41, 95] on div "Lightbox" at bounding box center [386, 187] width 772 height 374
click at [743, 19] on button "Close lightbox" at bounding box center [750, 13] width 21 height 19
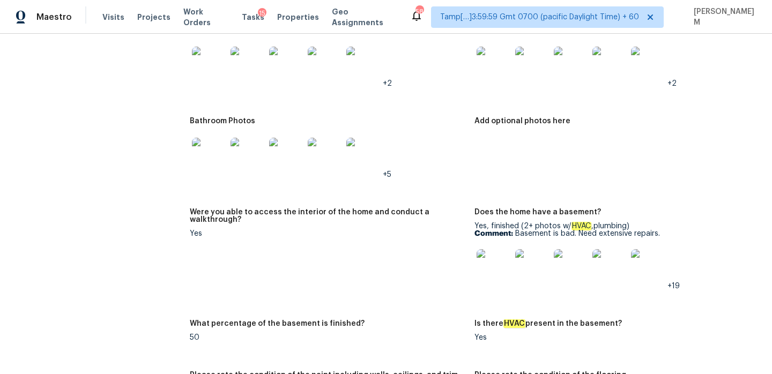
scroll to position [1807, 0]
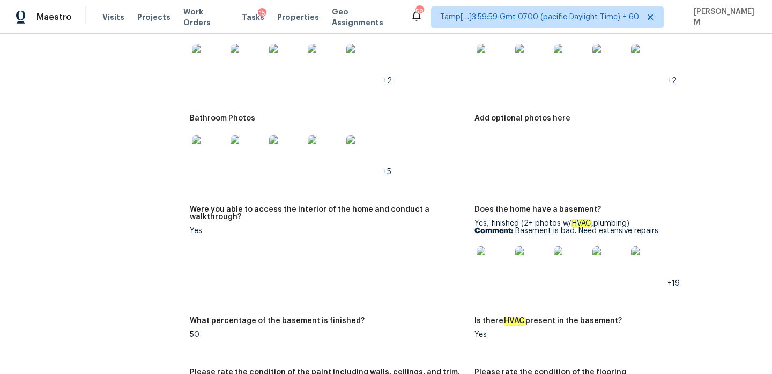
click at [207, 135] on img at bounding box center [209, 152] width 34 height 34
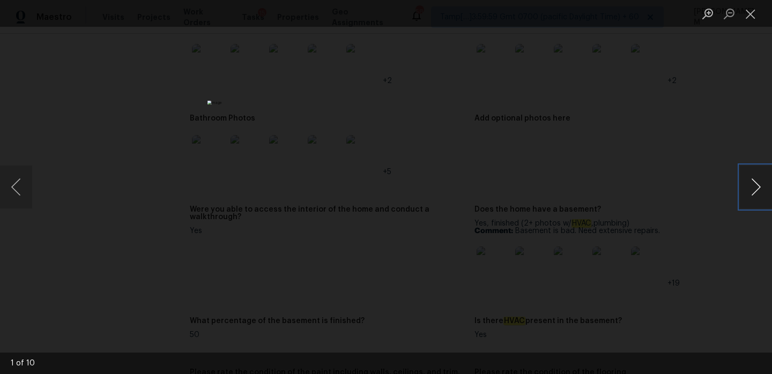
click at [755, 188] on button "Next image" at bounding box center [756, 187] width 32 height 43
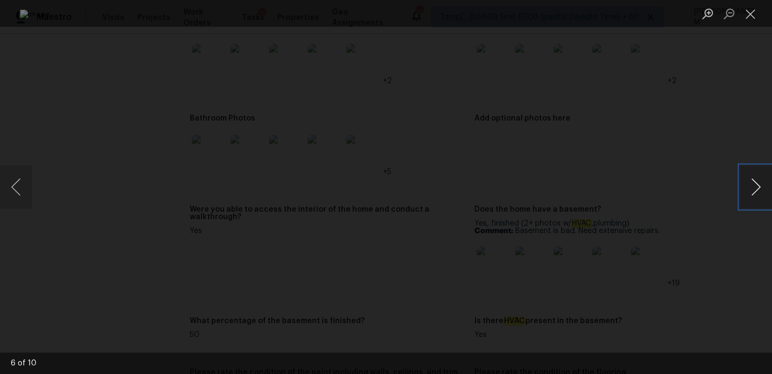
click at [755, 188] on button "Next image" at bounding box center [756, 187] width 32 height 43
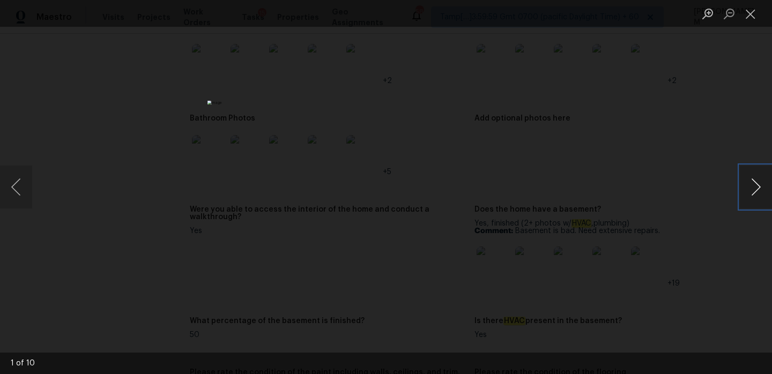
click at [755, 188] on button "Next image" at bounding box center [756, 187] width 32 height 43
click at [756, 179] on button "Next image" at bounding box center [756, 187] width 32 height 43
click at [755, 191] on button "Next image" at bounding box center [756, 187] width 32 height 43
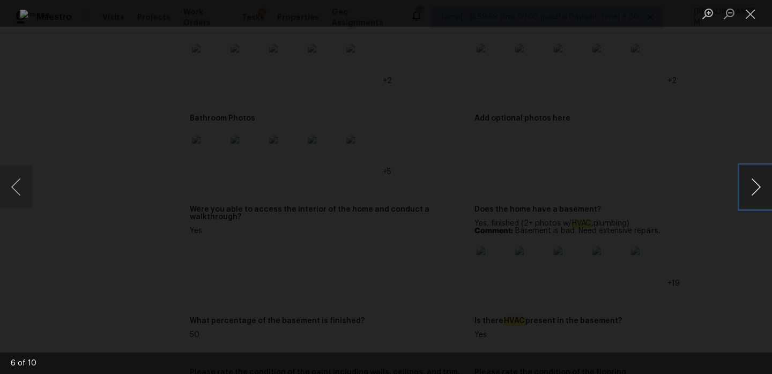
click at [755, 191] on button "Next image" at bounding box center [756, 187] width 32 height 43
click at [80, 132] on div "Lightbox" at bounding box center [386, 187] width 772 height 374
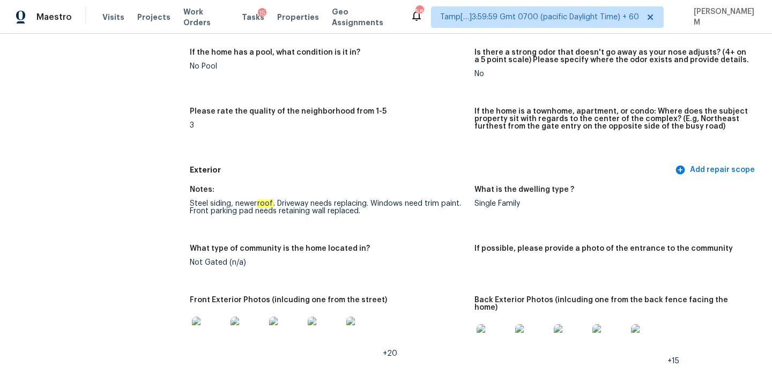
scroll to position [3511, 0]
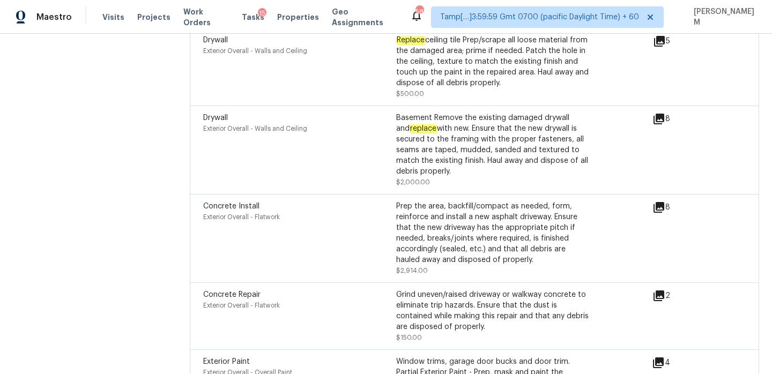
click at [660, 202] on icon at bounding box center [659, 207] width 11 height 11
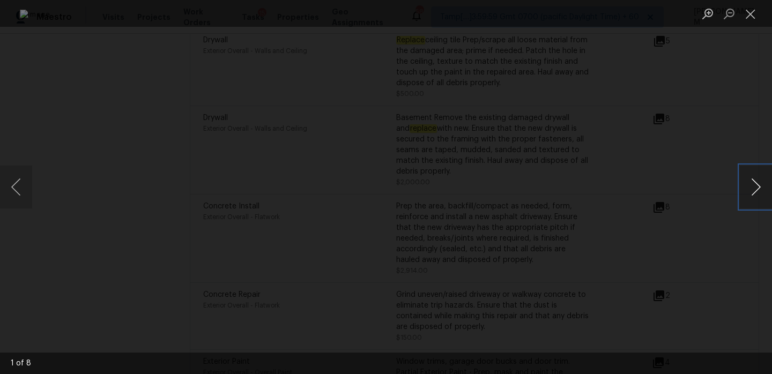
click at [755, 189] on button "Next image" at bounding box center [756, 187] width 32 height 43
click at [751, 13] on button "Close lightbox" at bounding box center [750, 13] width 21 height 19
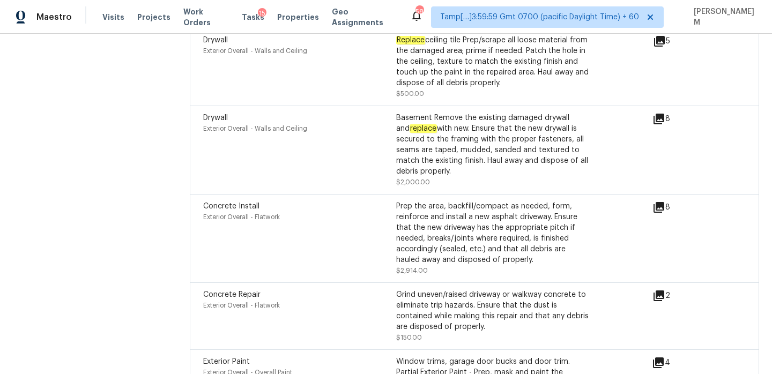
click at [265, 74] on div "Drywall Exterior Overall - Walls and Ceiling" at bounding box center [299, 67] width 193 height 64
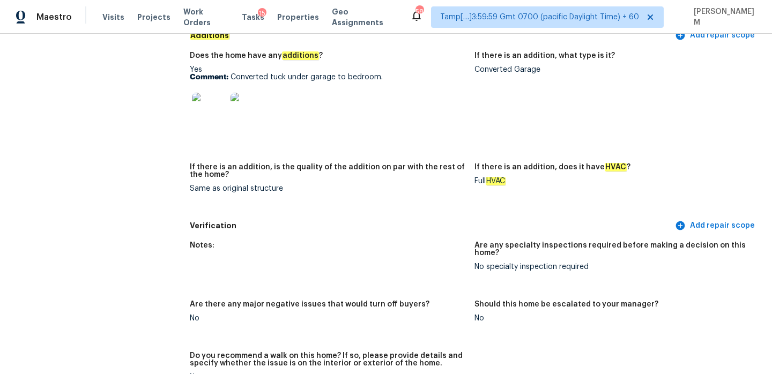
scroll to position [2779, 0]
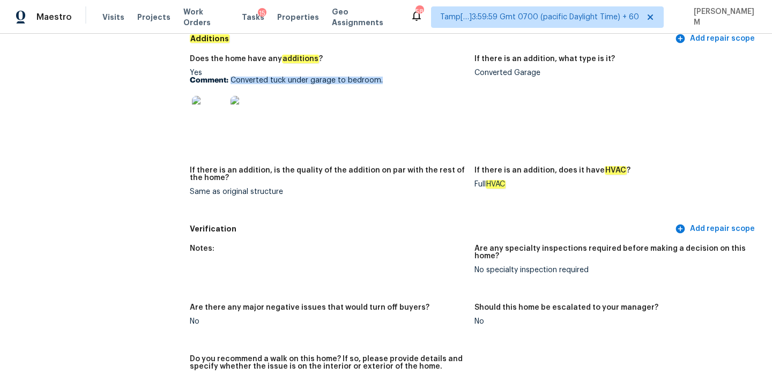
drag, startPoint x: 231, startPoint y: 68, endPoint x: 384, endPoint y: 66, distance: 153.9
click at [384, 77] on p "Comment: Converted tuck under garage to bedroom." at bounding box center [328, 81] width 276 height 8
click at [244, 96] on img at bounding box center [248, 113] width 34 height 34
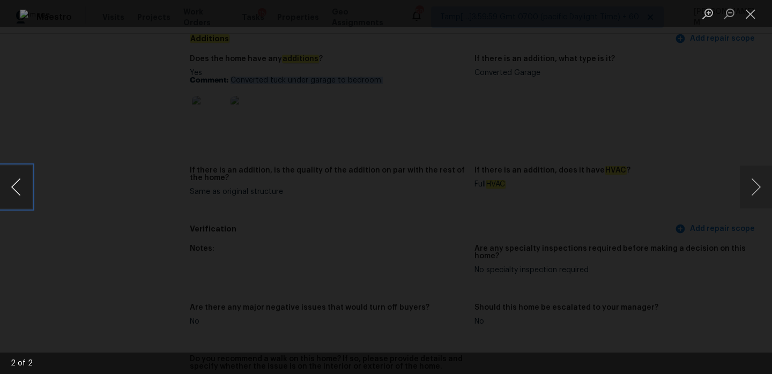
click at [23, 184] on button "Previous image" at bounding box center [16, 187] width 32 height 43
click at [753, 14] on button "Close lightbox" at bounding box center [750, 13] width 21 height 19
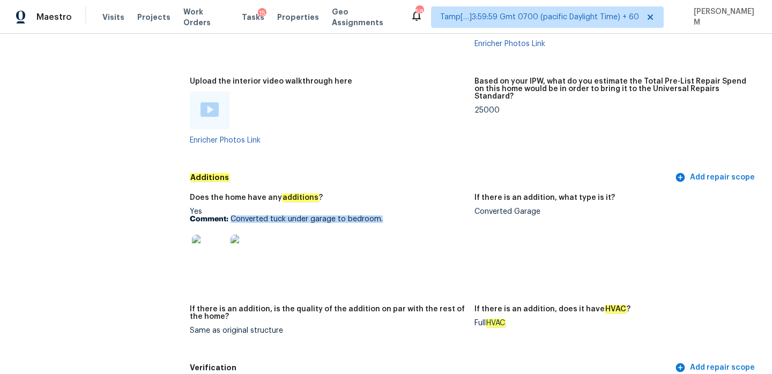
scroll to position [2624, 0]
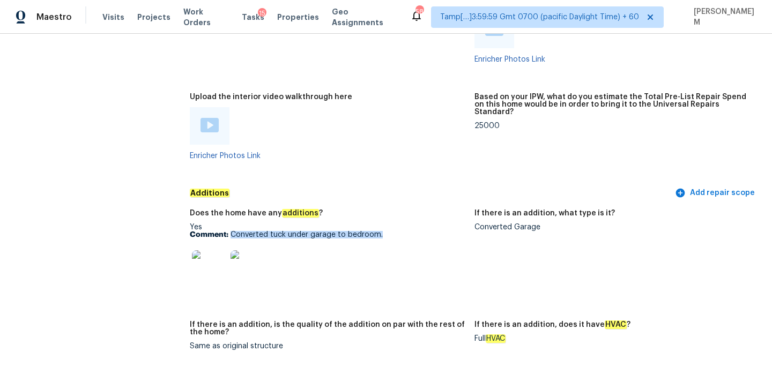
click at [204, 253] on img at bounding box center [209, 267] width 34 height 34
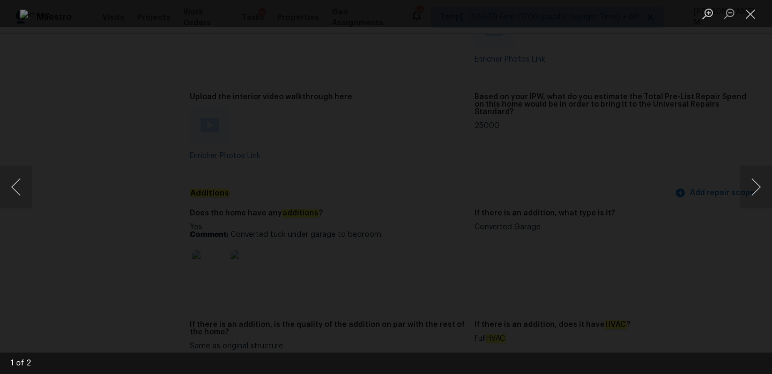
click at [692, 124] on div "Lightbox" at bounding box center [386, 187] width 772 height 374
click at [720, 78] on div "Lightbox" at bounding box center [386, 187] width 772 height 374
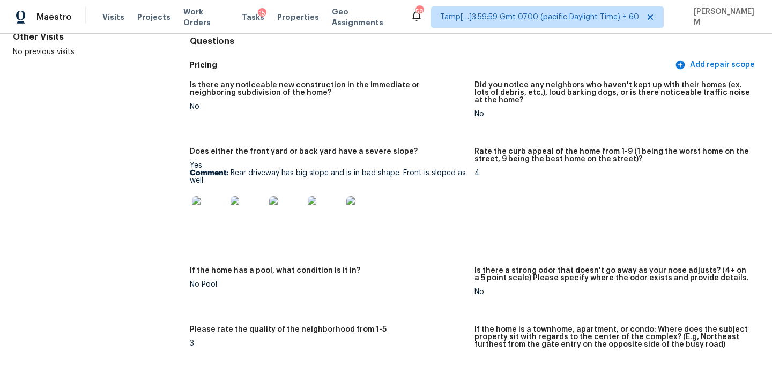
scroll to position [0, 0]
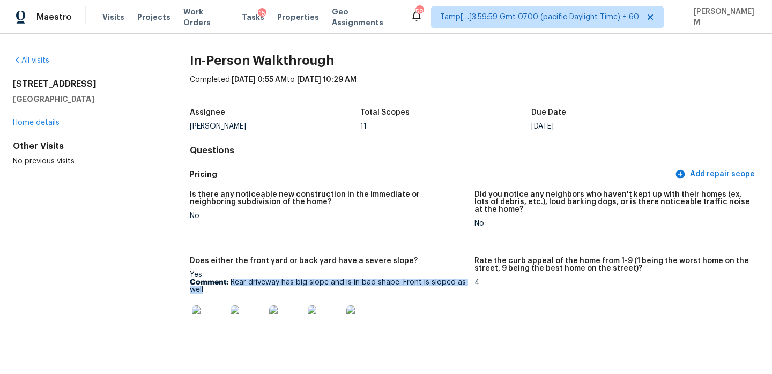
drag, startPoint x: 231, startPoint y: 283, endPoint x: 240, endPoint y: 288, distance: 10.6
click at [240, 288] on p "Comment: Rear driveway has big slope and is in bad shape. Front is sloped as we…" at bounding box center [328, 286] width 276 height 15
click at [199, 17] on span "Work Orders" at bounding box center [206, 16] width 46 height 21
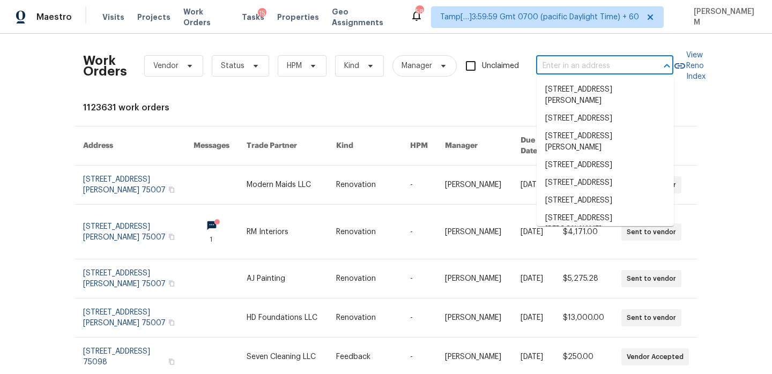
click at [573, 69] on input "text" at bounding box center [589, 66] width 107 height 17
paste input "1519 Dillon Lake Bnd Leander, TX, 78641"
type input "1519 Dillon Lake Bnd Leander, TX, 78641"
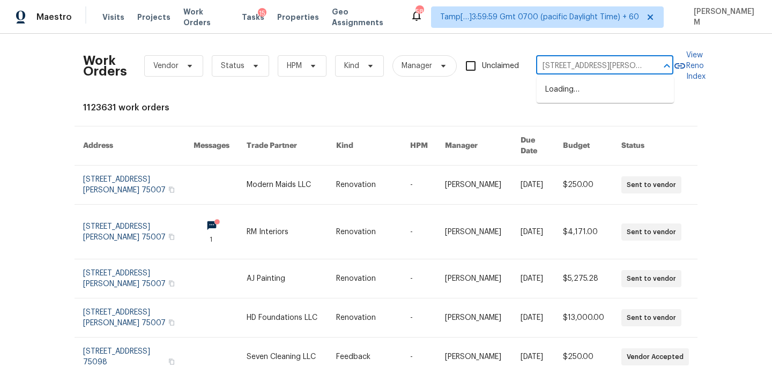
scroll to position [0, 38]
click at [595, 95] on li "1519 Dillon Lake Bnd, Leander, TX 78641" at bounding box center [605, 95] width 137 height 29
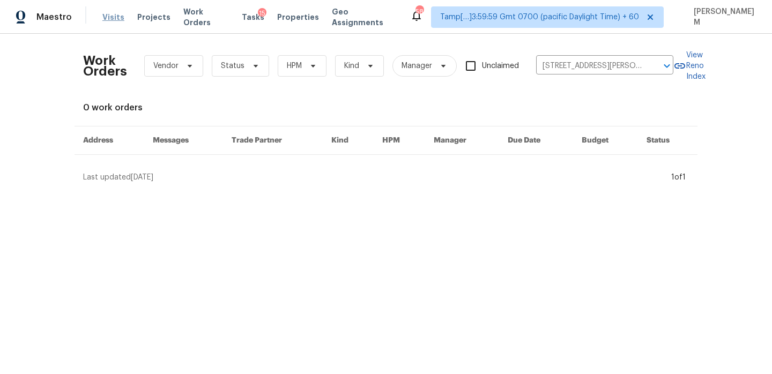
click at [115, 22] on span "Visits" at bounding box center [113, 17] width 22 height 11
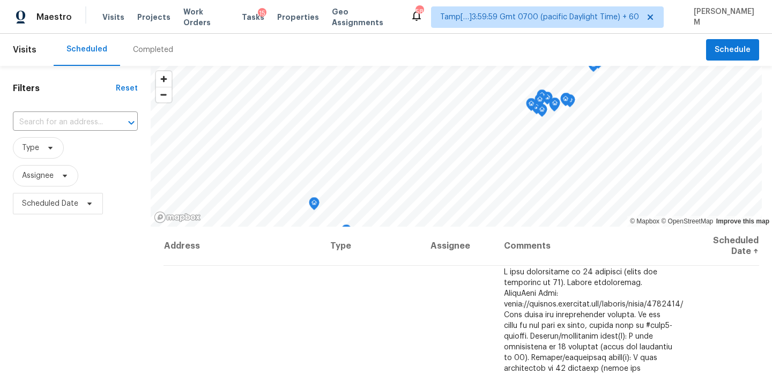
click at [154, 48] on div "Completed" at bounding box center [153, 50] width 40 height 11
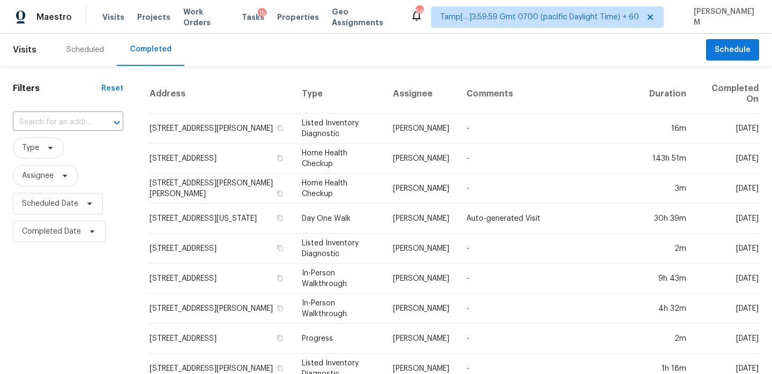
click at [82, 113] on div "​" at bounding box center [68, 122] width 110 height 23
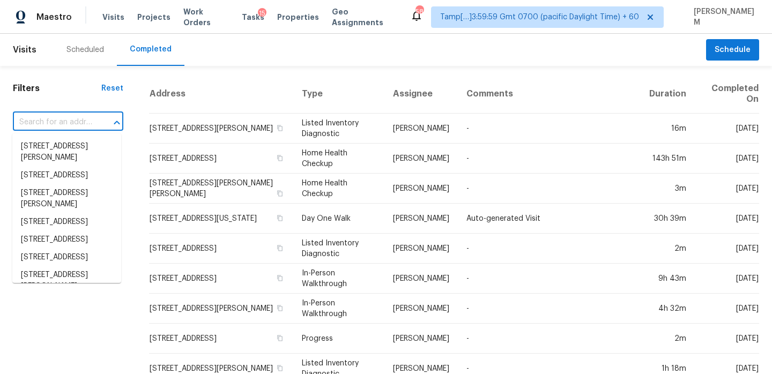
paste input "1519 Dillon Lake Bnd Leander, TX, 78641"
type input "1519 Dillon Lake Bnd Leander, TX, 78641"
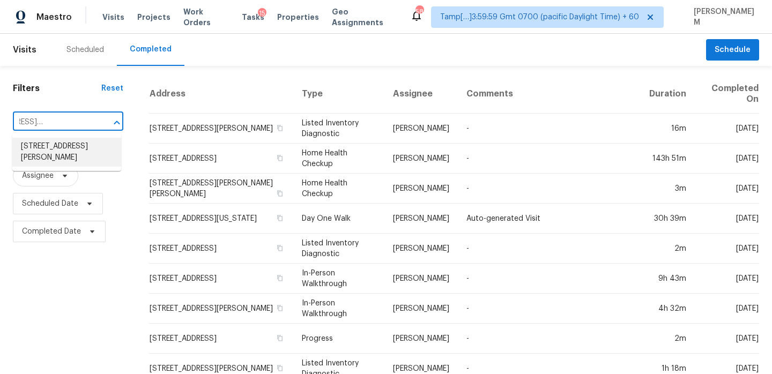
click at [65, 145] on li "1519 Dillon Lake Bnd, Leander, TX 78641" at bounding box center [66, 152] width 109 height 29
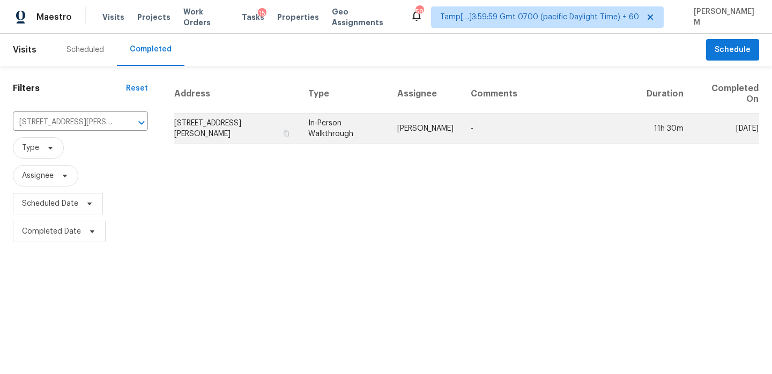
click at [288, 115] on td "1519 Dillon Lake Bnd, Leander, TX 78641" at bounding box center [237, 129] width 126 height 30
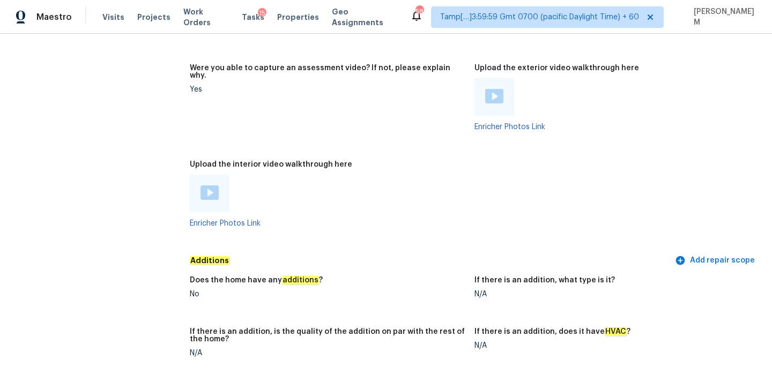
scroll to position [2253, 0]
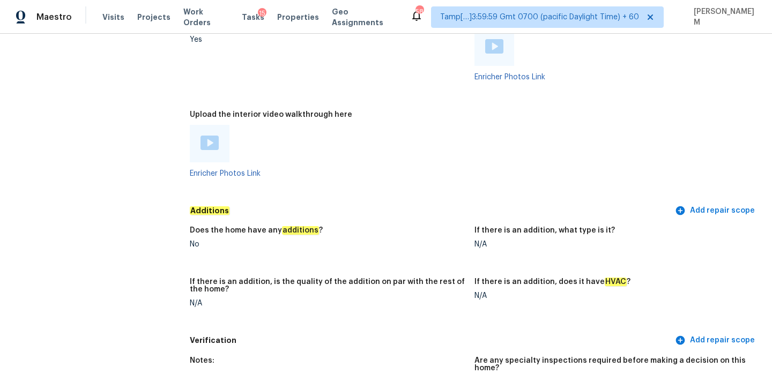
click at [206, 136] on img at bounding box center [210, 143] width 18 height 14
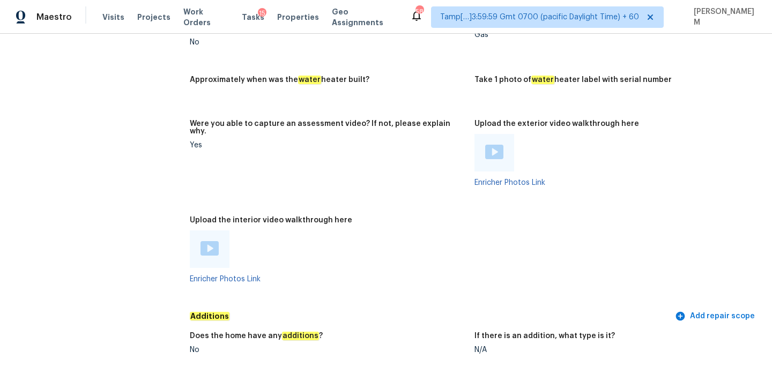
scroll to position [2138, 0]
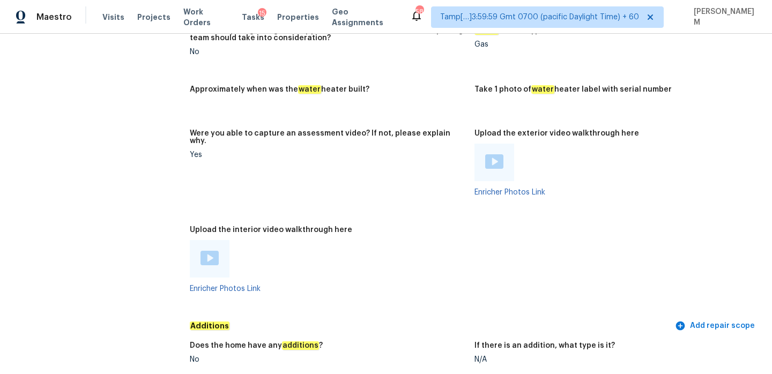
click at [507, 144] on div at bounding box center [494, 163] width 40 height 38
click at [497, 154] on img at bounding box center [494, 161] width 18 height 14
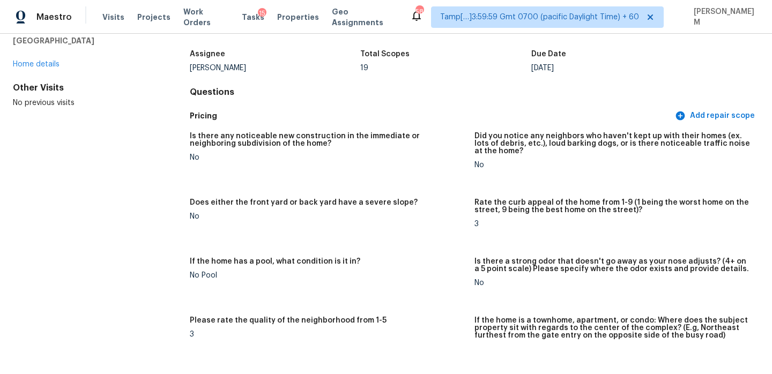
scroll to position [0, 0]
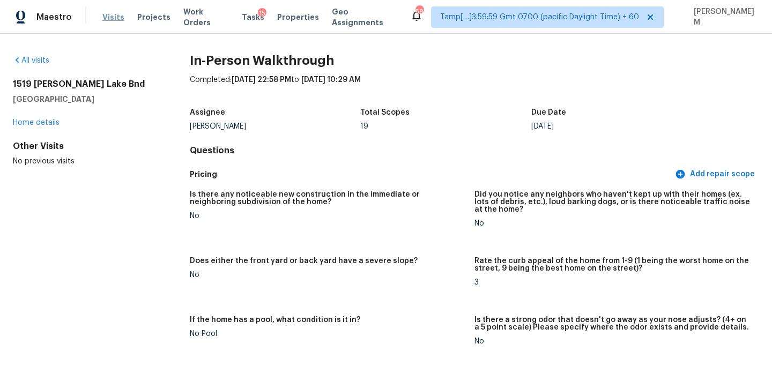
click at [105, 20] on span "Visits" at bounding box center [113, 17] width 22 height 11
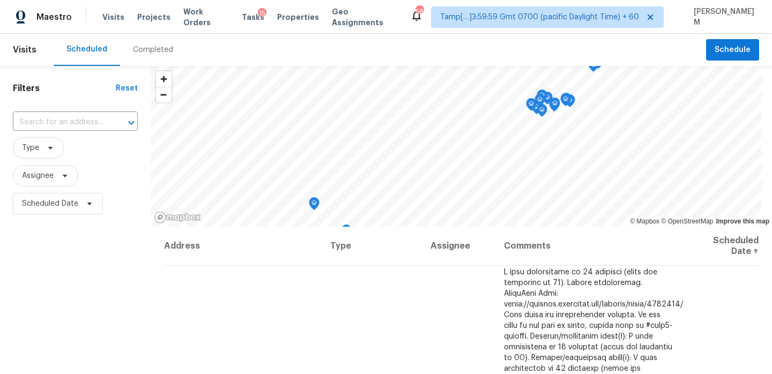
click at [146, 52] on div "Completed" at bounding box center [153, 50] width 40 height 11
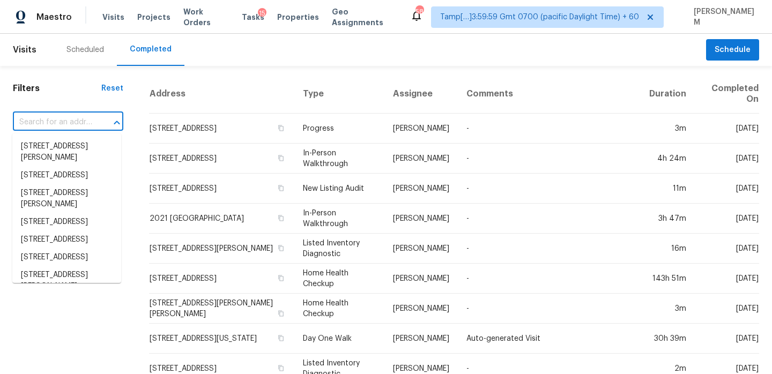
click at [75, 128] on input "text" at bounding box center [53, 122] width 80 height 17
paste input "105 Purple Sandpiper Ln Leander, TX, 78641"
type input "105 Purple Sandpiper Ln Leander, TX, 78641"
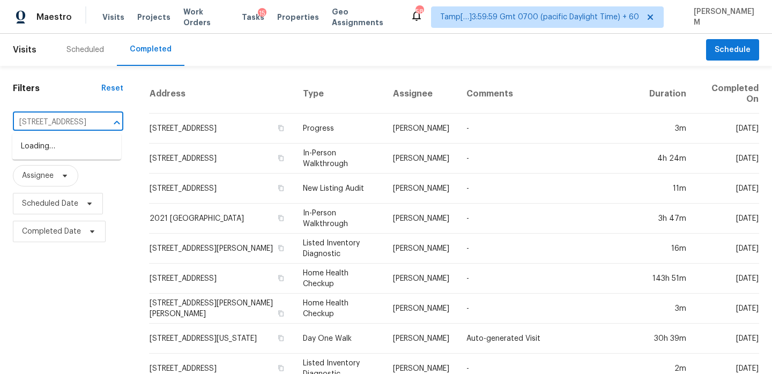
scroll to position [0, 81]
click at [85, 154] on li "105 Purple Sandpiper Ln, Leander, TX 78641" at bounding box center [66, 147] width 109 height 18
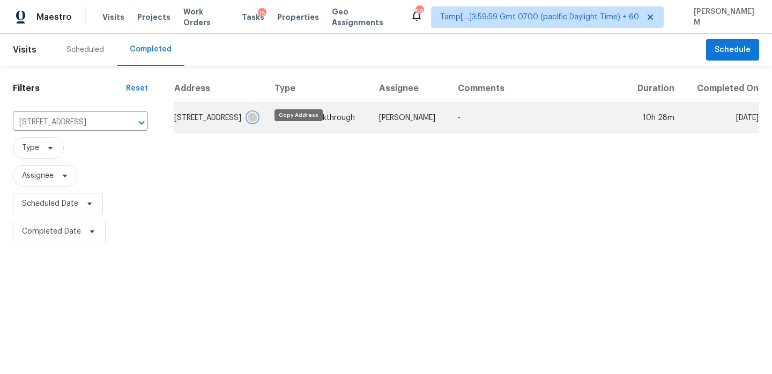
click at [256, 121] on icon "button" at bounding box center [252, 117] width 6 height 6
click at [336, 132] on td "In-Person Walkthrough" at bounding box center [318, 118] width 105 height 30
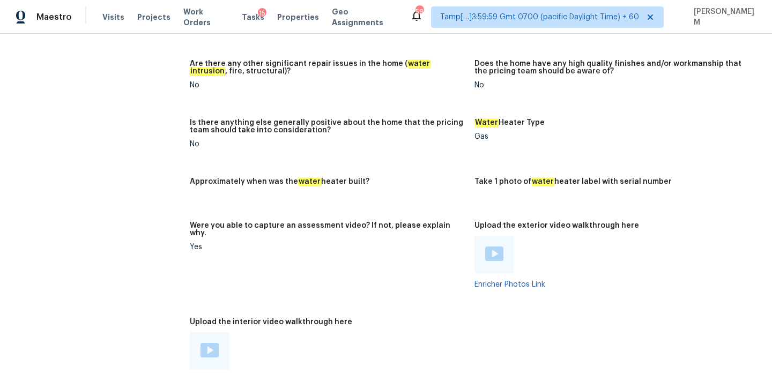
scroll to position [1810, 0]
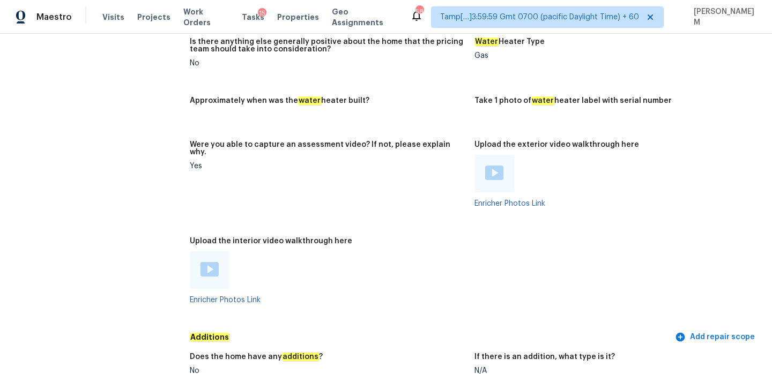
click at [213, 262] on img at bounding box center [210, 269] width 18 height 14
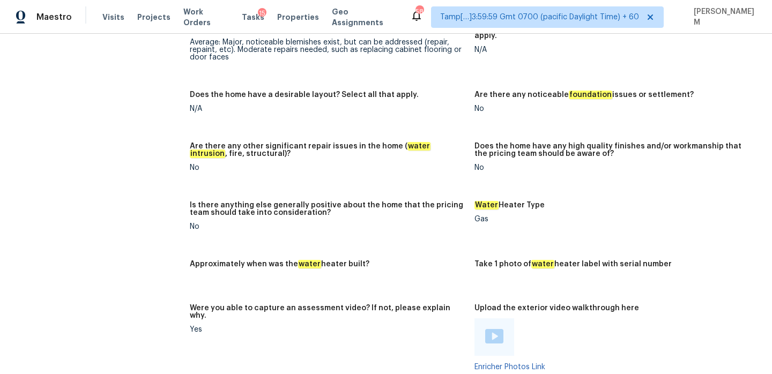
scroll to position [1730, 0]
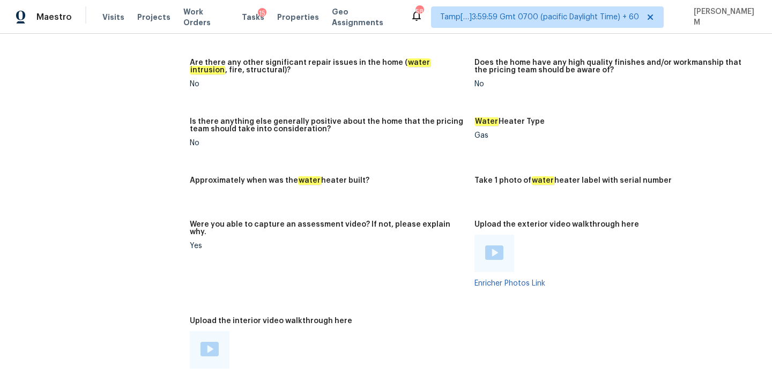
click at [214, 342] on img at bounding box center [210, 349] width 18 height 14
click at [496, 246] on img at bounding box center [494, 253] width 18 height 14
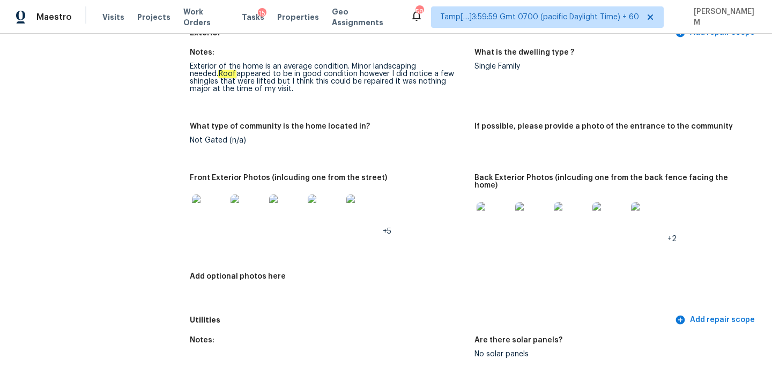
scroll to position [0, 0]
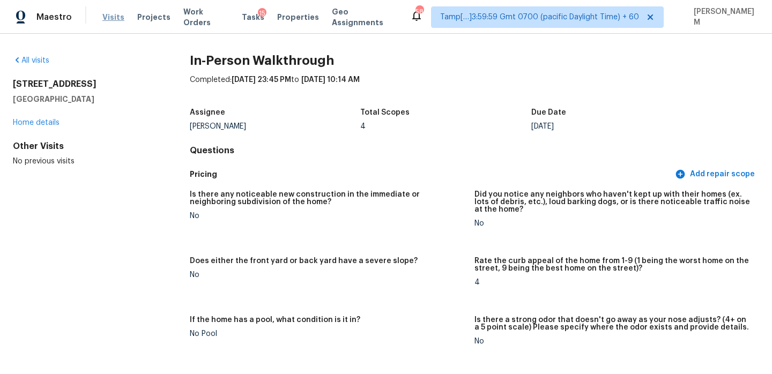
click at [112, 16] on span "Visits" at bounding box center [113, 17] width 22 height 11
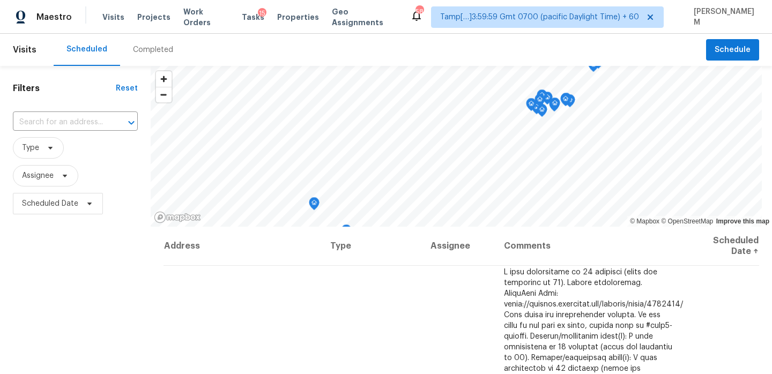
click at [165, 49] on div "Completed" at bounding box center [153, 50] width 40 height 11
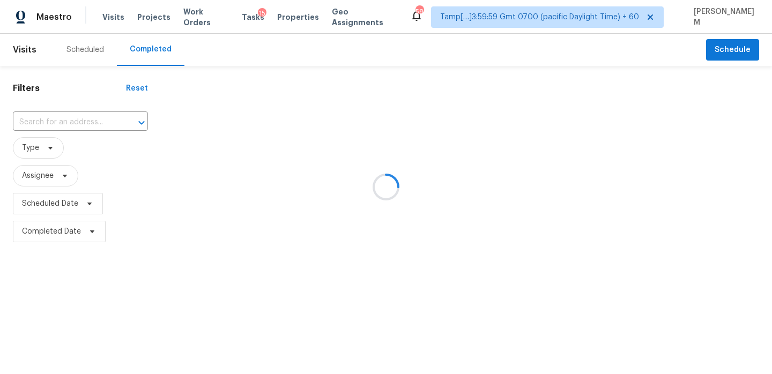
click at [85, 120] on div at bounding box center [386, 187] width 772 height 374
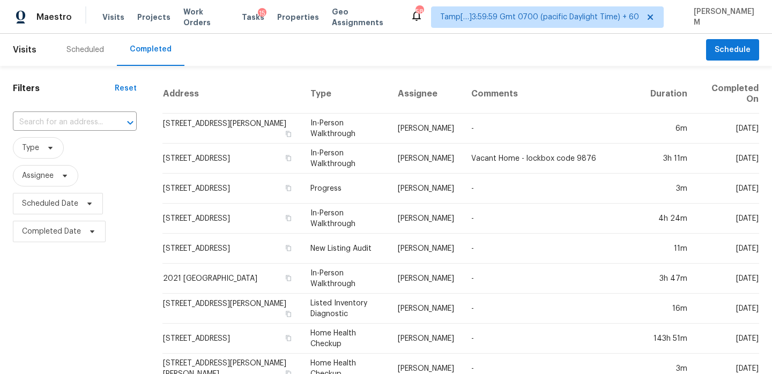
click at [85, 120] on input "text" at bounding box center [60, 122] width 94 height 17
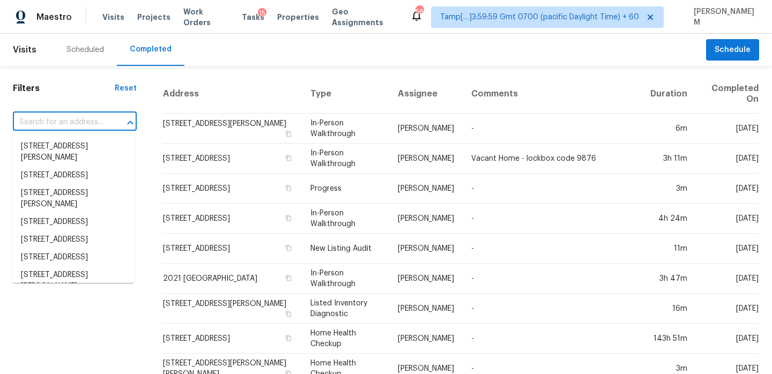
paste input "1128 S State Ave Indianapolis, IN, 46203"
type input "1128 S State Ave Indianapolis, IN, 46203"
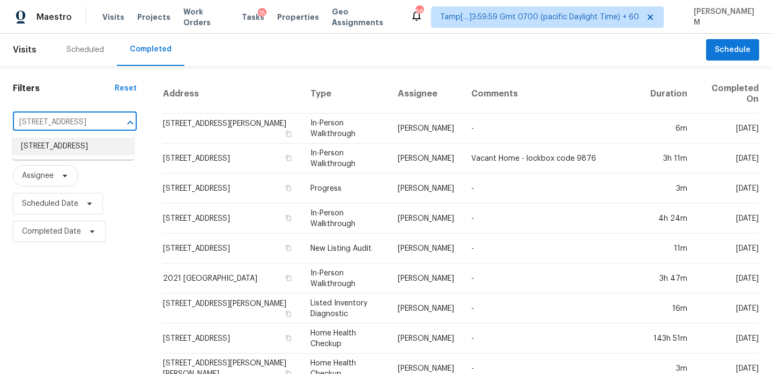
click at [77, 151] on li "1128 S State Ave, Indianapolis, IN 46203" at bounding box center [73, 147] width 122 height 18
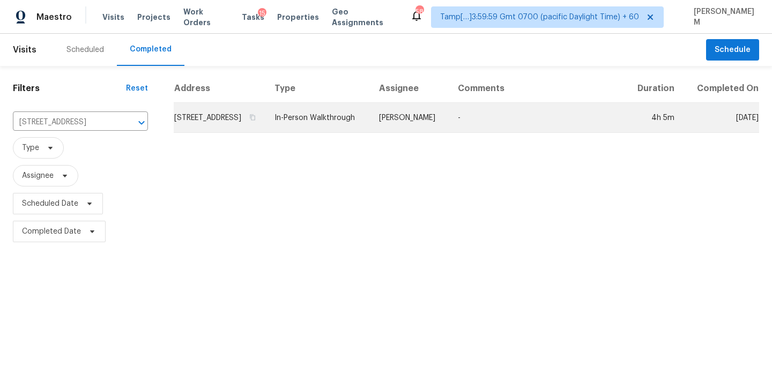
click at [355, 133] on td "In-Person Walkthrough" at bounding box center [318, 118] width 105 height 30
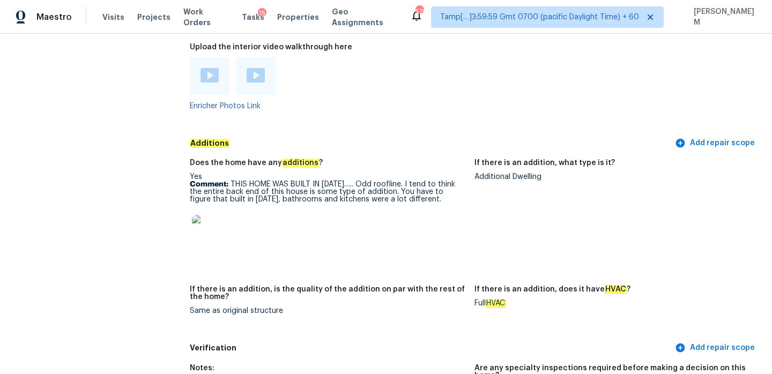
scroll to position [2297, 0]
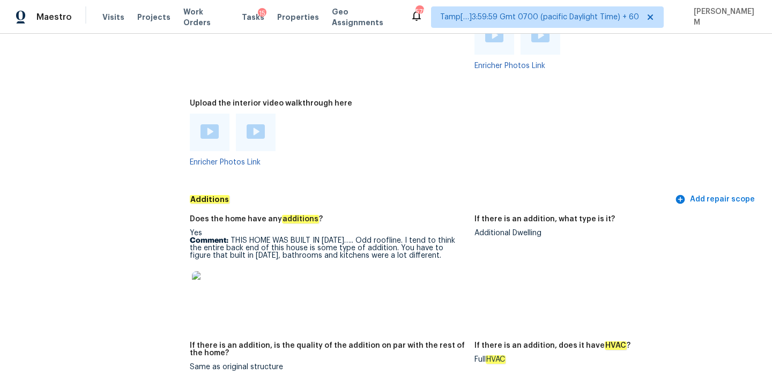
click at [208, 130] on img at bounding box center [210, 131] width 18 height 14
click at [115, 14] on span "Visits" at bounding box center [113, 17] width 22 height 11
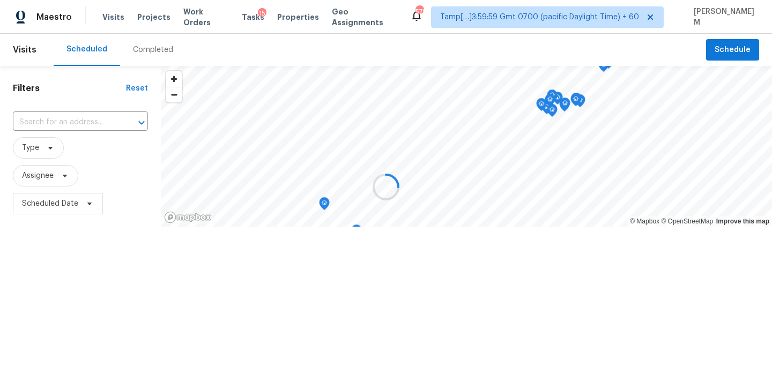
click at [149, 50] on div at bounding box center [386, 187] width 772 height 374
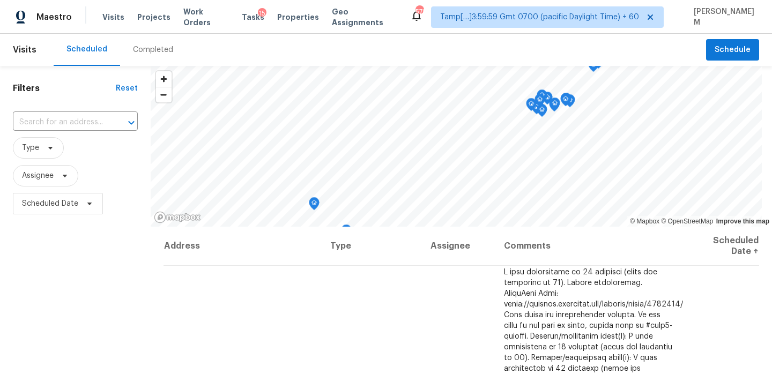
click at [149, 50] on div "Completed" at bounding box center [153, 50] width 40 height 11
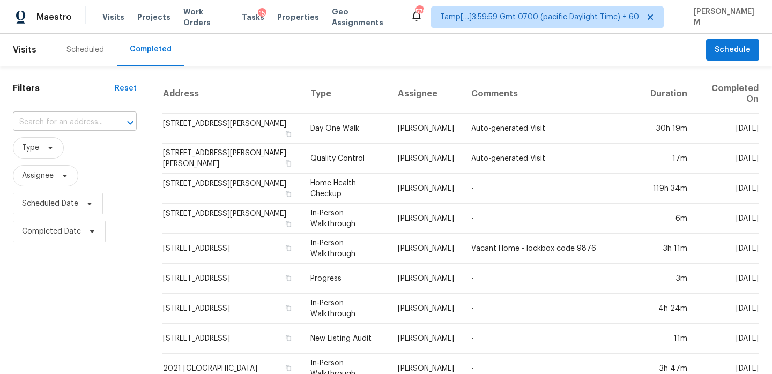
click at [91, 119] on input "text" at bounding box center [60, 122] width 94 height 17
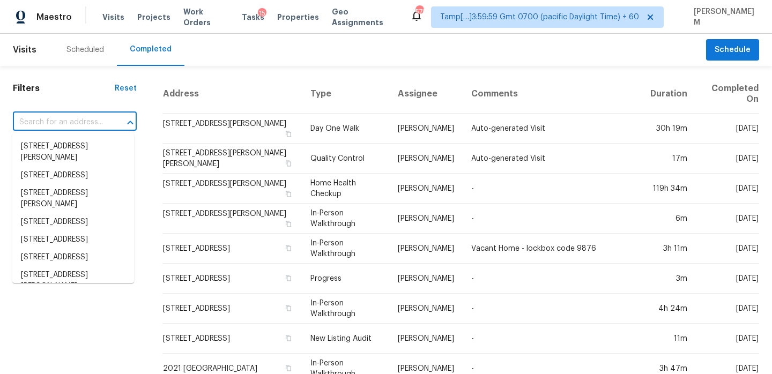
paste input "104 Tilleys Grove Dr Kernersville, NC, 27284"
type input "104 Tilleys Grove Dr Kernersville, NC, 27284"
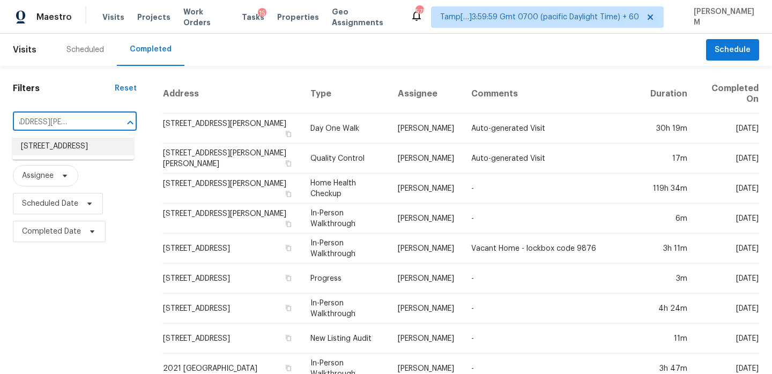
click at [93, 152] on li "104 Tilleys Grove Dr, Kernersville, NC 27284" at bounding box center [73, 147] width 122 height 18
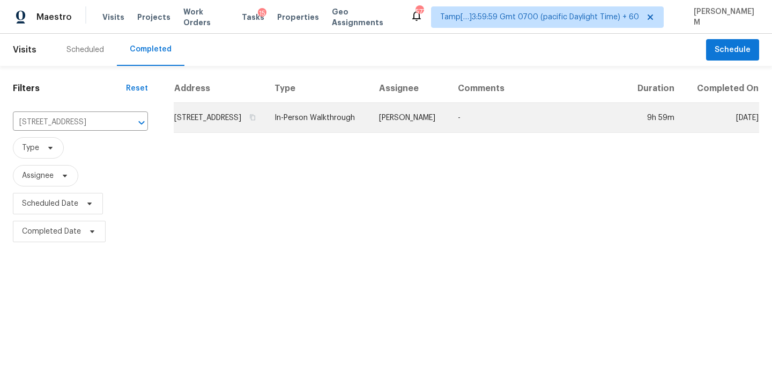
click at [322, 130] on td "In-Person Walkthrough" at bounding box center [318, 118] width 105 height 30
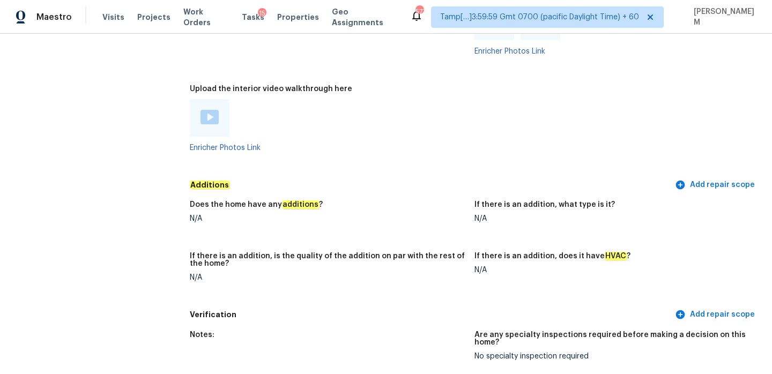
scroll to position [1948, 0]
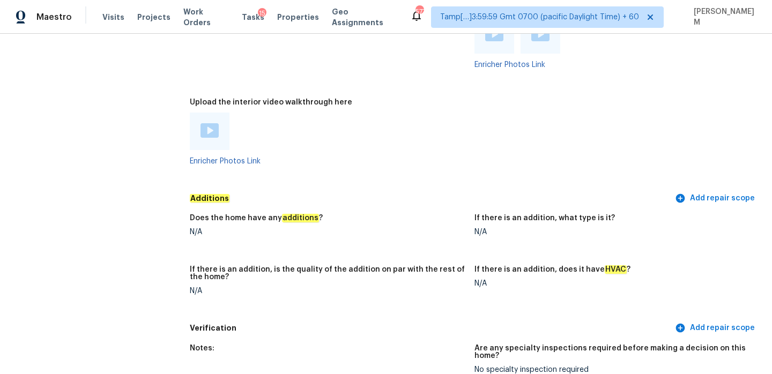
click at [221, 123] on div at bounding box center [210, 132] width 40 height 38
click at [212, 123] on div at bounding box center [210, 131] width 18 height 16
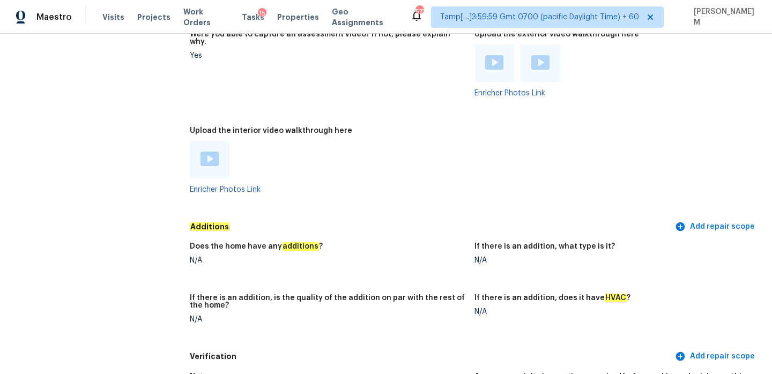
scroll to position [1879, 0]
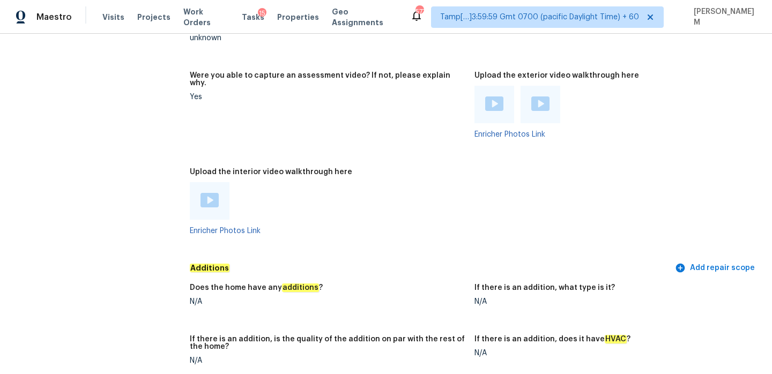
click at [504, 86] on div at bounding box center [494, 105] width 40 height 38
click at [497, 91] on div at bounding box center [494, 105] width 40 height 38
click at [494, 97] on img at bounding box center [494, 104] width 18 height 14
click at [538, 86] on div at bounding box center [541, 105] width 40 height 38
click at [538, 97] on img at bounding box center [540, 104] width 18 height 14
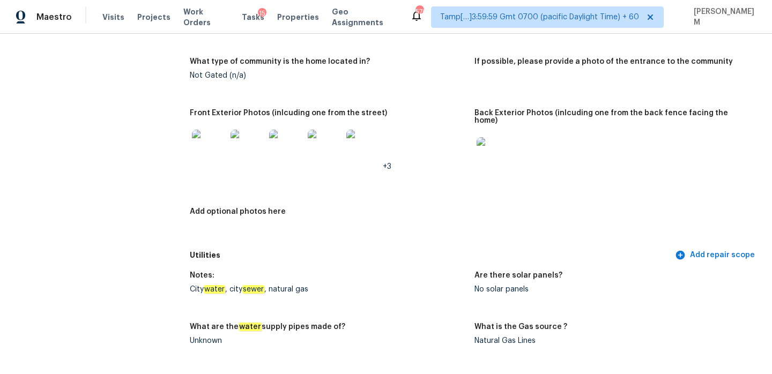
scroll to position [438, 0]
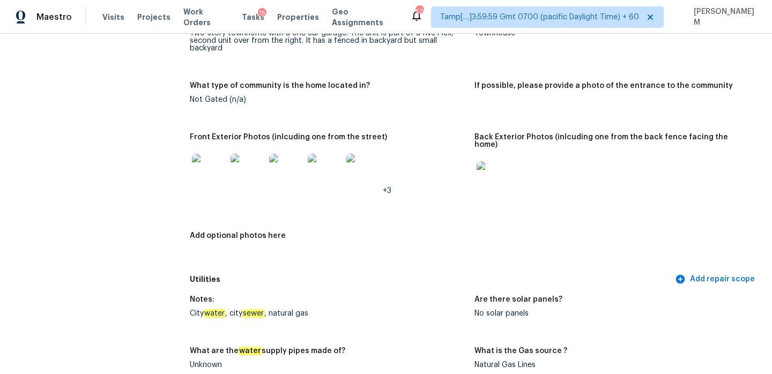
click at [215, 167] on img at bounding box center [209, 171] width 34 height 34
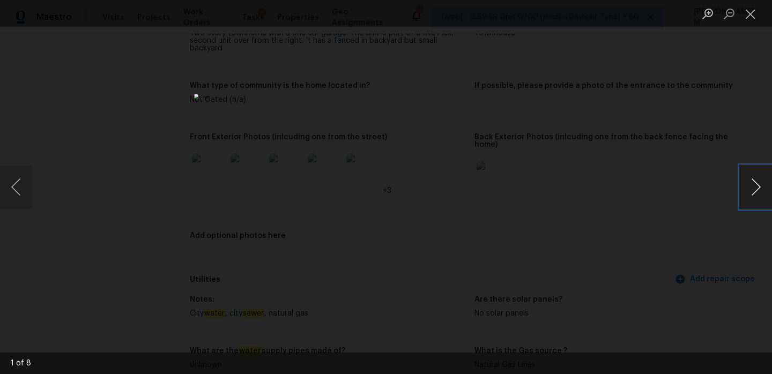
click at [750, 189] on button "Next image" at bounding box center [756, 187] width 32 height 43
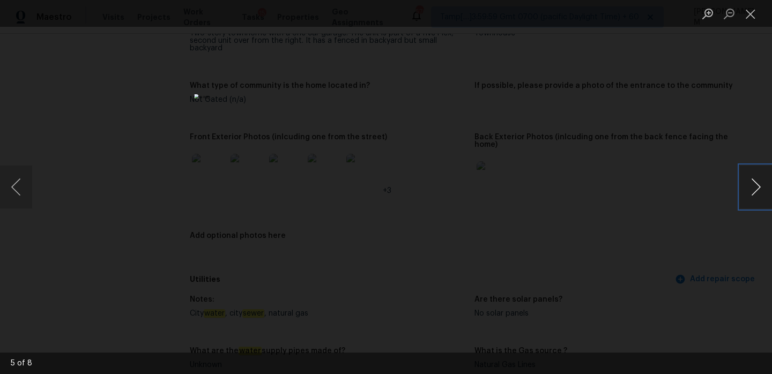
click at [750, 189] on button "Next image" at bounding box center [756, 187] width 32 height 43
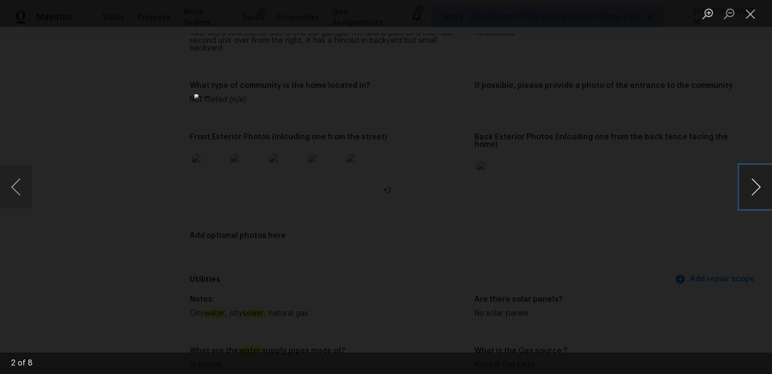
click at [750, 189] on button "Next image" at bounding box center [756, 187] width 32 height 43
click at [752, 14] on button "Close lightbox" at bounding box center [750, 13] width 21 height 19
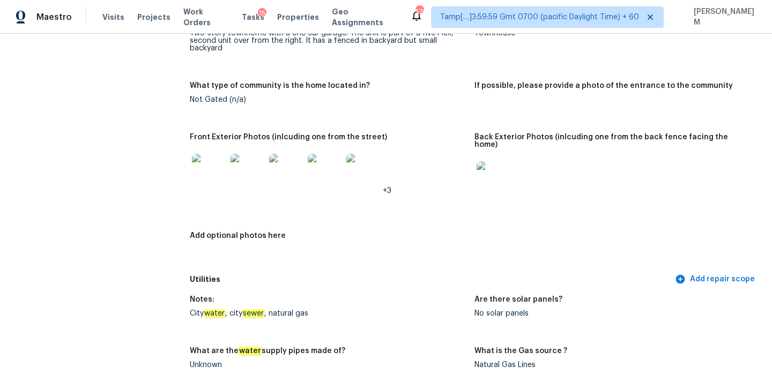
click at [491, 161] on img at bounding box center [494, 178] width 34 height 34
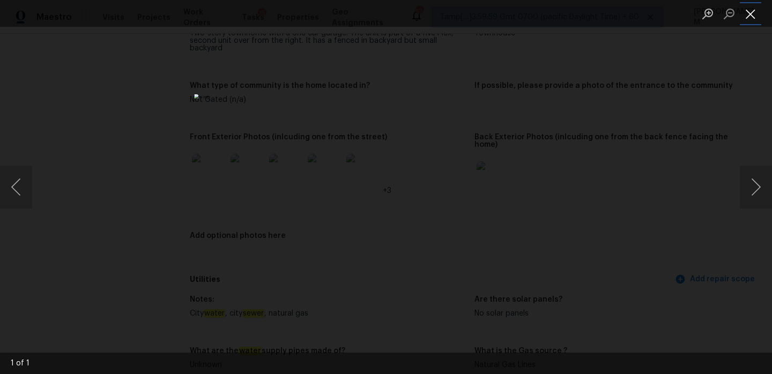
click at [751, 11] on button "Close lightbox" at bounding box center [750, 13] width 21 height 19
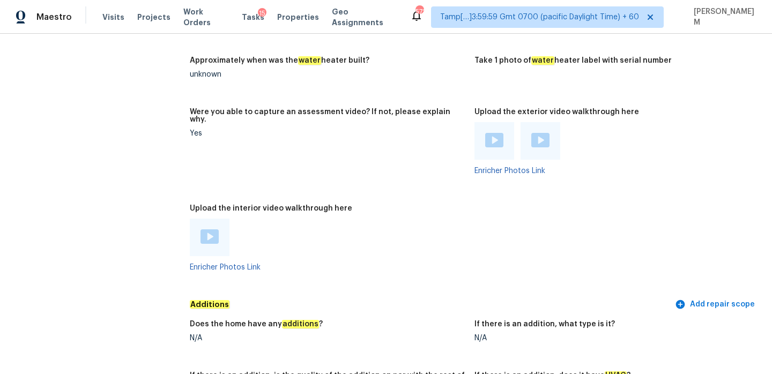
scroll to position [1779, 0]
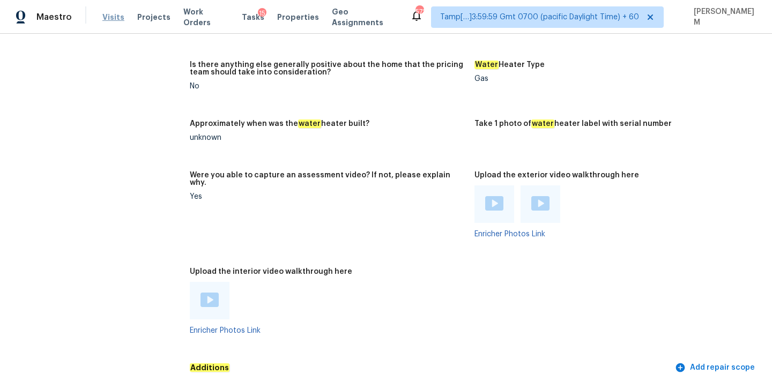
click at [112, 20] on span "Visits" at bounding box center [113, 17] width 22 height 11
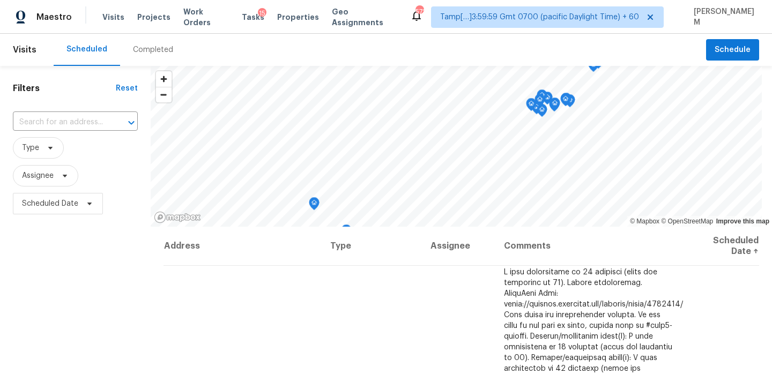
click at [150, 54] on div "Completed" at bounding box center [153, 50] width 40 height 11
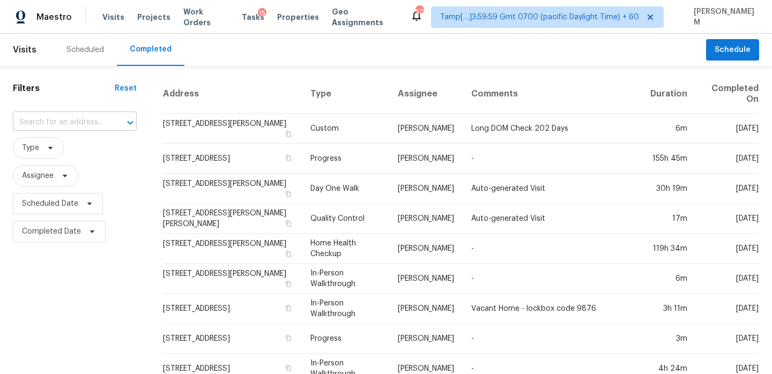
click at [78, 124] on input "text" at bounding box center [60, 122] width 94 height 17
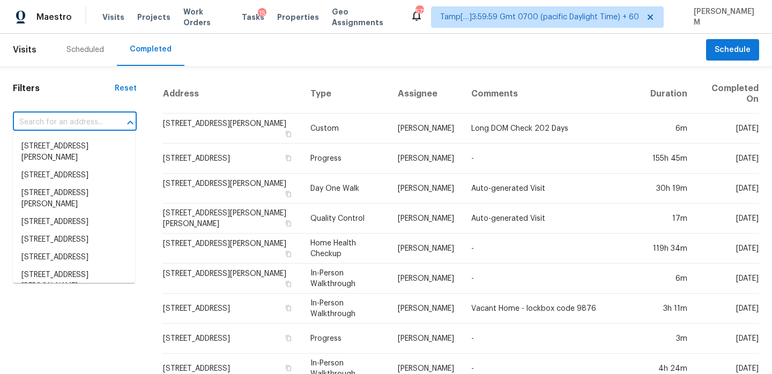
paste input "1128 S State Ave Indianapolis, IN, 46203"
type input "1128 S State Ave Indianapolis, IN, 46203"
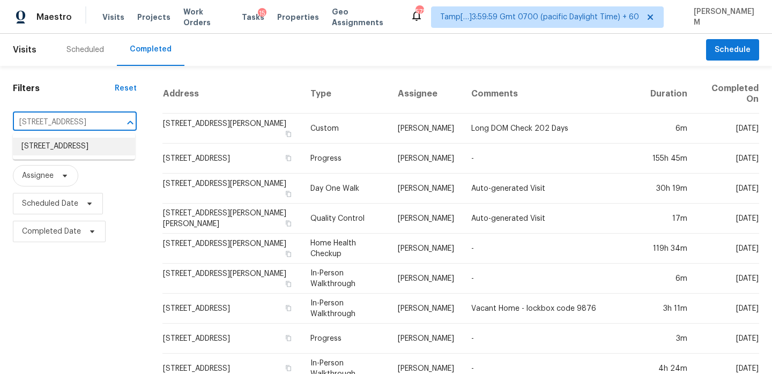
click at [77, 155] on li "1128 S State Ave, Indianapolis, IN 46203" at bounding box center [74, 147] width 122 height 18
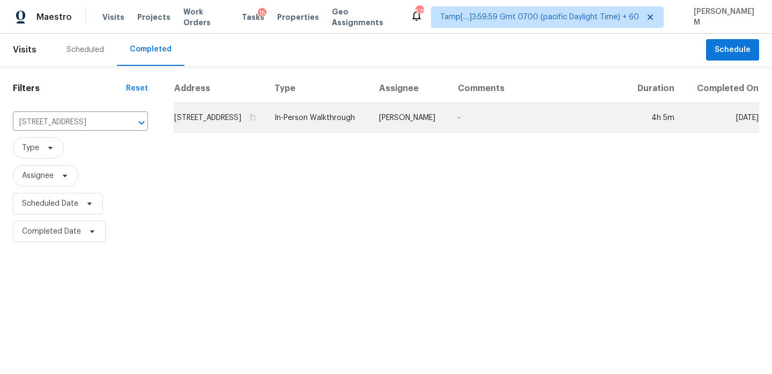
click at [220, 117] on td "1128 S State Ave, Indianapolis, IN 46203" at bounding box center [220, 118] width 92 height 30
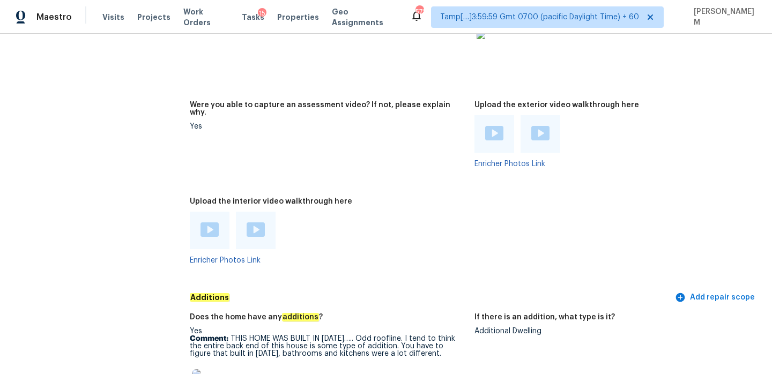
scroll to position [2172, 0]
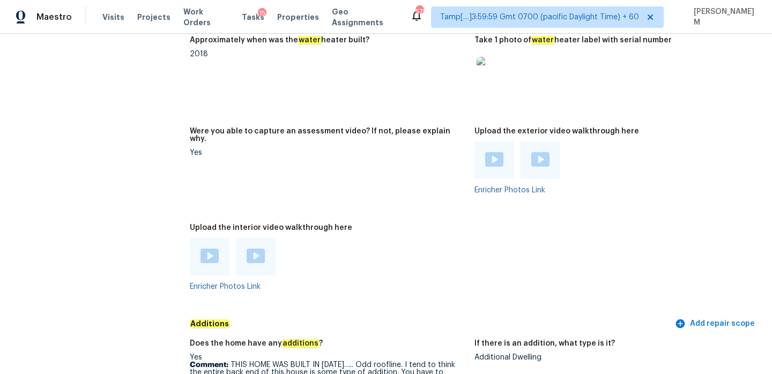
click at [197, 243] on div at bounding box center [210, 257] width 40 height 38
click at [211, 249] on img at bounding box center [210, 256] width 18 height 14
click at [260, 249] on img at bounding box center [256, 256] width 18 height 14
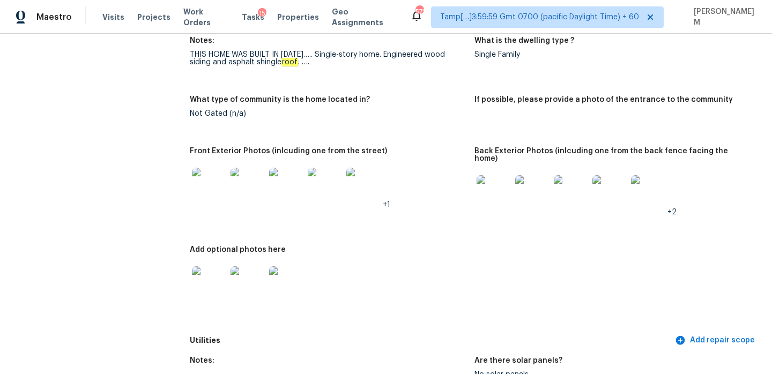
scroll to position [0, 0]
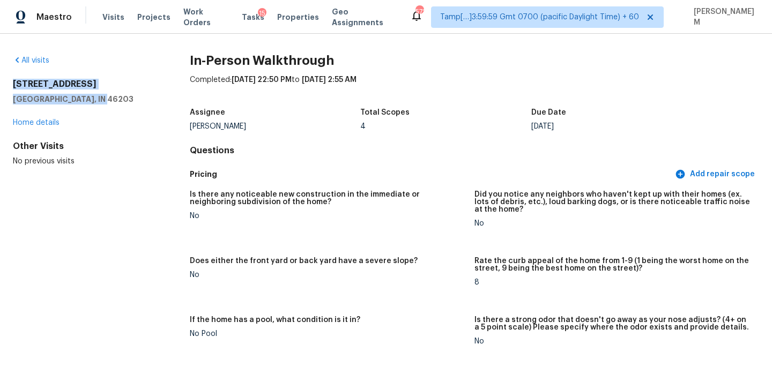
drag, startPoint x: 95, startPoint y: 98, endPoint x: 12, endPoint y: 81, distance: 84.7
click at [12, 81] on div "All visits 1128 S State Ave Indianapolis, IN 46203 Home details Other Visits No…" at bounding box center [386, 204] width 772 height 340
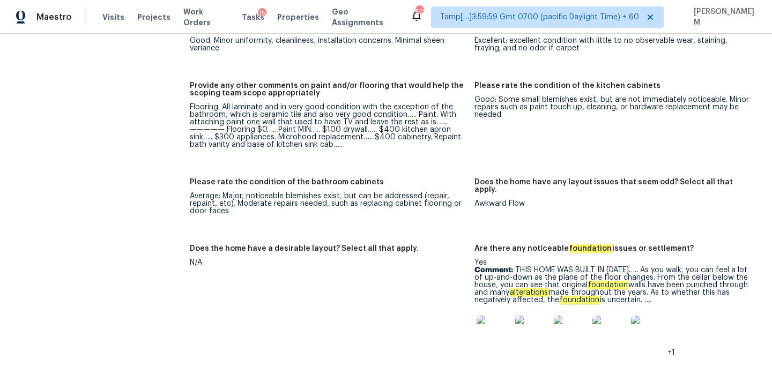
scroll to position [1608, 0]
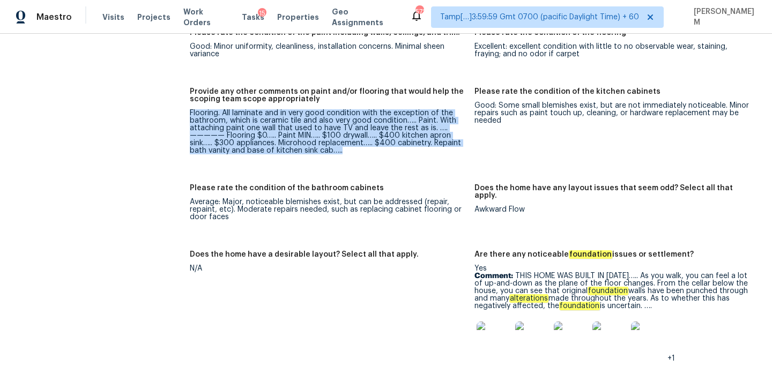
drag, startPoint x: 189, startPoint y: 106, endPoint x: 358, endPoint y: 143, distance: 173.0
click at [359, 144] on div "Flooring. All laminate and in very good condition with the exception of the bat…" at bounding box center [328, 131] width 276 height 45
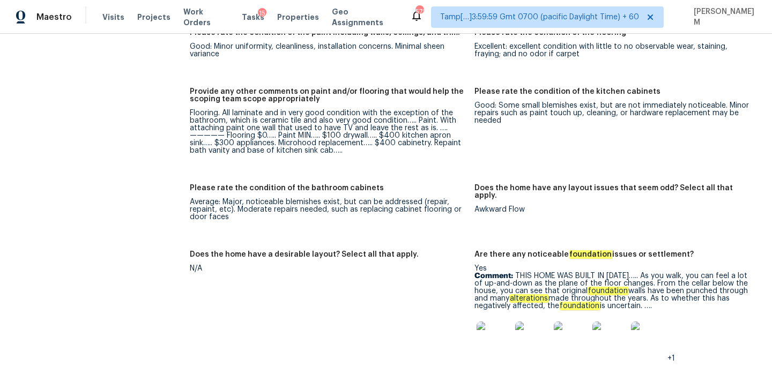
click at [332, 204] on div "Average: Major, noticeable blemishes exist, but can be addressed (repair, repai…" at bounding box center [328, 209] width 276 height 23
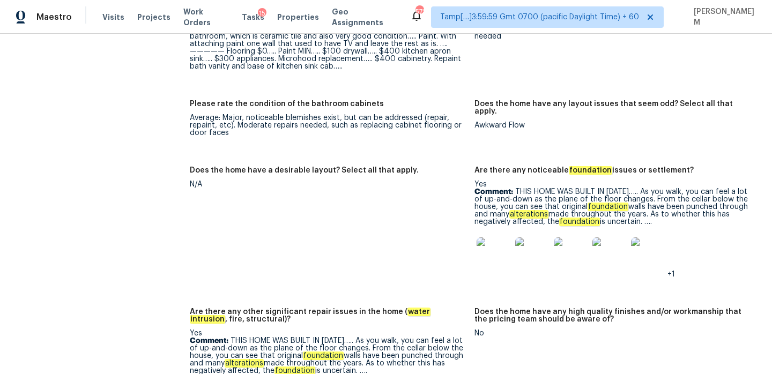
scroll to position [1702, 0]
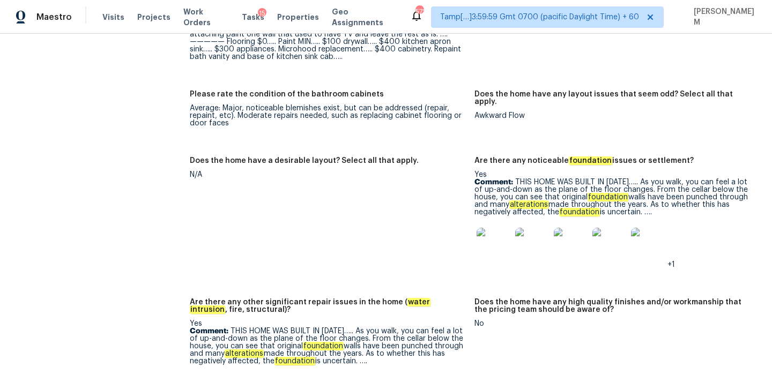
click at [498, 228] on img at bounding box center [494, 245] width 34 height 34
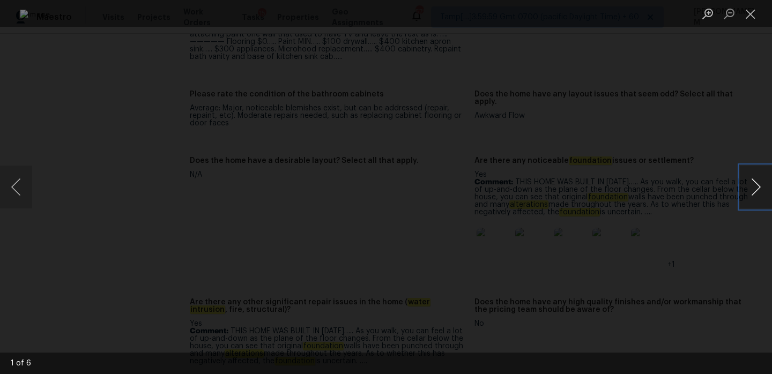
click at [760, 183] on button "Next image" at bounding box center [756, 187] width 32 height 43
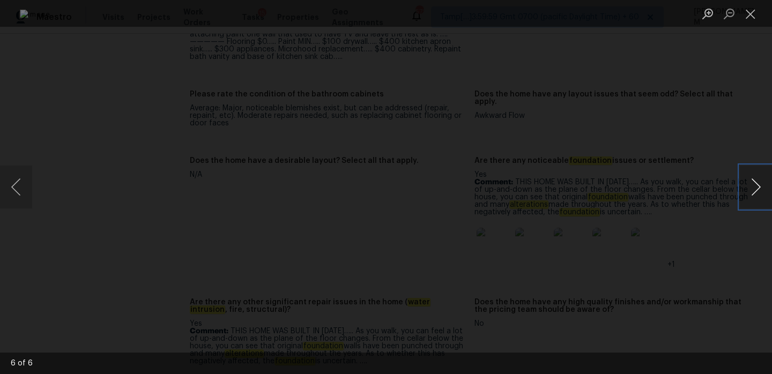
click at [760, 183] on button "Next image" at bounding box center [756, 187] width 32 height 43
click at [751, 8] on button "Close lightbox" at bounding box center [750, 13] width 21 height 19
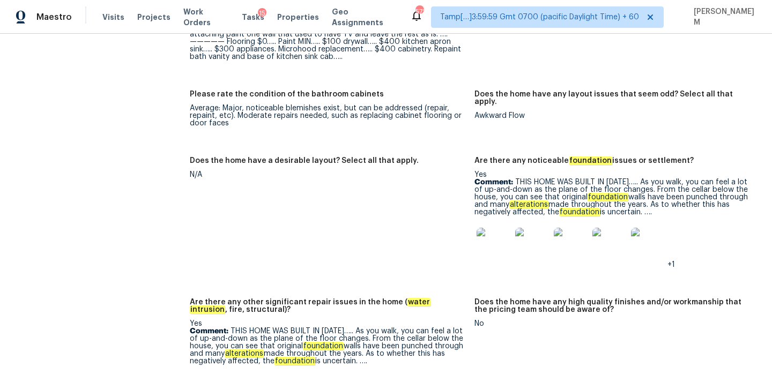
click at [481, 242] on img at bounding box center [494, 245] width 34 height 34
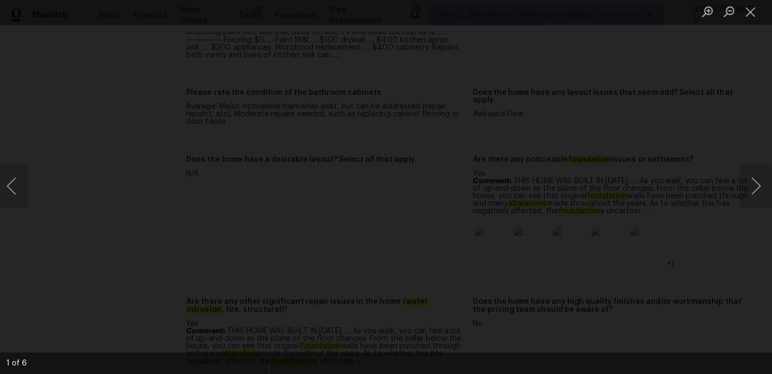
scroll to position [0, 0]
click at [759, 17] on button "Close lightbox" at bounding box center [750, 13] width 21 height 19
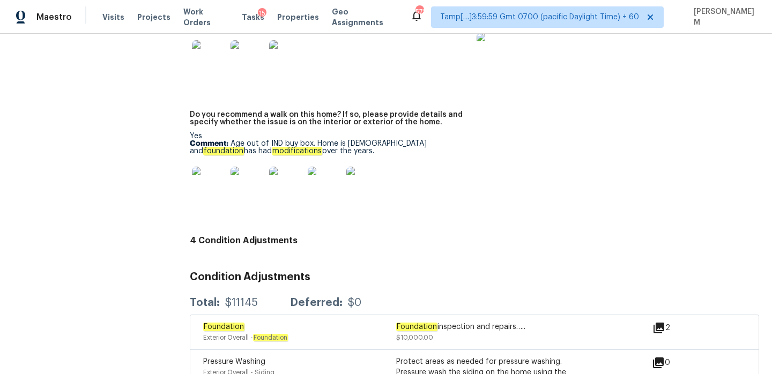
scroll to position [2699, 0]
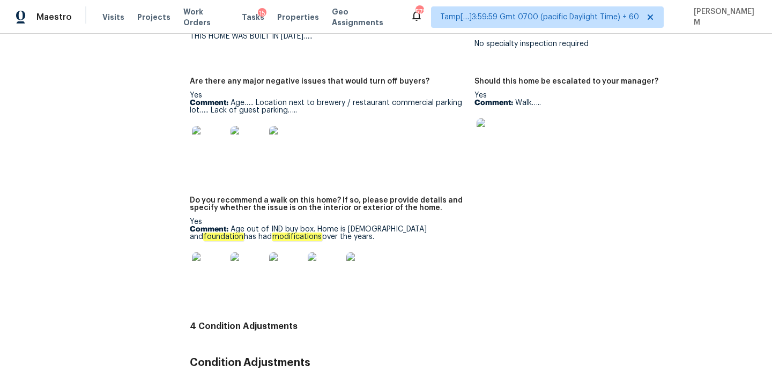
click at [205, 266] on img at bounding box center [209, 270] width 34 height 34
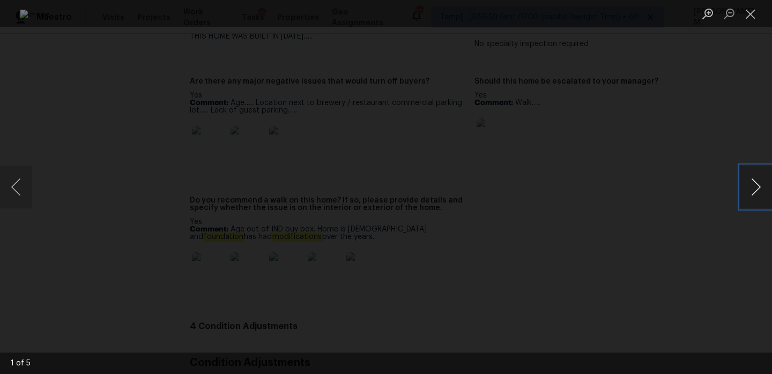
click at [759, 189] on button "Next image" at bounding box center [756, 187] width 32 height 43
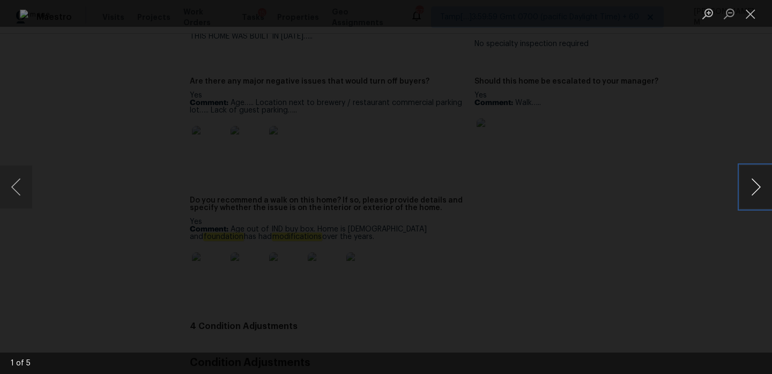
click at [759, 189] on button "Next image" at bounding box center [756, 187] width 32 height 43
click at [749, 16] on button "Close lightbox" at bounding box center [750, 13] width 21 height 19
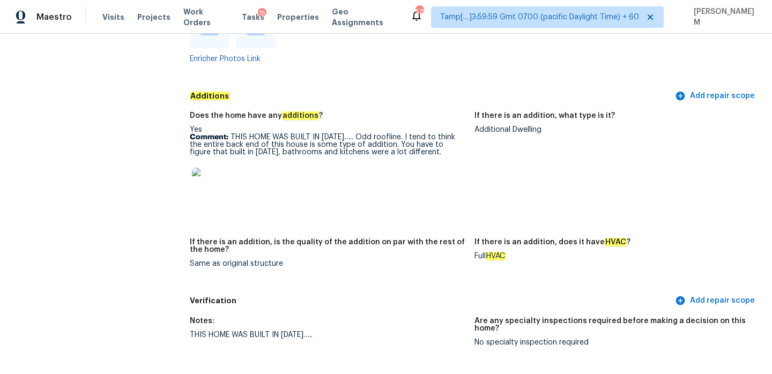
scroll to position [2326, 0]
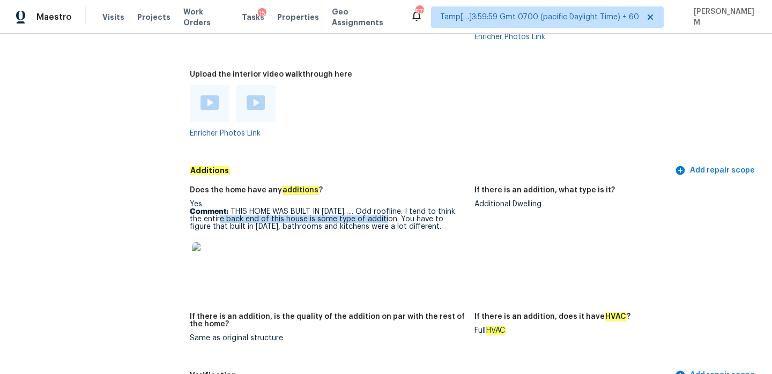
drag, startPoint x: 213, startPoint y: 213, endPoint x: 377, endPoint y: 212, distance: 164.6
click at [377, 212] on p "Comment: THIS HOME WAS BUILT IN 1900….. Odd roofline. I tend to think the entir…" at bounding box center [328, 219] width 276 height 23
click at [202, 246] on img at bounding box center [209, 259] width 34 height 34
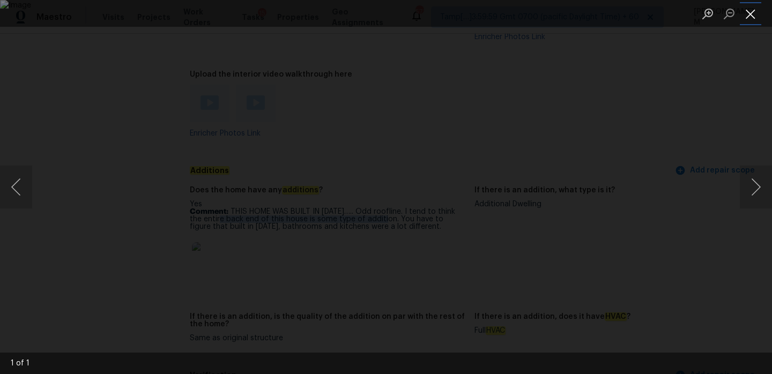
click at [750, 13] on button "Close lightbox" at bounding box center [750, 13] width 21 height 19
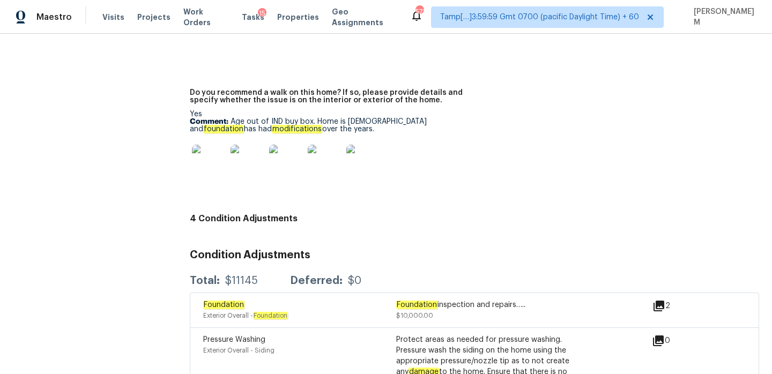
scroll to position [2806, 0]
drag, startPoint x: 232, startPoint y: 116, endPoint x: 335, endPoint y: 124, distance: 102.8
click at [335, 125] on p "Comment: Age out of IND buy box. Home is 125 years old and foundation has had m…" at bounding box center [328, 126] width 276 height 15
click at [215, 162] on img at bounding box center [209, 163] width 34 height 34
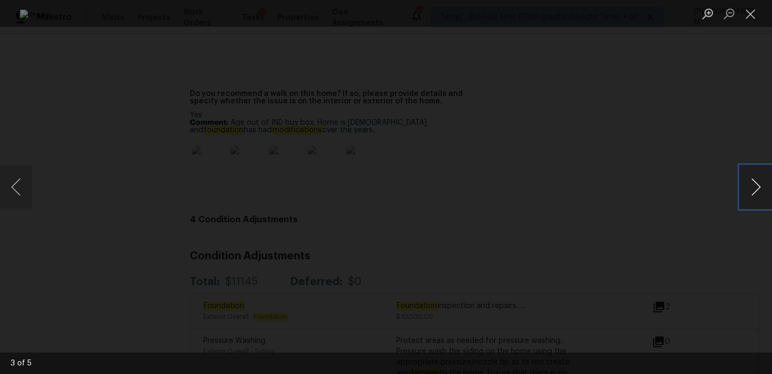
click at [746, 194] on button "Next image" at bounding box center [756, 187] width 32 height 43
click at [27, 190] on button "Previous image" at bounding box center [16, 187] width 32 height 43
click at [753, 14] on button "Close lightbox" at bounding box center [750, 13] width 21 height 19
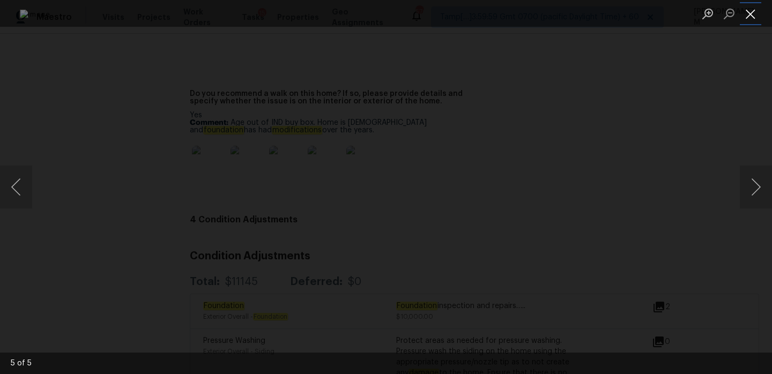
click at [754, 18] on button "Close lightbox" at bounding box center [750, 13] width 21 height 19
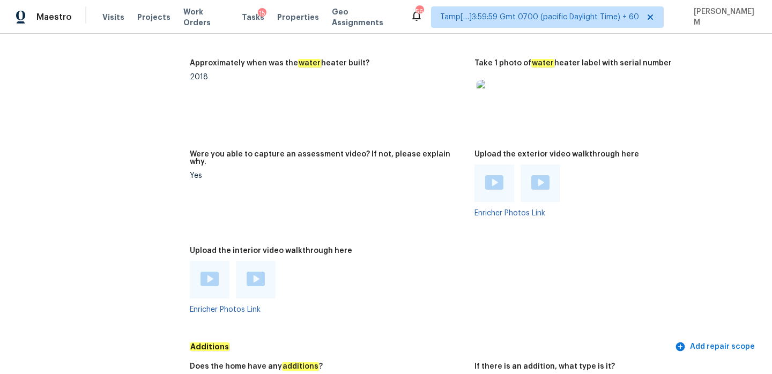
scroll to position [2074, 0]
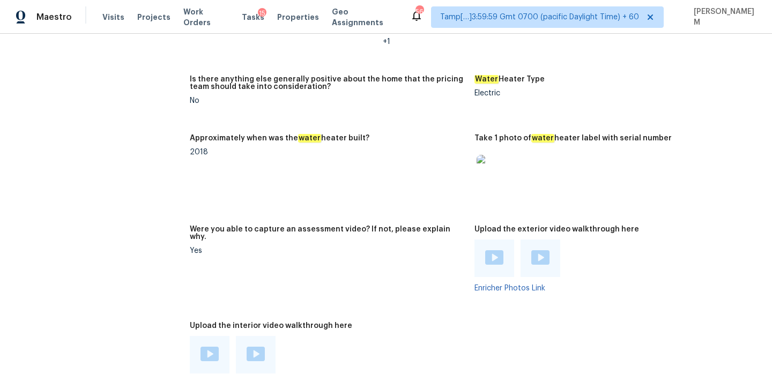
click at [504, 259] on div at bounding box center [494, 259] width 40 height 38
click at [499, 256] on img at bounding box center [494, 257] width 18 height 14
click at [545, 250] on img at bounding box center [540, 257] width 18 height 14
click at [492, 251] on img at bounding box center [494, 257] width 18 height 14
click at [0, 0] on div "Maestro Visits Projects Work Orders Tasks 15 Properties Geo Assignments 568 Tam…" at bounding box center [386, 187] width 772 height 374
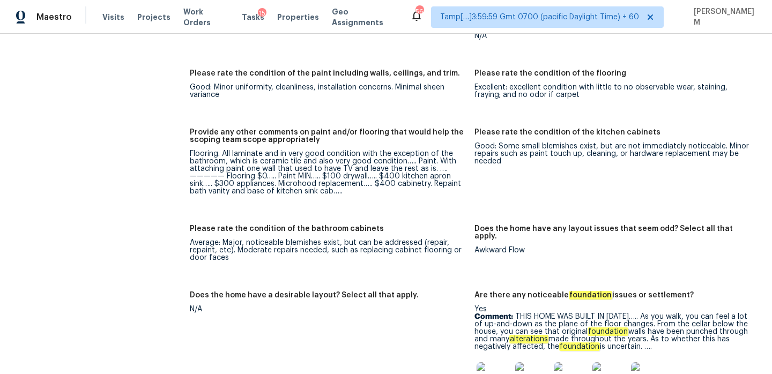
scroll to position [1567, 0]
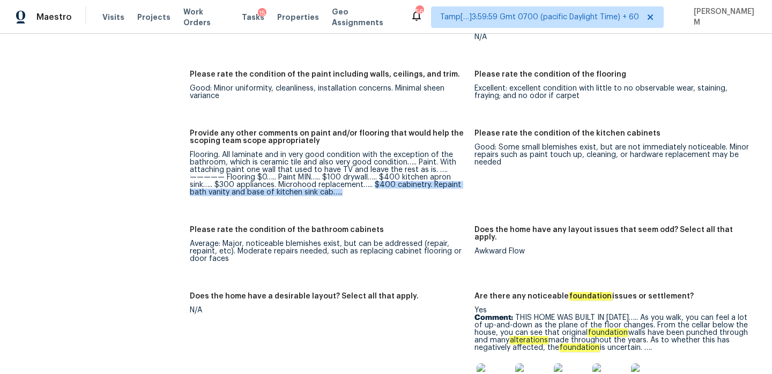
drag, startPoint x: 375, startPoint y: 177, endPoint x: 411, endPoint y: 188, distance: 37.6
click at [411, 188] on div "Flooring. All laminate and in very good condition with the exception of the bat…" at bounding box center [328, 173] width 276 height 45
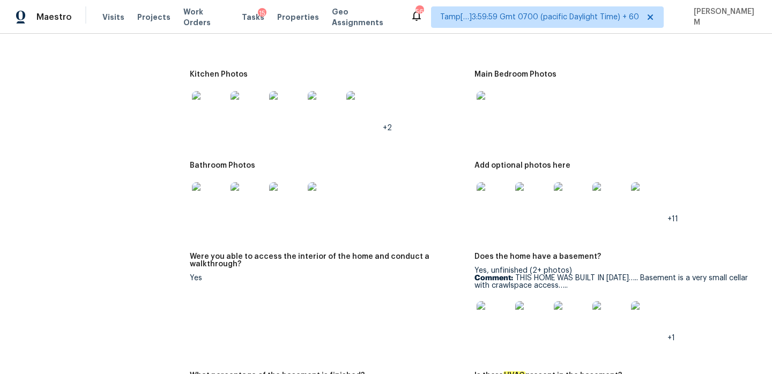
scroll to position [1208, 0]
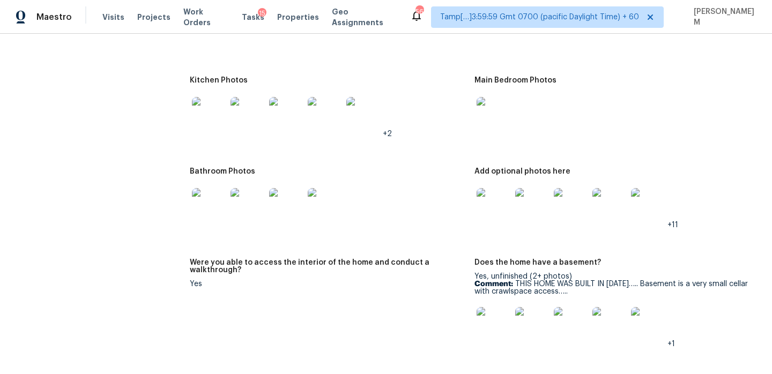
click at [209, 118] on img at bounding box center [209, 114] width 34 height 34
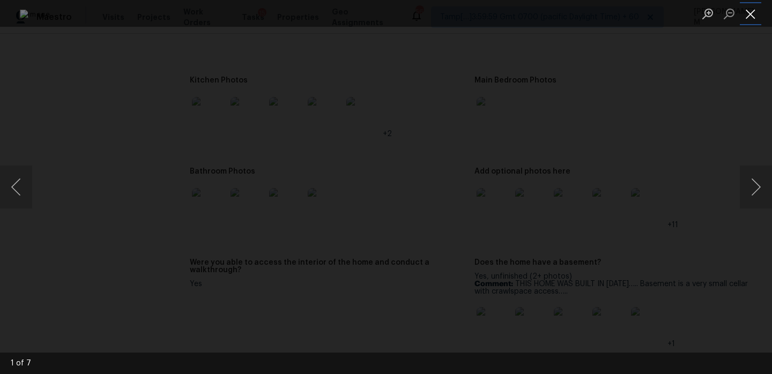
click at [752, 18] on button "Close lightbox" at bounding box center [750, 13] width 21 height 19
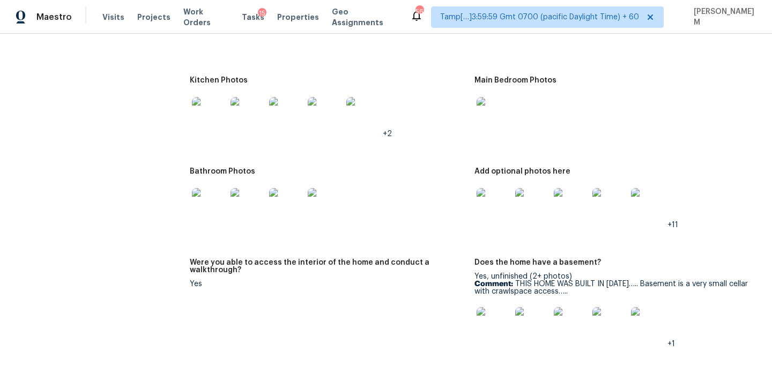
click at [213, 199] on img at bounding box center [209, 205] width 34 height 34
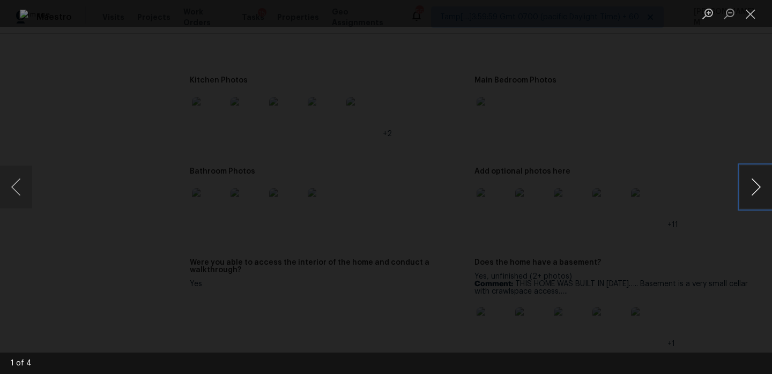
click at [758, 188] on button "Next image" at bounding box center [756, 187] width 32 height 43
click at [749, 22] on button "Close lightbox" at bounding box center [750, 13] width 21 height 19
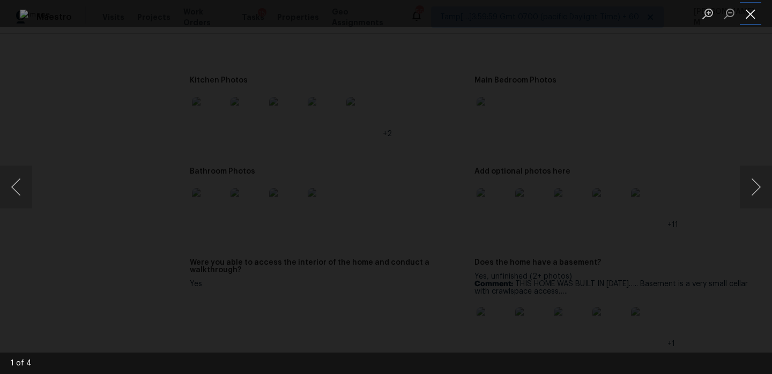
click at [750, 11] on button "Close lightbox" at bounding box center [750, 13] width 21 height 19
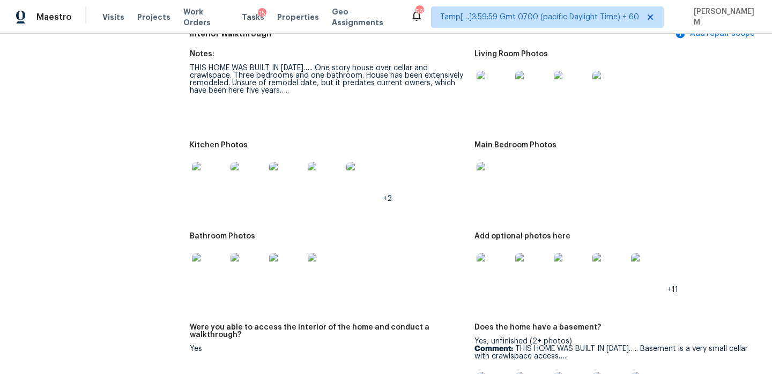
scroll to position [1143, 0]
click at [204, 168] on img at bounding box center [209, 179] width 34 height 34
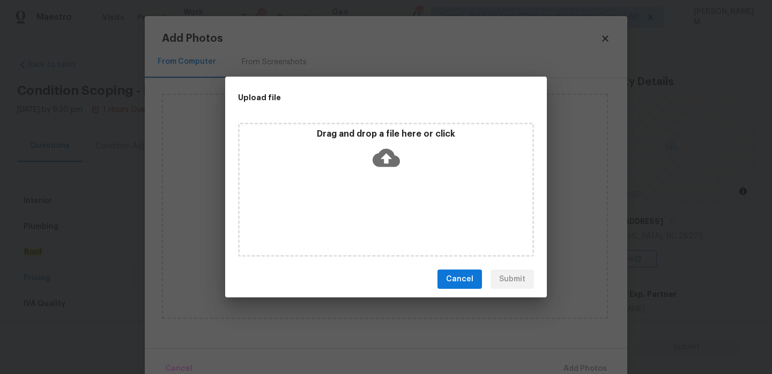
scroll to position [160, 0]
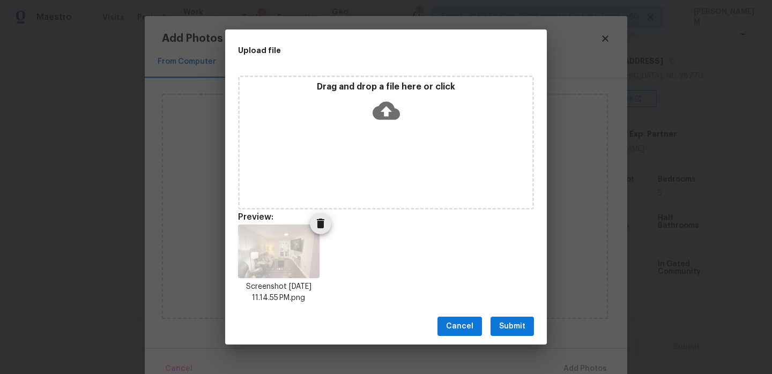
click at [317, 221] on icon "Delete" at bounding box center [321, 224] width 8 height 10
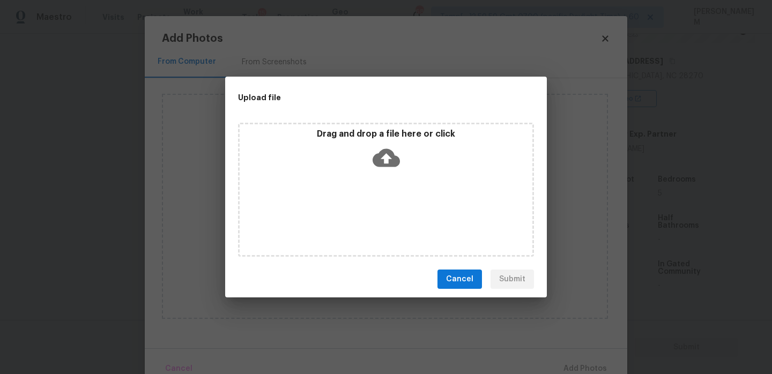
click at [457, 281] on span "Cancel" at bounding box center [459, 279] width 27 height 13
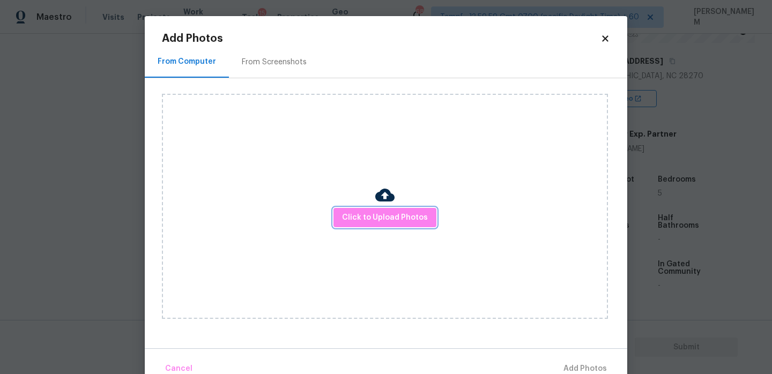
scroll to position [23, 0]
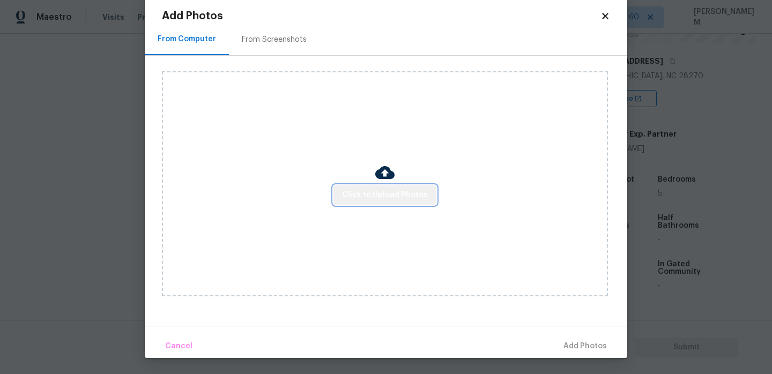
click at [400, 195] on span "Click to Upload Photos" at bounding box center [385, 195] width 86 height 13
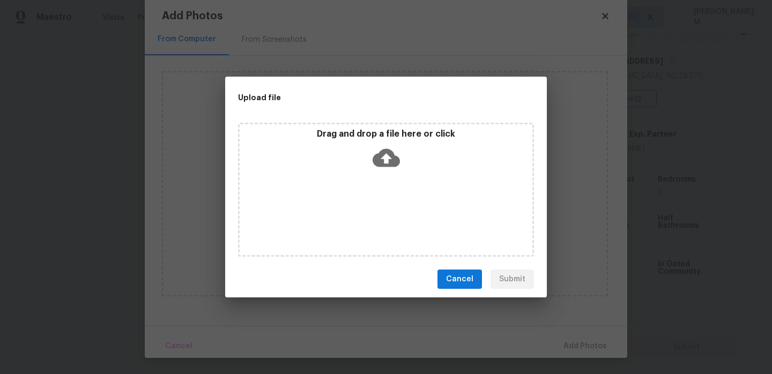
click at [374, 137] on p "Drag and drop a file here or click" at bounding box center [386, 134] width 293 height 11
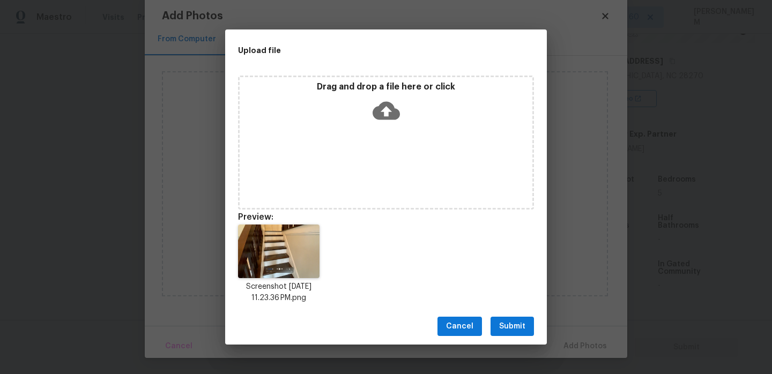
click at [514, 321] on span "Submit" at bounding box center [512, 326] width 26 height 13
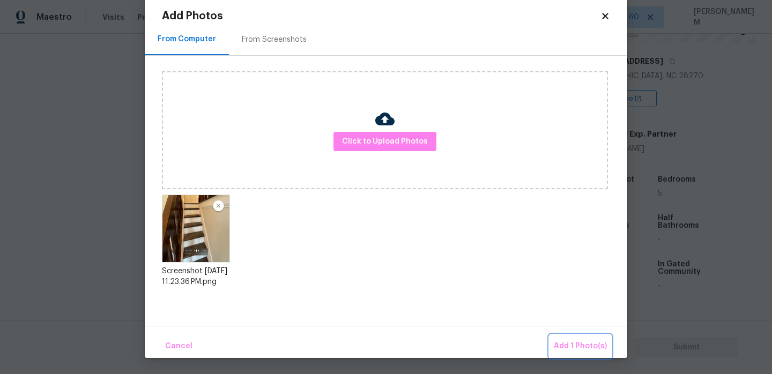
click at [567, 346] on span "Add 1 Photo(s)" at bounding box center [580, 346] width 53 height 13
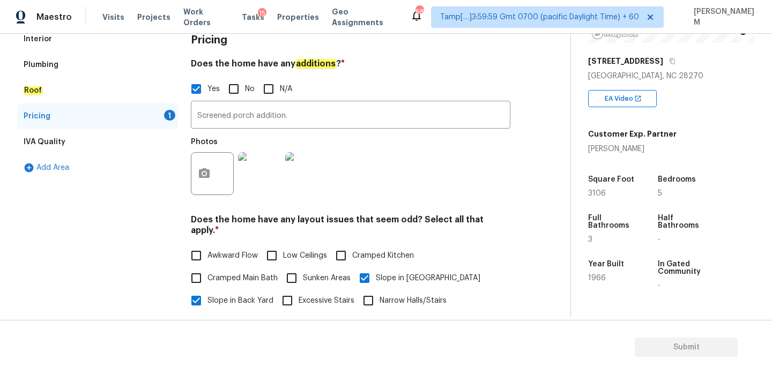
scroll to position [0, 0]
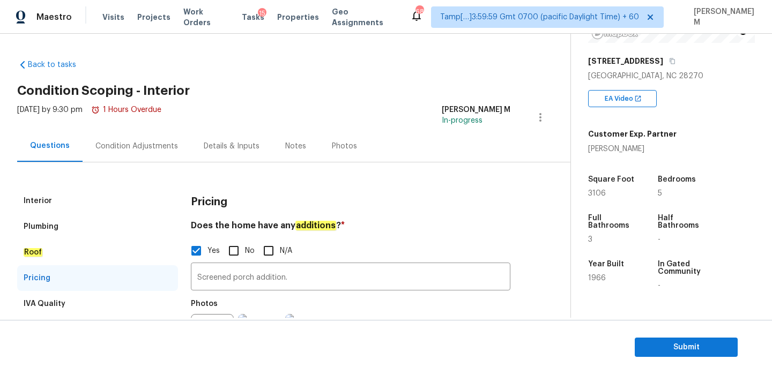
click at [143, 155] on div "Condition Adjustments" at bounding box center [137, 146] width 108 height 32
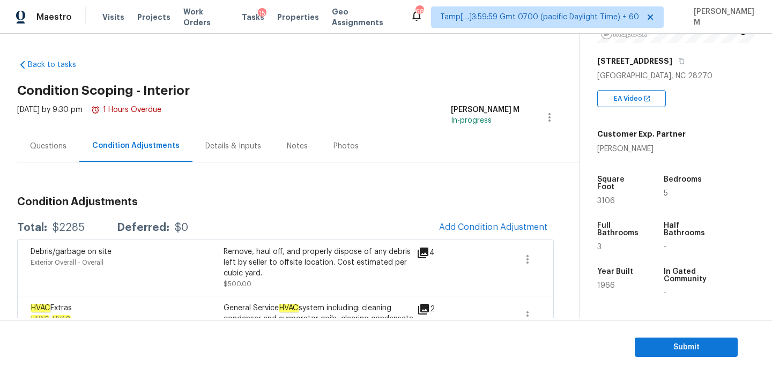
scroll to position [271, 0]
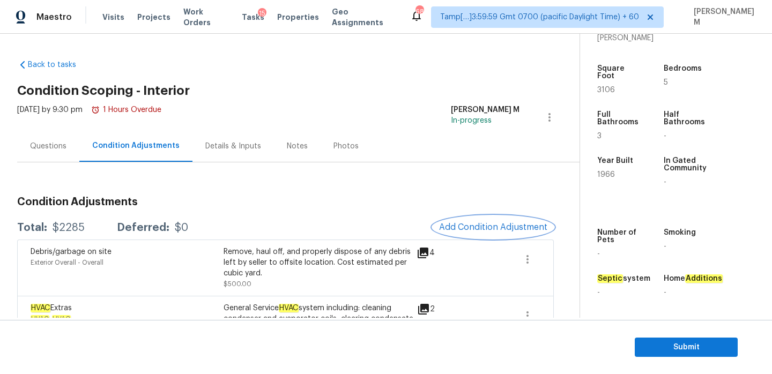
click at [505, 228] on span "Add Condition Adjustment" at bounding box center [493, 228] width 108 height 10
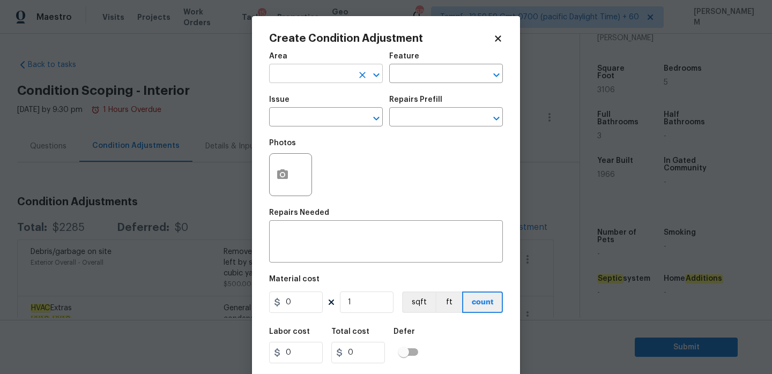
click at [347, 65] on div "Area" at bounding box center [326, 60] width 114 height 14
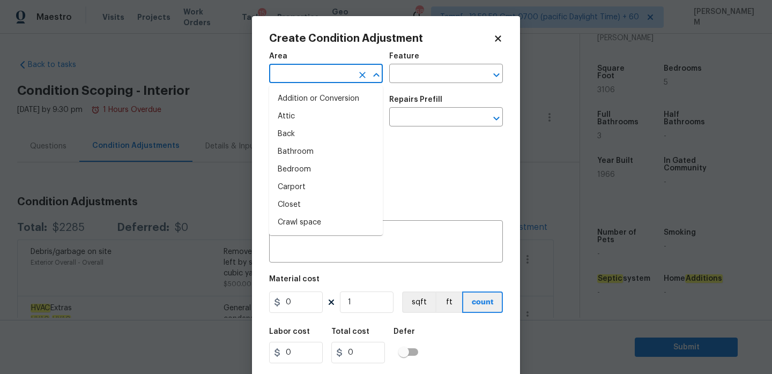
click at [341, 77] on input "text" at bounding box center [311, 74] width 84 height 17
type input "o"
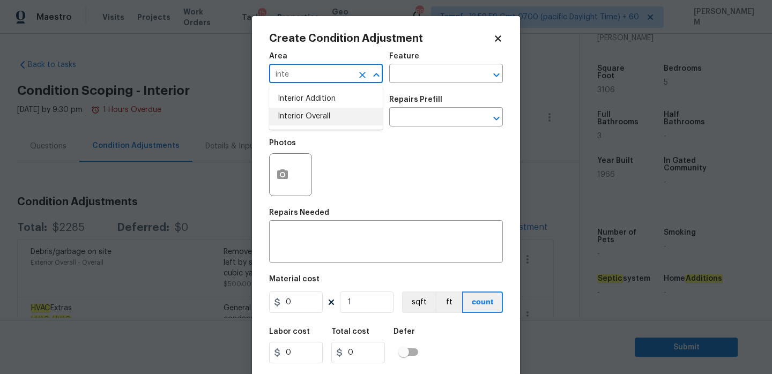
click at [344, 117] on li "Interior Overall" at bounding box center [326, 117] width 114 height 18
type input "Interior Overall"
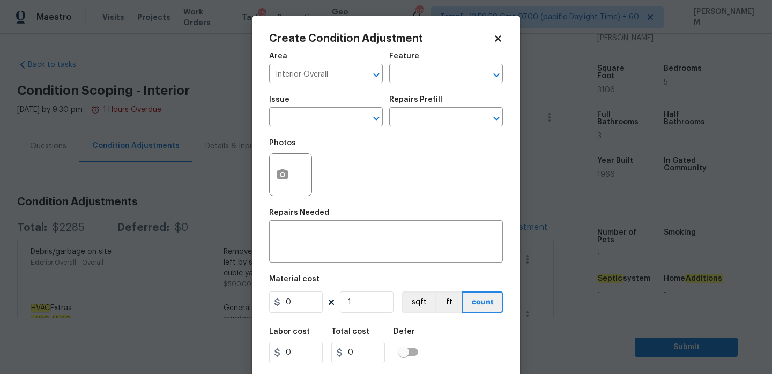
click at [406, 84] on div "Area Interior Overall ​ Feature ​" at bounding box center [386, 67] width 234 height 43
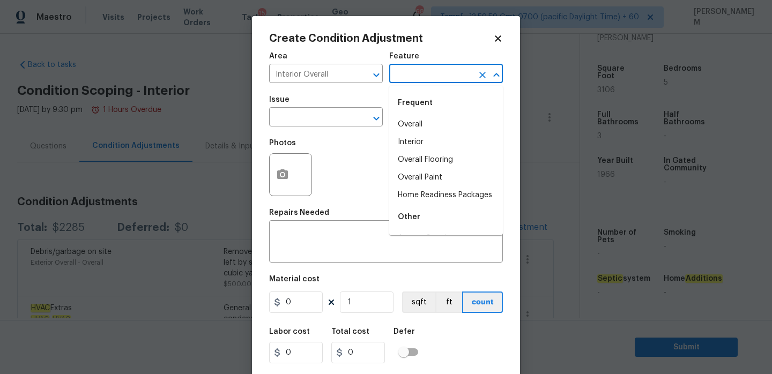
click at [407, 78] on input "text" at bounding box center [431, 74] width 84 height 17
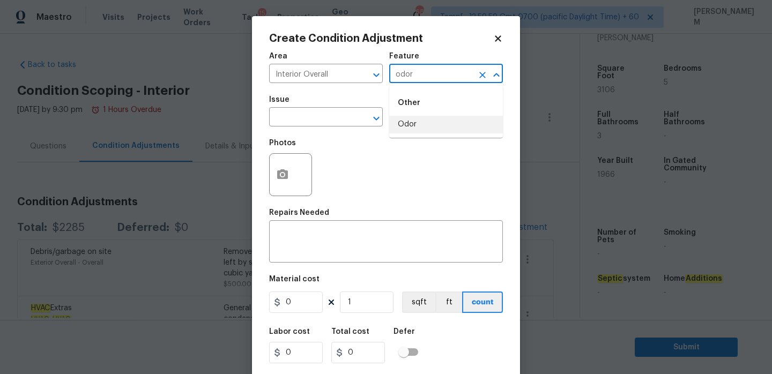
click at [412, 120] on li "Odor" at bounding box center [446, 125] width 114 height 18
click at [355, 121] on div at bounding box center [369, 118] width 28 height 15
type input "Odor"
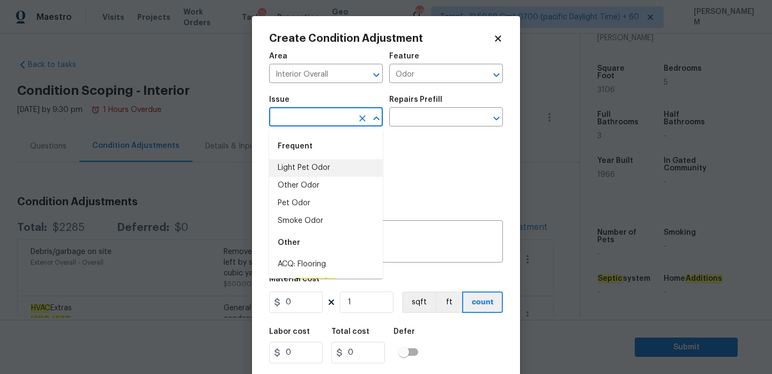
click at [329, 170] on li "Light Pet Odor" at bounding box center [326, 168] width 114 height 18
type input "Light Pet Odor"
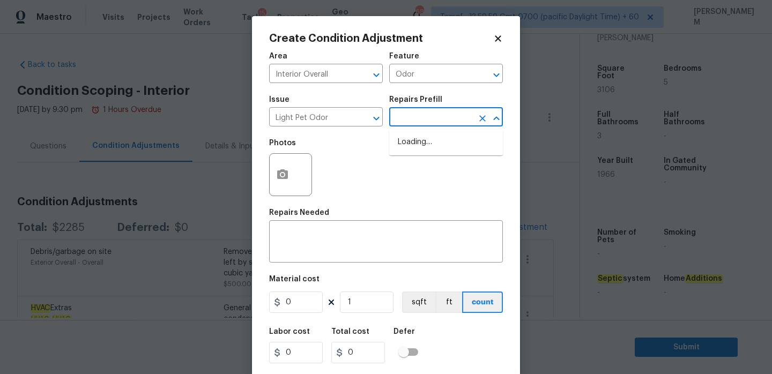
click at [435, 113] on input "text" at bounding box center [431, 118] width 84 height 17
click at [437, 145] on li "Acquisition Scope: 1-2 pets present $575.00" at bounding box center [446, 148] width 114 height 29
type textarea "Acquisition Scope: 1-2 pets present"
type input "575"
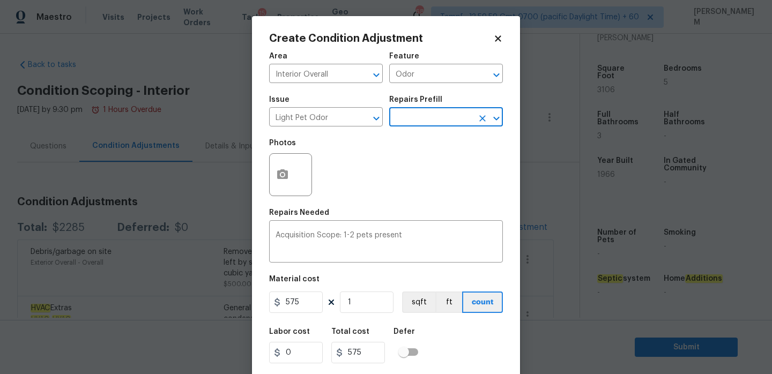
scroll to position [26, 0]
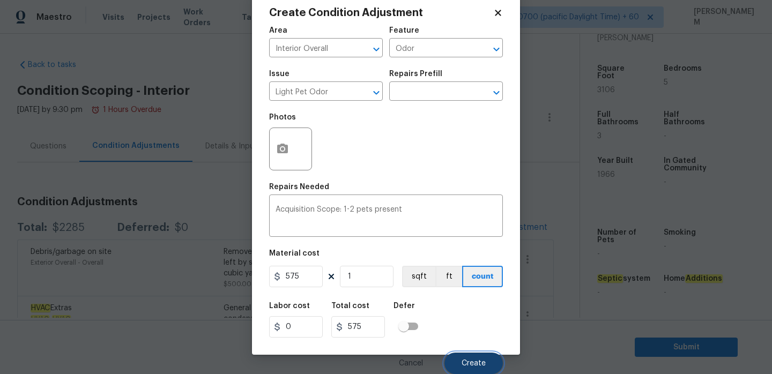
click at [467, 367] on span "Create" at bounding box center [474, 364] width 24 height 8
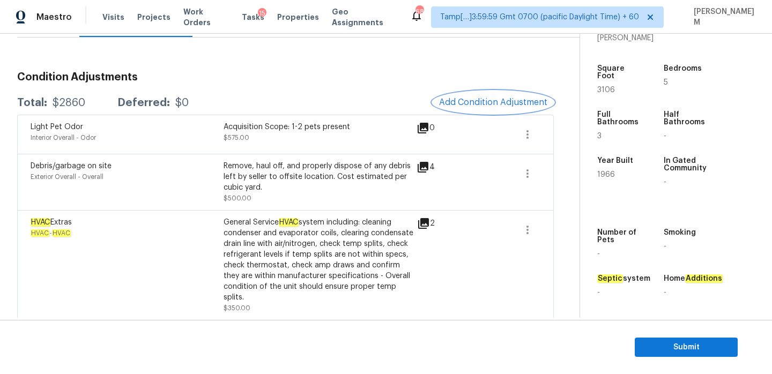
scroll to position [127, 0]
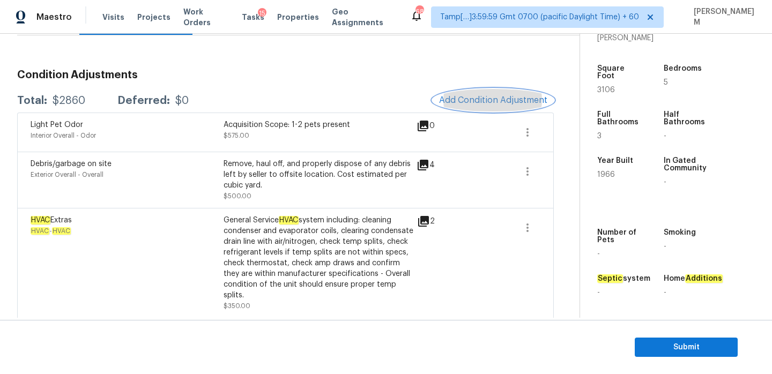
click at [485, 104] on span "Add Condition Adjustment" at bounding box center [493, 100] width 108 height 10
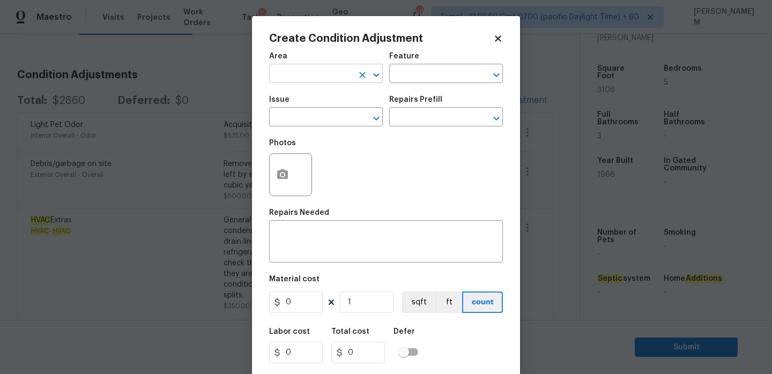
click at [352, 75] on input "text" at bounding box center [311, 74] width 84 height 17
click at [363, 125] on li "Interior Overall" at bounding box center [326, 117] width 114 height 18
type input "Interior Overall"
click at [421, 76] on input "text" at bounding box center [431, 74] width 84 height 17
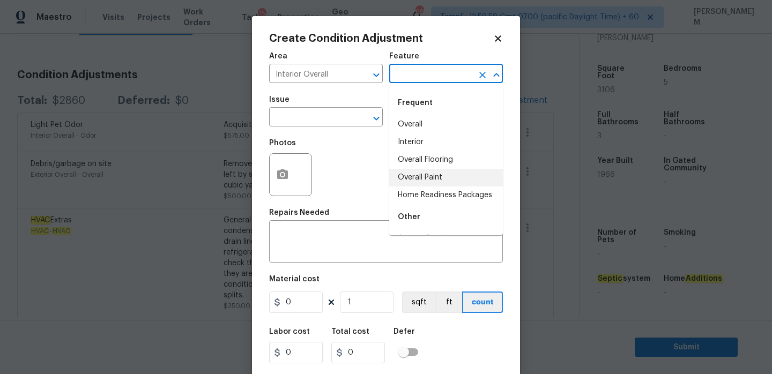
click at [453, 173] on li "Overall Paint" at bounding box center [446, 178] width 114 height 18
type input "Overall Paint"
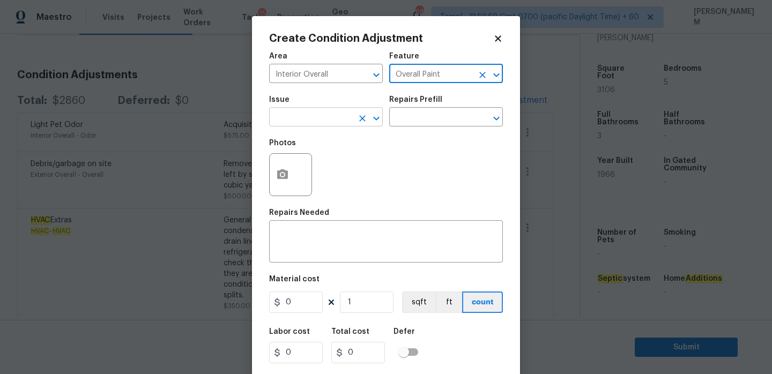
click at [313, 111] on input "text" at bounding box center [311, 118] width 84 height 17
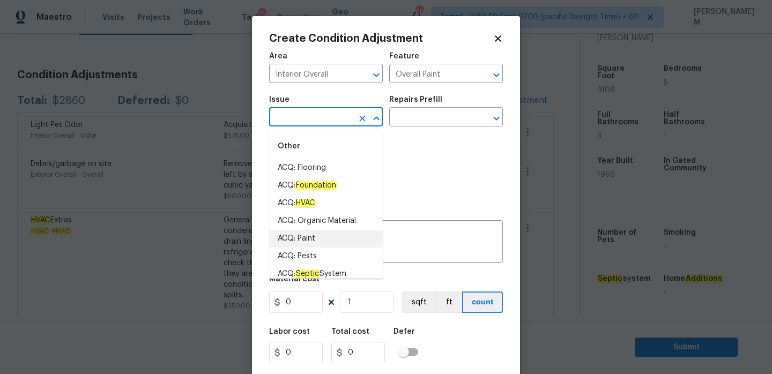
click at [337, 235] on li "ACQ: Paint" at bounding box center [326, 239] width 114 height 18
type input "ACQ: Paint"
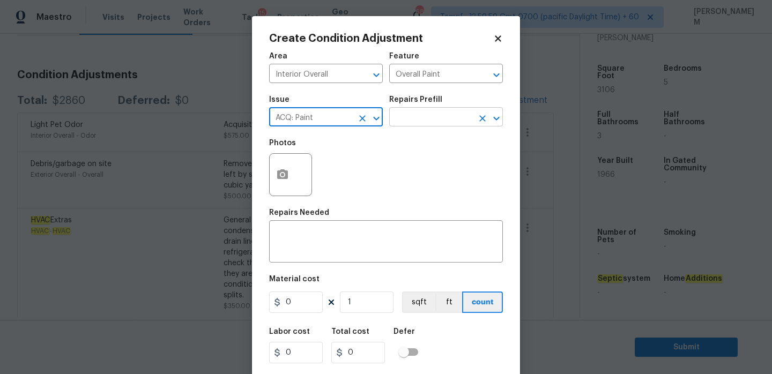
click at [419, 116] on input "text" at bounding box center [431, 118] width 84 height 17
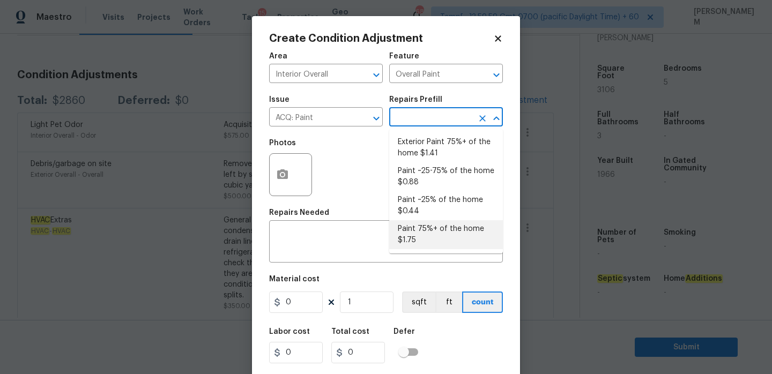
click at [446, 232] on li "Paint 75%+ of the home $1.75" at bounding box center [446, 234] width 114 height 29
type input "Acquisition"
type textarea "Acquisition Scope: 75%+ of the home will likely require interior paint"
type input "1.75"
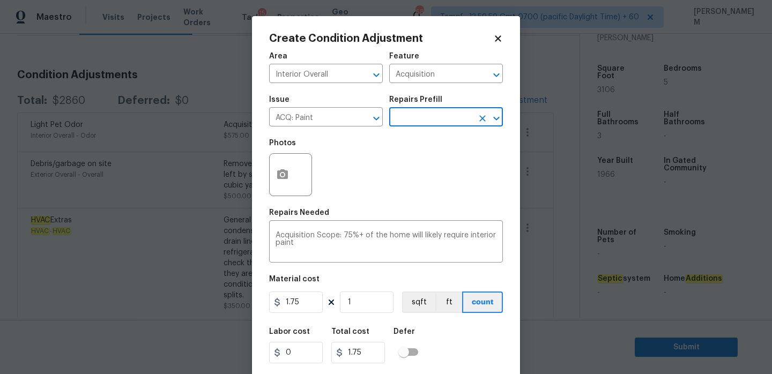
click at [296, 174] on div at bounding box center [290, 174] width 43 height 43
click at [361, 311] on input "1" at bounding box center [367, 302] width 54 height 21
type input "0"
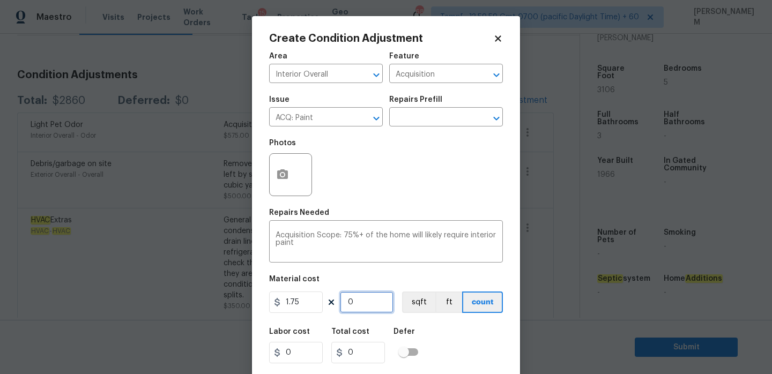
type input "3"
type input "5.25"
type input "31"
type input "54.25"
type input "310"
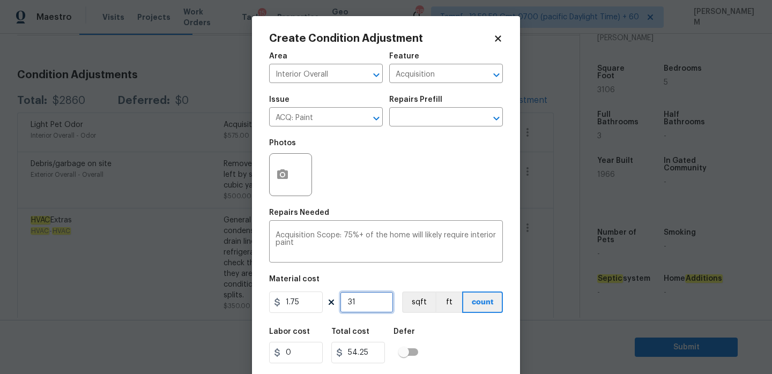
type input "542.5"
type input "3106"
type input "5435.5"
type input "3106"
click at [283, 176] on circle "button" at bounding box center [282, 174] width 3 height 3
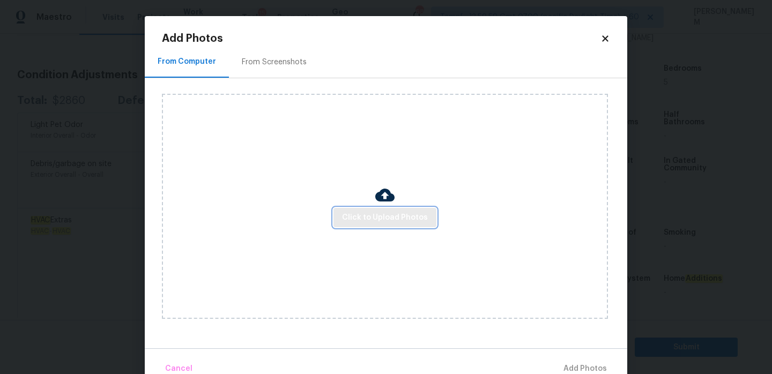
click at [396, 220] on span "Click to Upload Photos" at bounding box center [385, 217] width 86 height 13
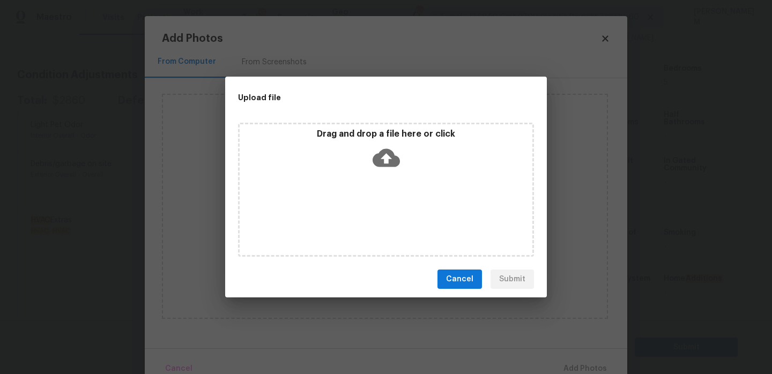
click at [388, 144] on icon at bounding box center [386, 157] width 27 height 27
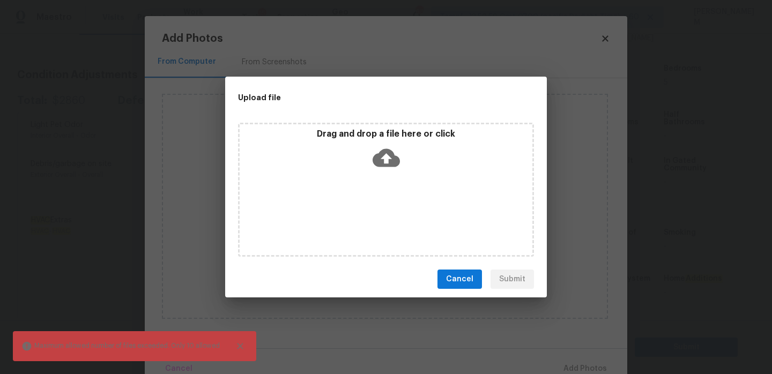
click at [390, 154] on icon at bounding box center [386, 158] width 27 height 18
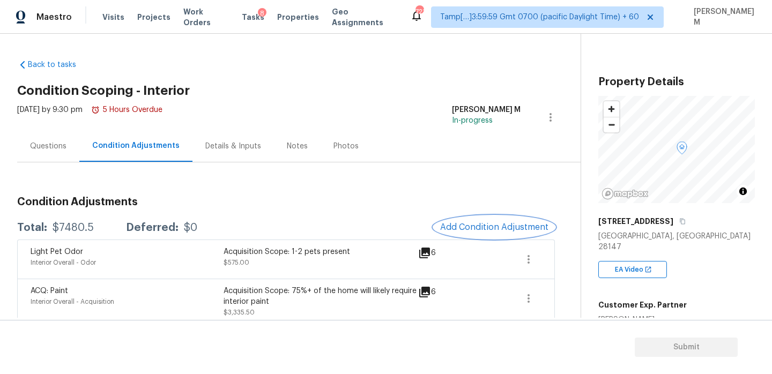
click at [470, 226] on span "Add Condition Adjustment" at bounding box center [494, 228] width 108 height 10
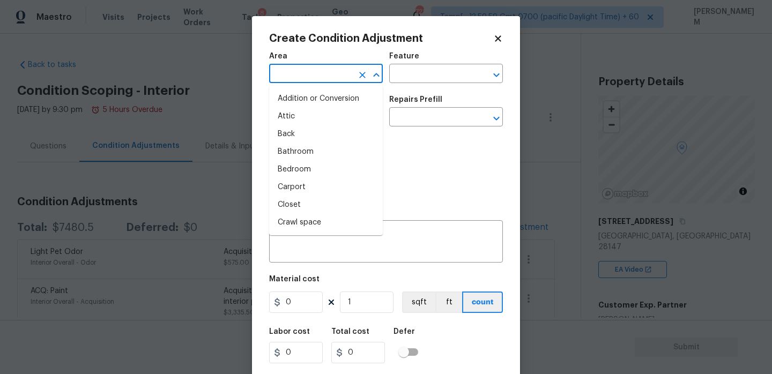
click at [326, 78] on input "text" at bounding box center [311, 74] width 84 height 17
type input "F"
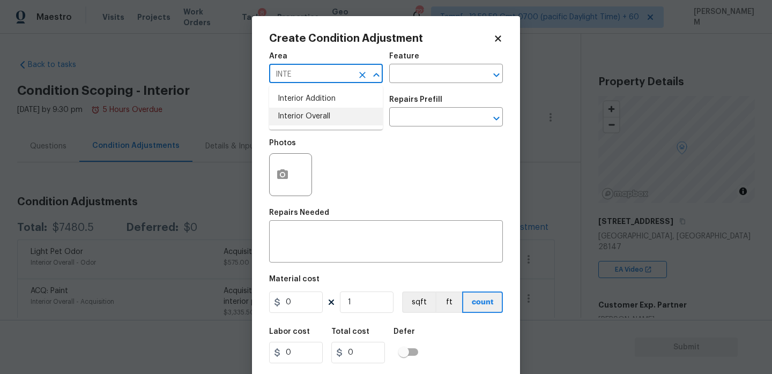
click at [335, 117] on li "Interior Overall" at bounding box center [326, 117] width 114 height 18
type input "Interior Overall"
click at [411, 81] on input "text" at bounding box center [431, 74] width 84 height 17
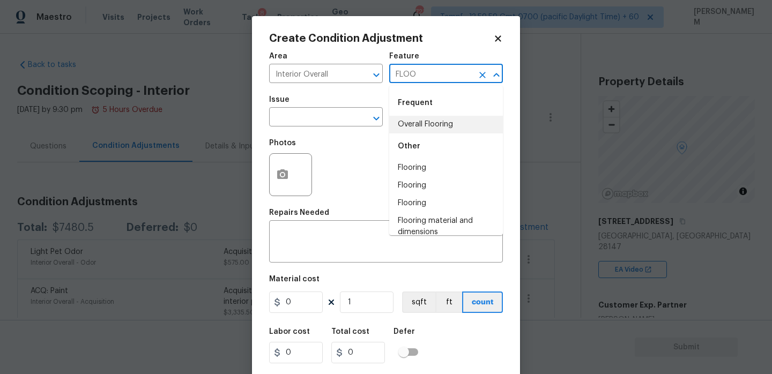
click at [455, 127] on li "Overall Flooring" at bounding box center [446, 125] width 114 height 18
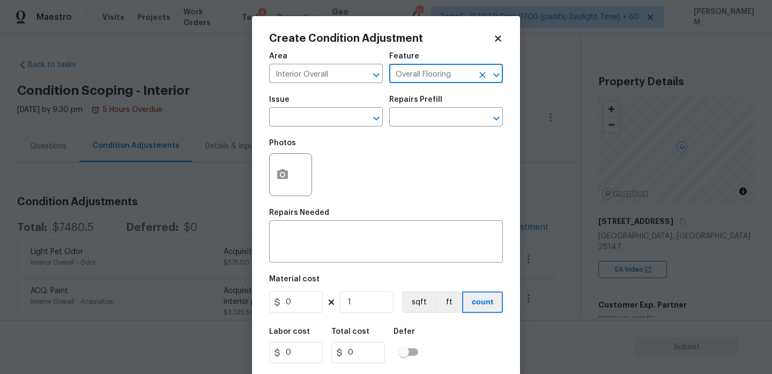
type input "Overall Flooring"
click at [324, 127] on span "Issue ​" at bounding box center [326, 111] width 114 height 43
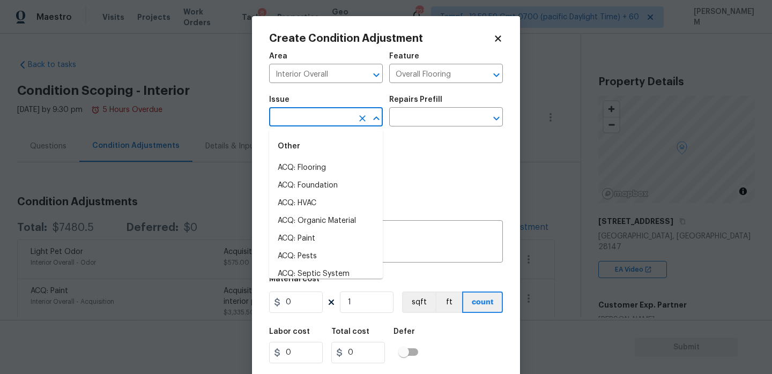
click at [326, 120] on input "text" at bounding box center [311, 118] width 84 height 17
click at [336, 167] on li "ACQ: Flooring" at bounding box center [326, 168] width 114 height 18
type input "ACQ: Flooring"
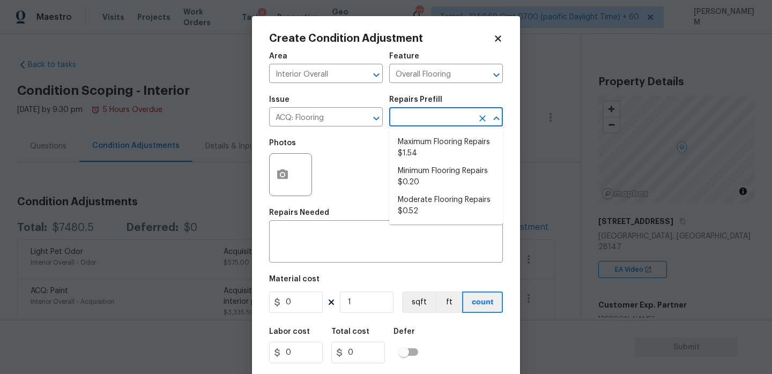
click at [413, 123] on input "text" at bounding box center [431, 118] width 84 height 17
click at [429, 183] on li "Minimum Flooring Repairs $0.20" at bounding box center [446, 176] width 114 height 29
type input "Acquisition"
type textarea "Acquisition Scope: Minimum flooring repairs"
type input "0.2"
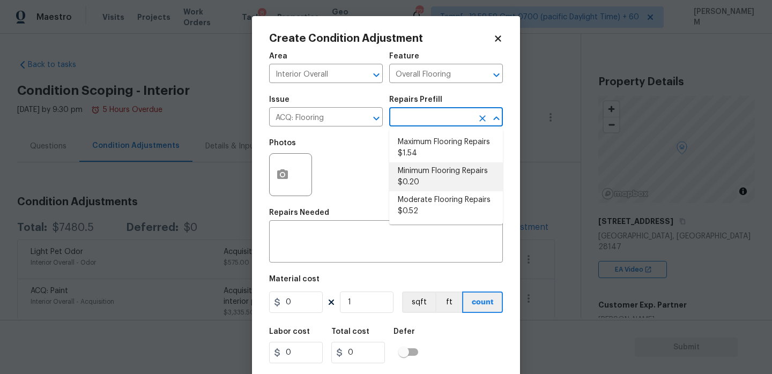
type input "0.2"
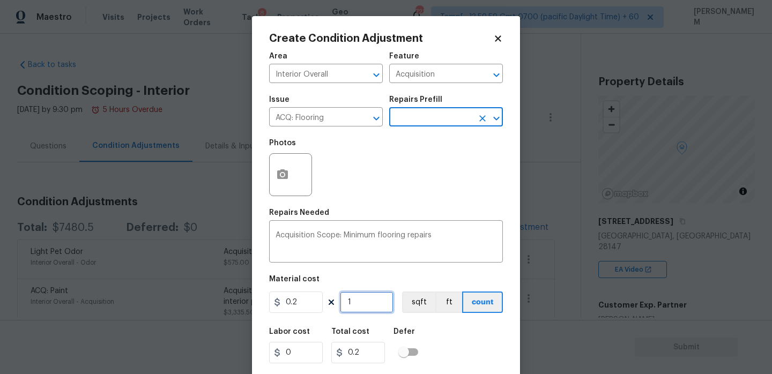
click at [376, 302] on input "1" at bounding box center [367, 302] width 54 height 21
type input "19"
type input "3.8"
type input "190"
type input "38"
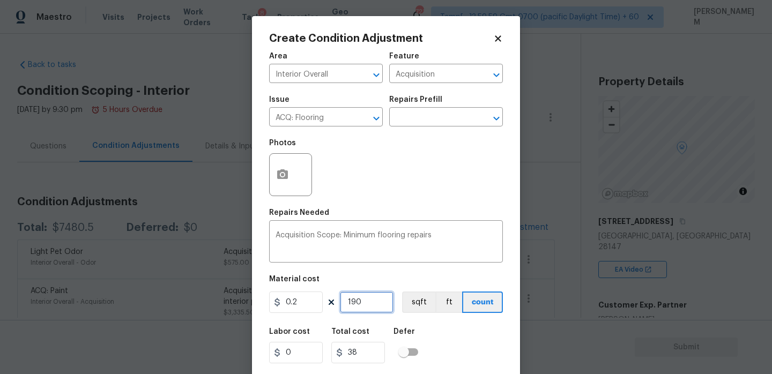
type input "1906"
type input "381.2"
type input "1906"
click at [287, 174] on icon "button" at bounding box center [282, 174] width 11 height 10
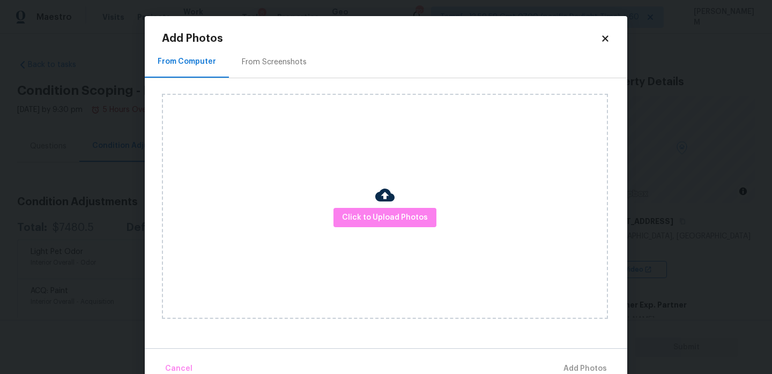
click at [406, 239] on div "Click to Upload Photos" at bounding box center [385, 206] width 446 height 225
click at [406, 225] on button "Click to Upload Photos" at bounding box center [384, 218] width 103 height 20
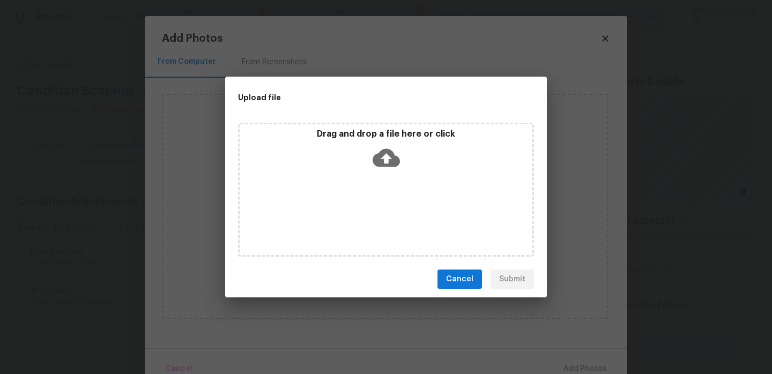
click at [379, 152] on icon at bounding box center [386, 158] width 27 height 18
